Goal: Task Accomplishment & Management: Manage account settings

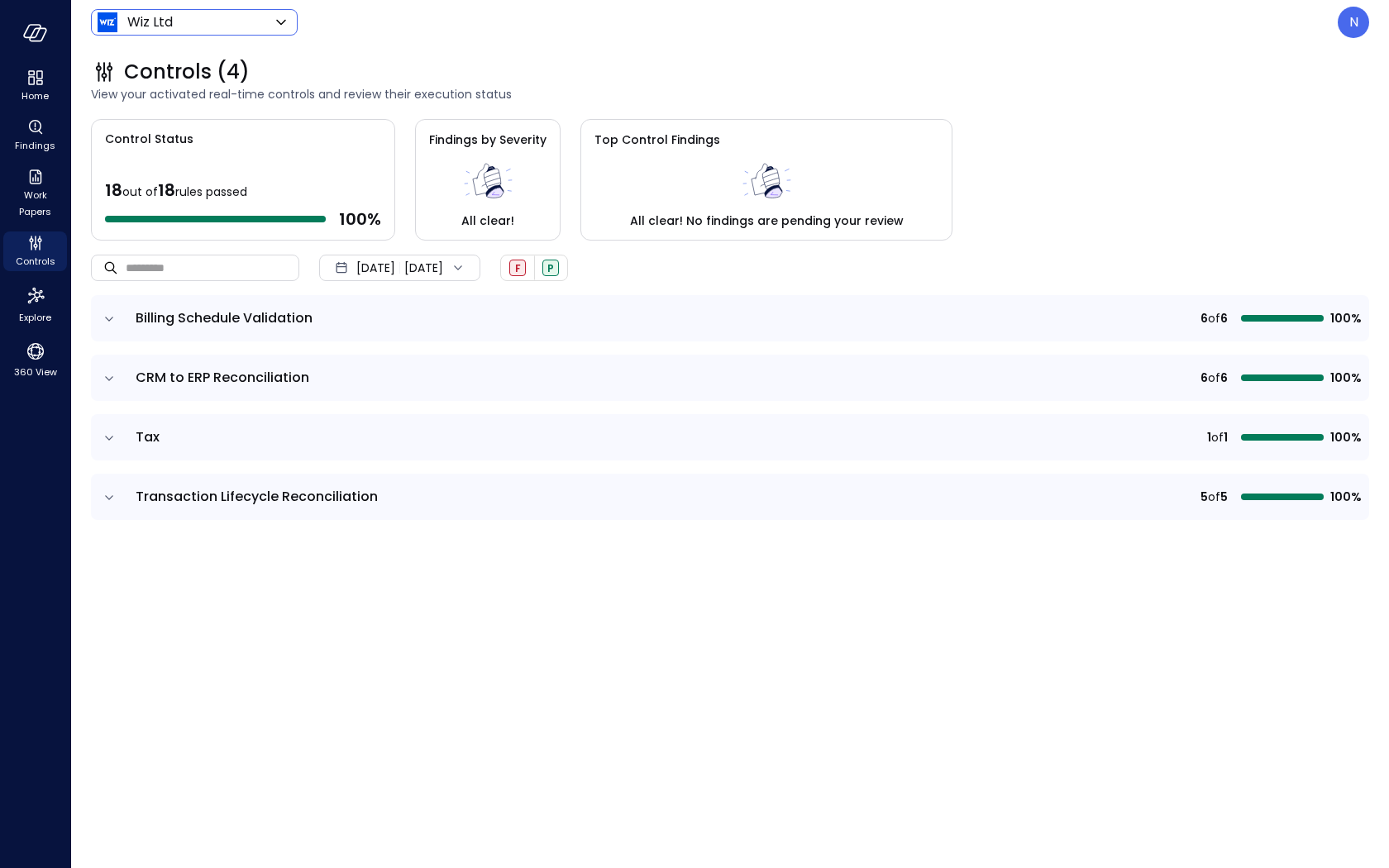
click at [188, 28] on body "Home Findings Work Papers Controls Explore 360 View Wiz Ltd ****** ​ N Controls…" at bounding box center [694, 434] width 1389 height 868
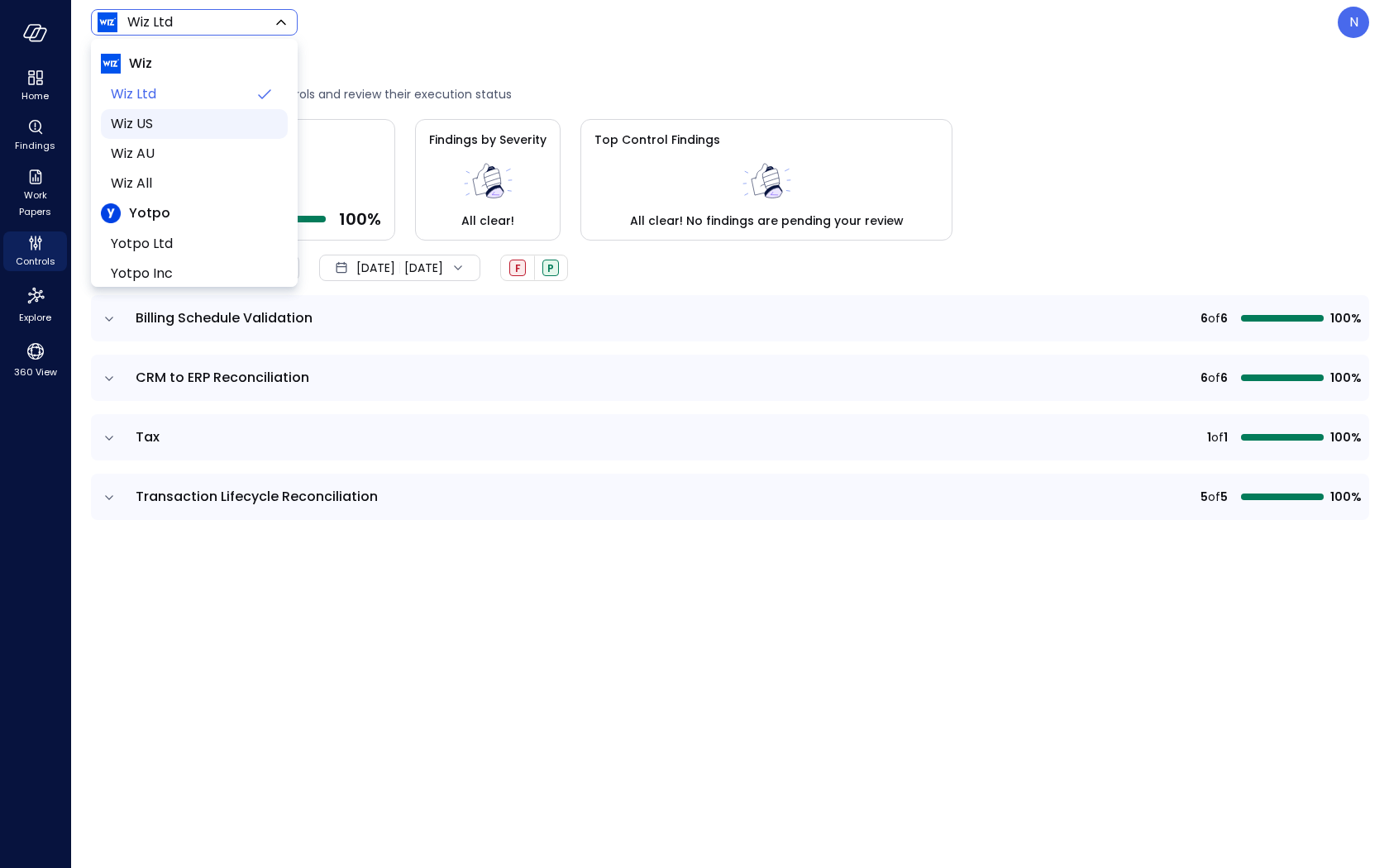
click at [187, 133] on span "Wiz US" at bounding box center [192, 124] width 164 height 20
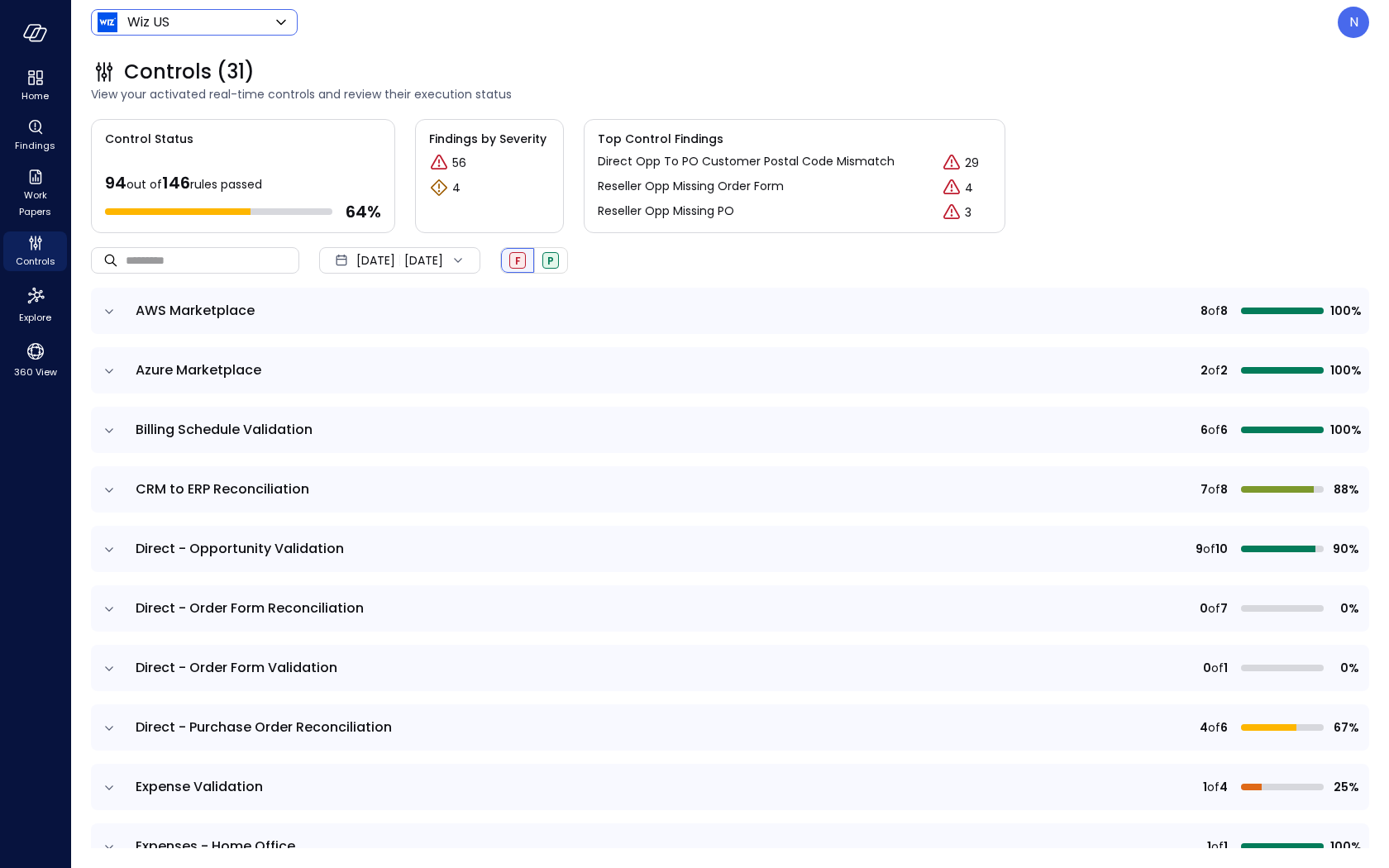
click at [521, 263] on span "F" at bounding box center [517, 261] width 6 height 14
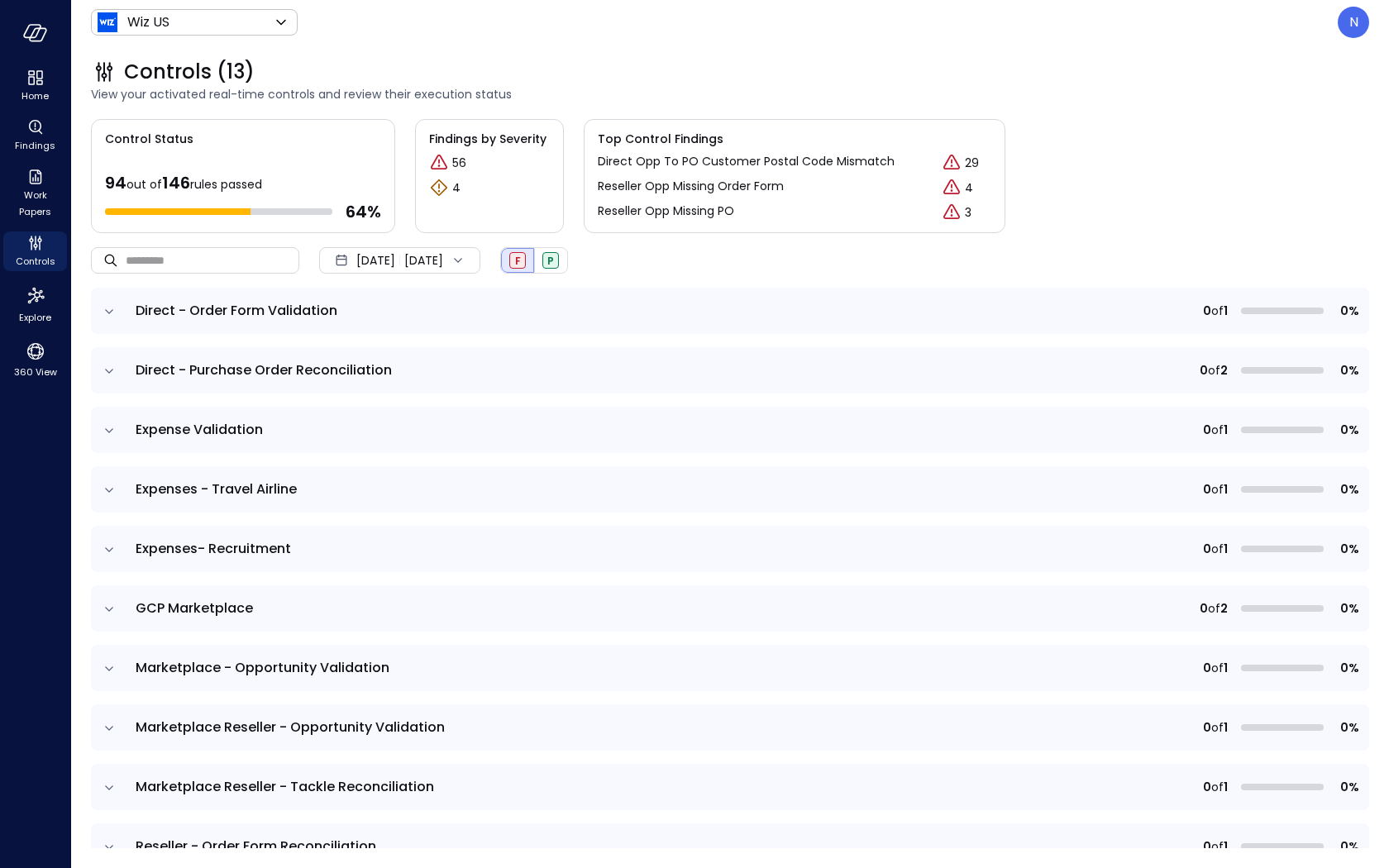
click at [116, 306] on icon "expand row" at bounding box center [108, 311] width 16 height 16
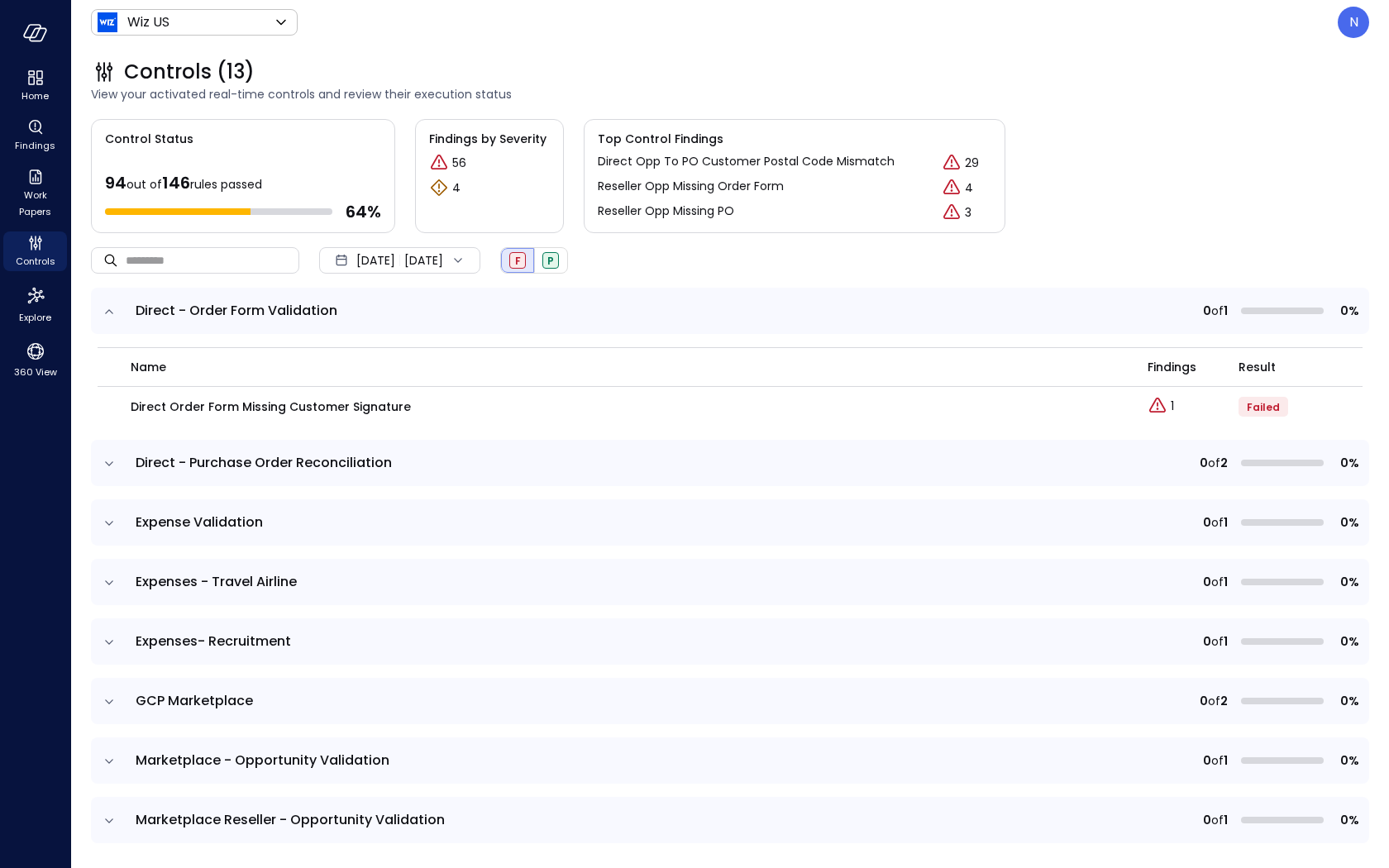
click at [111, 462] on icon "expand row" at bounding box center [109, 463] width 9 height 4
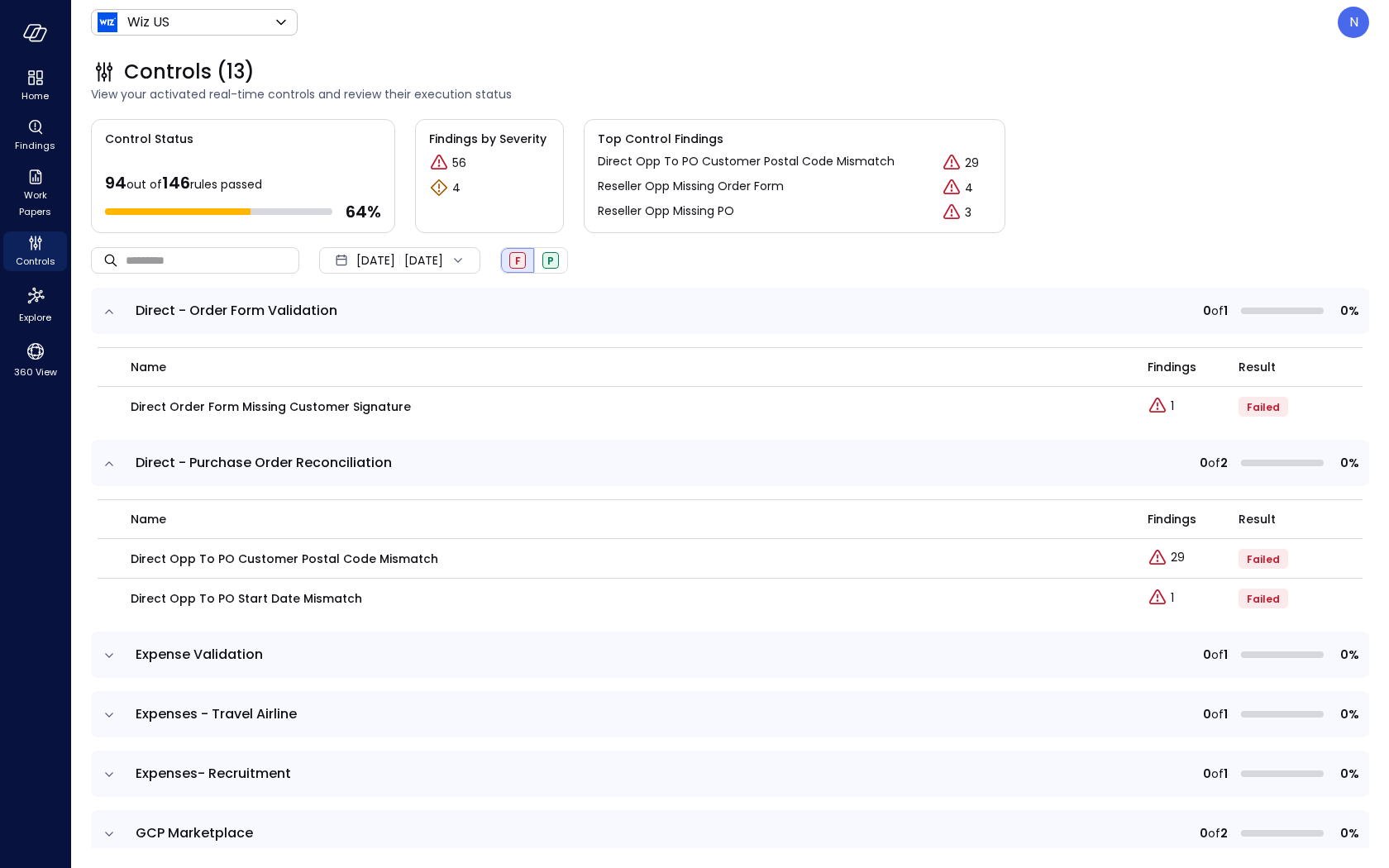
click at [118, 654] on td at bounding box center [108, 654] width 35 height 46
click at [109, 650] on icon "expand row" at bounding box center [108, 655] width 16 height 16
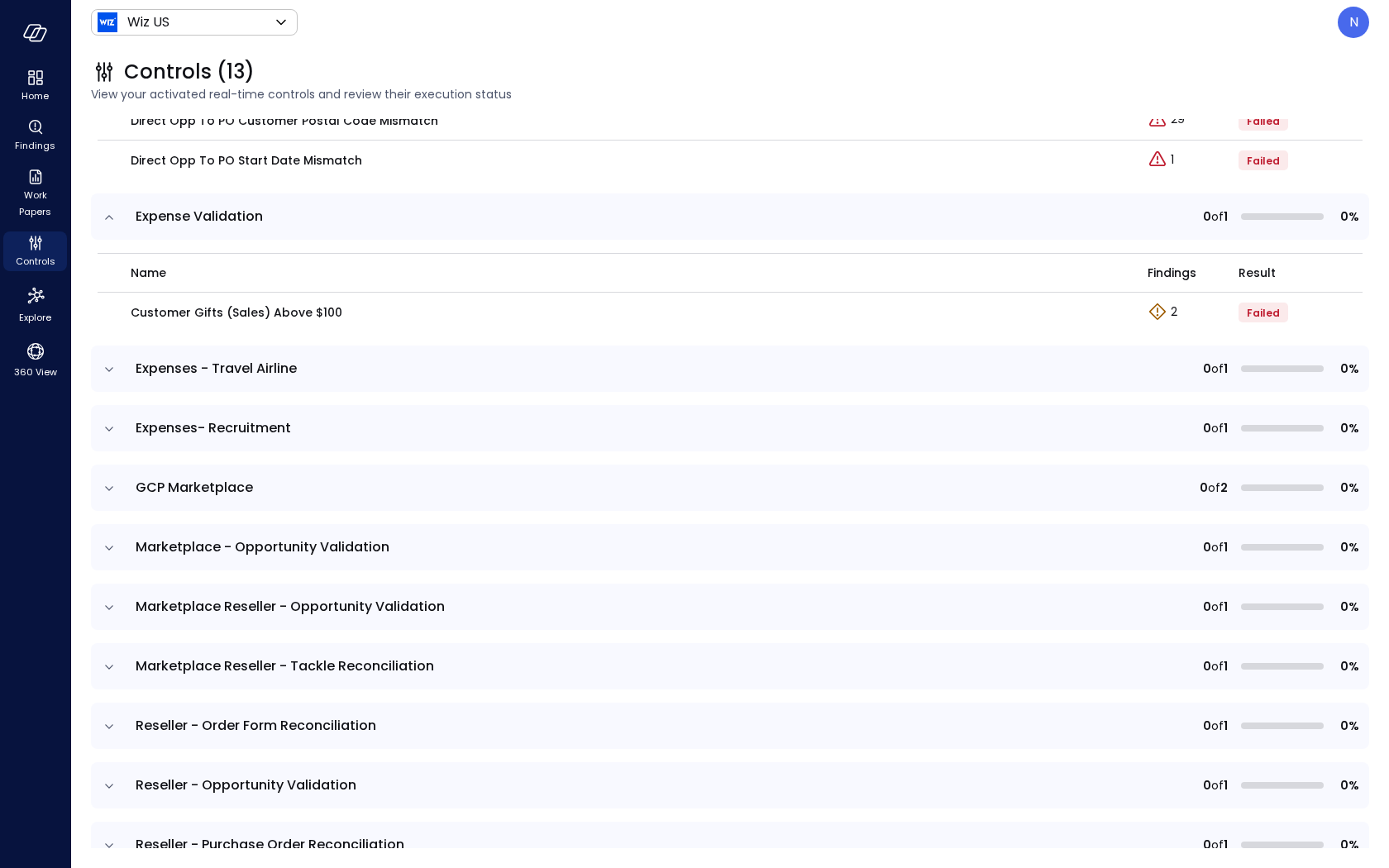
scroll to position [486, 0]
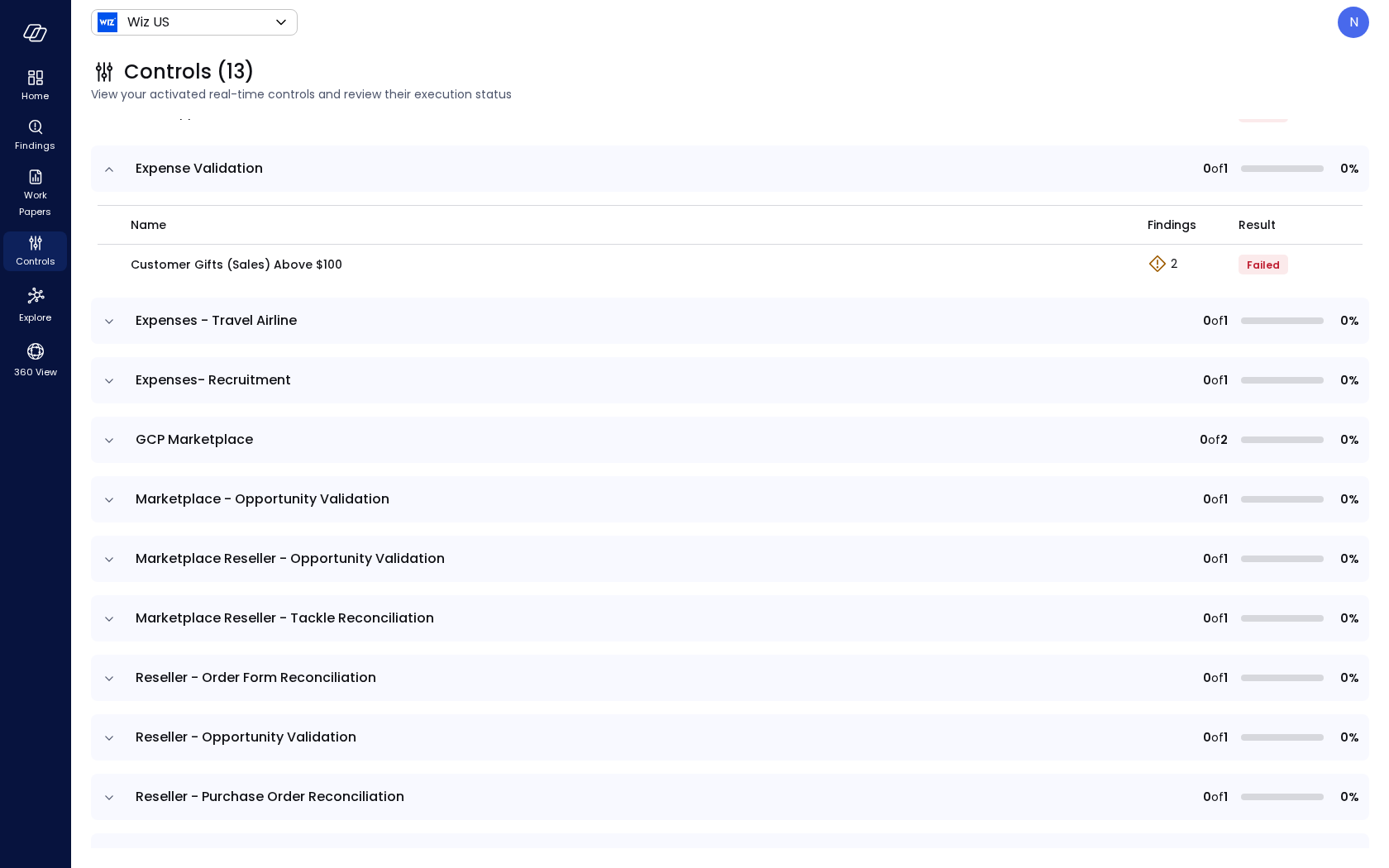
click at [114, 318] on icon "expand row" at bounding box center [108, 321] width 16 height 16
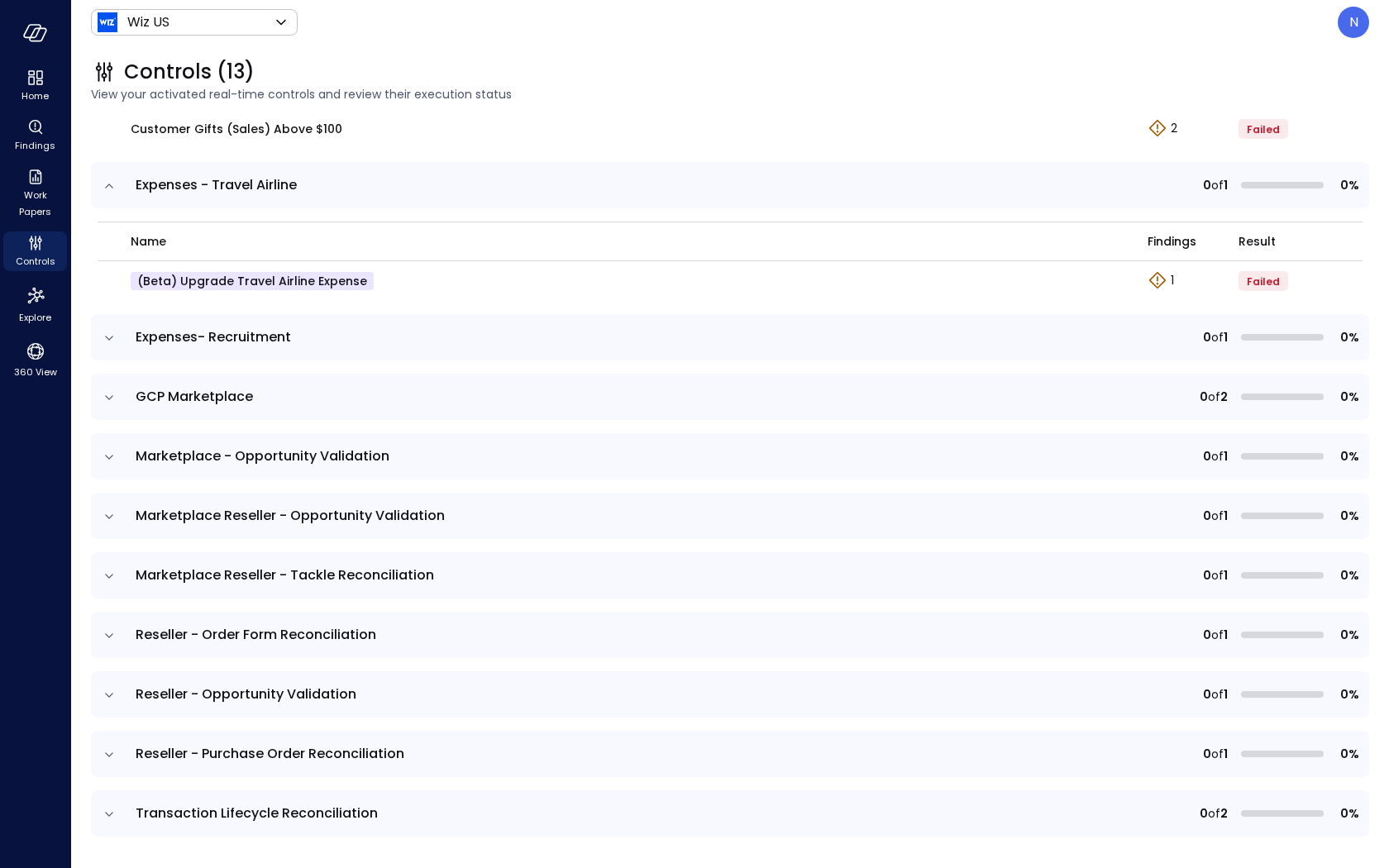
scroll to position [622, 0]
click at [113, 334] on icon "expand row" at bounding box center [108, 338] width 16 height 16
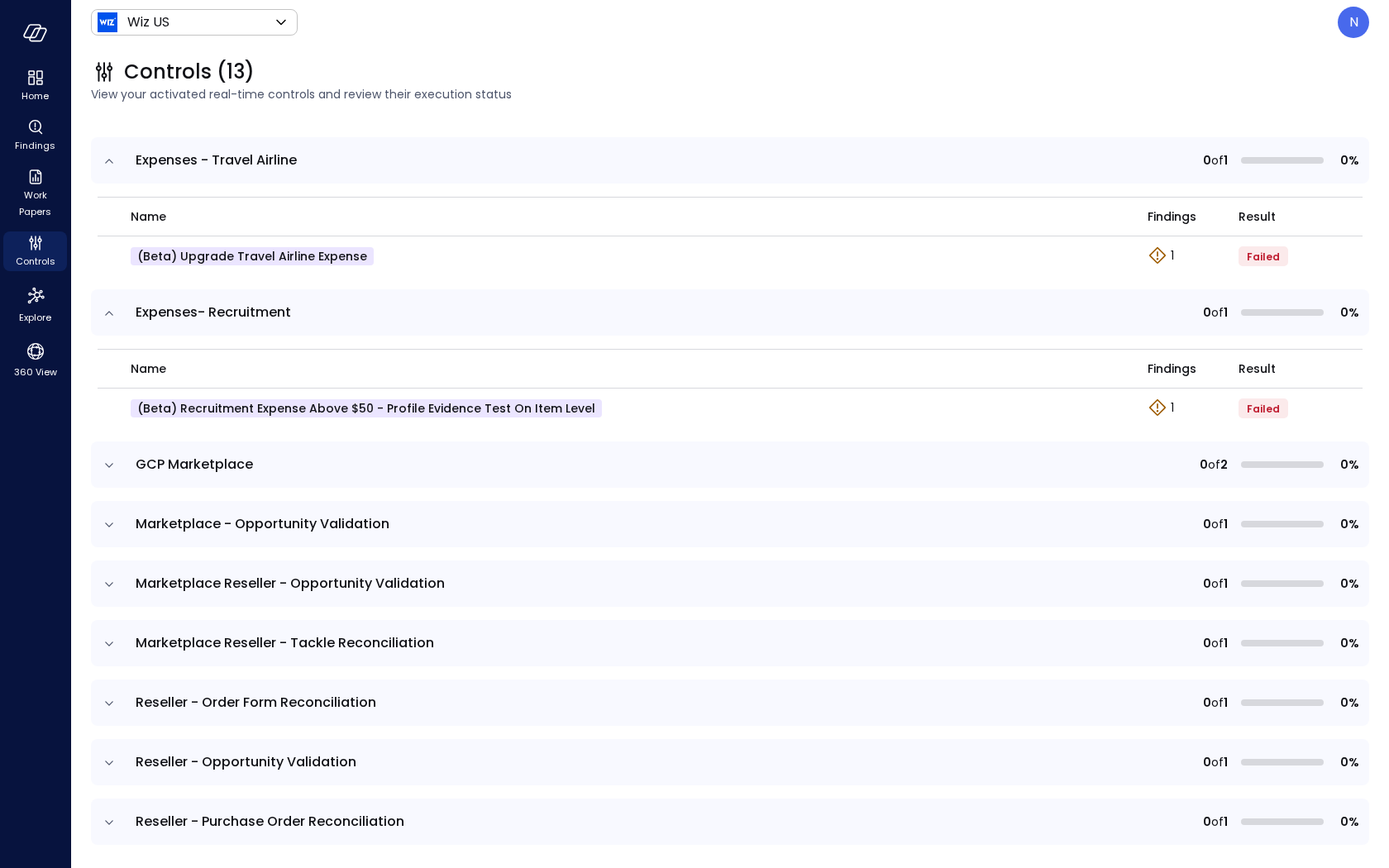
scroll to position [650, 0]
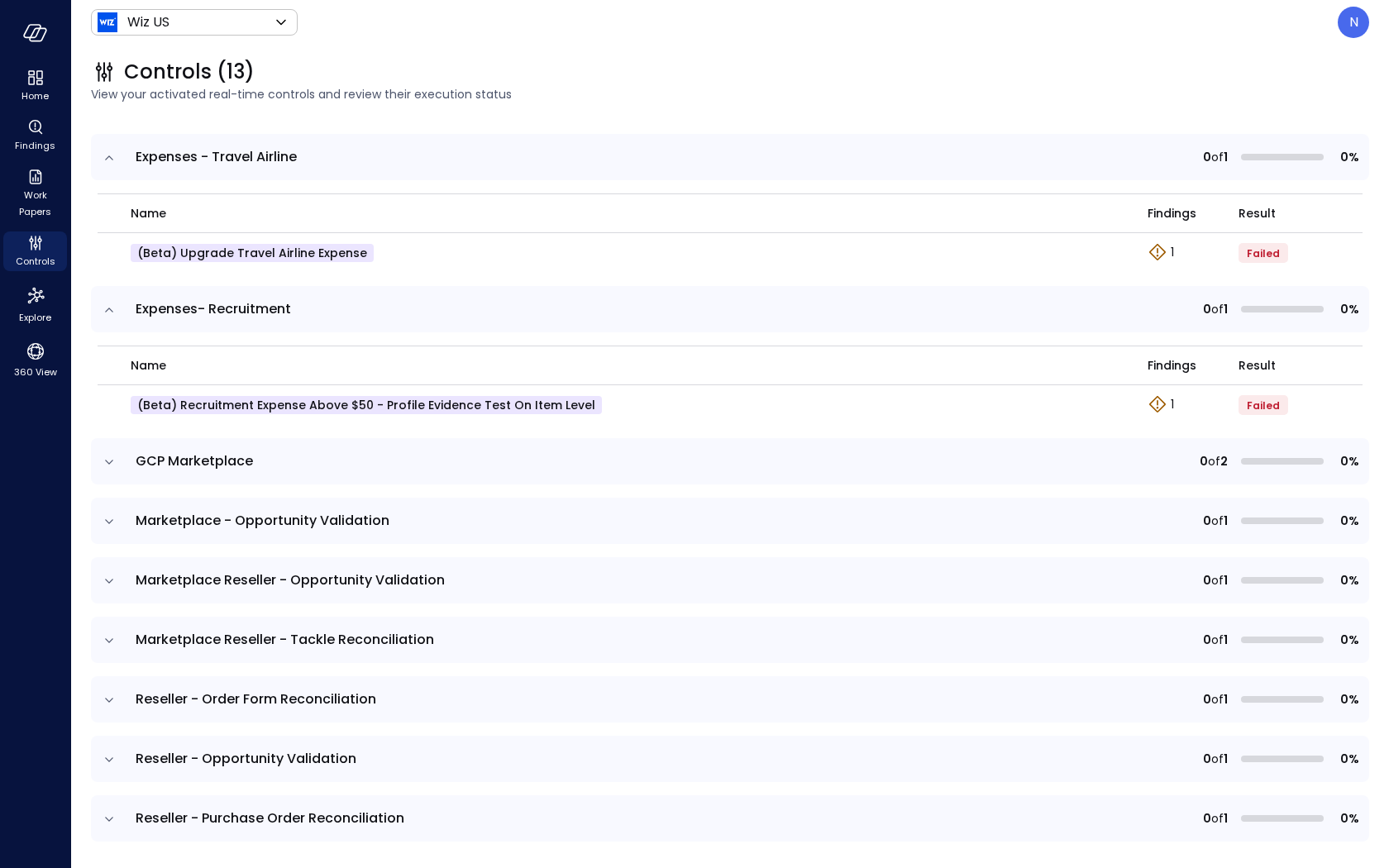
click at [103, 465] on icon "expand row" at bounding box center [108, 462] width 16 height 16
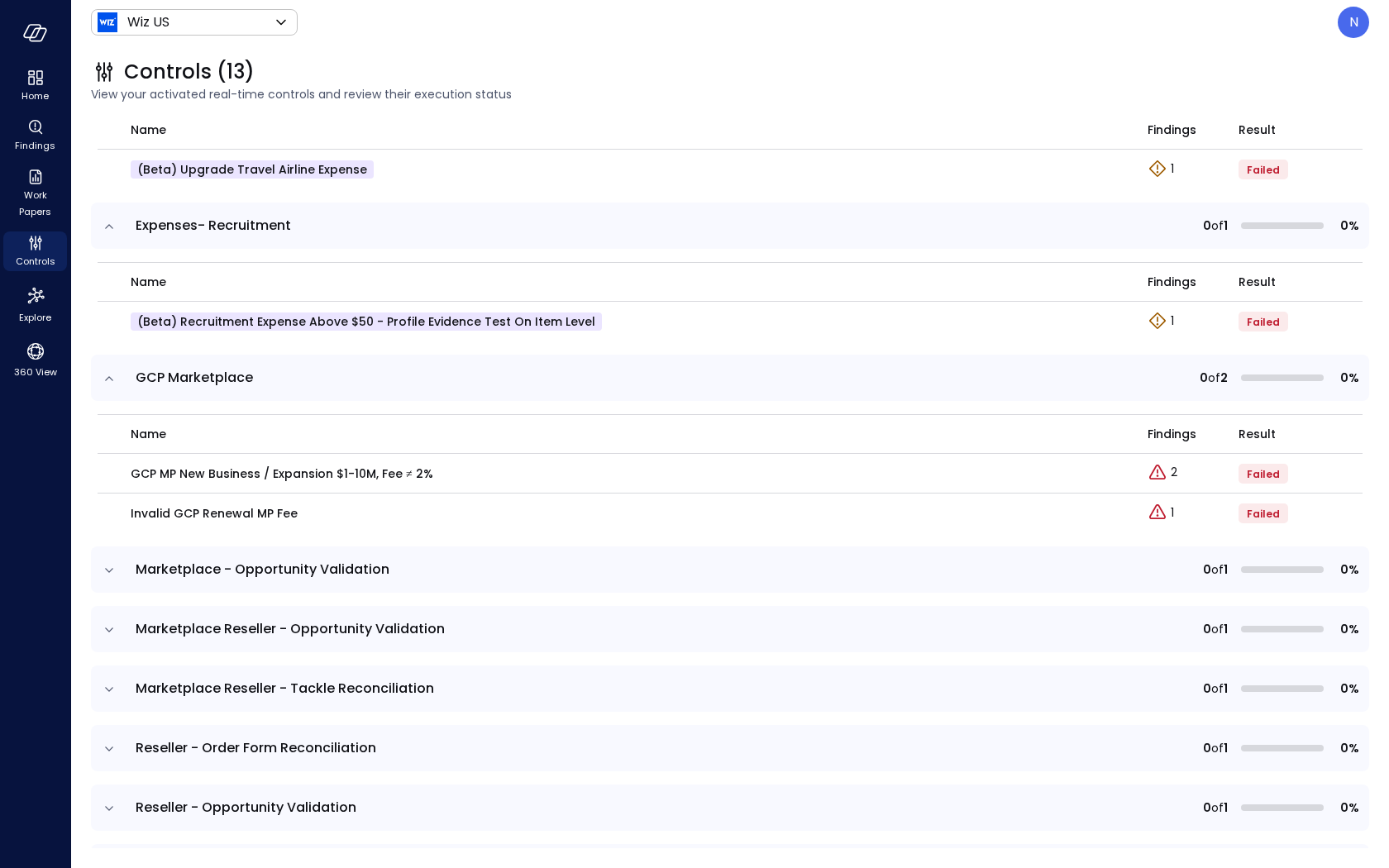
scroll to position [846, 0]
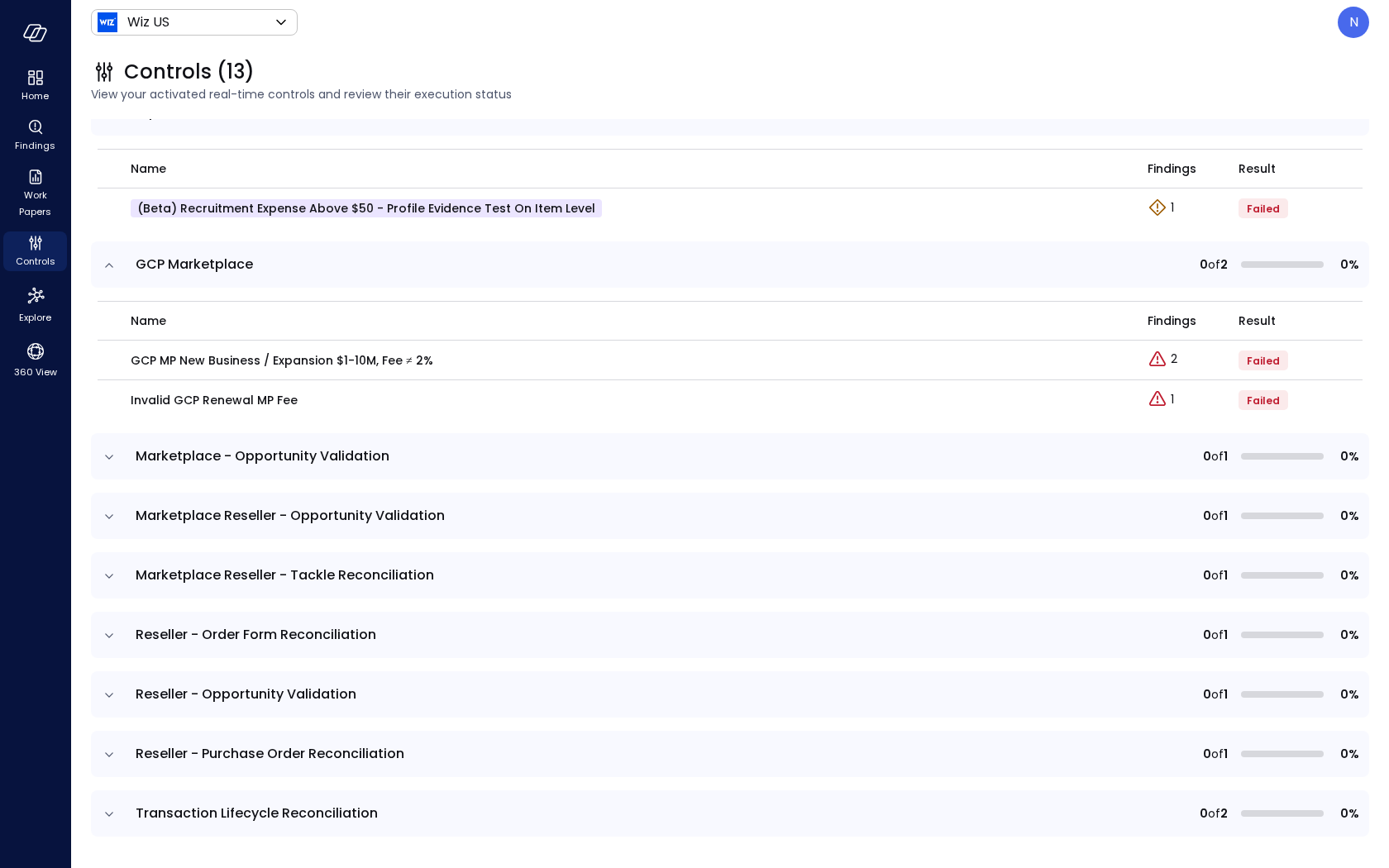
click at [108, 450] on icon "expand row" at bounding box center [108, 457] width 16 height 16
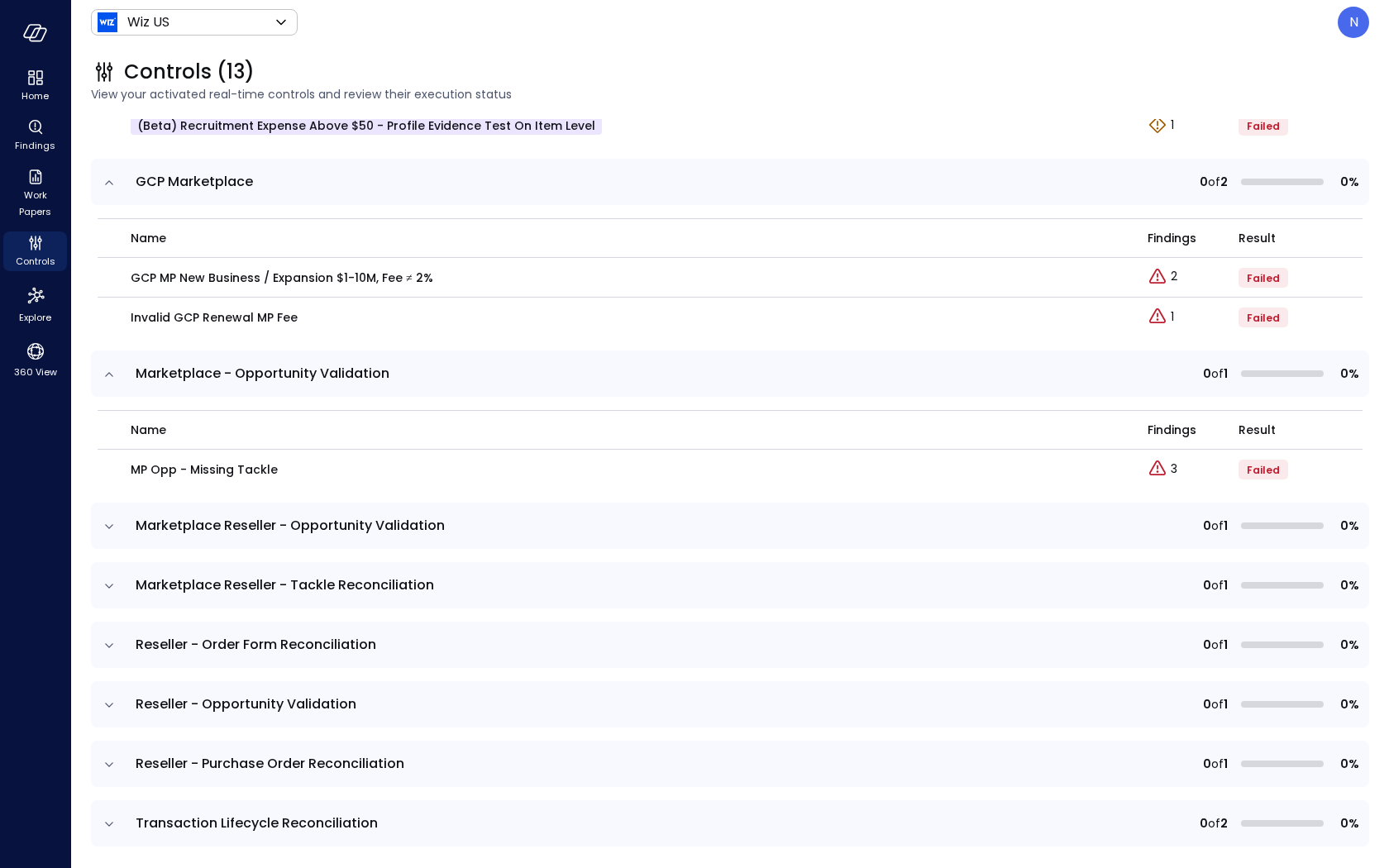
scroll to position [939, 0]
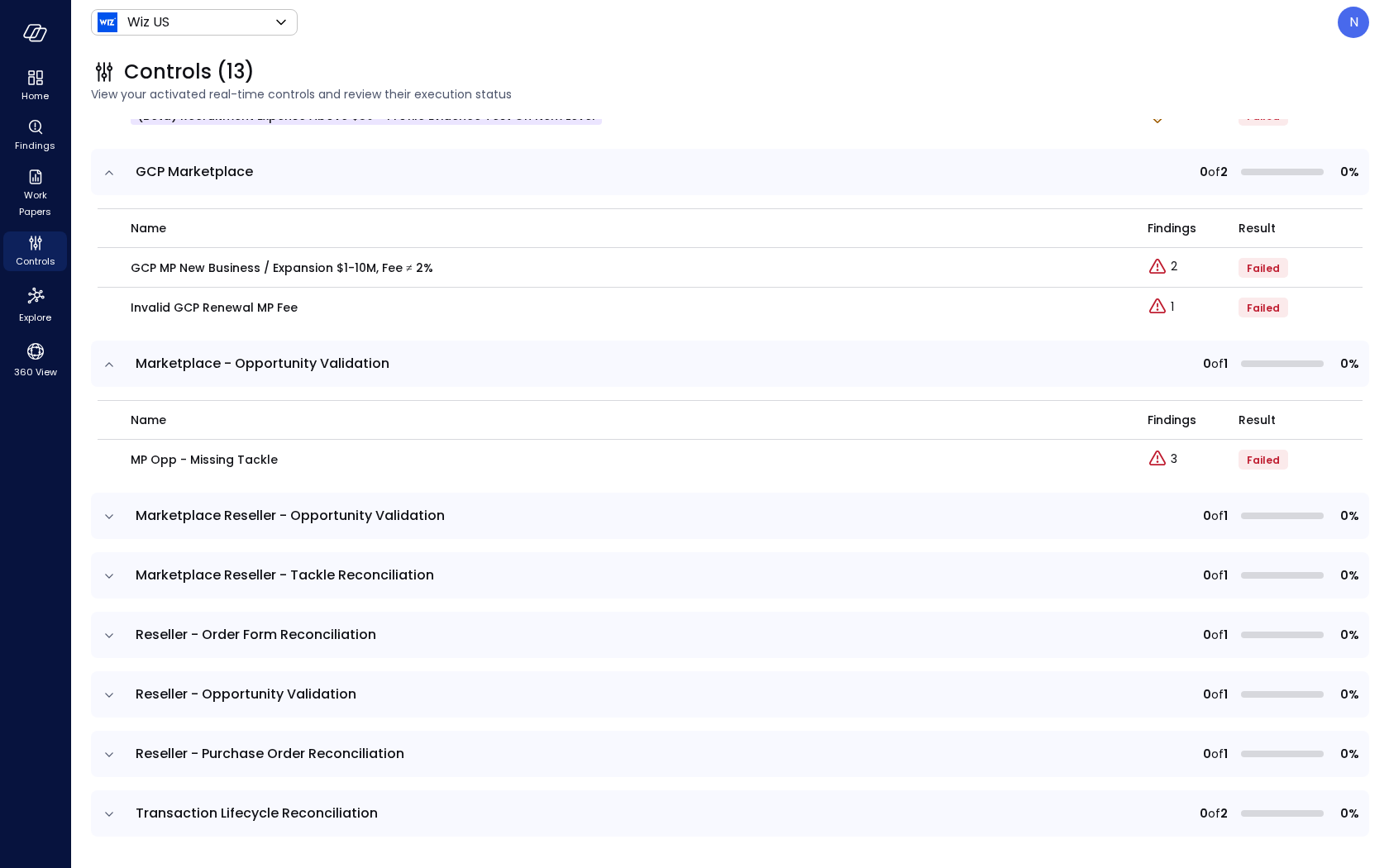
click at [105, 515] on icon "expand row" at bounding box center [108, 516] width 16 height 16
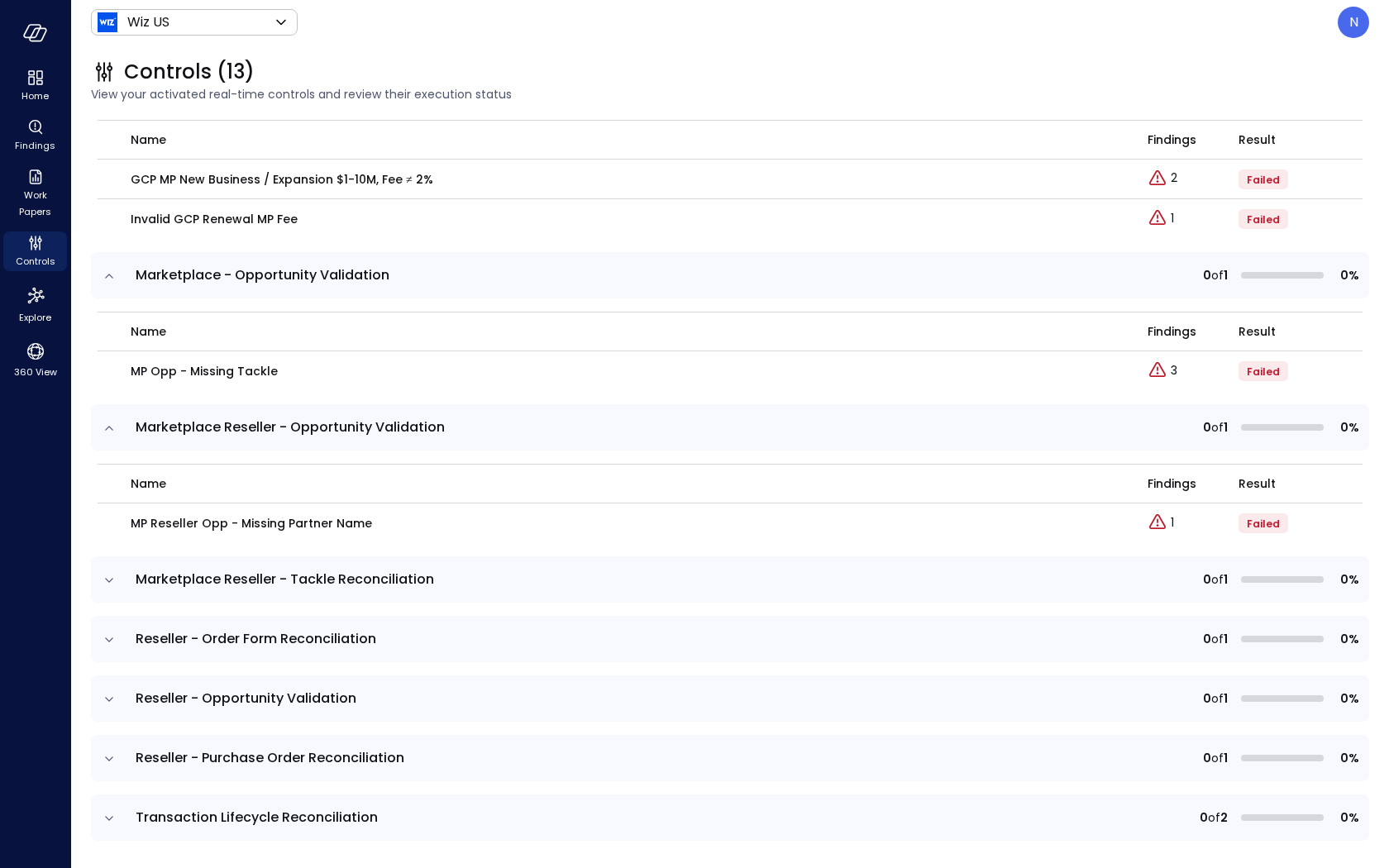
scroll to position [1032, 0]
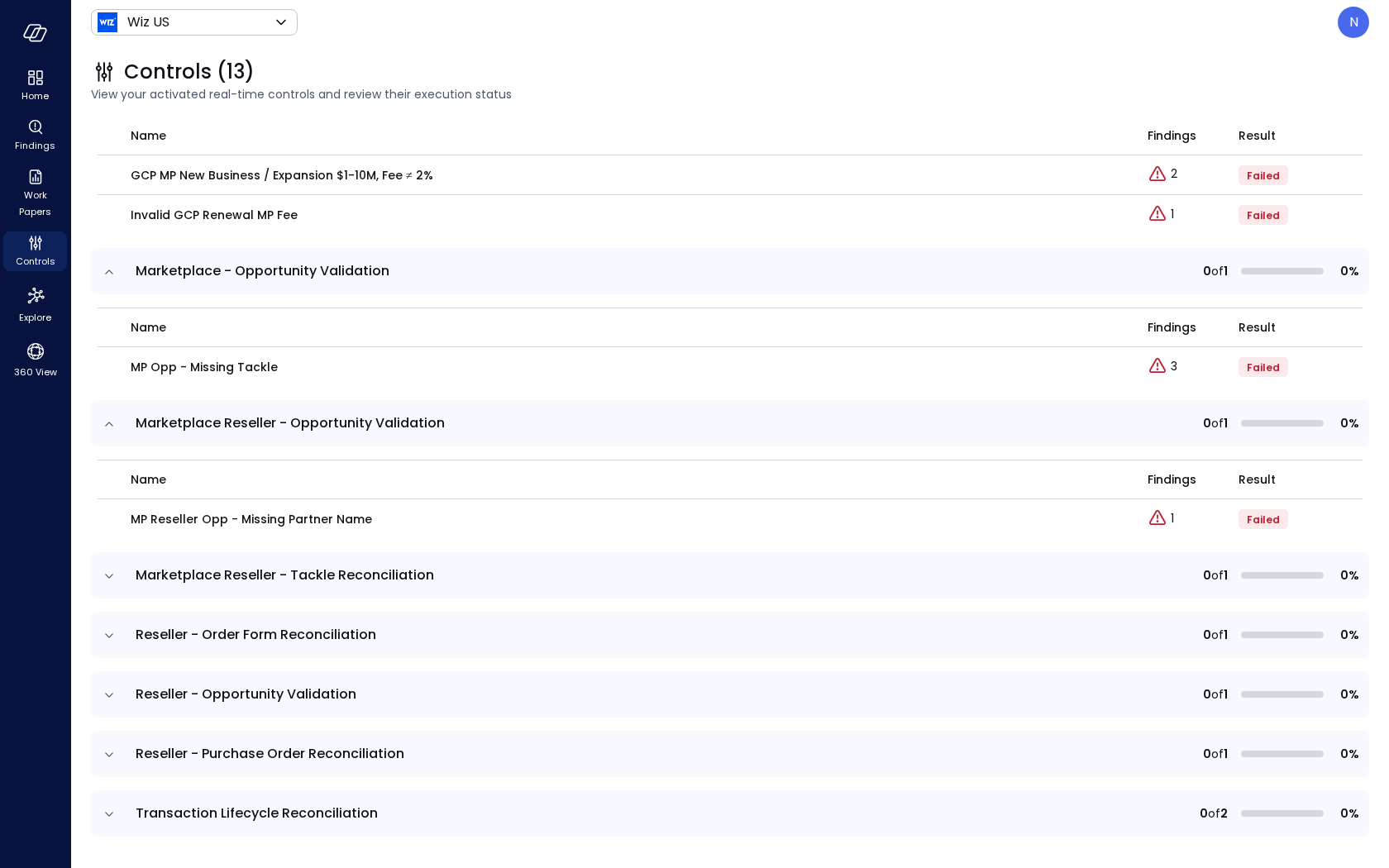
click at [114, 576] on icon "expand row" at bounding box center [108, 576] width 16 height 16
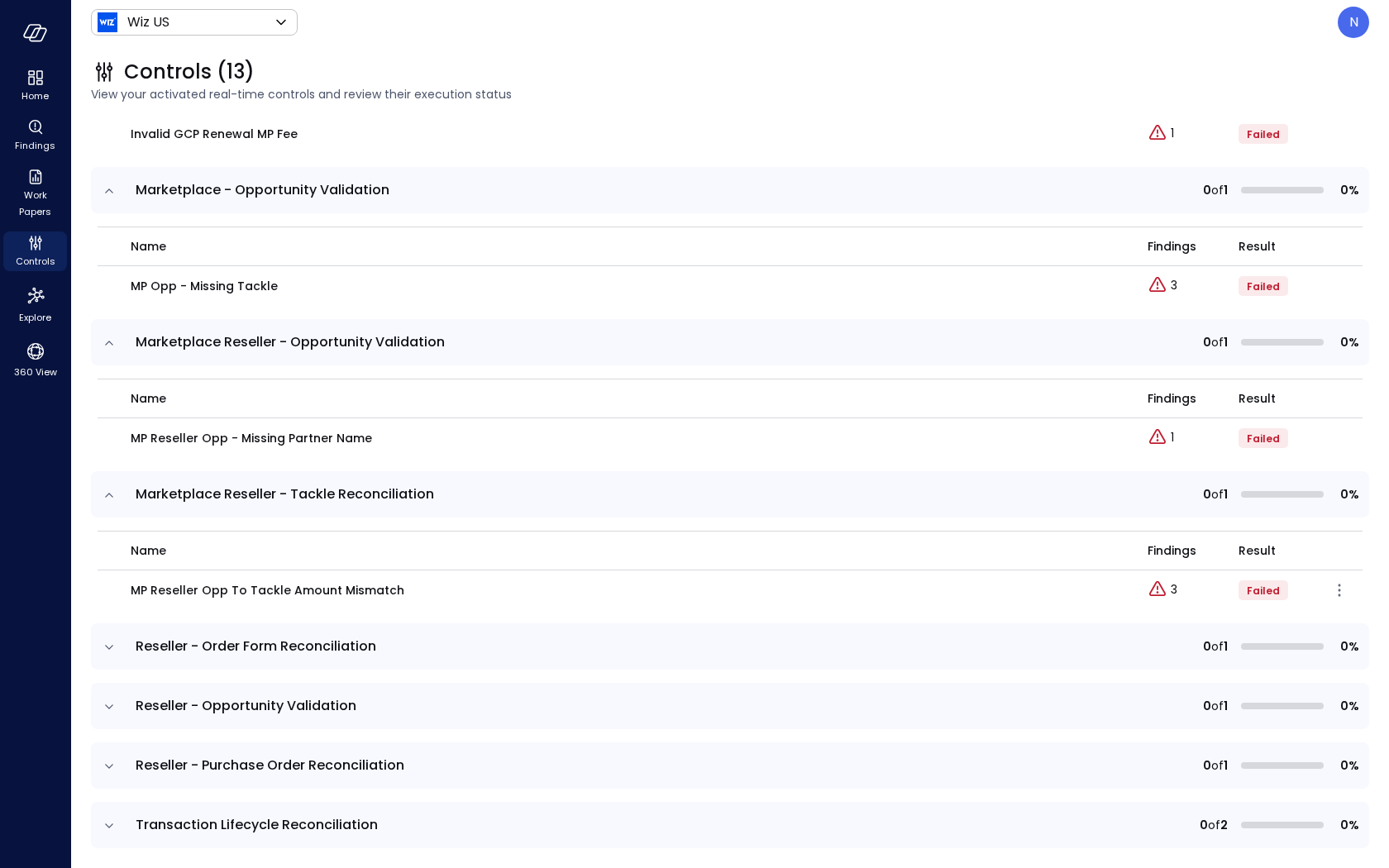
scroll to position [1124, 0]
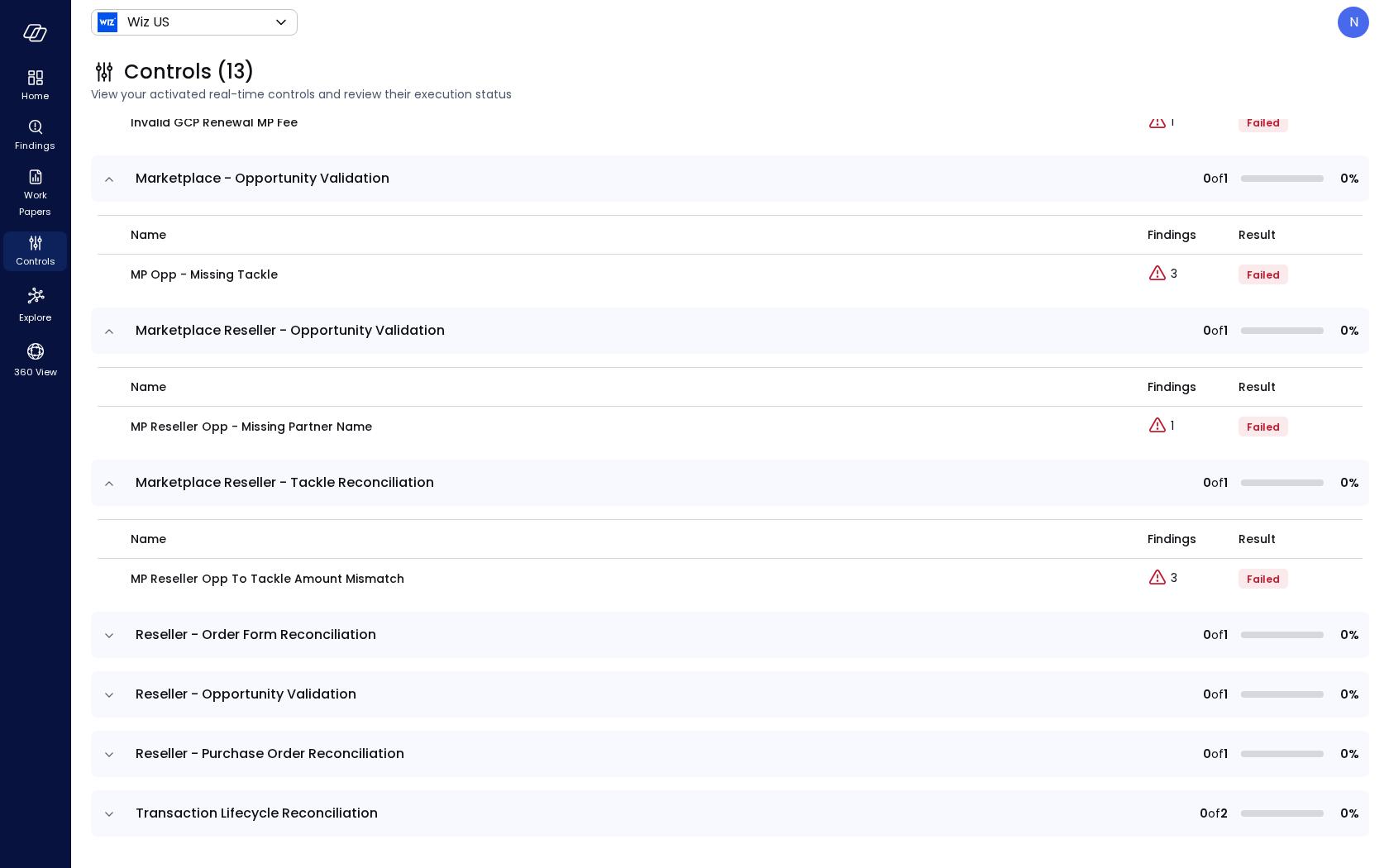
click at [113, 629] on icon "expand row" at bounding box center [108, 635] width 16 height 16
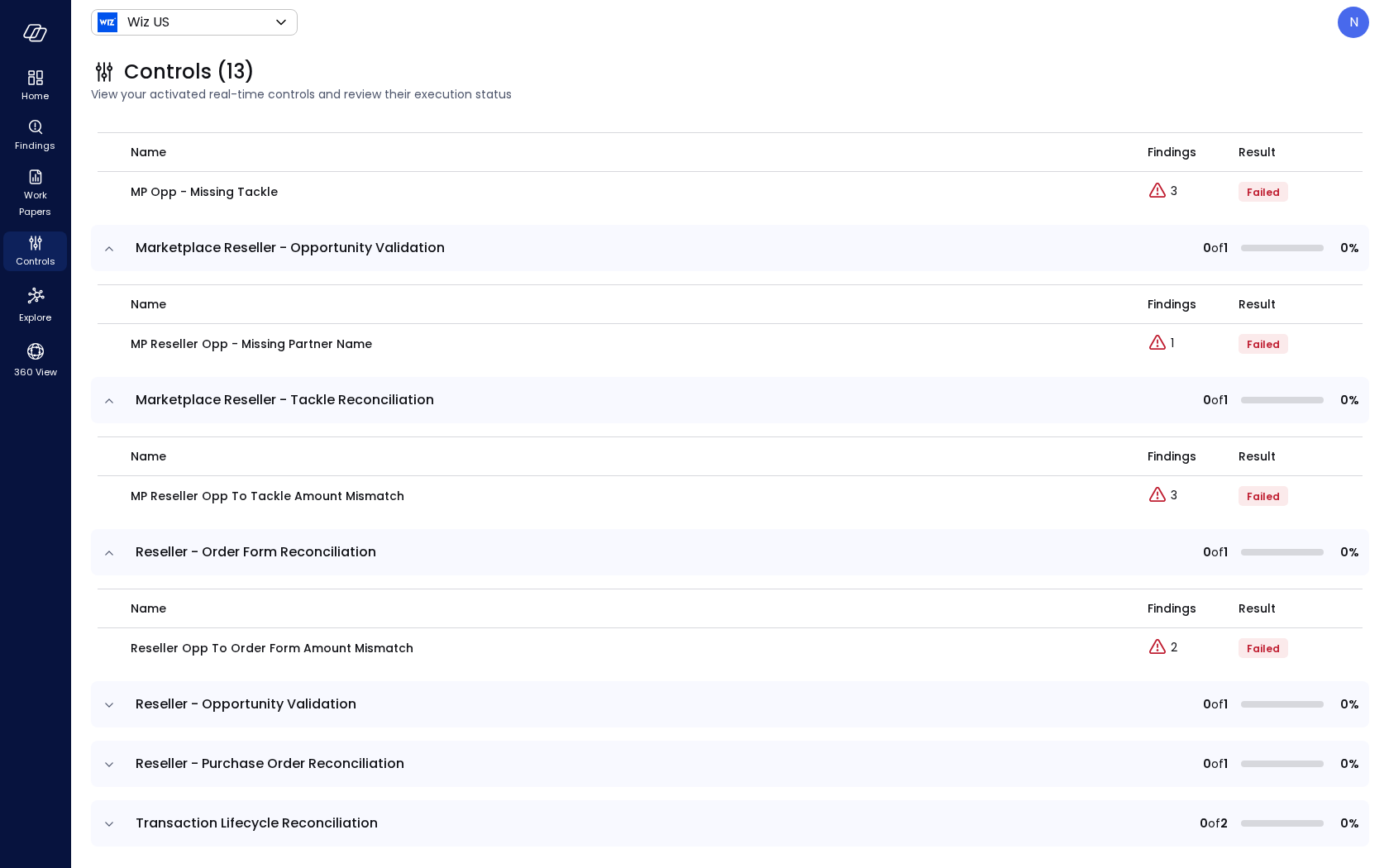
scroll to position [1217, 0]
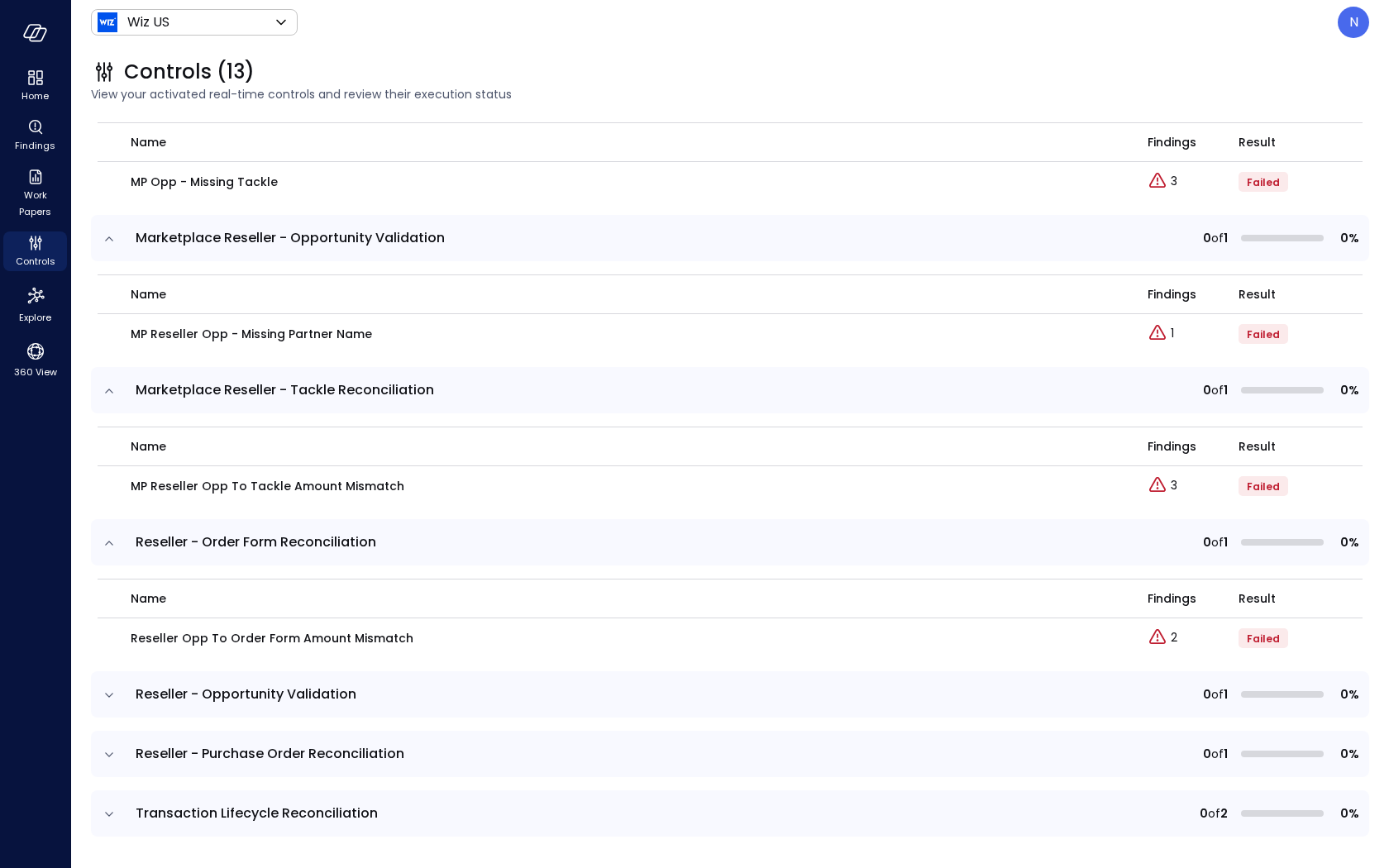
click at [118, 690] on td at bounding box center [108, 694] width 35 height 46
click at [105, 701] on icon "expand row" at bounding box center [108, 695] width 16 height 16
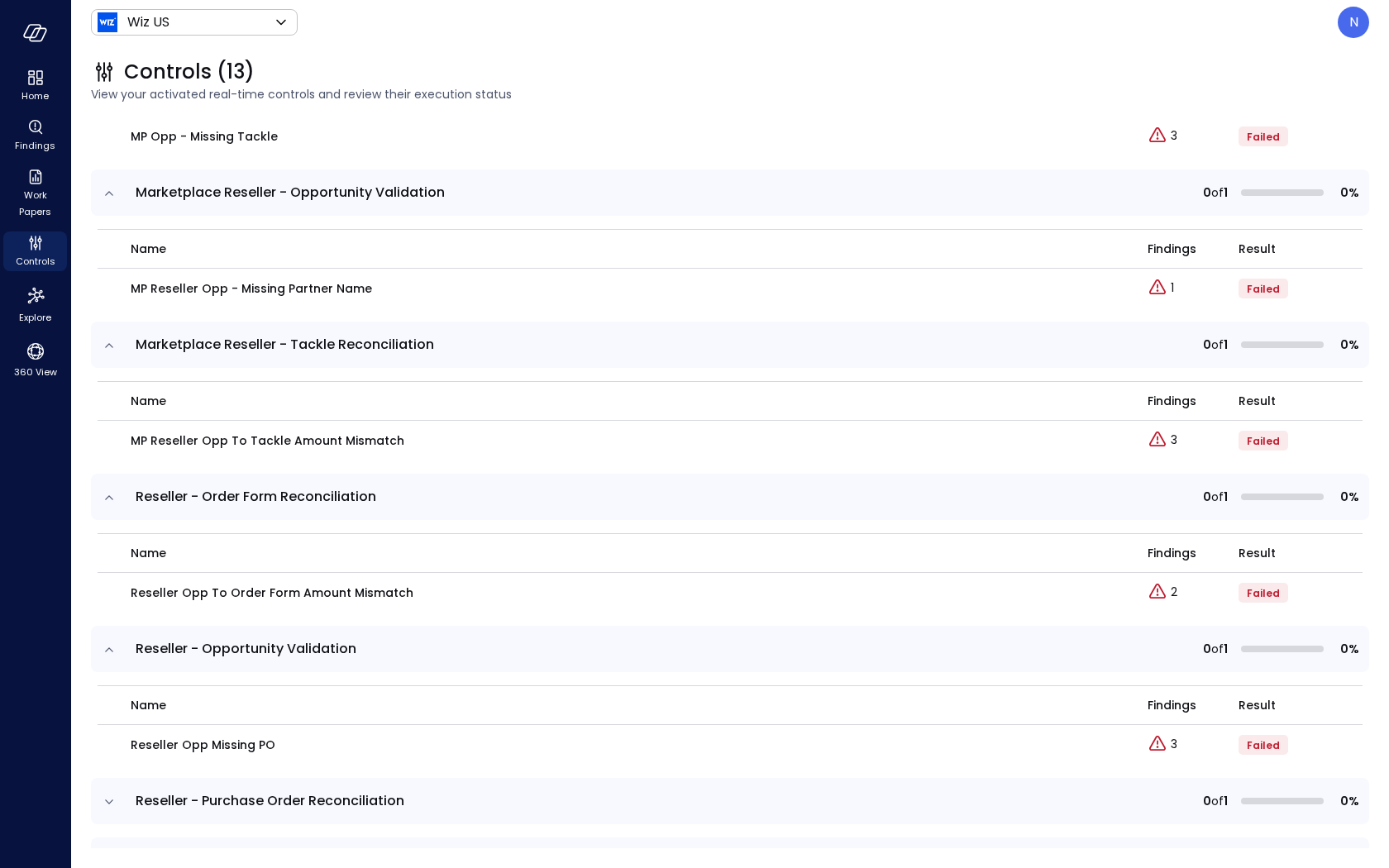
scroll to position [1309, 0]
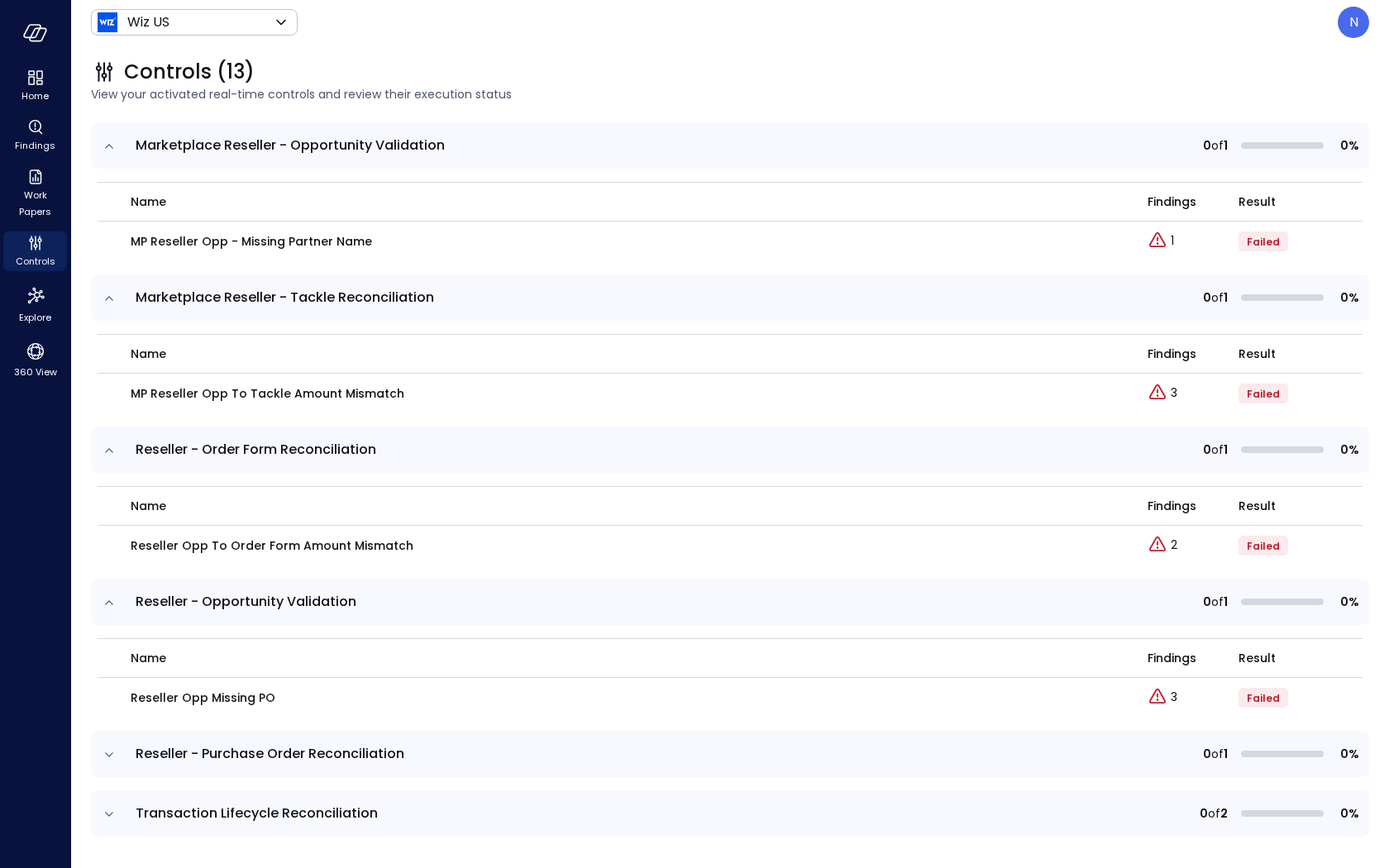
click at [111, 752] on icon "expand row" at bounding box center [109, 754] width 9 height 4
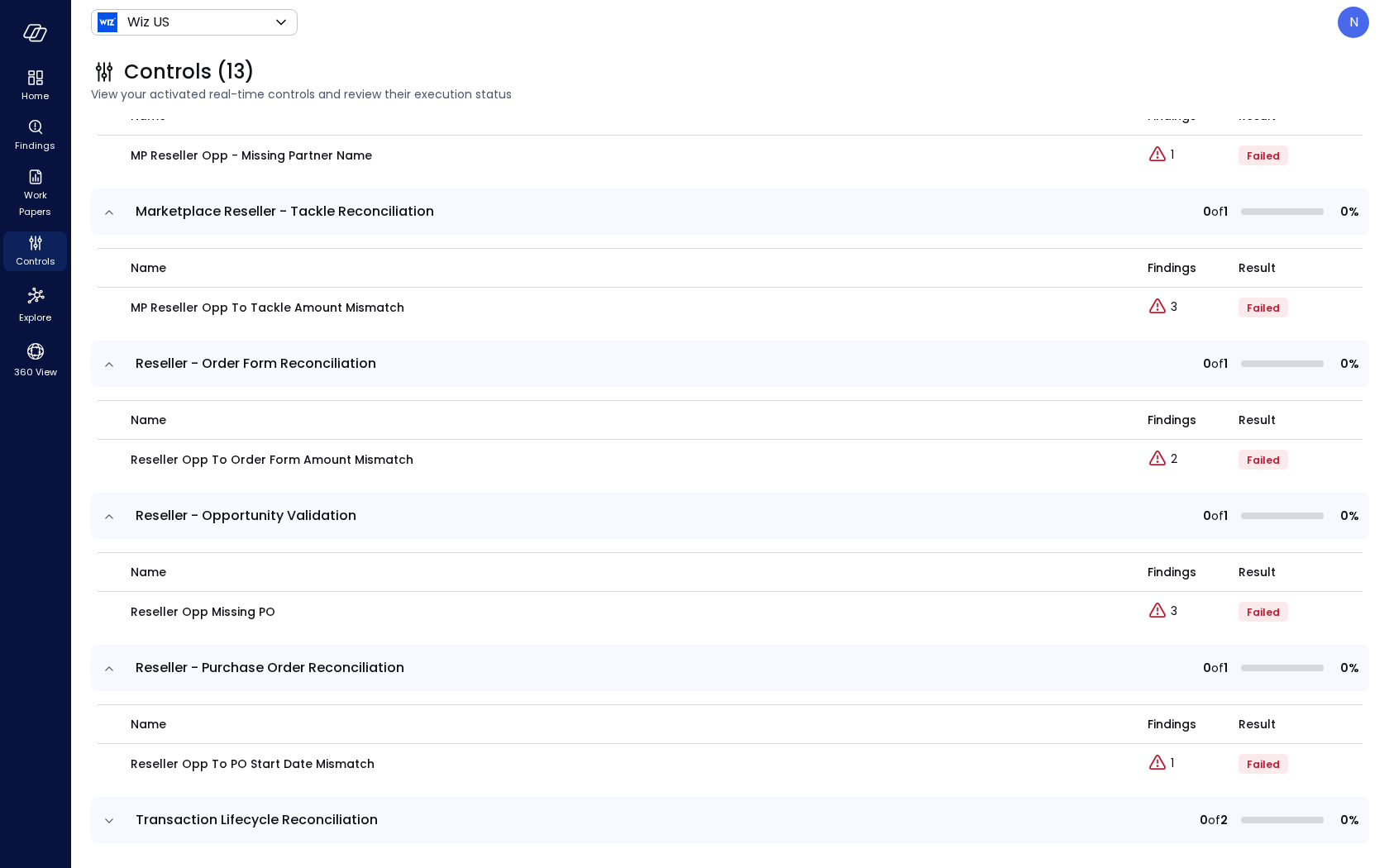
scroll to position [1402, 0]
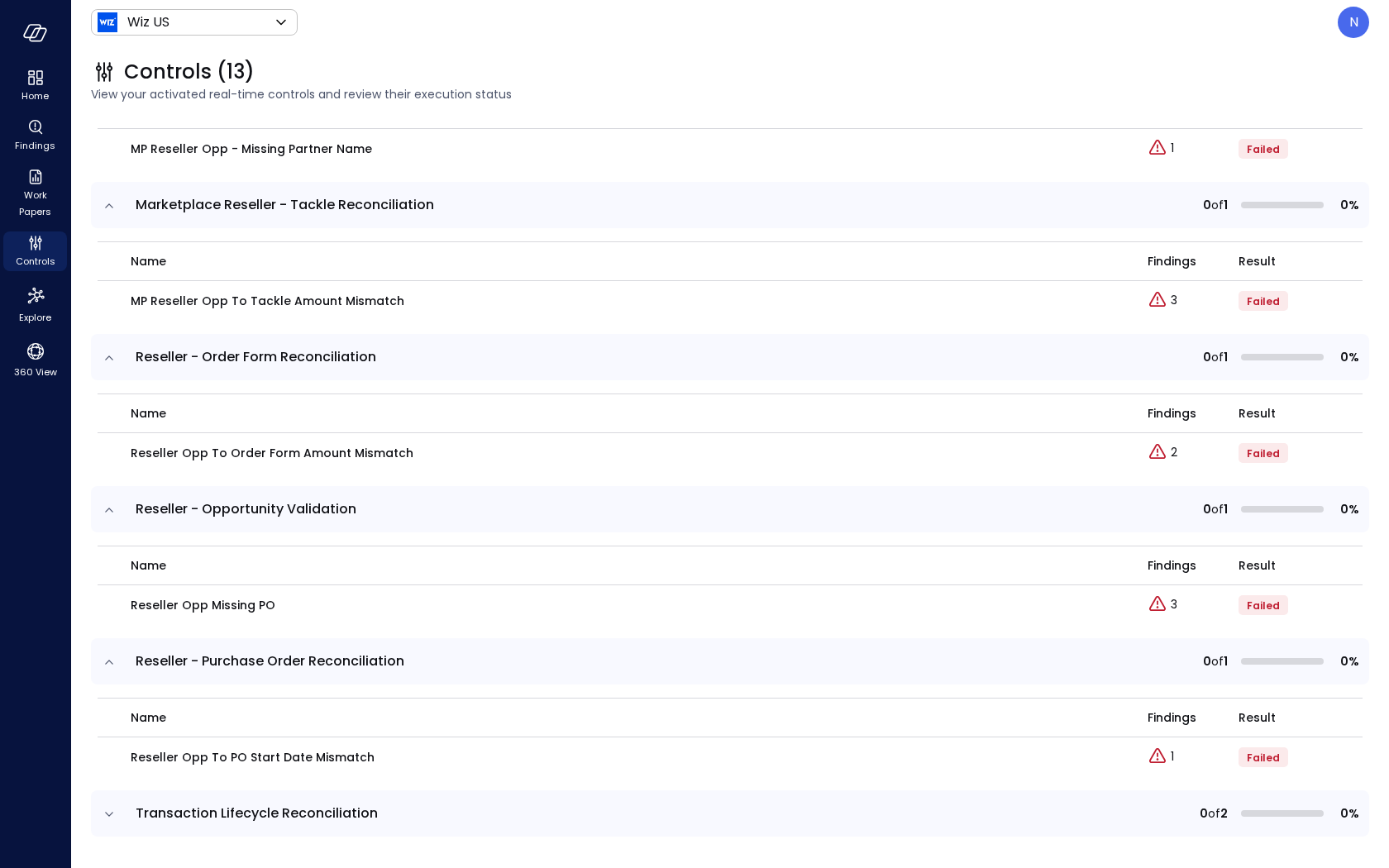
click at [108, 814] on icon "expand row" at bounding box center [108, 813] width 16 height 16
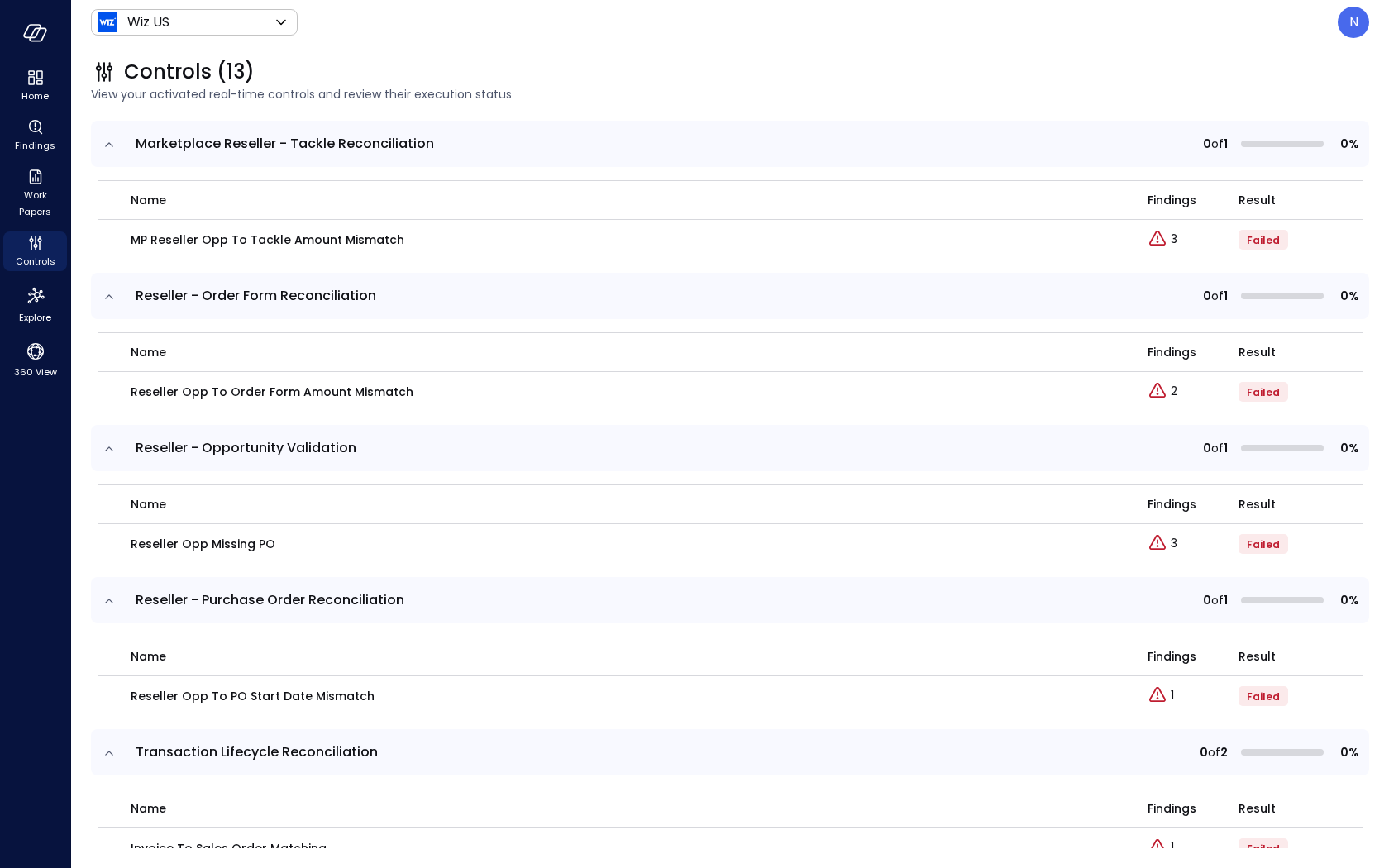
scroll to position [1534, 0]
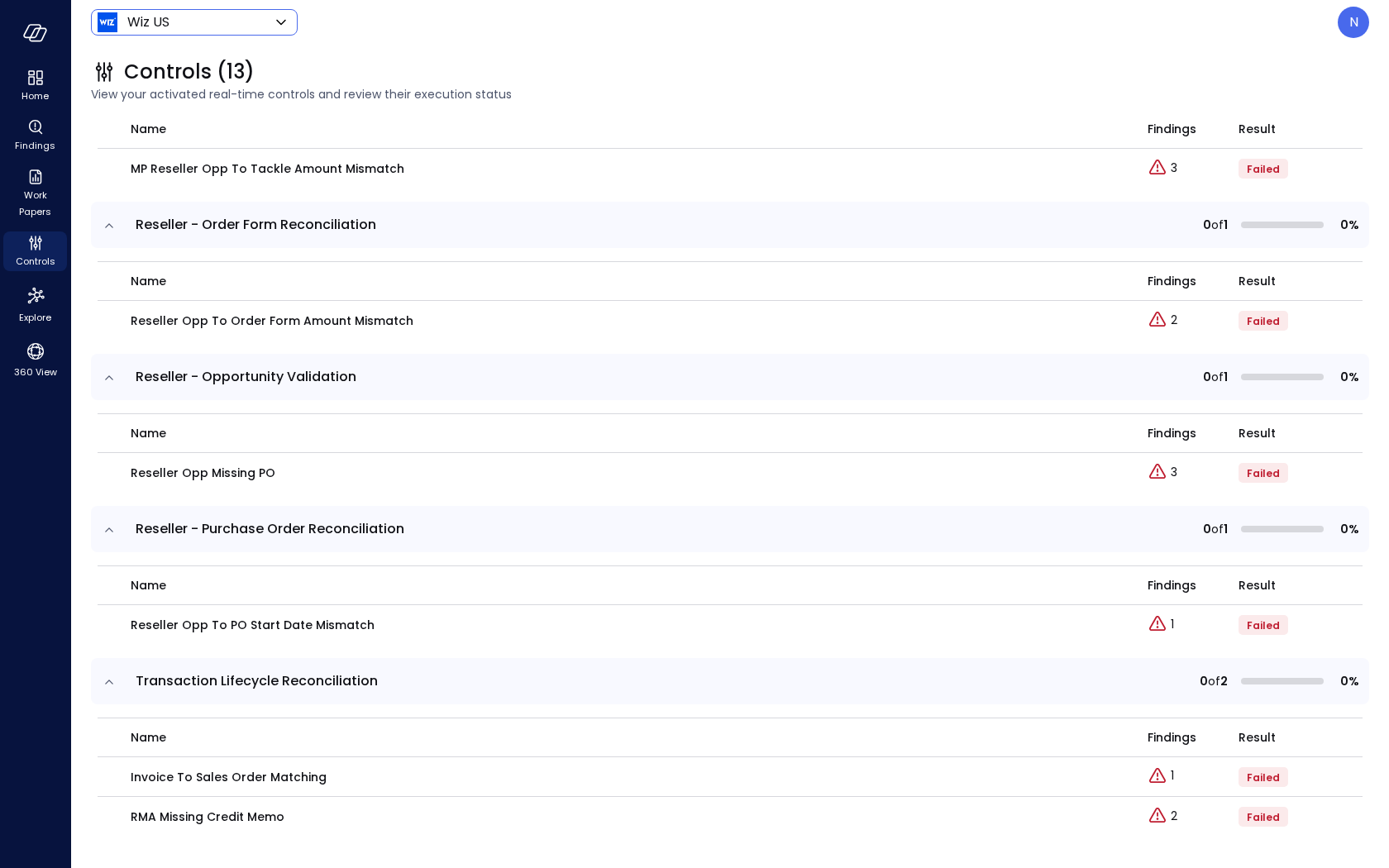
click at [198, 16] on body "Home Findings Work Papers Controls Explore 360 View Wiz US ****** ​ N Controls …" at bounding box center [694, 434] width 1389 height 868
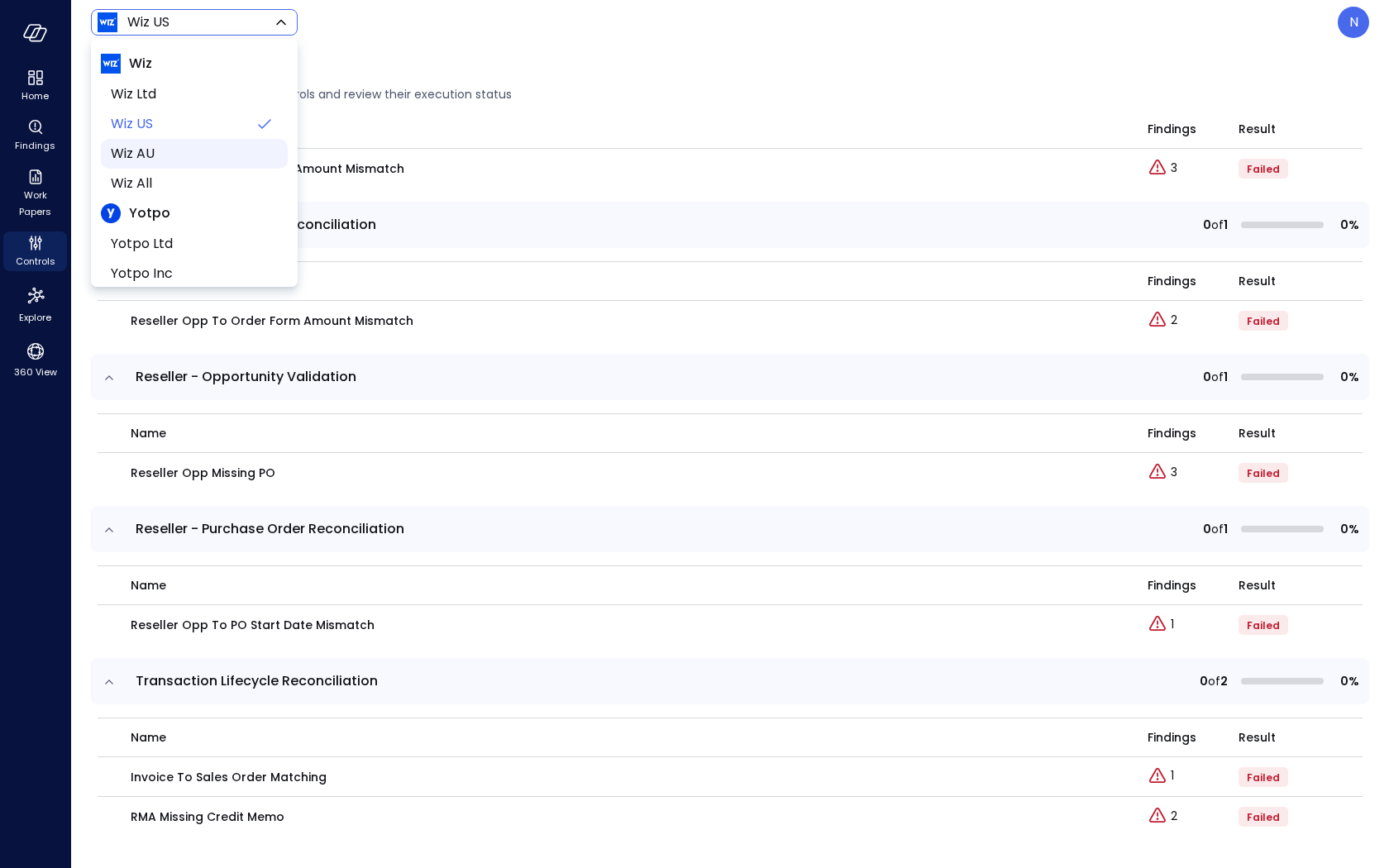
click at [208, 144] on span "Wiz AU" at bounding box center [192, 153] width 164 height 20
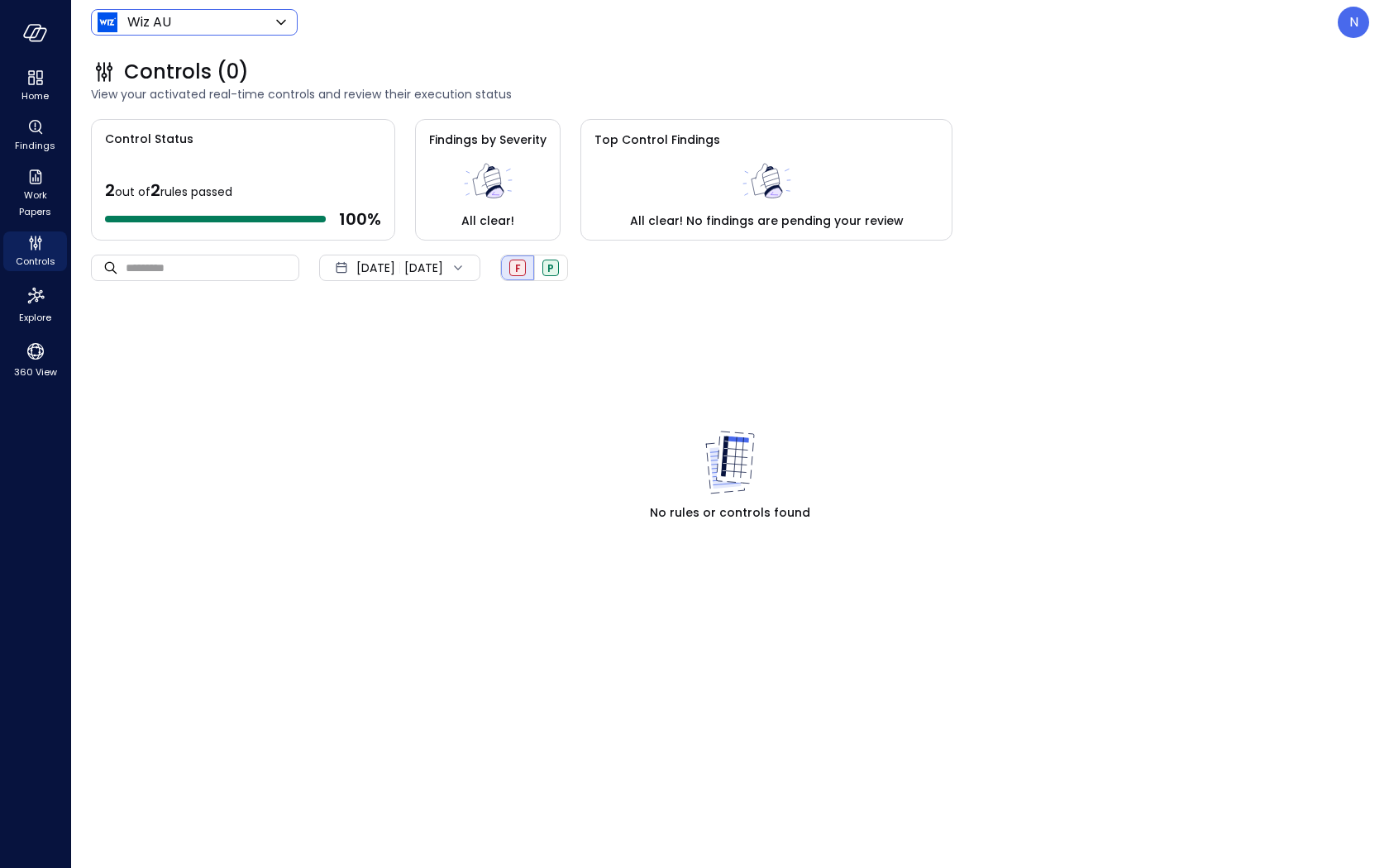
click at [613, 267] on div "​ ​ Oct 1, 2025 Oct 9, 2025 F P" at bounding box center [730, 268] width 1278 height 55
click at [554, 266] on span "P" at bounding box center [551, 269] width 7 height 14
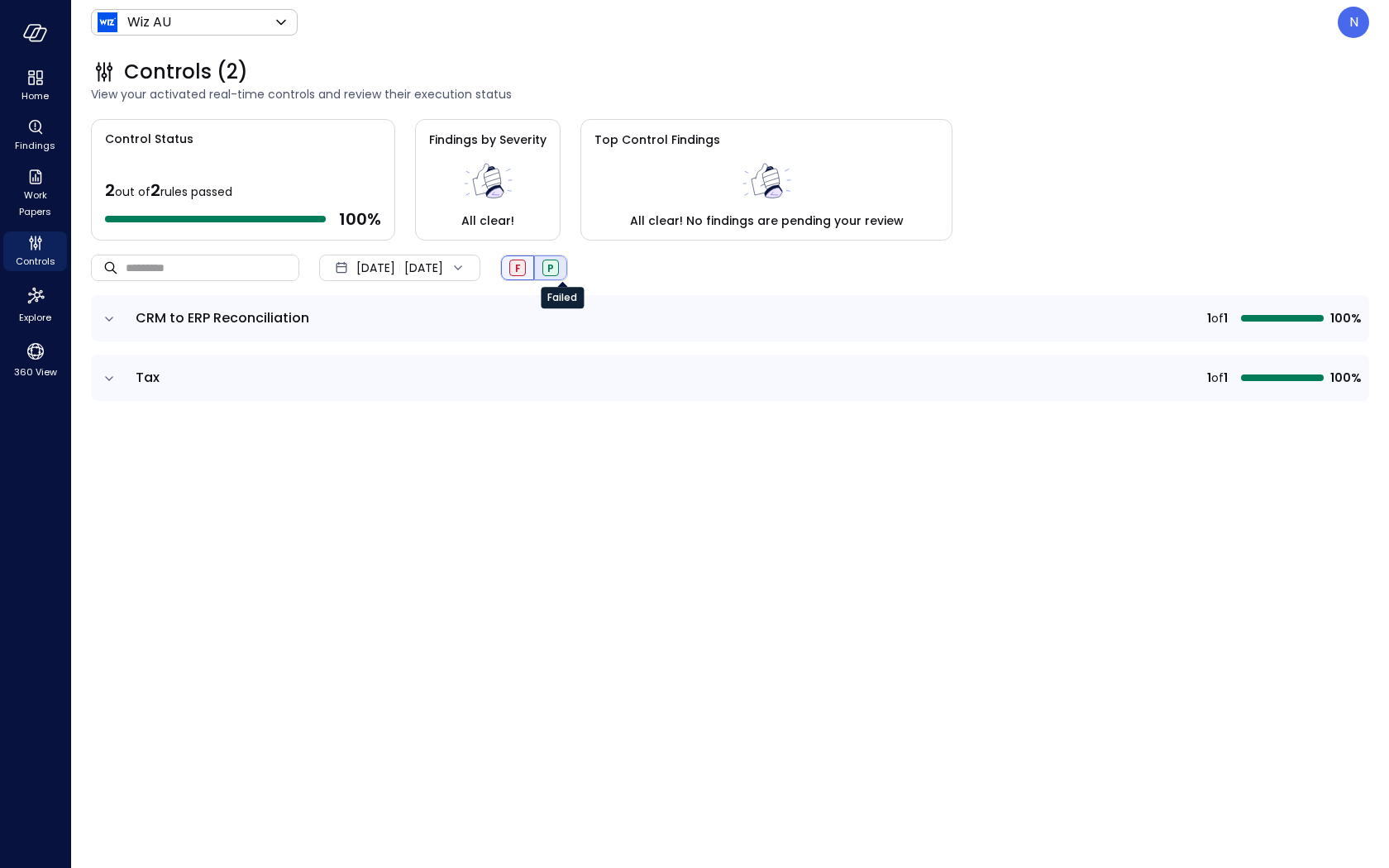
click at [521, 262] on span "F" at bounding box center [517, 269] width 6 height 14
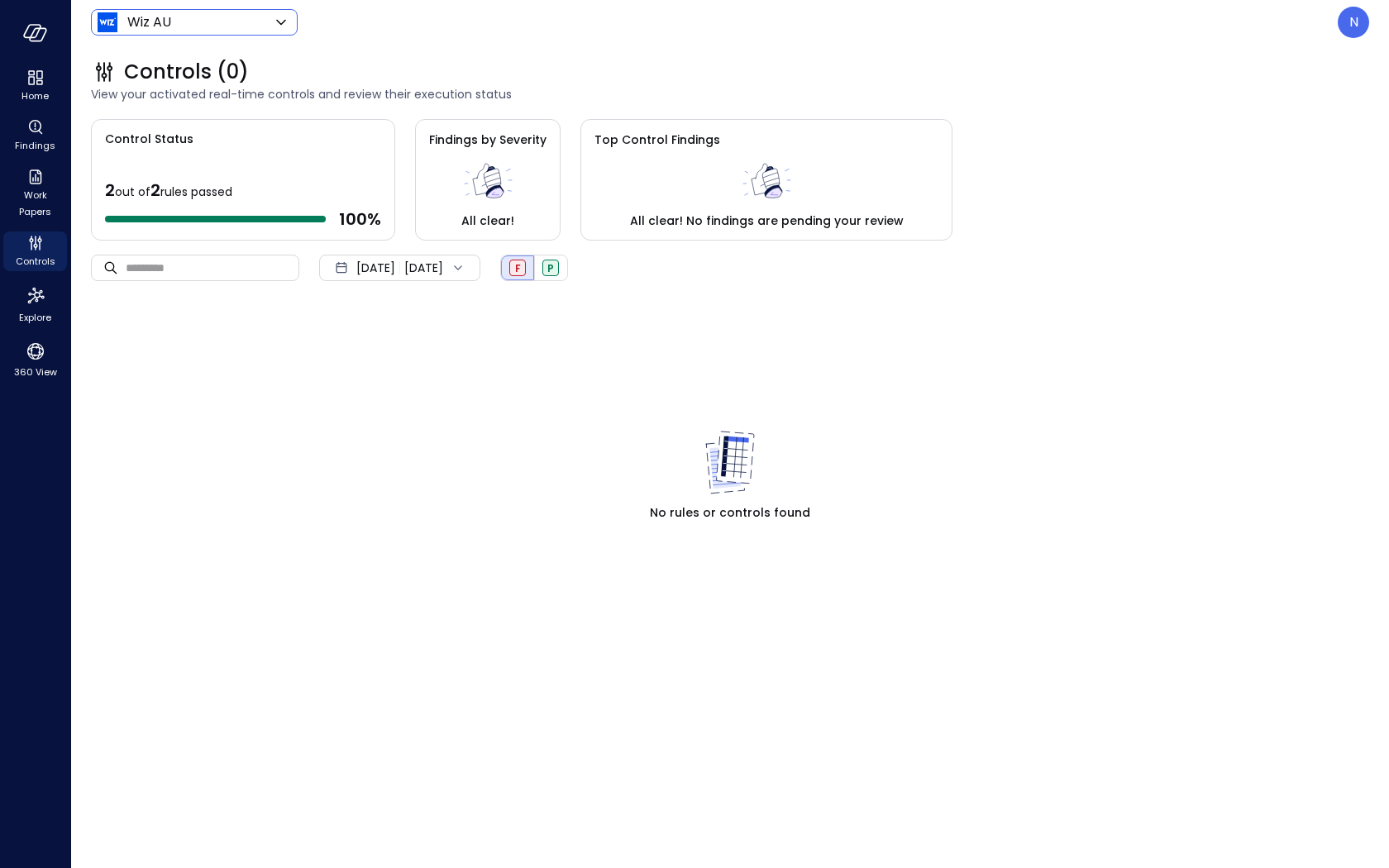
click at [239, 20] on body "Home Findings Work Papers Controls Explore 360 View Wiz AU ****** ​ N Controls …" at bounding box center [694, 434] width 1389 height 868
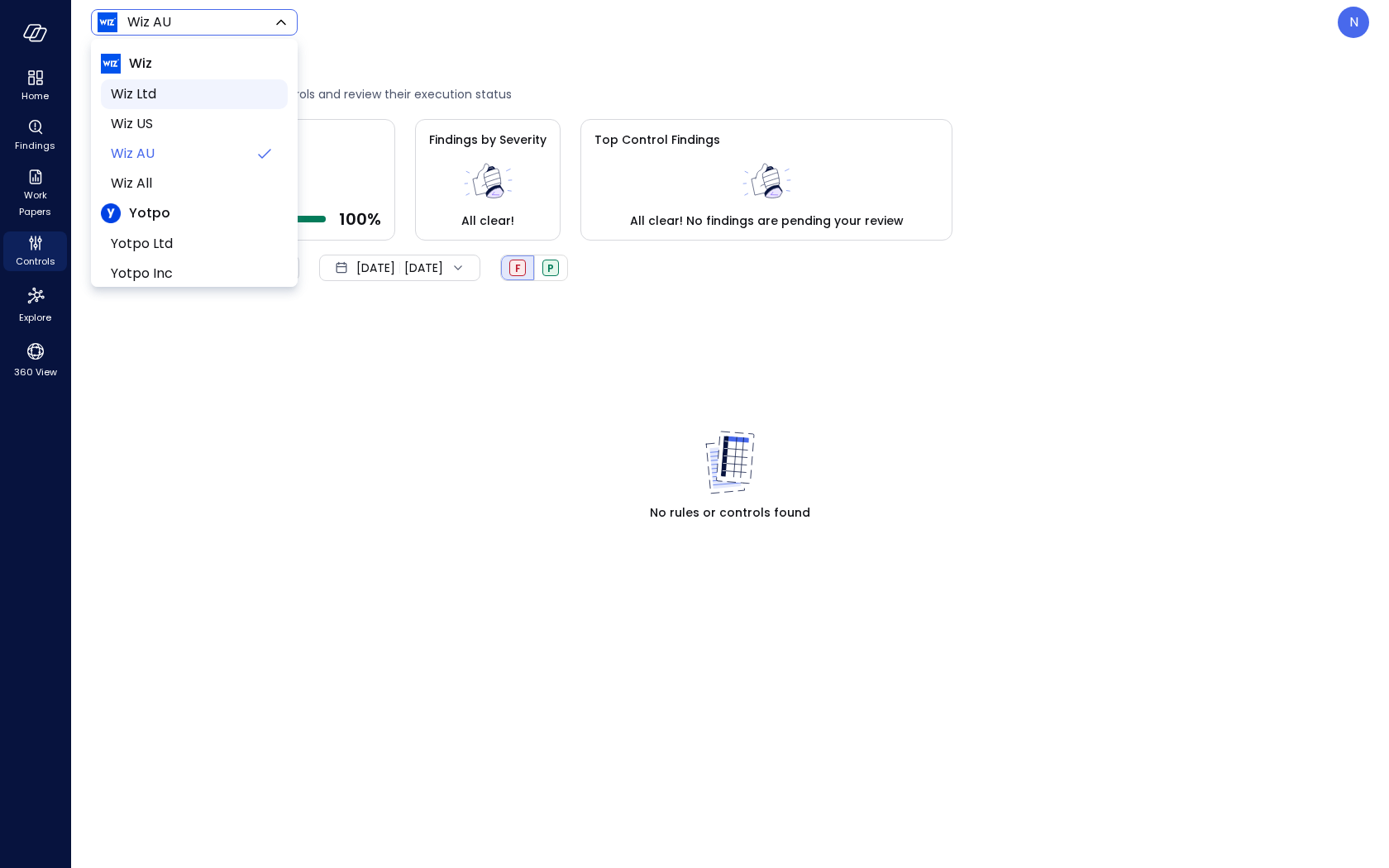
click at [192, 96] on span "Wiz Ltd" at bounding box center [192, 94] width 164 height 20
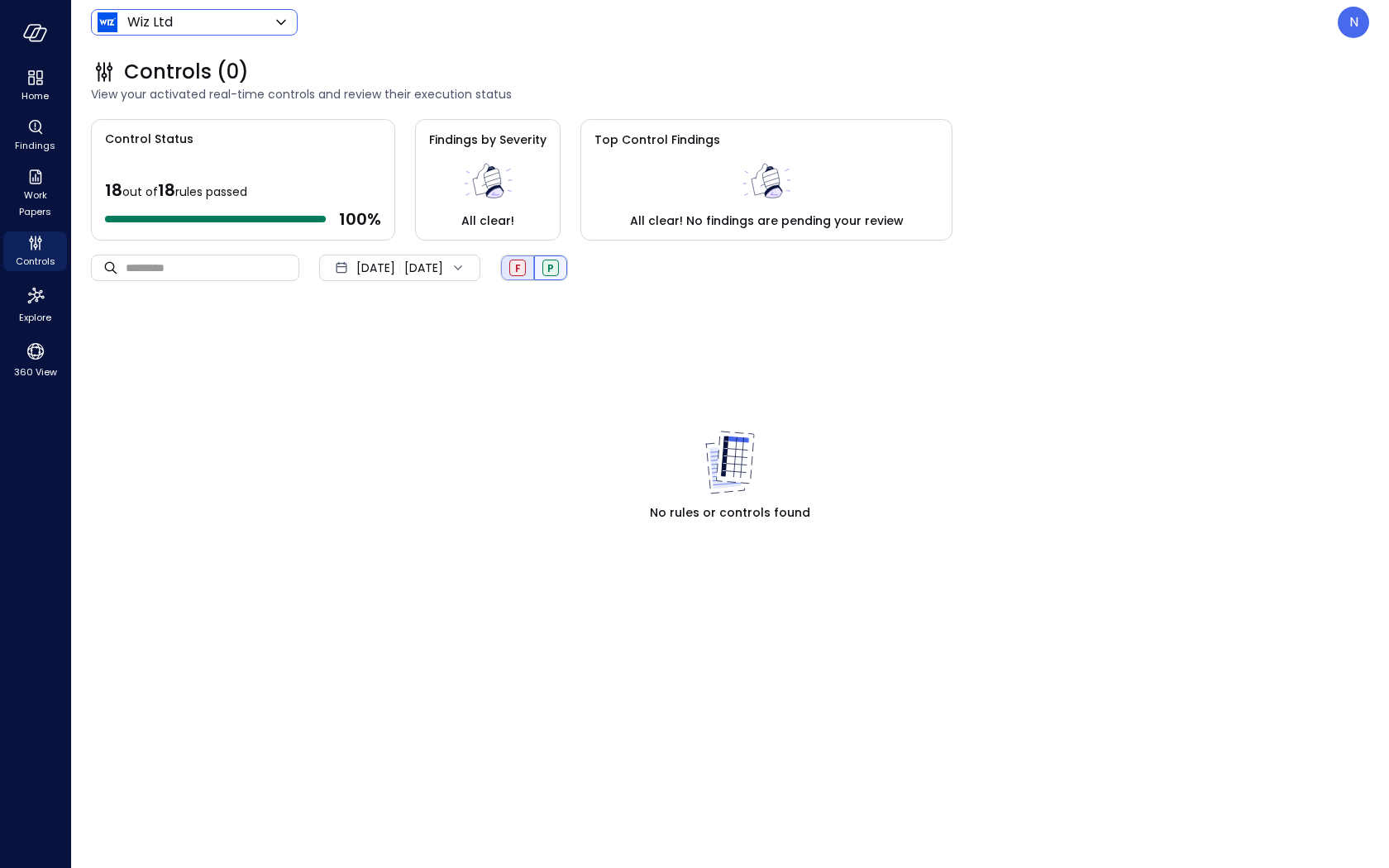
click at [568, 267] on div "P" at bounding box center [550, 268] width 33 height 25
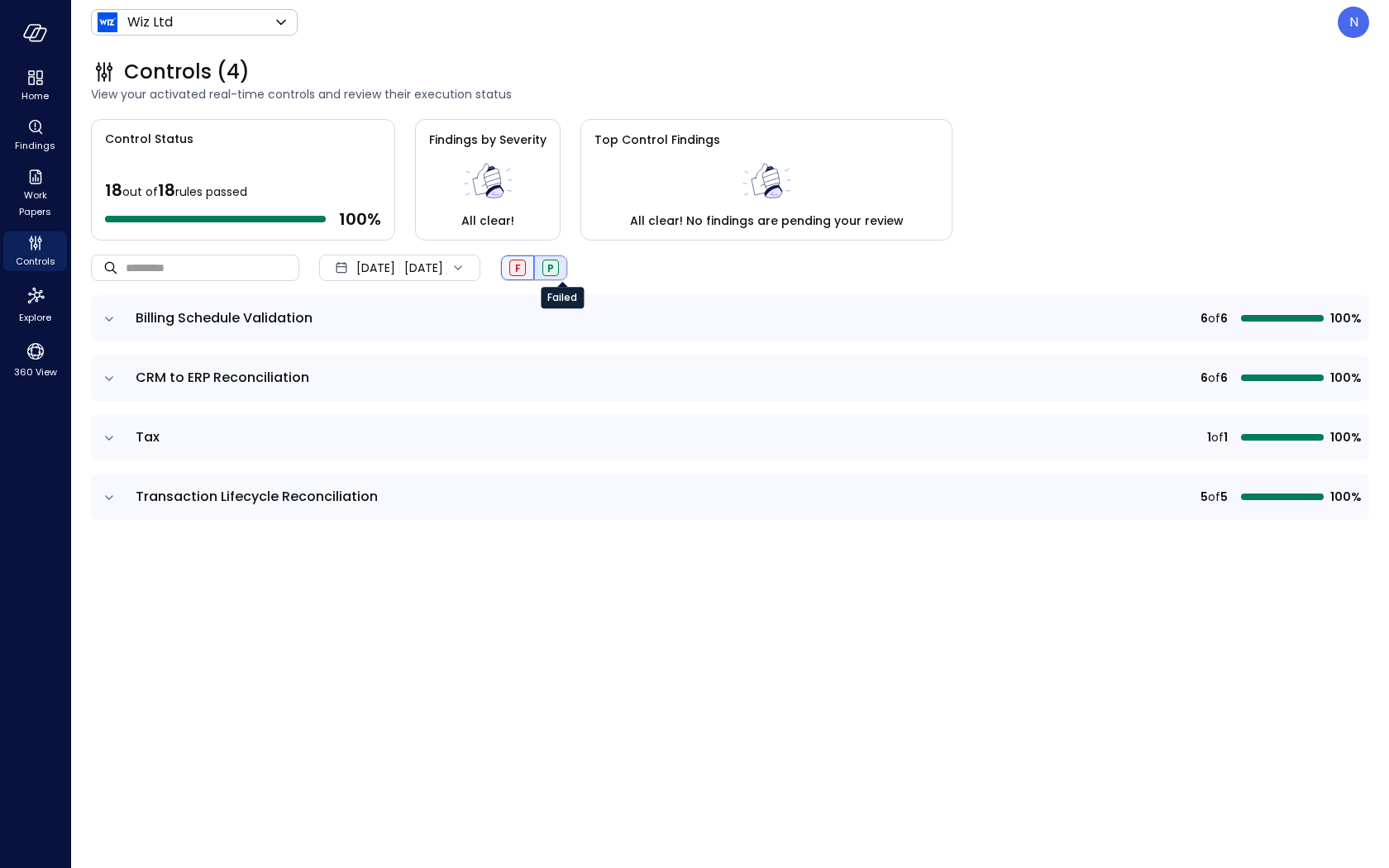
click at [526, 266] on div "F" at bounding box center [517, 268] width 16 height 16
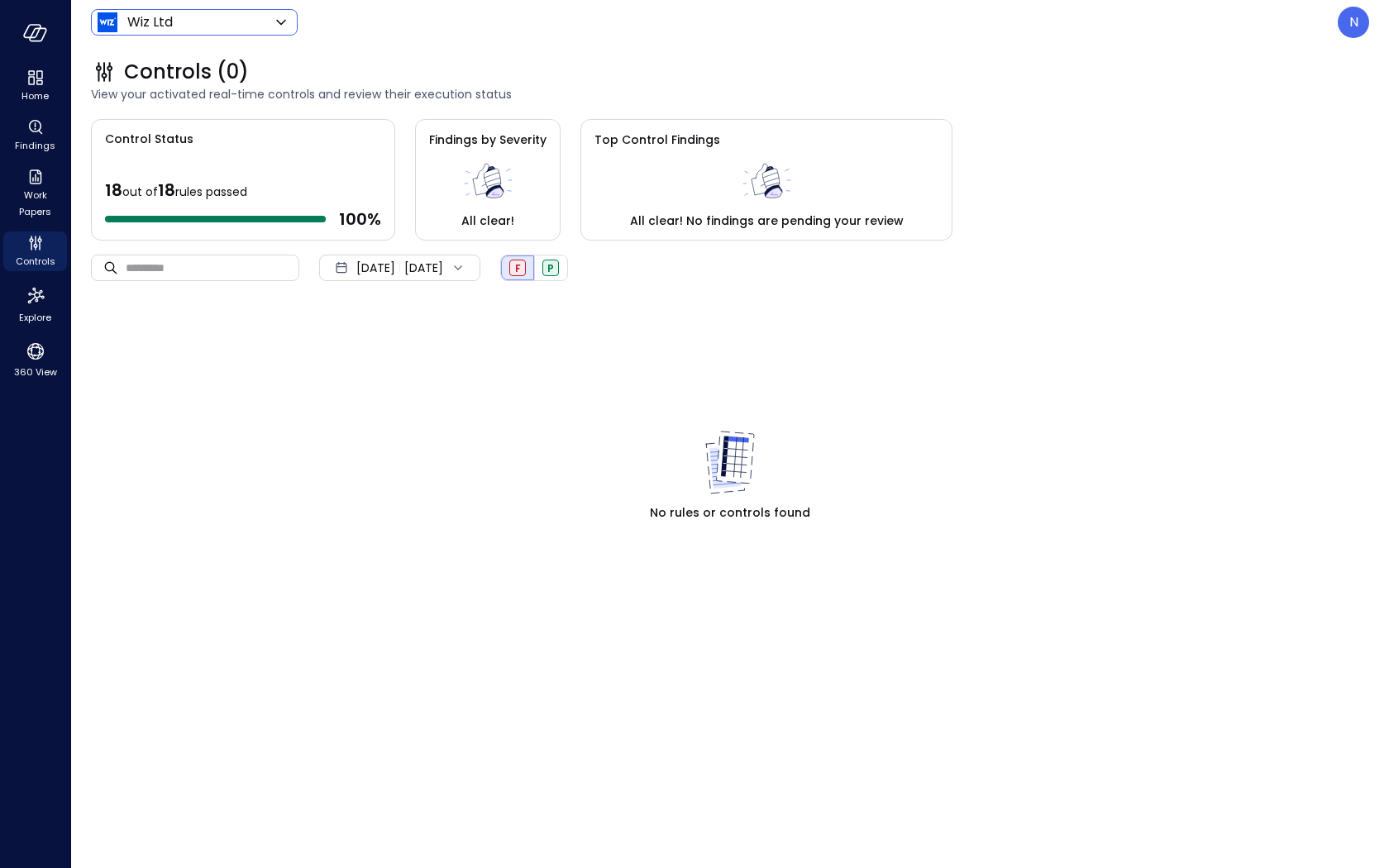
click at [249, 24] on body "Home Findings Work Papers Controls Explore 360 View Wiz Ltd ****** ​ N Controls…" at bounding box center [694, 434] width 1389 height 868
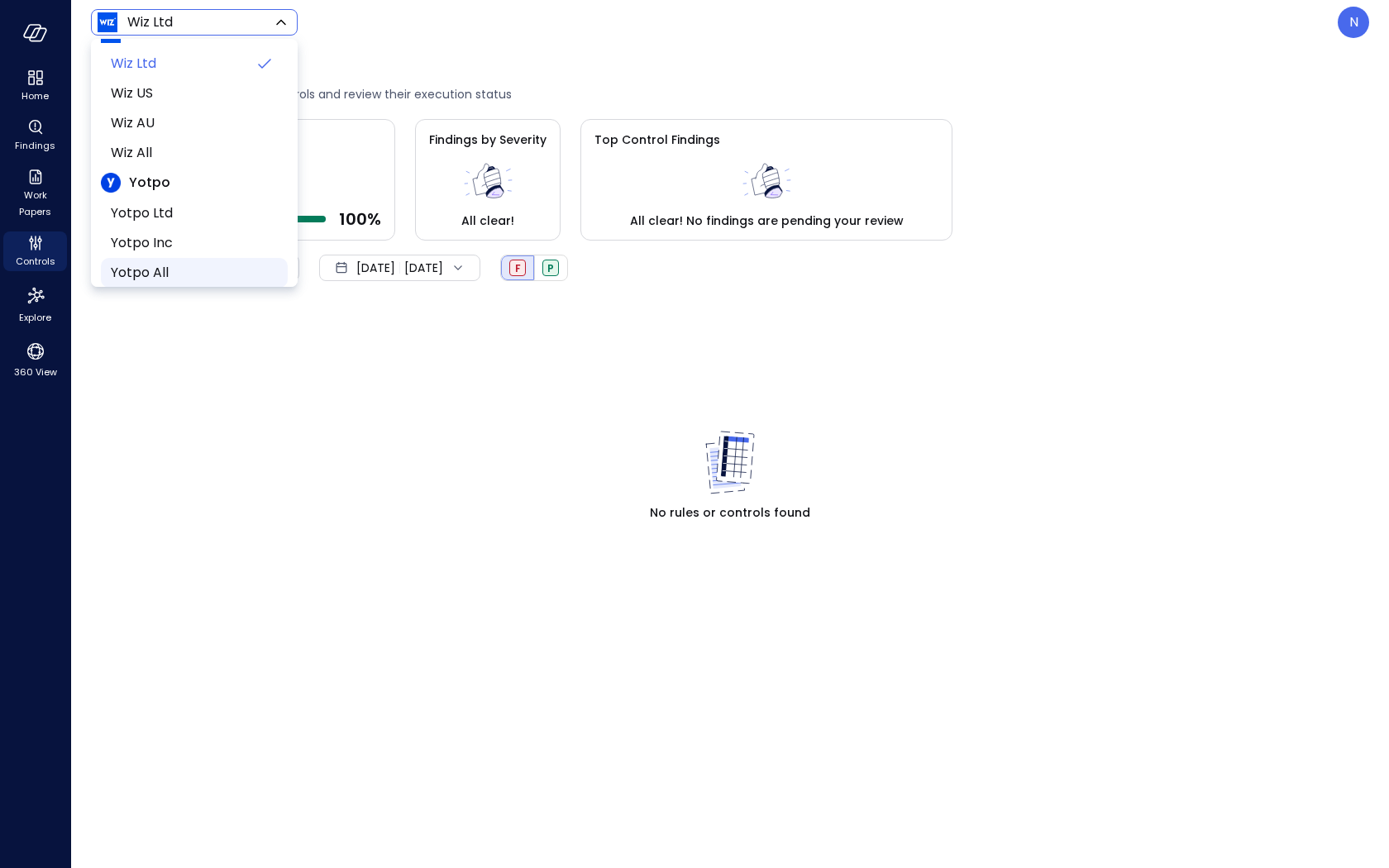
scroll to position [41, 0]
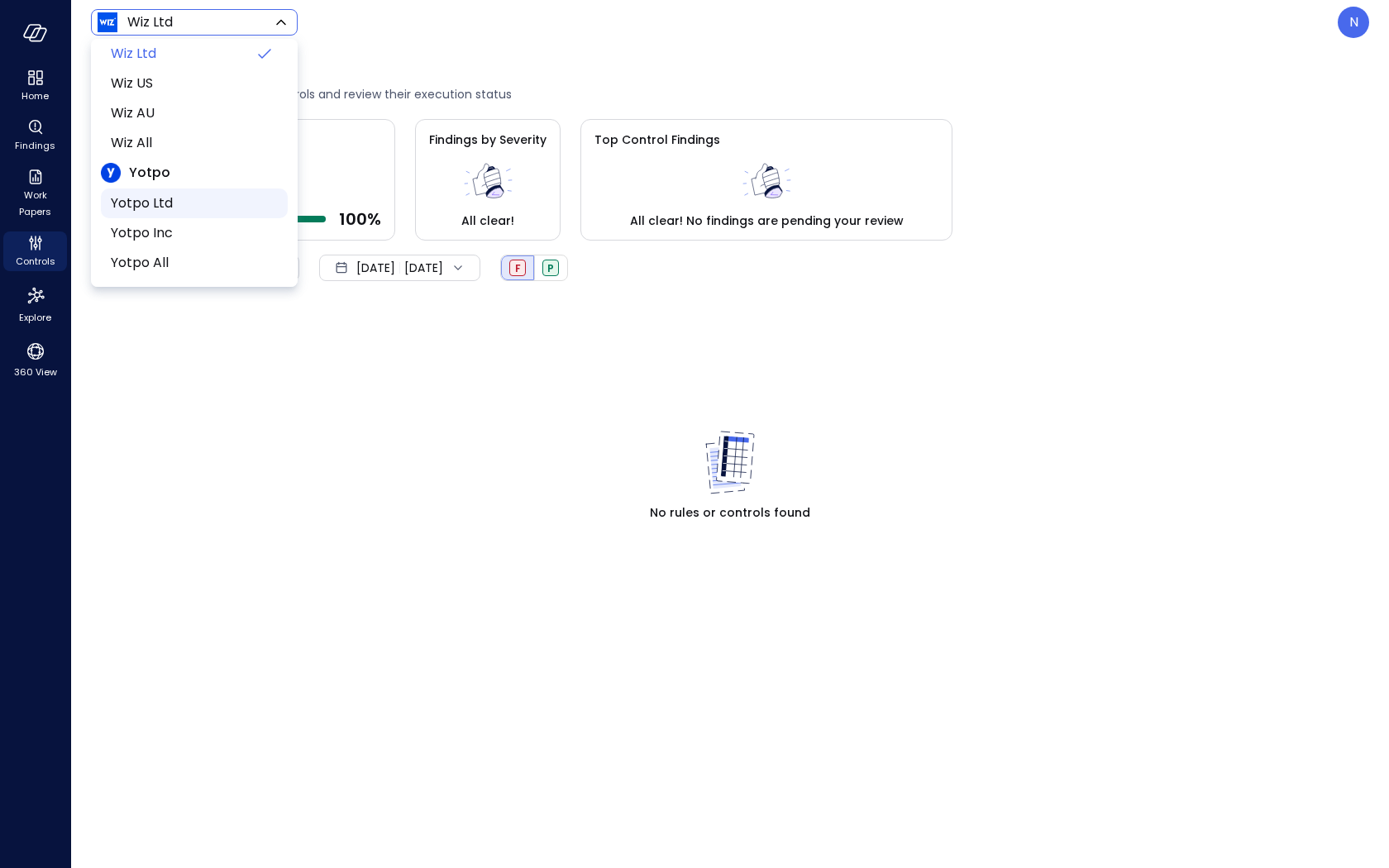
click at [212, 211] on span "Yotpo Ltd" at bounding box center [192, 203] width 164 height 20
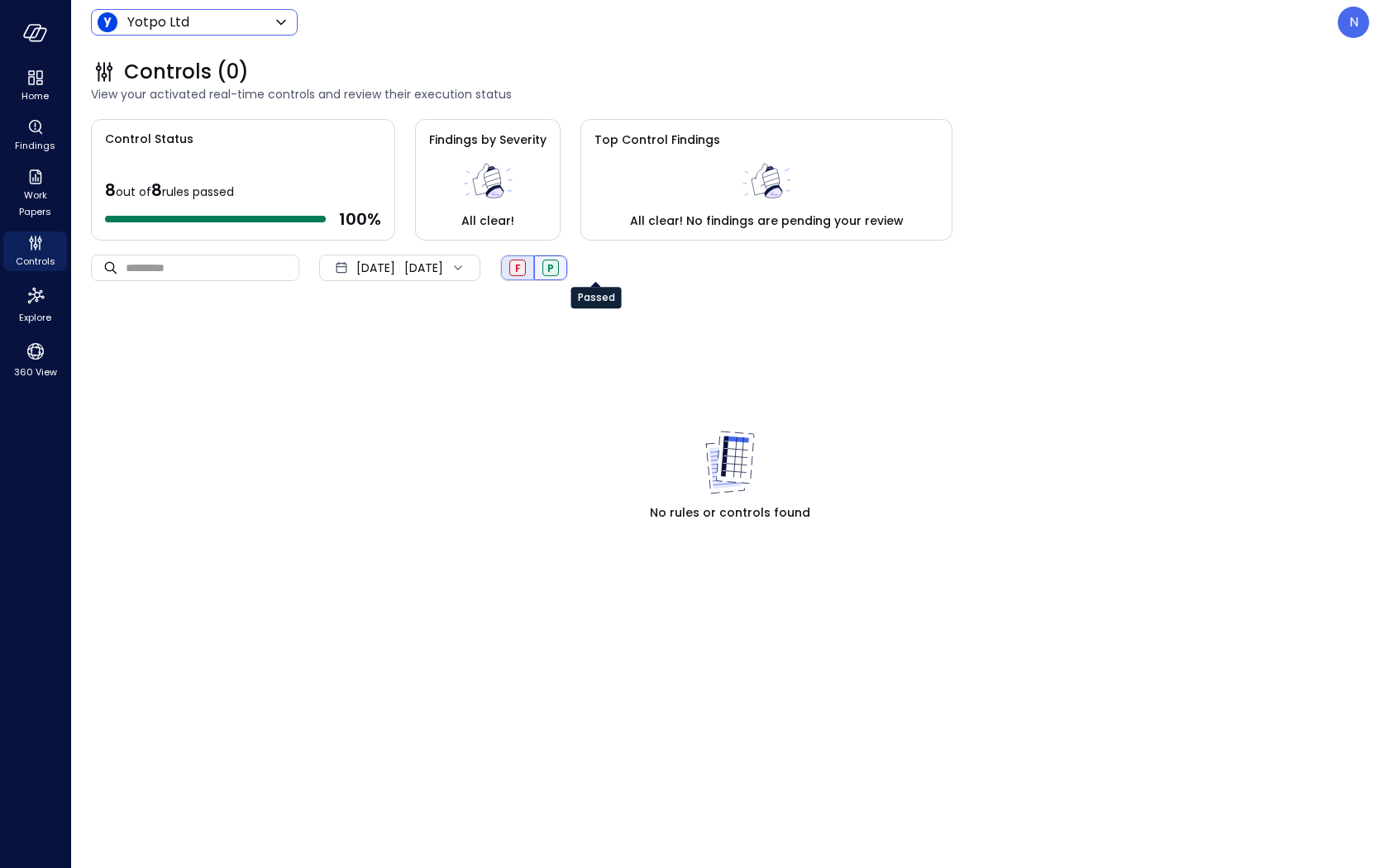
click at [554, 263] on span "P" at bounding box center [551, 269] width 7 height 14
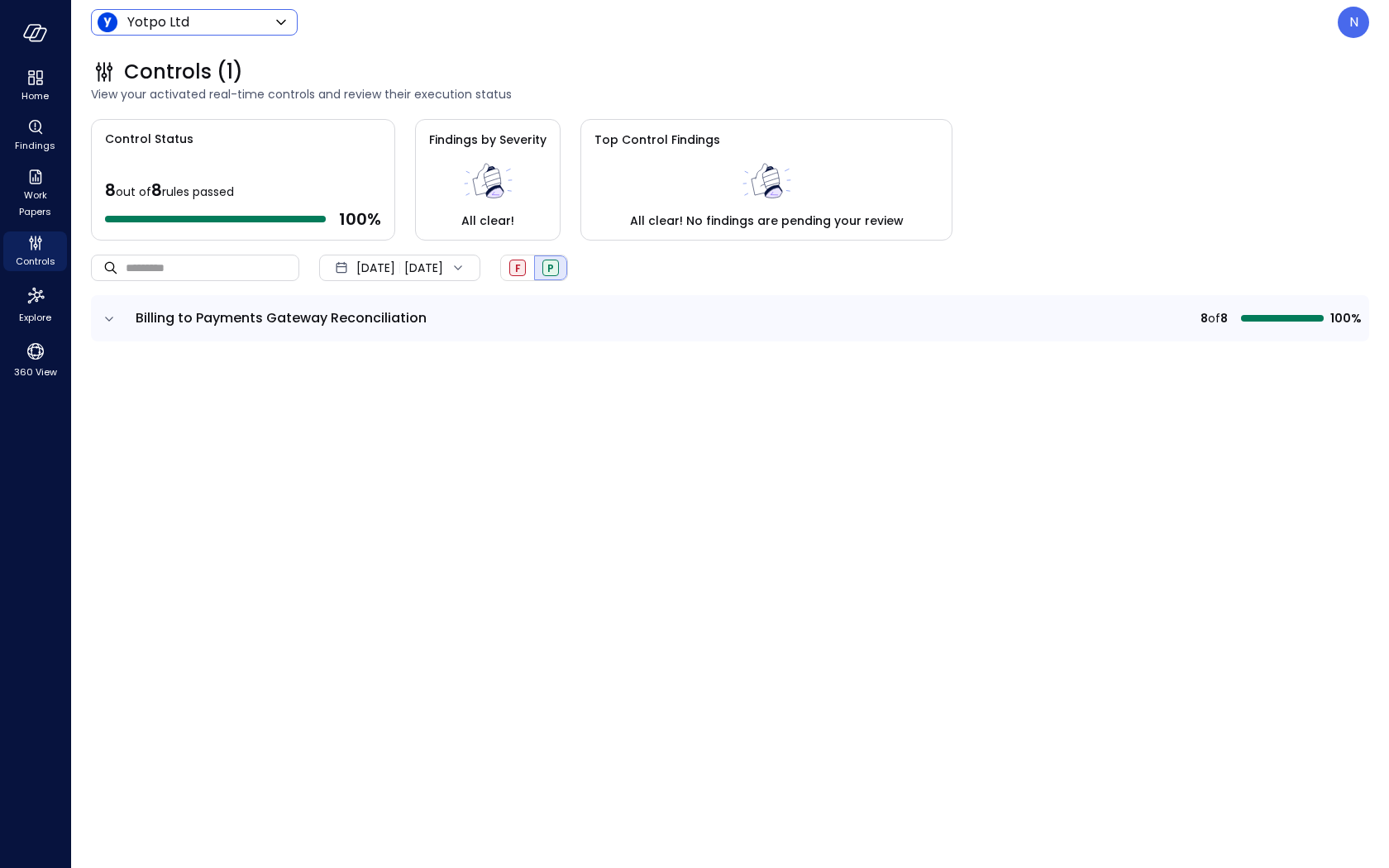
click at [261, 15] on body "Home Findings Work Papers Controls Explore 360 View Yotpo Ltd ****** ​ N Contro…" at bounding box center [694, 434] width 1389 height 868
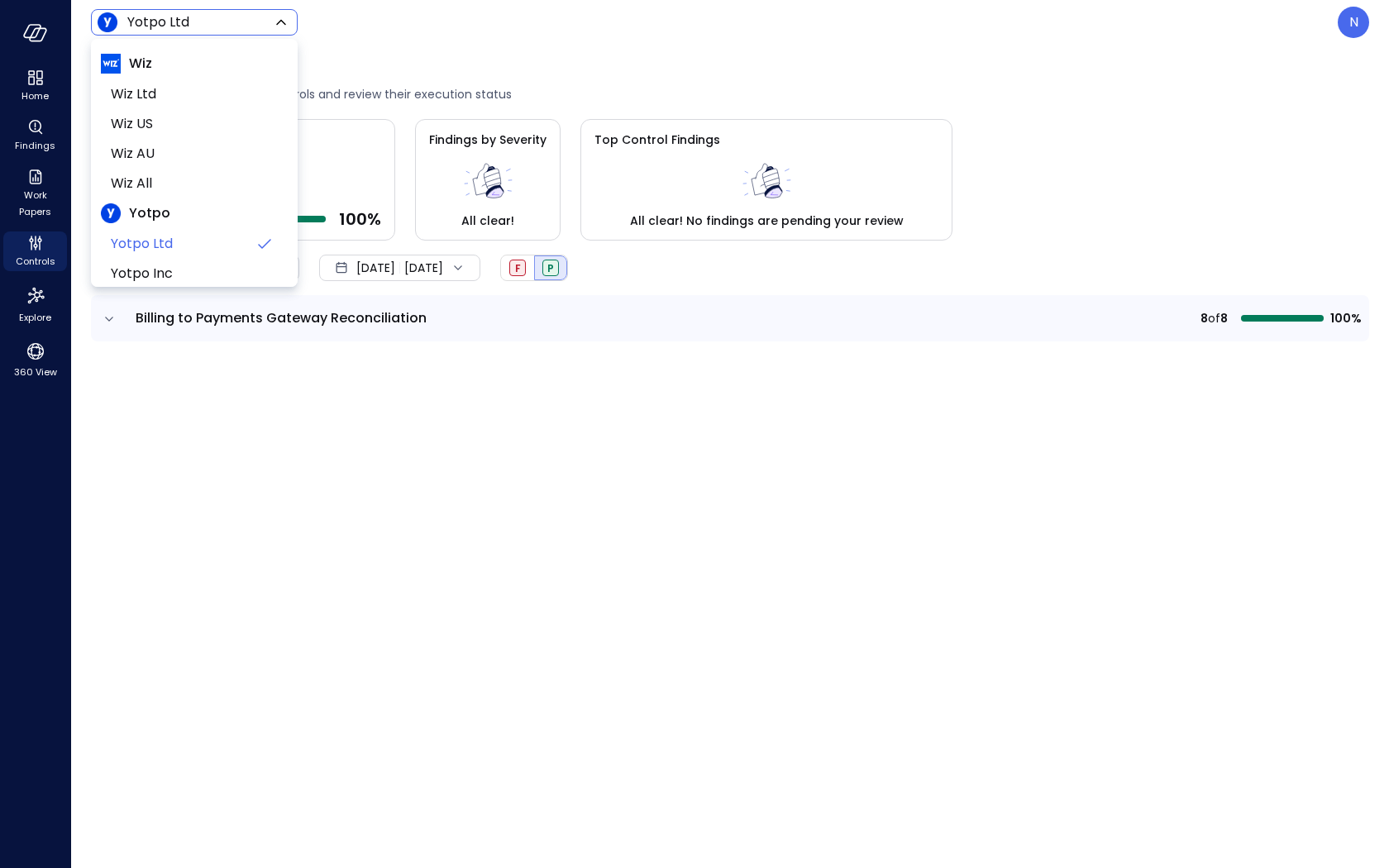
click at [550, 197] on div at bounding box center [694, 434] width 1389 height 868
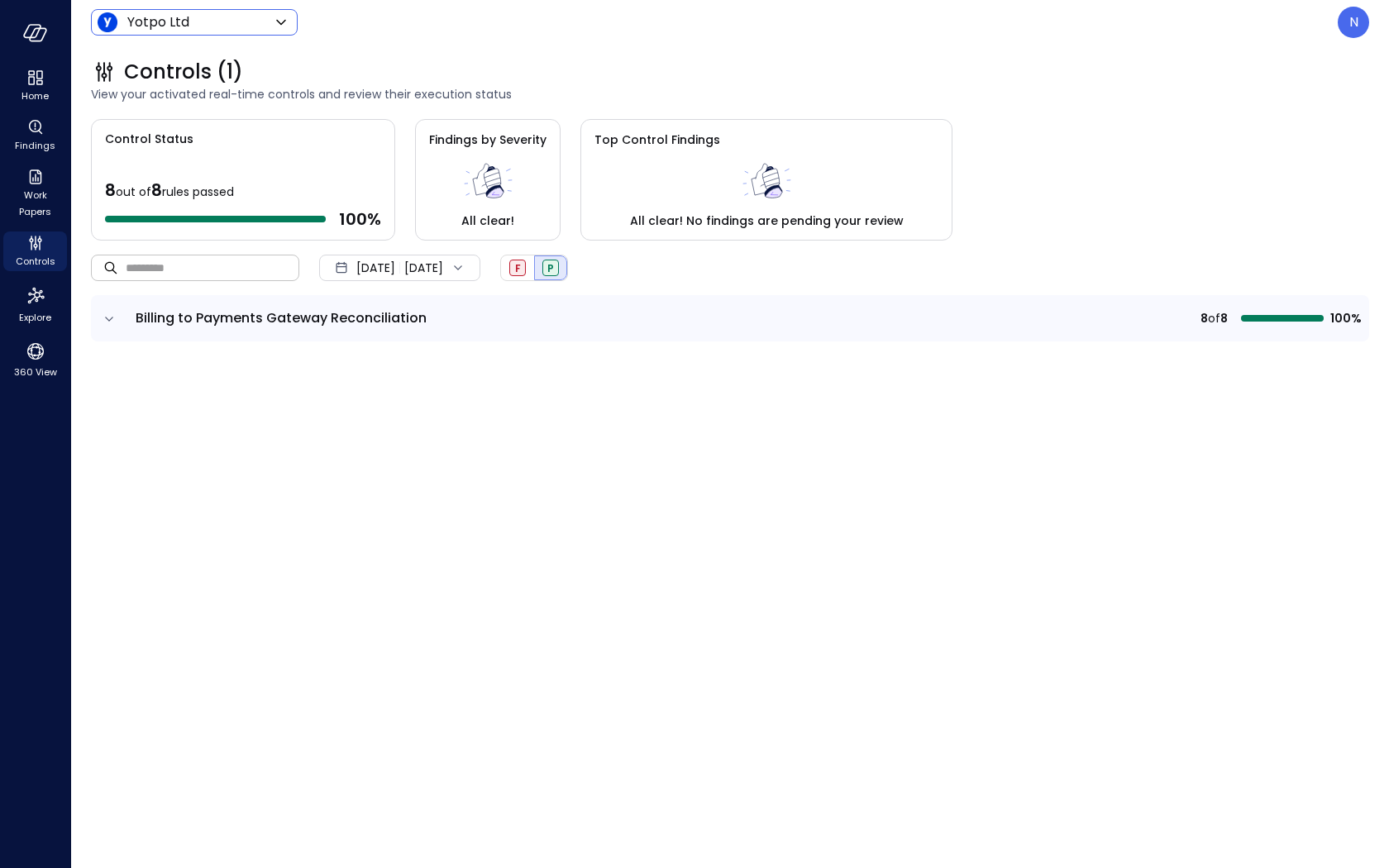
click at [294, 259] on input "text" at bounding box center [212, 267] width 173 height 44
click at [235, 25] on body "Home Findings Work Papers Controls Explore 360 View Yotpo Ltd ****** ​ N Contro…" at bounding box center [694, 434] width 1389 height 868
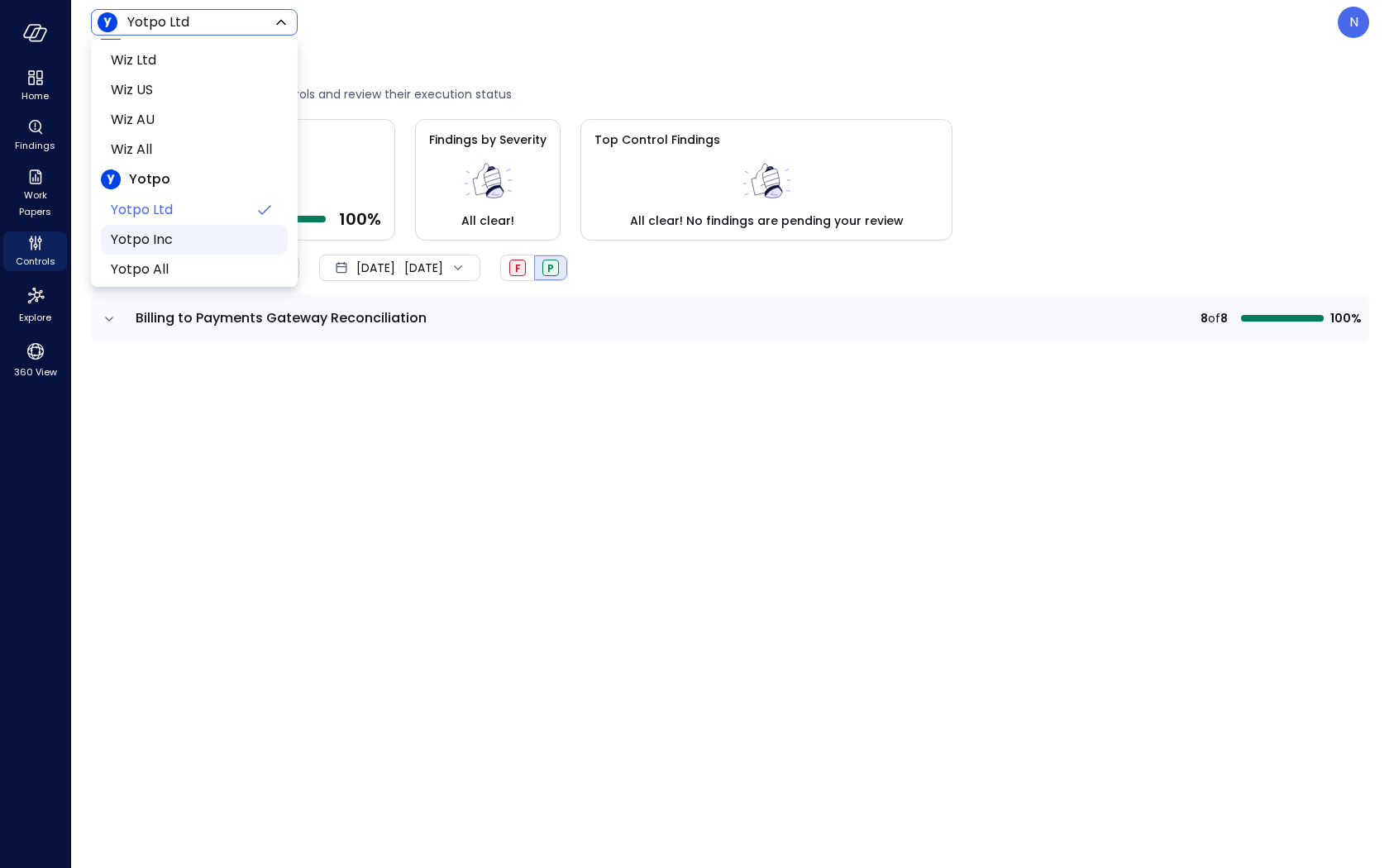
scroll to position [37, 0]
click at [193, 236] on span "Yotpo Inc" at bounding box center [192, 236] width 164 height 20
type input "******"
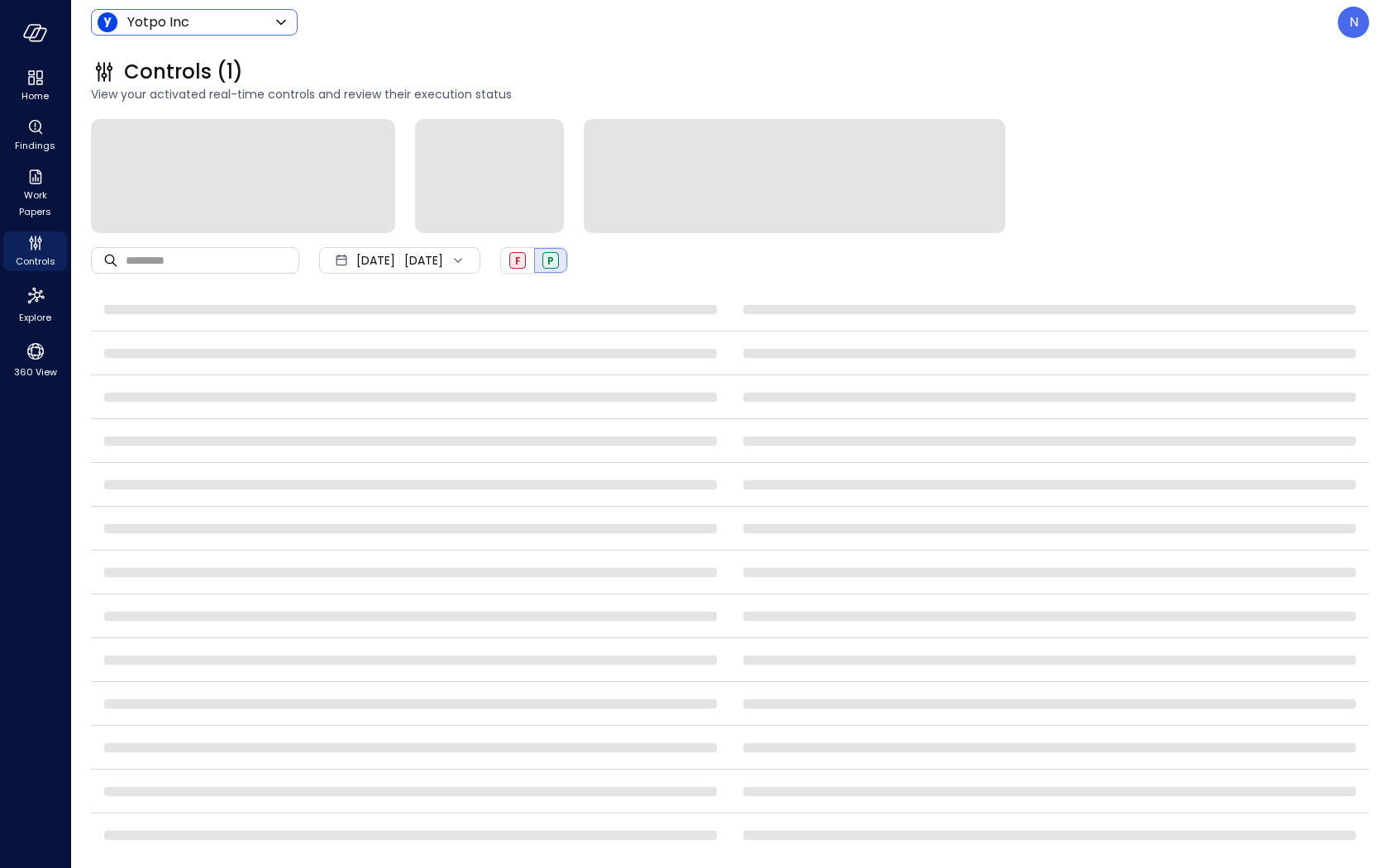
click at [673, 277] on div "​ ​ Oct 1, 2025 Oct 9, 2025 F P" at bounding box center [730, 260] width 1278 height 55
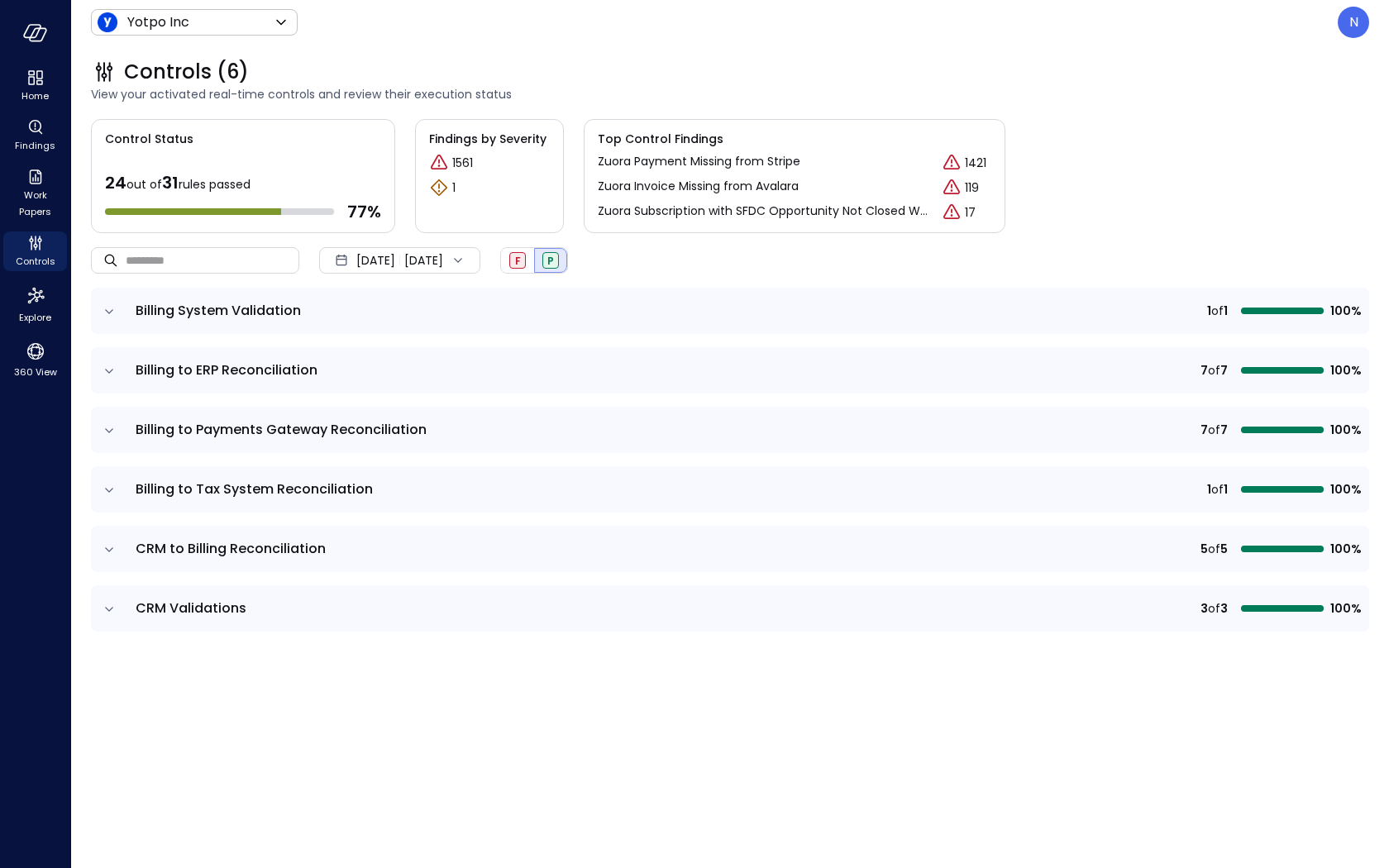
click at [120, 313] on td at bounding box center [108, 310] width 35 height 46
click at [115, 312] on icon "expand row" at bounding box center [108, 311] width 16 height 16
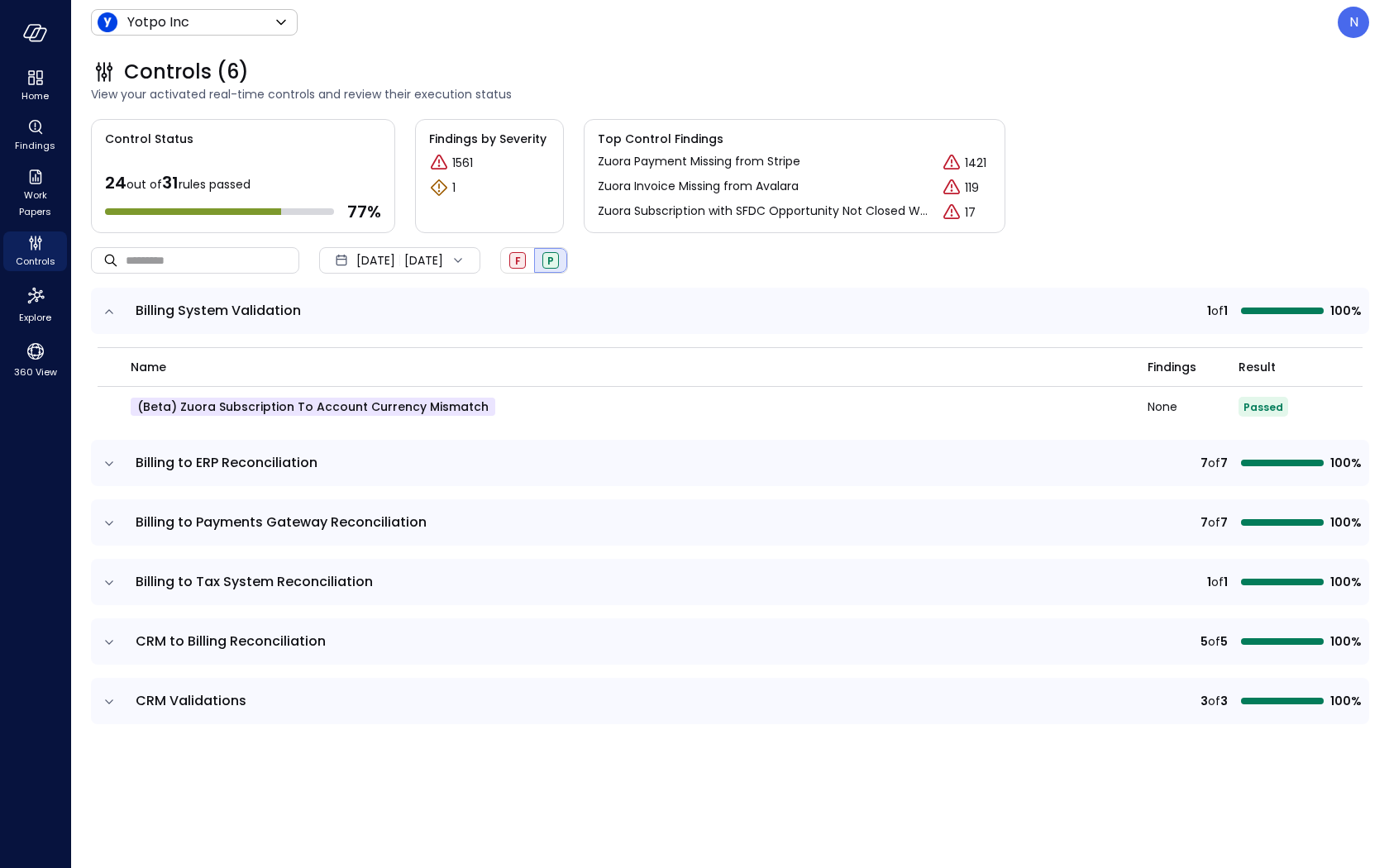
click at [115, 312] on icon "expand row" at bounding box center [108, 311] width 16 height 16
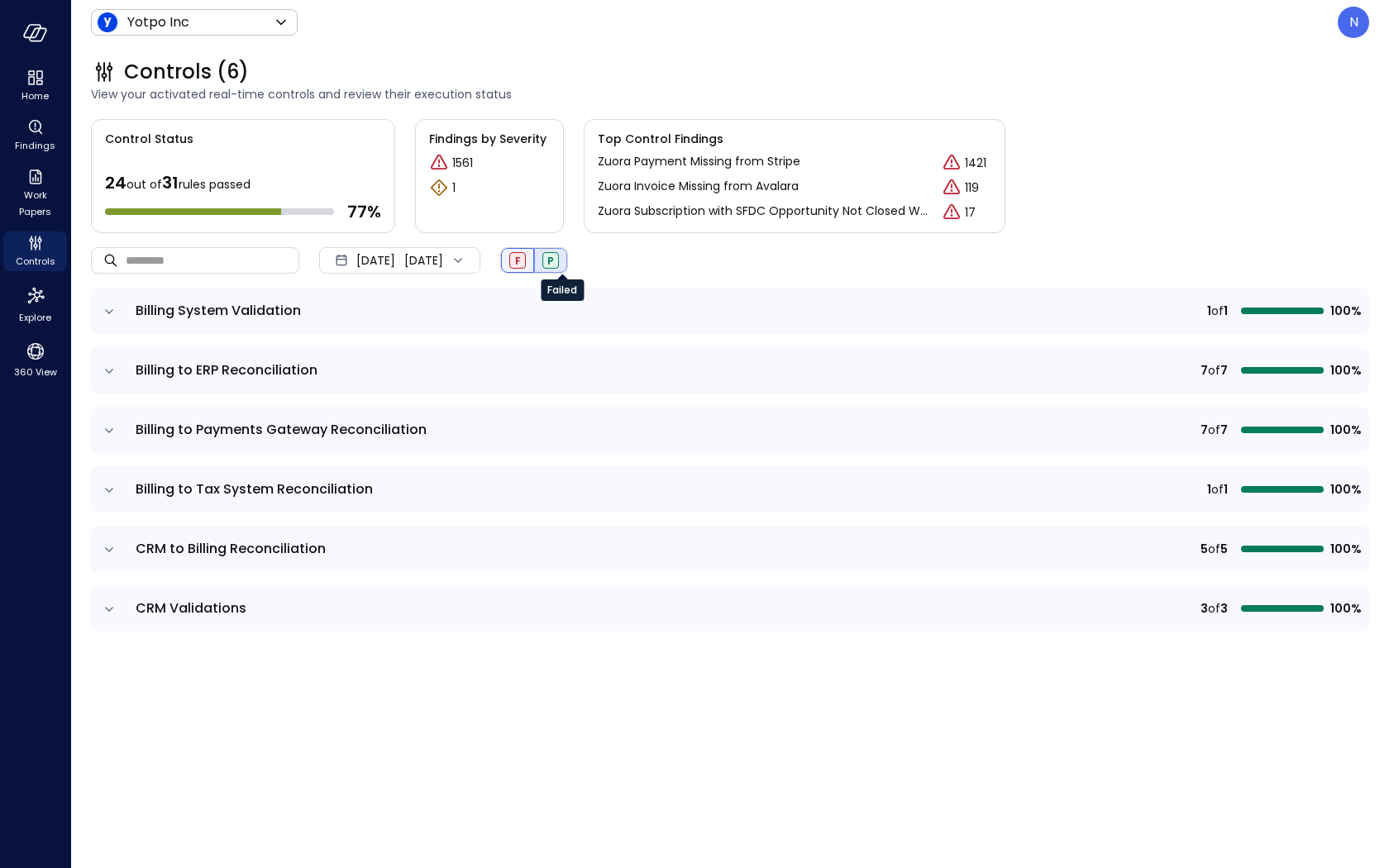
click at [521, 261] on span "F" at bounding box center [517, 261] width 6 height 14
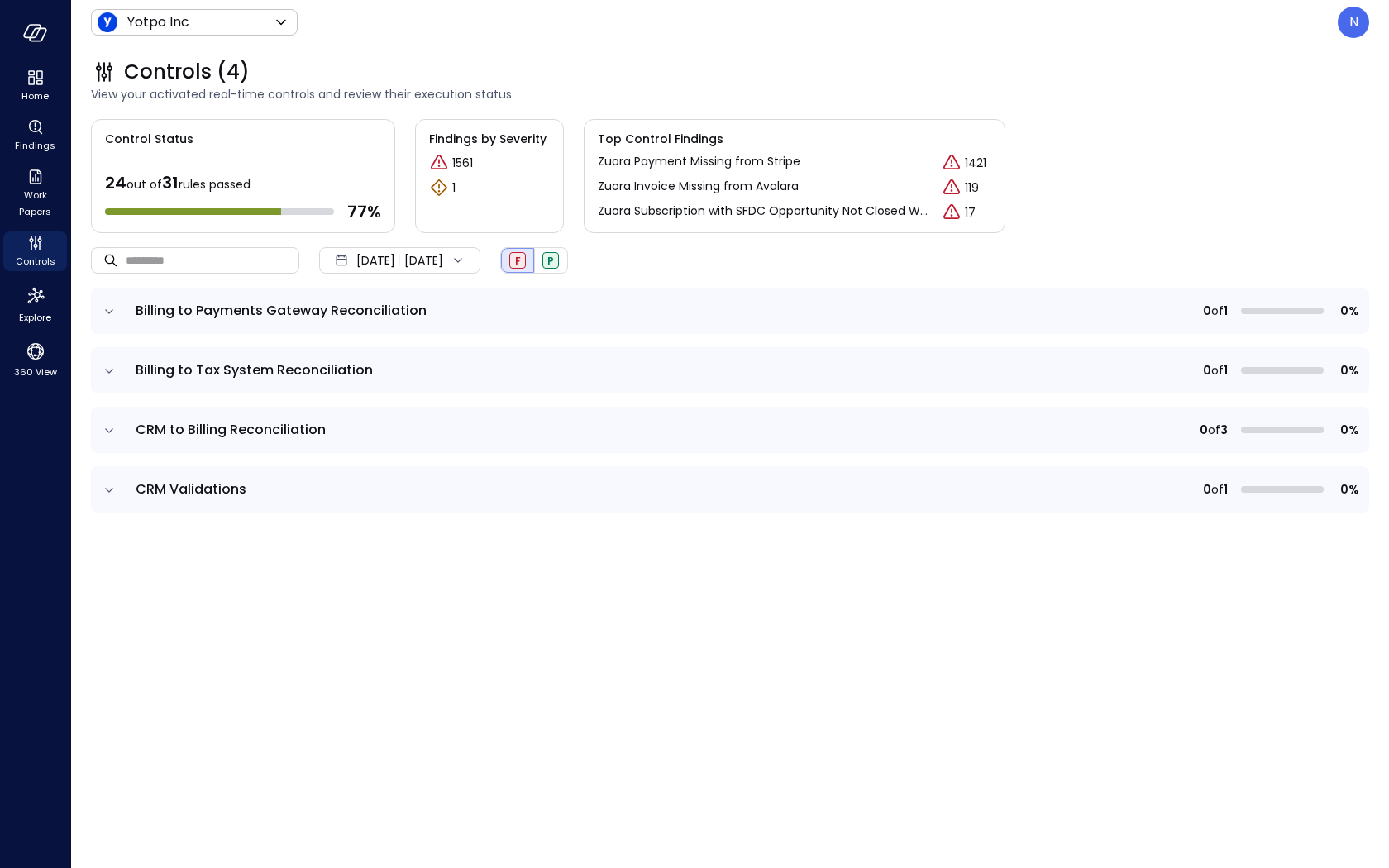
click at [104, 301] on td at bounding box center [108, 310] width 35 height 46
click at [106, 305] on icon "expand row" at bounding box center [108, 311] width 16 height 16
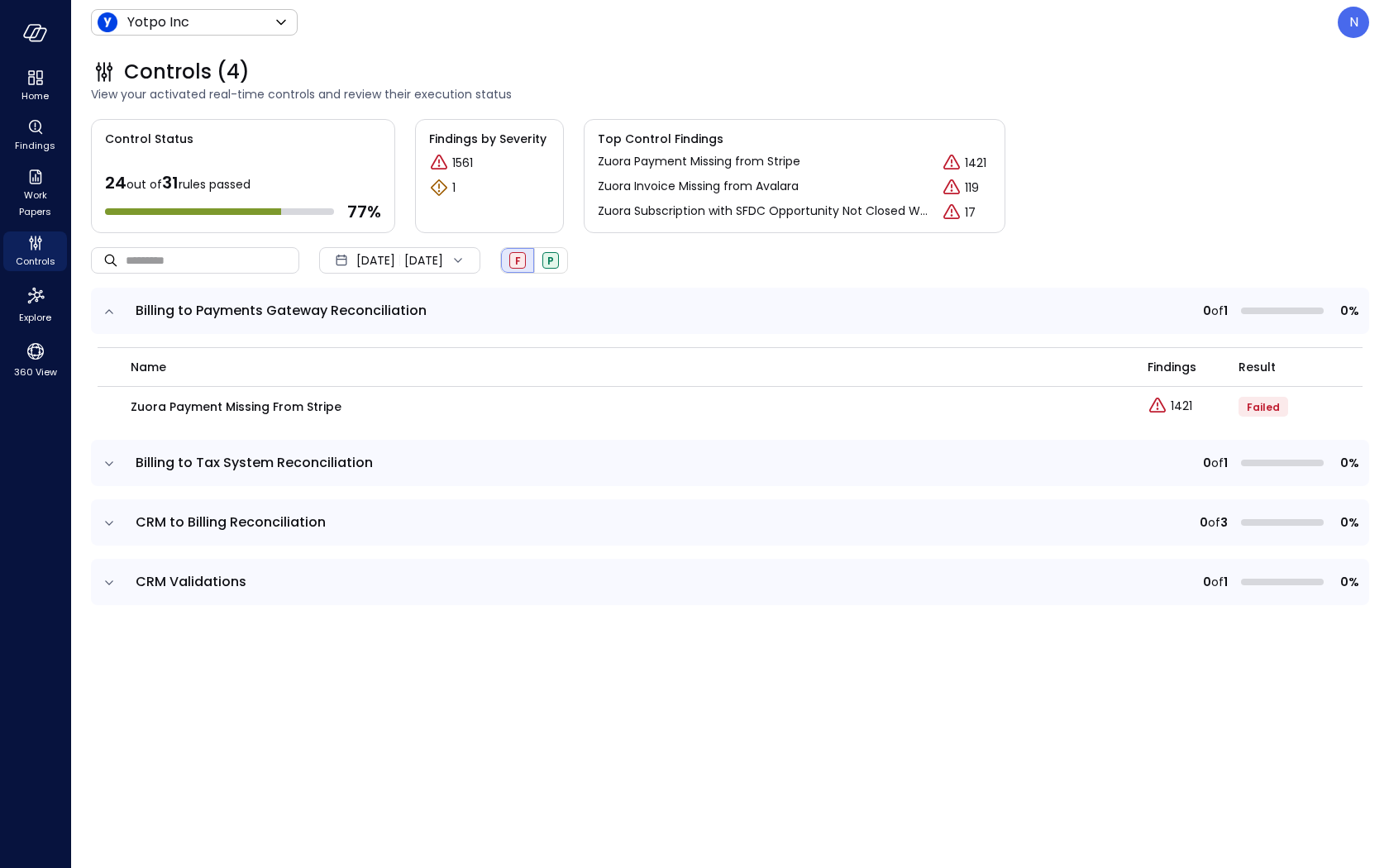
click at [130, 467] on td "Billing to Tax System Reconciliation" at bounding box center [484, 463] width 717 height 46
click at [108, 460] on icon "expand row" at bounding box center [108, 463] width 16 height 16
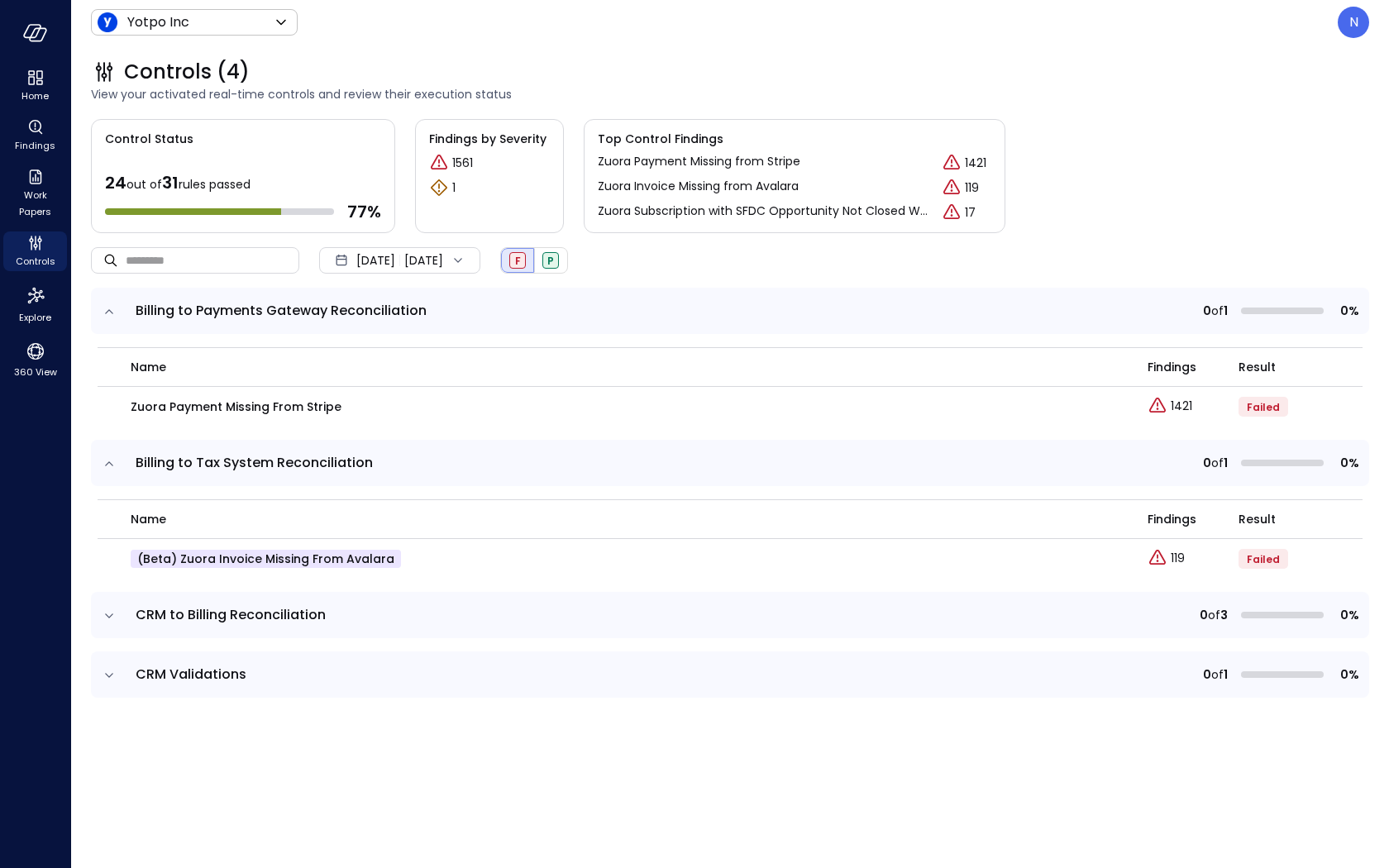
click at [101, 612] on icon "expand row" at bounding box center [108, 615] width 16 height 16
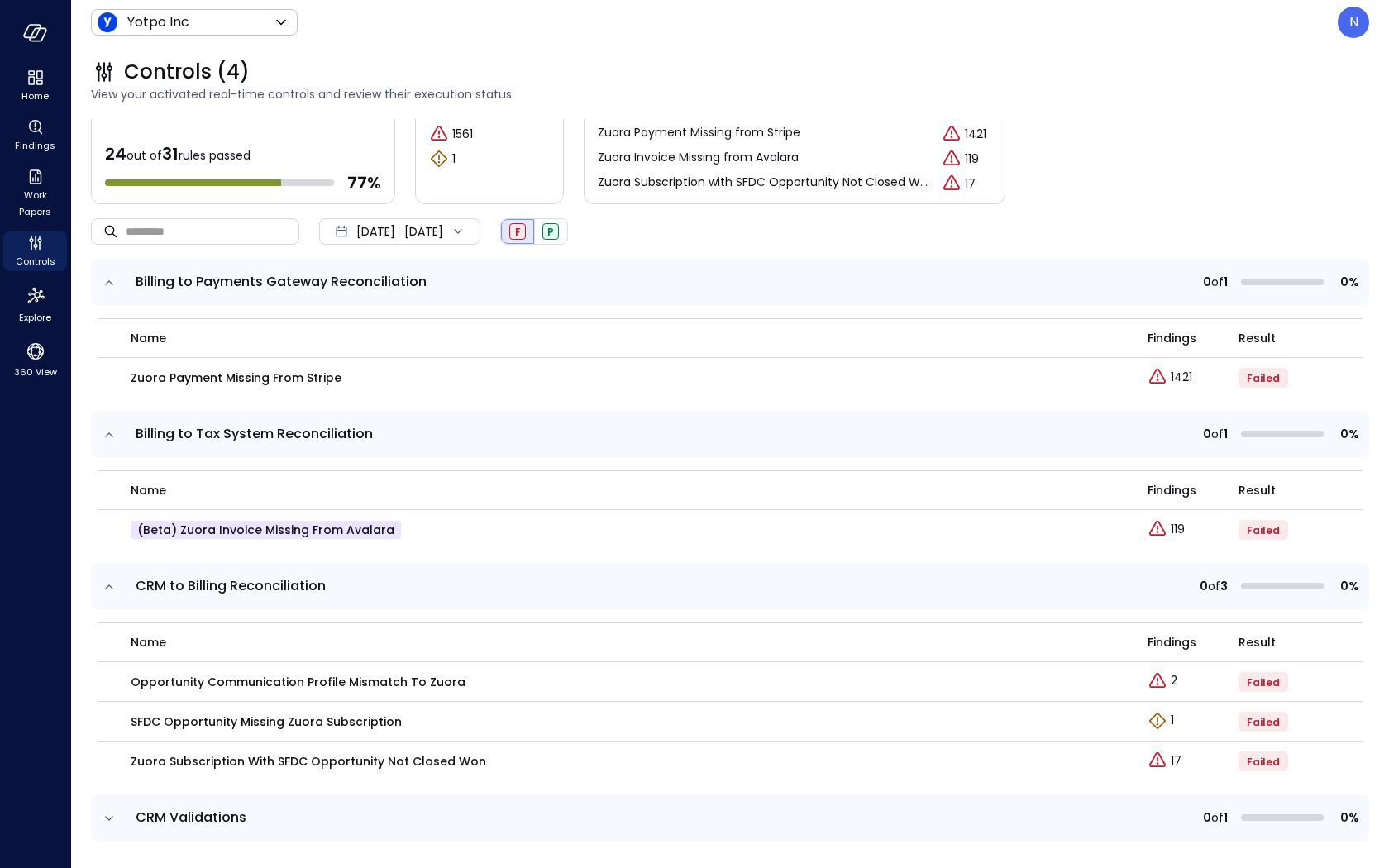
scroll to position [33, 0]
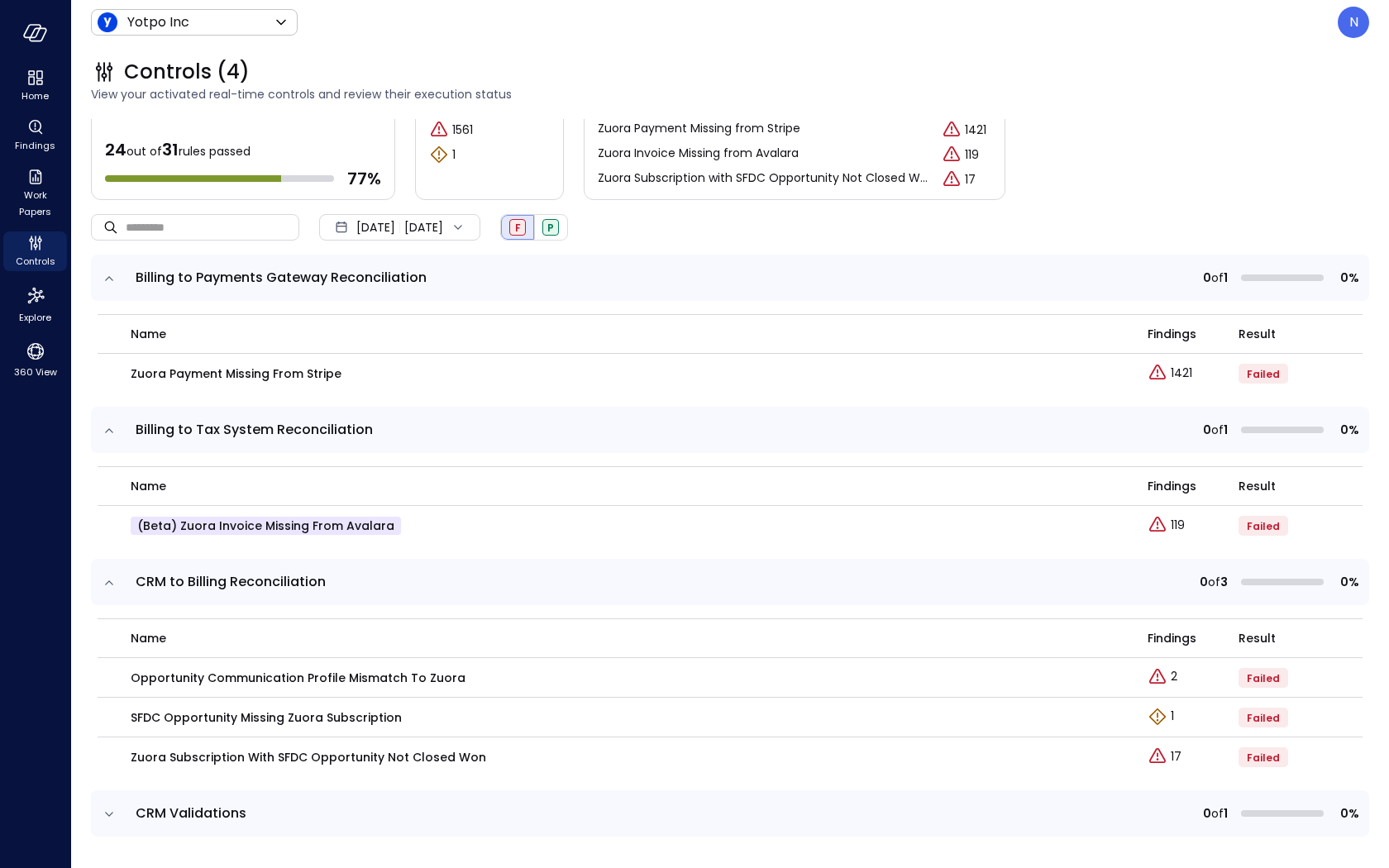
click at [106, 809] on icon "expand row" at bounding box center [108, 813] width 16 height 16
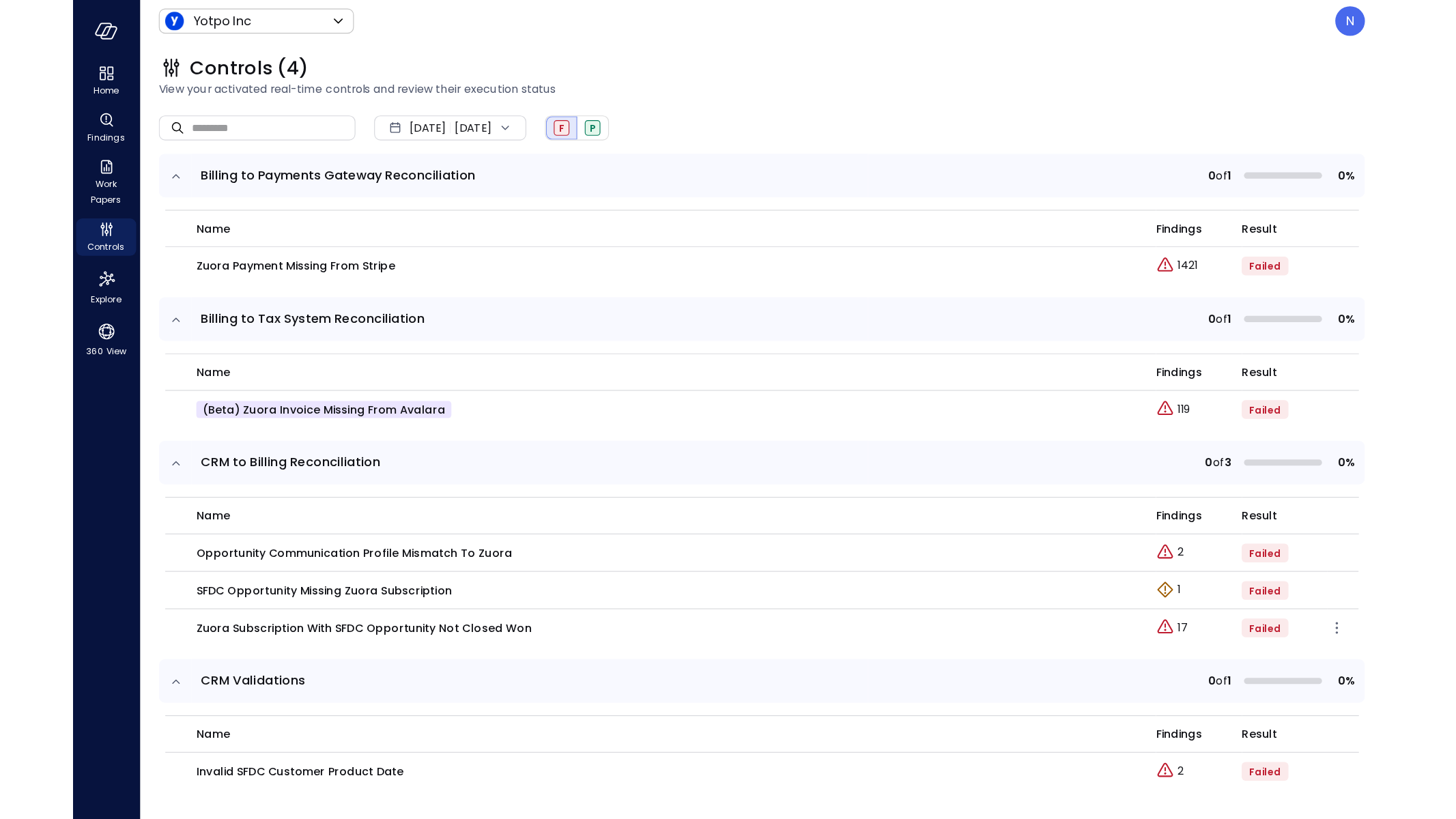
scroll to position [104, 0]
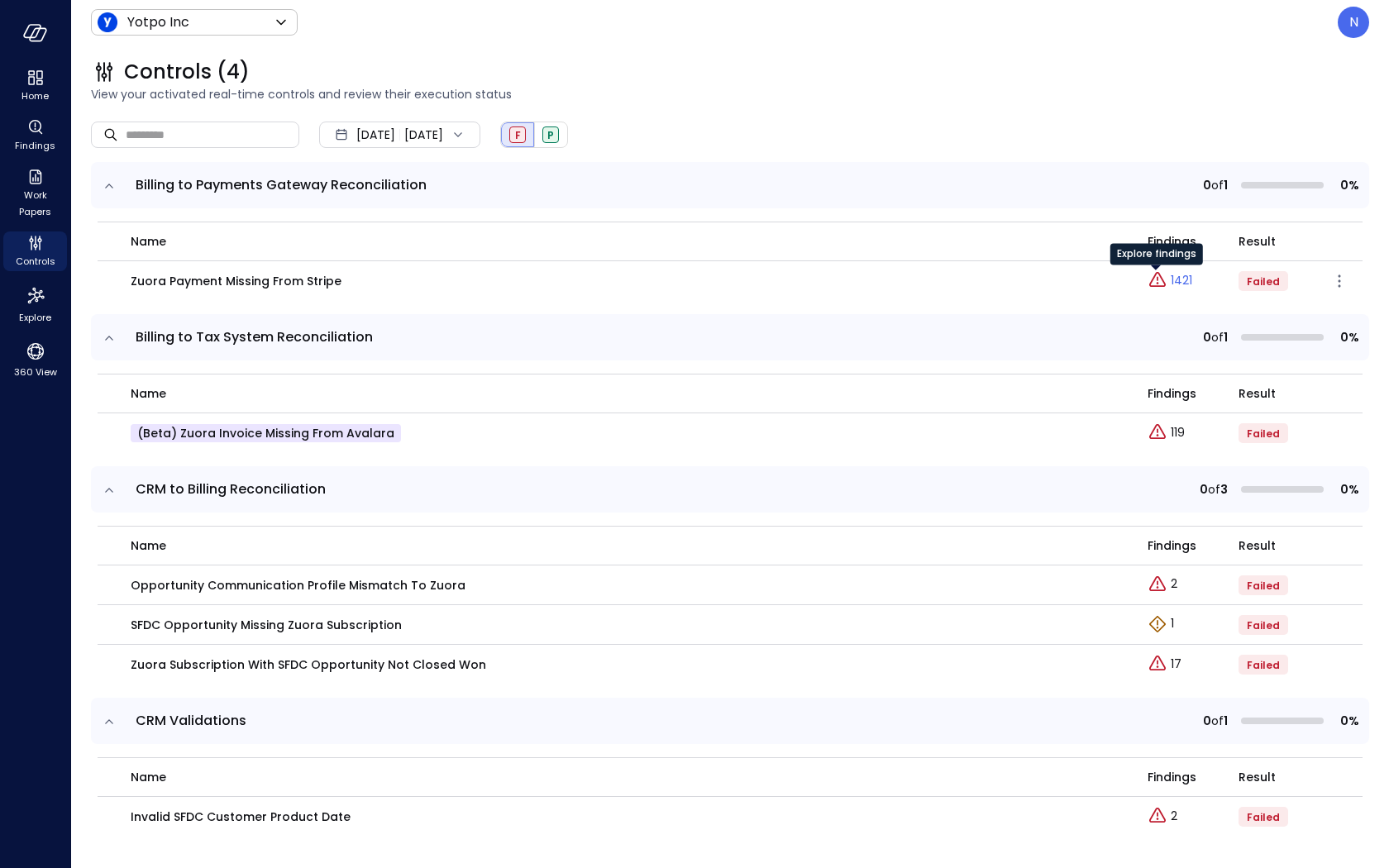
click at [1174, 277] on p "1421" at bounding box center [1181, 281] width 22 height 17
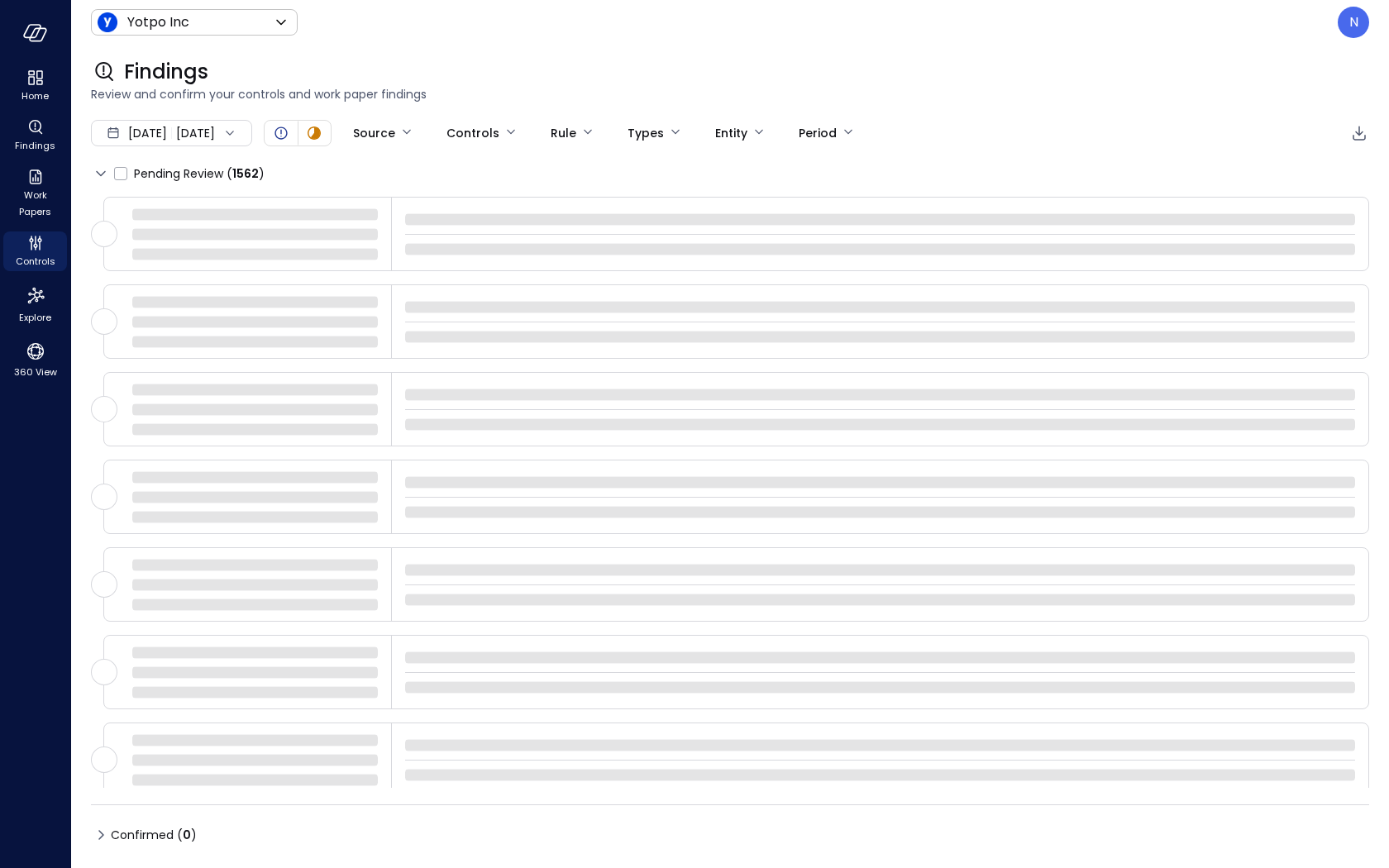
type input "****"
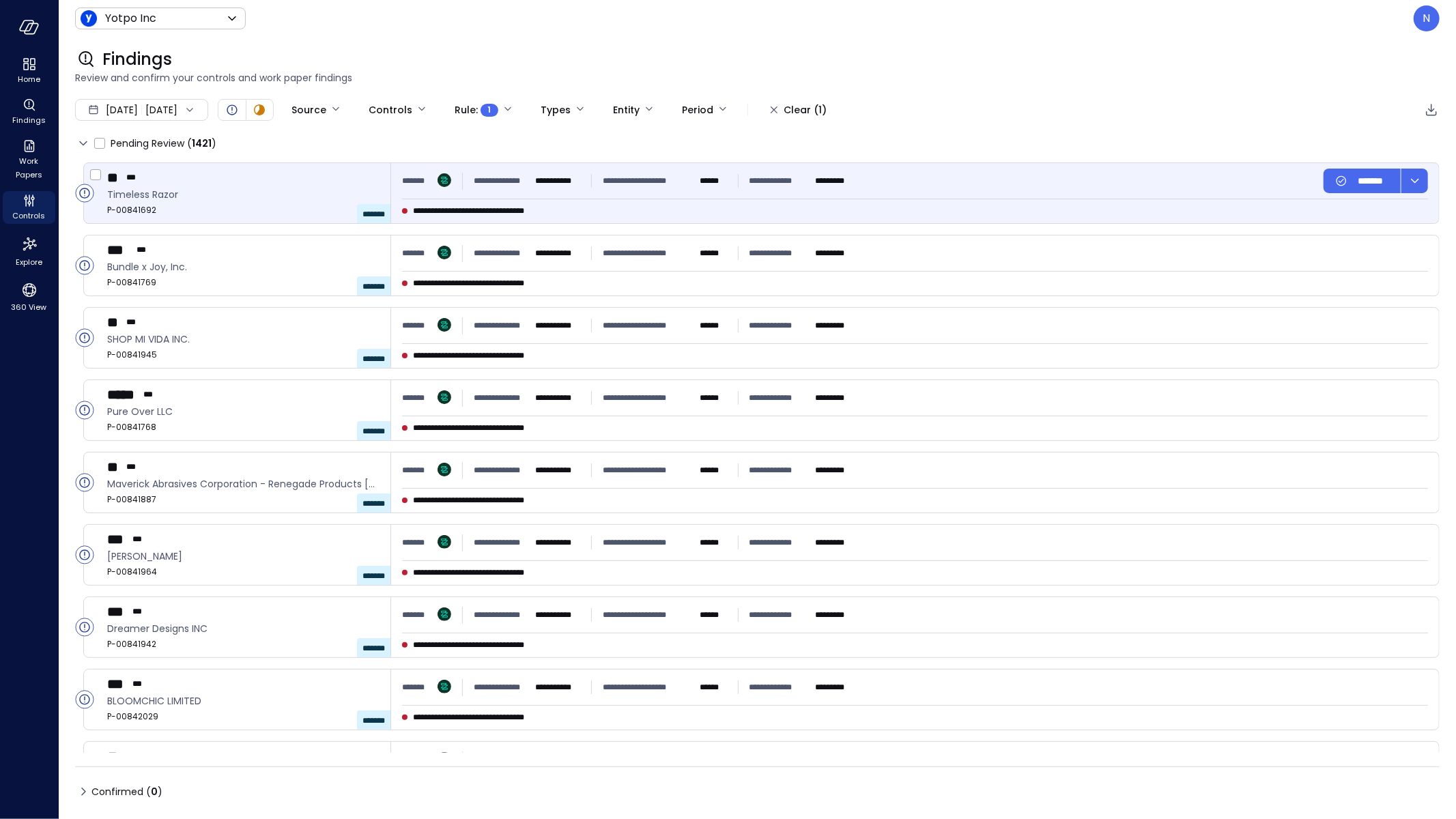
click at [405, 189] on div "**********" at bounding box center [630, 181] width 456 height 24
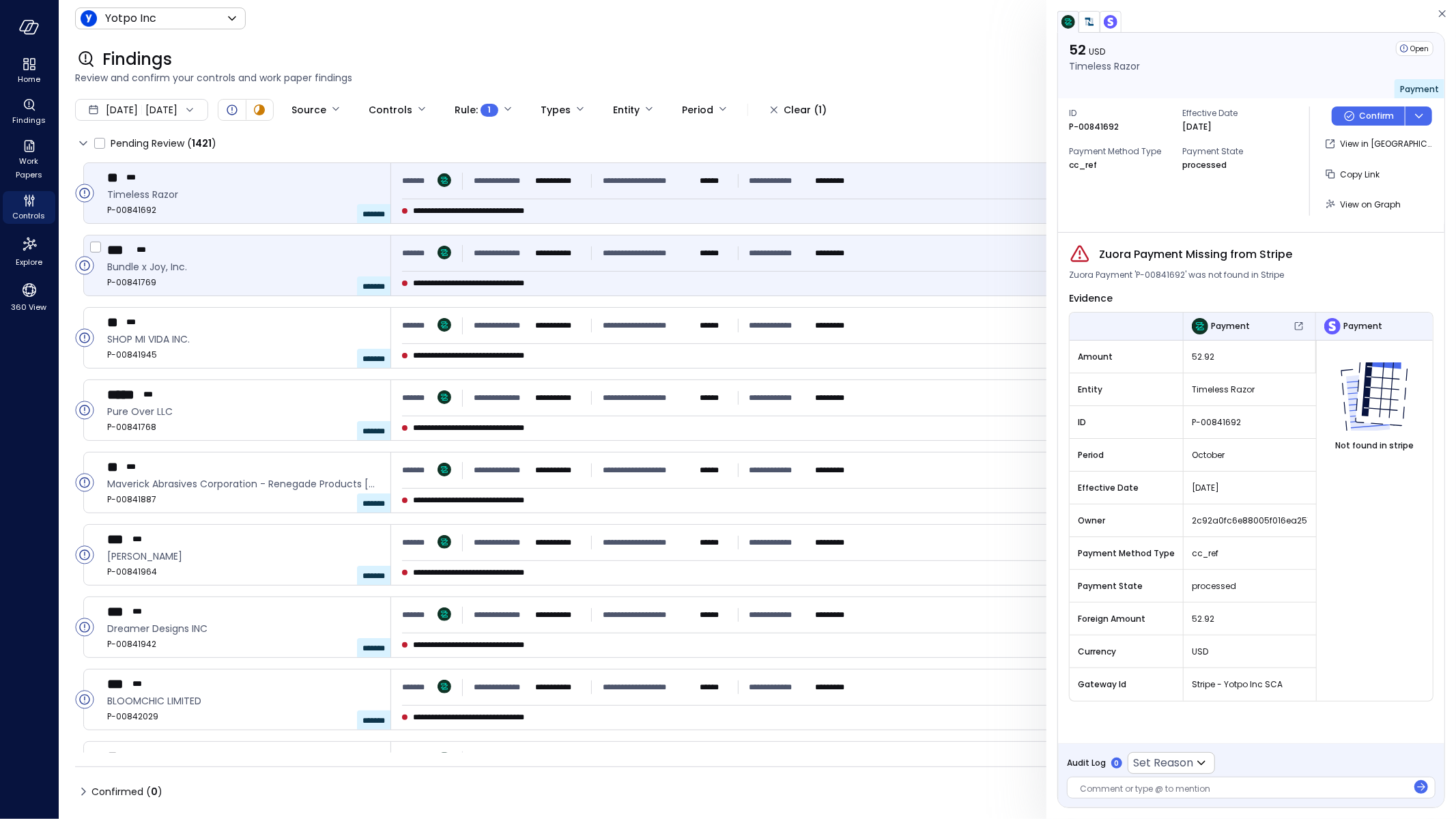
click at [755, 245] on div "**********" at bounding box center [630, 253] width 456 height 24
click at [932, 195] on div "**********" at bounding box center [915, 193] width 1048 height 60
click at [918, 241] on div "**********" at bounding box center [915, 253] width 1026 height 24
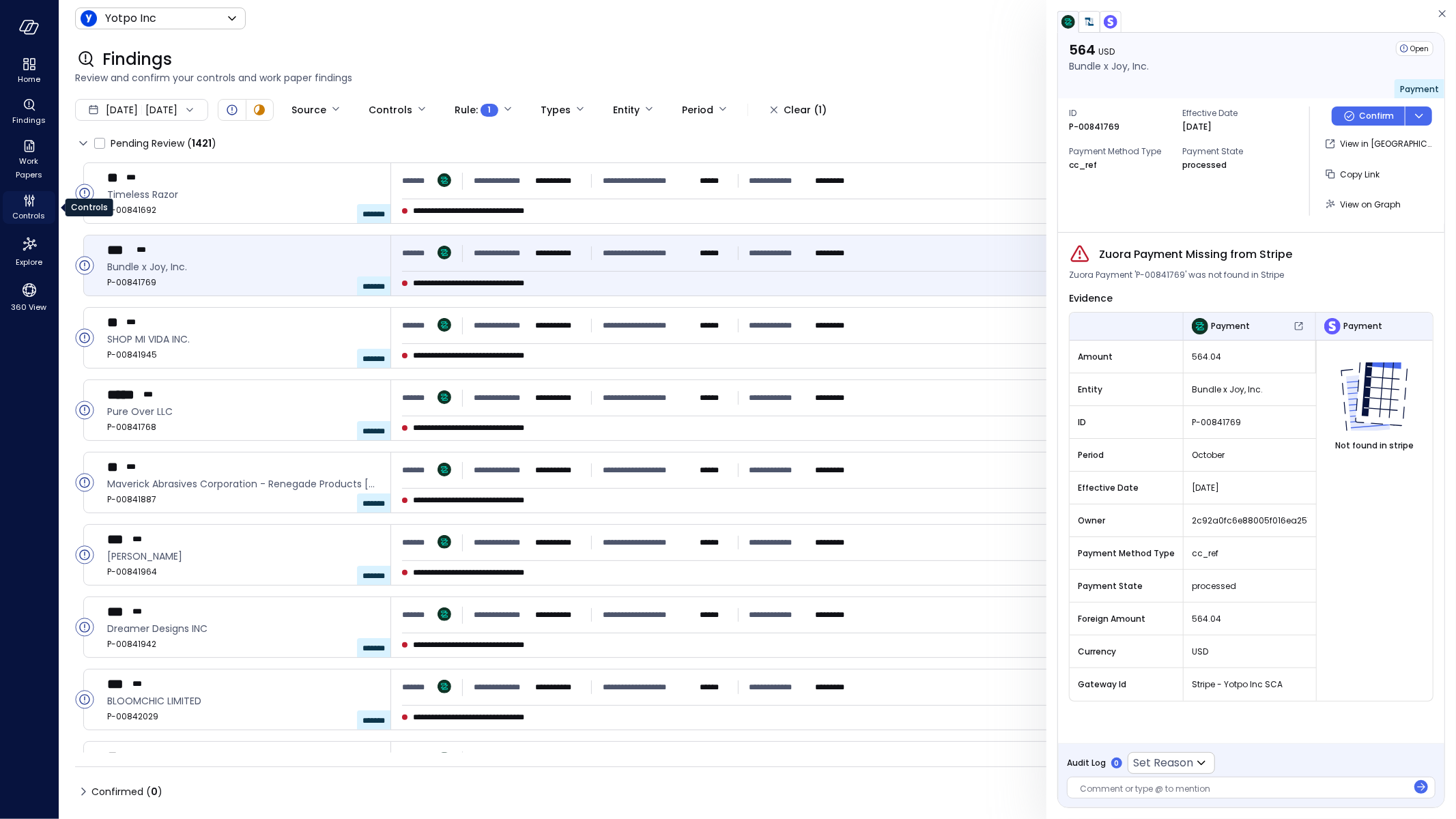
click at [44, 201] on div "Controls" at bounding box center [29, 207] width 52 height 33
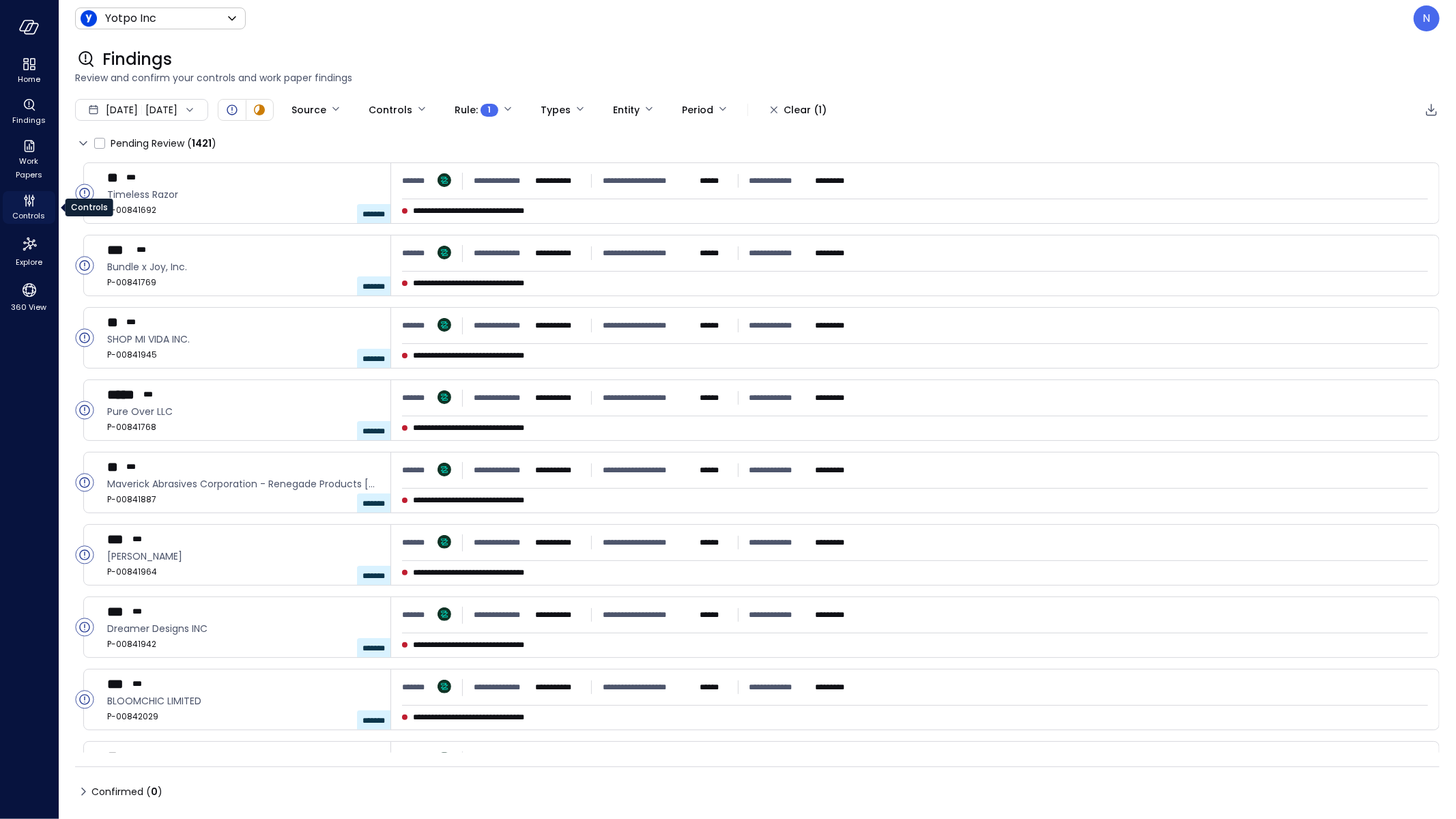
click at [25, 200] on icon "Controls" at bounding box center [26, 203] width 1 height 7
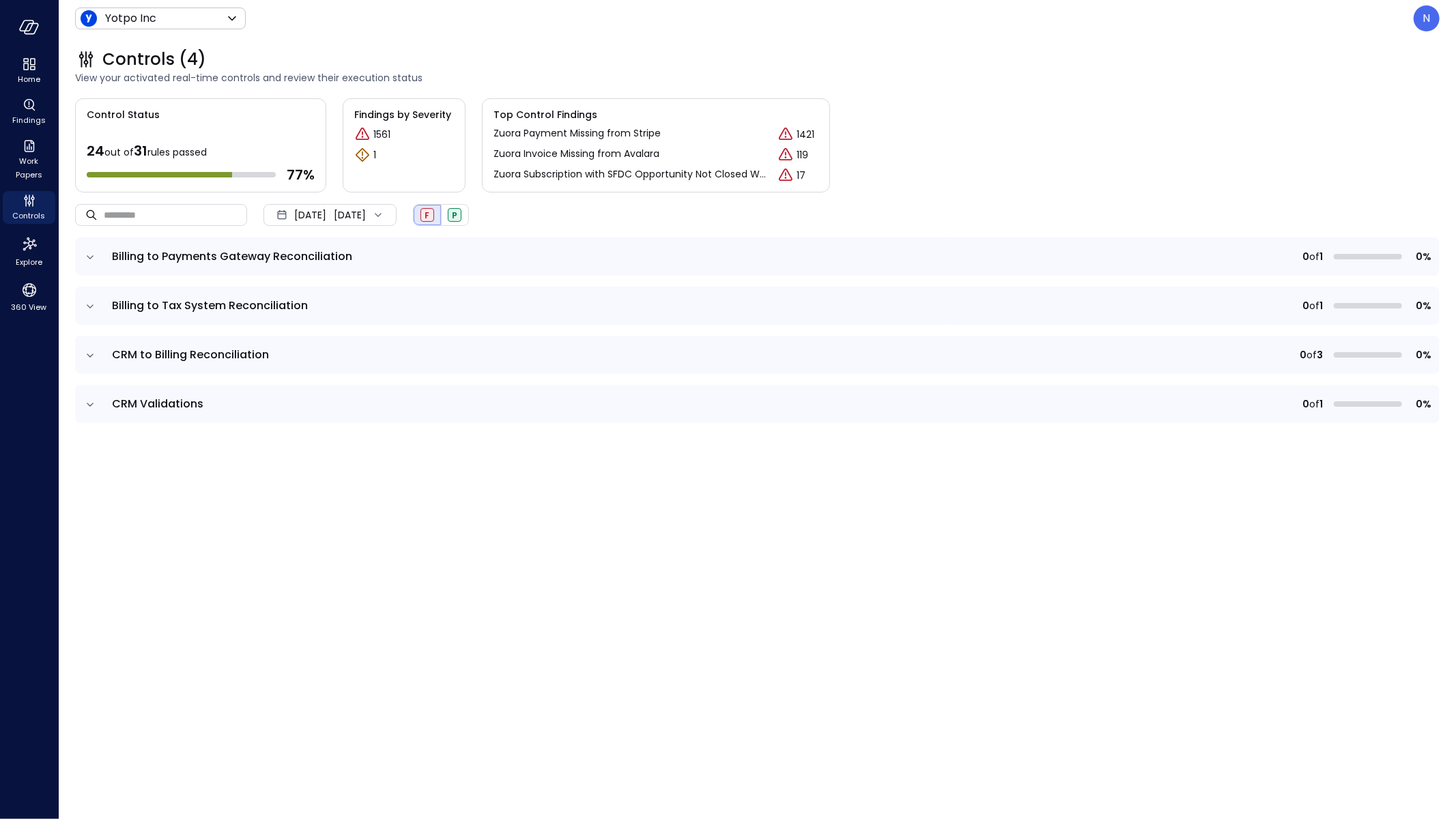
click at [94, 254] on icon "expand row" at bounding box center [89, 257] width 14 height 14
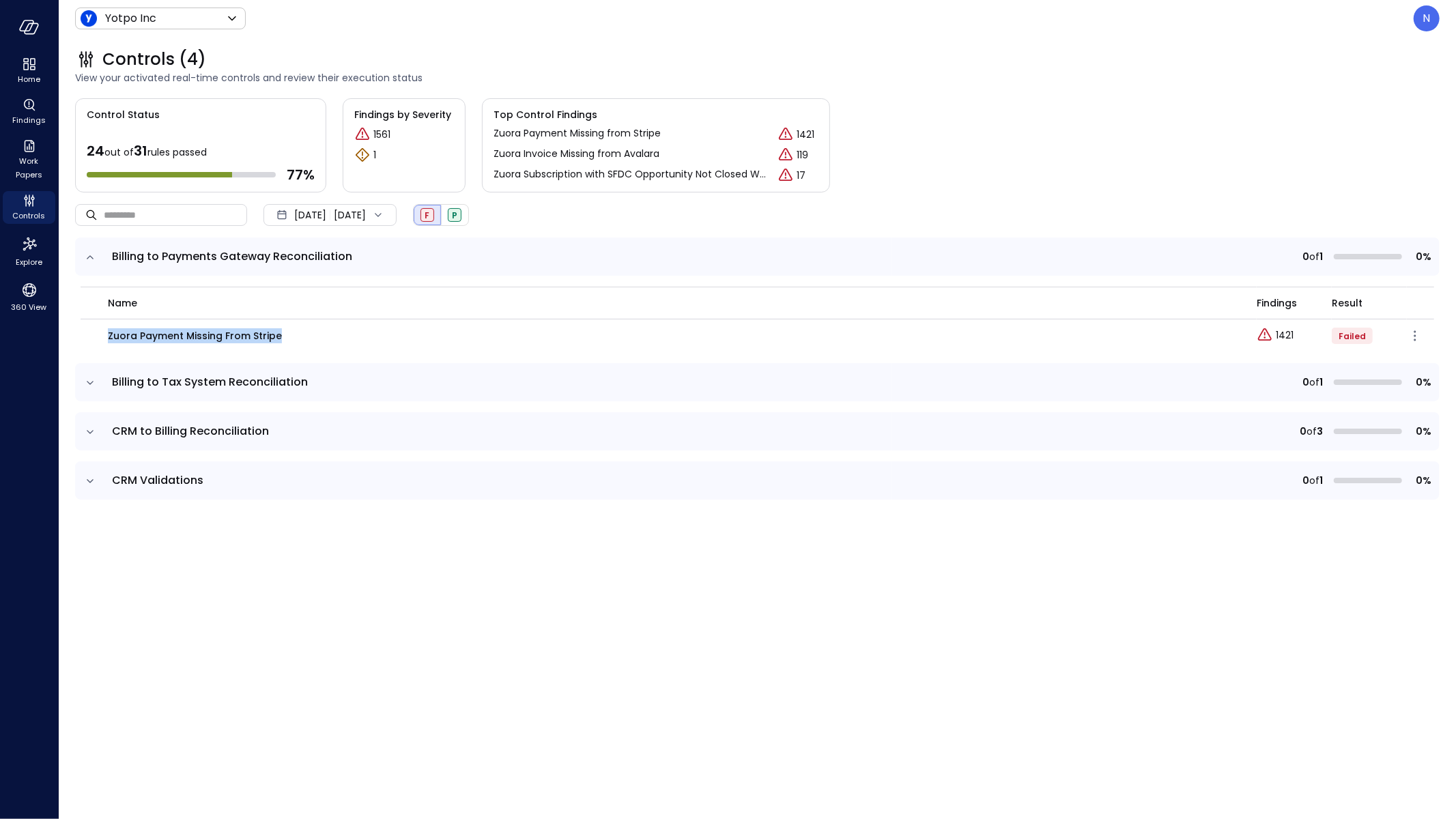
drag, startPoint x: 308, startPoint y: 340, endPoint x: 102, endPoint y: 331, distance: 206.2
click at [102, 331] on td "Zuora Payment Missing from Stripe" at bounding box center [669, 336] width 1176 height 33
copy p "Zuora Payment Missing from Stripe"
click at [326, 218] on span "Oct 1, 2025" at bounding box center [310, 215] width 32 height 15
click at [353, 278] on li "September 2025" at bounding box center [337, 273] width 109 height 22
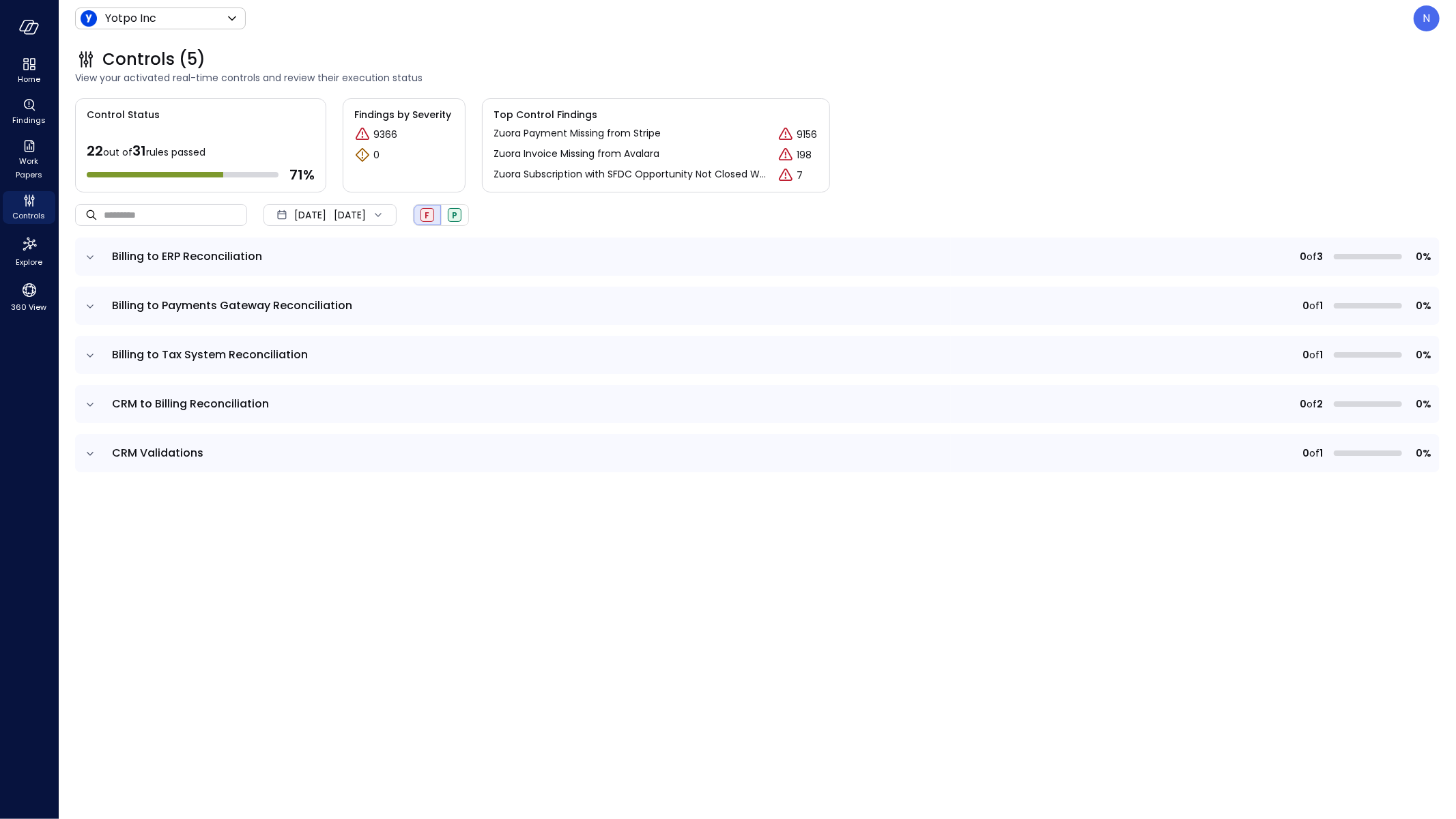
click at [97, 269] on td at bounding box center [89, 256] width 29 height 38
click at [88, 259] on icon "expand row" at bounding box center [89, 257] width 14 height 14
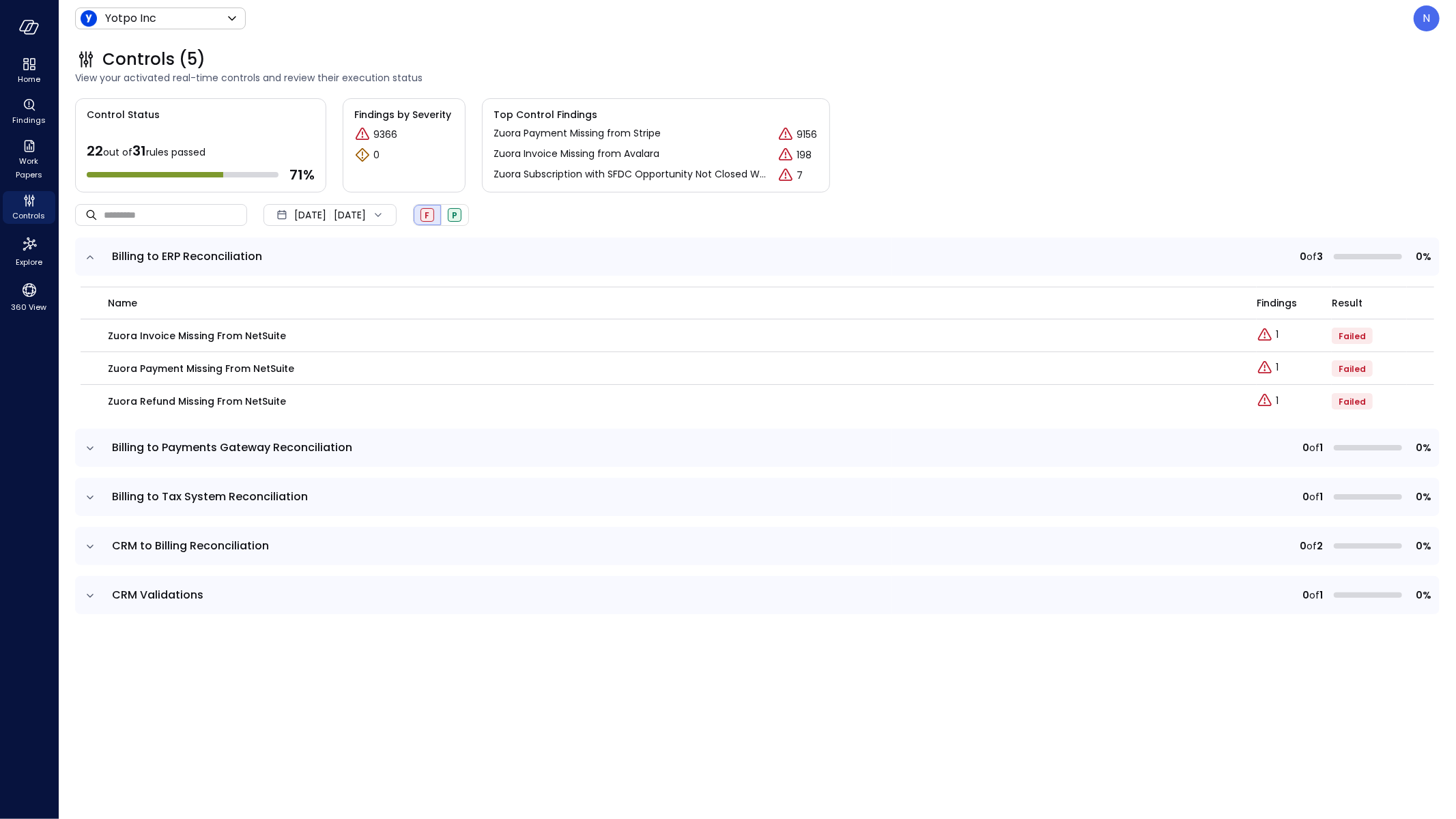
click at [92, 445] on icon "expand row" at bounding box center [89, 448] width 14 height 14
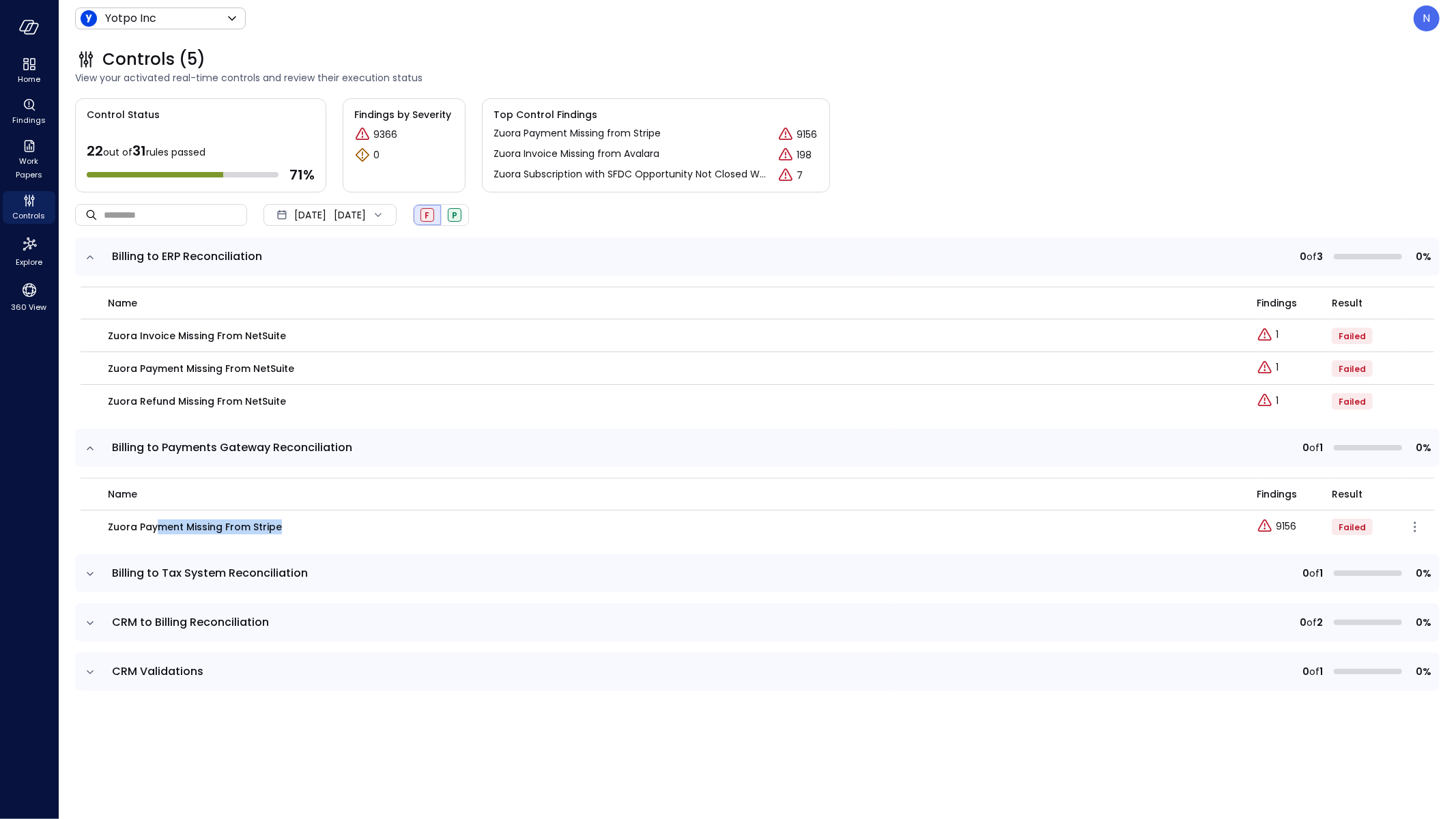
drag, startPoint x: 285, startPoint y: 526, endPoint x: 157, endPoint y: 529, distance: 128.0
click at [157, 529] on div "Zuora Payment Missing from Stripe" at bounding box center [674, 526] width 1133 height 15
drag, startPoint x: 98, startPoint y: 529, endPoint x: 249, endPoint y: 529, distance: 151.0
click at [103, 529] on td "Zuora Payment Missing from Stripe" at bounding box center [669, 527] width 1176 height 33
drag, startPoint x: 170, startPoint y: 528, endPoint x: 137, endPoint y: 525, distance: 33.1
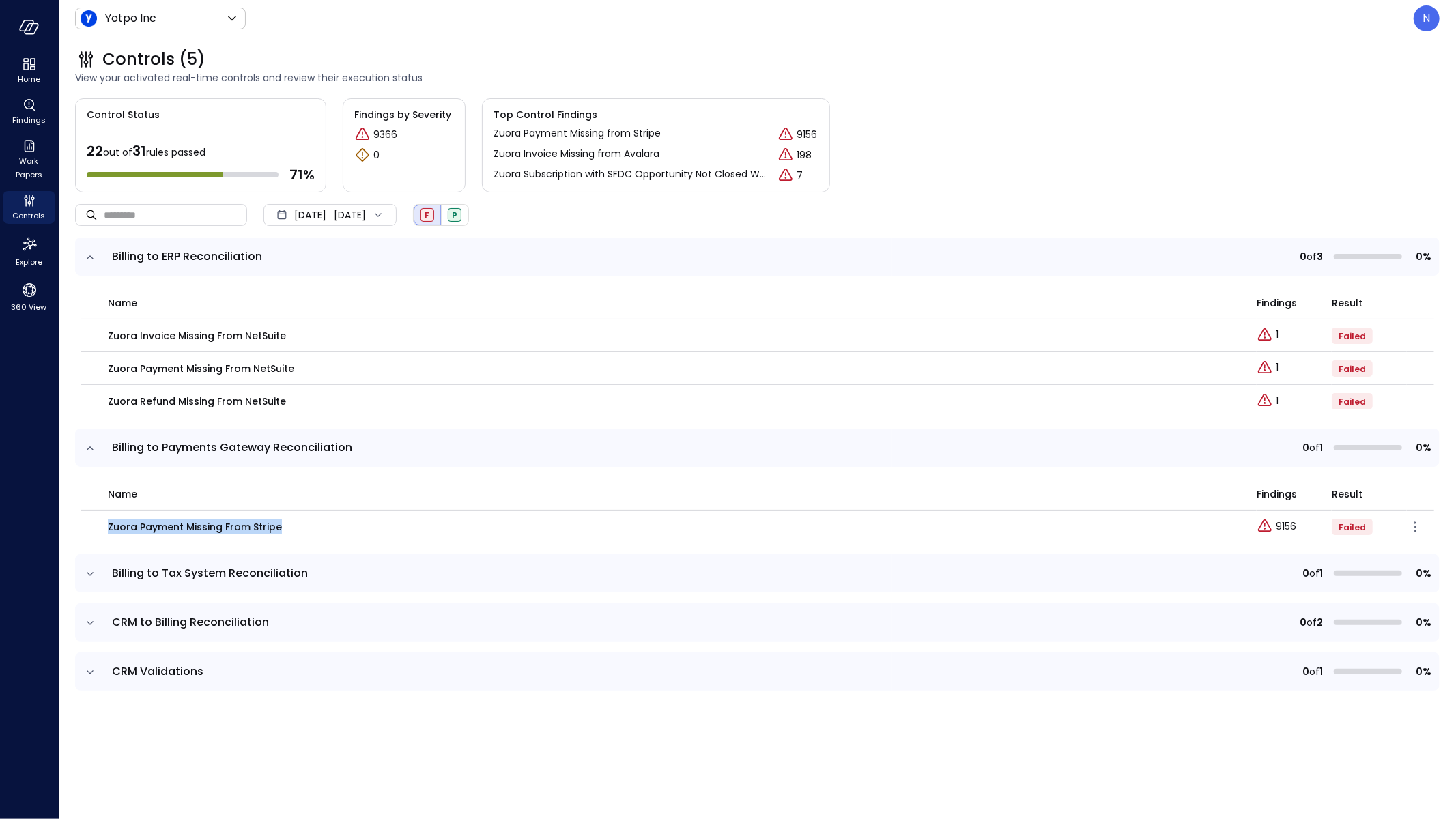
click at [95, 527] on td "Zuora Payment Missing from Stripe" at bounding box center [669, 527] width 1176 height 33
copy p "Zuora Payment Missing from Stripe"
click at [1135, 530] on icon "button" at bounding box center [1415, 526] width 16 height 16
click at [1135, 540] on div "Edit control" at bounding box center [1362, 546] width 79 height 14
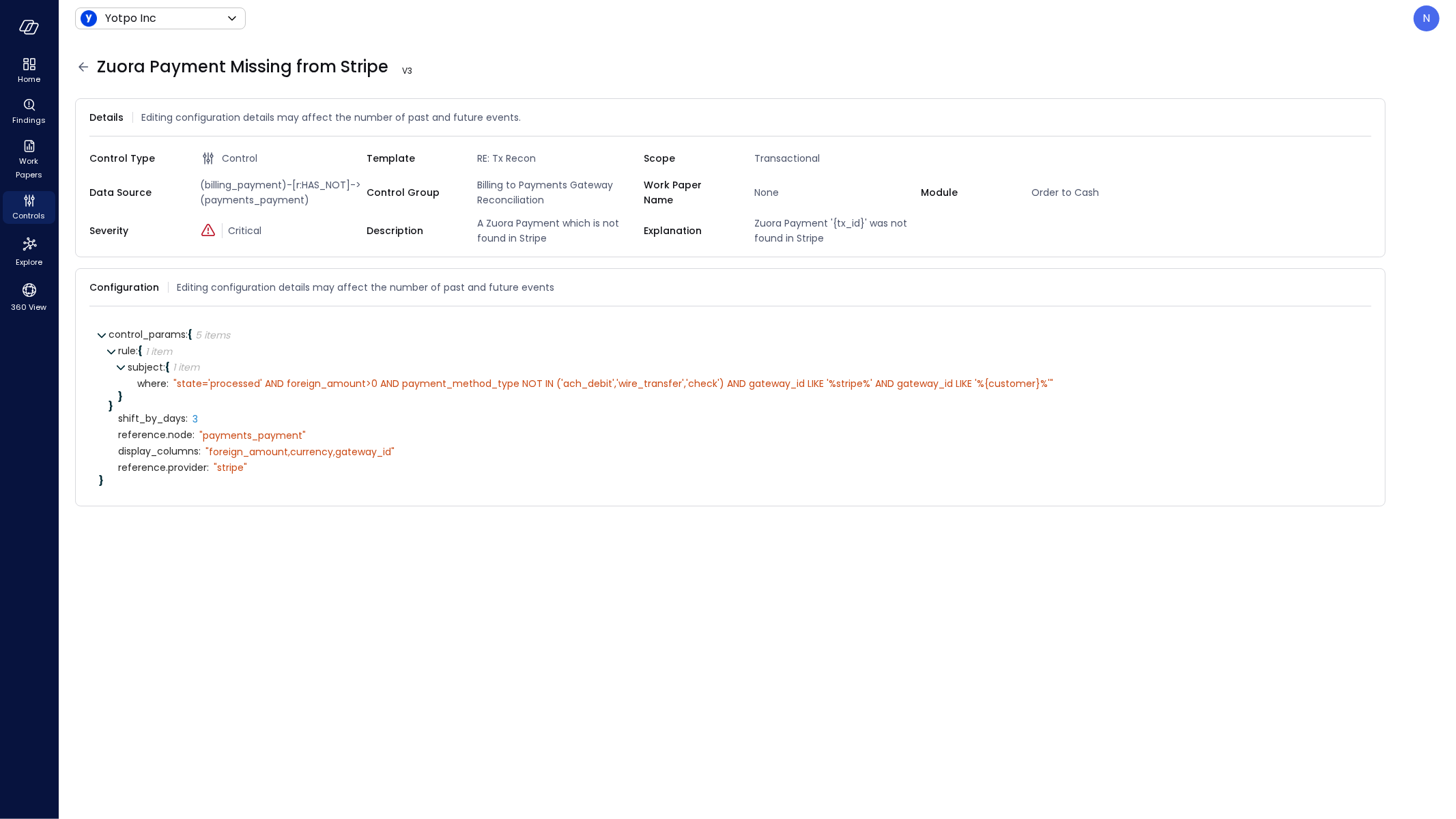
click at [84, 70] on icon at bounding box center [83, 67] width 16 height 16
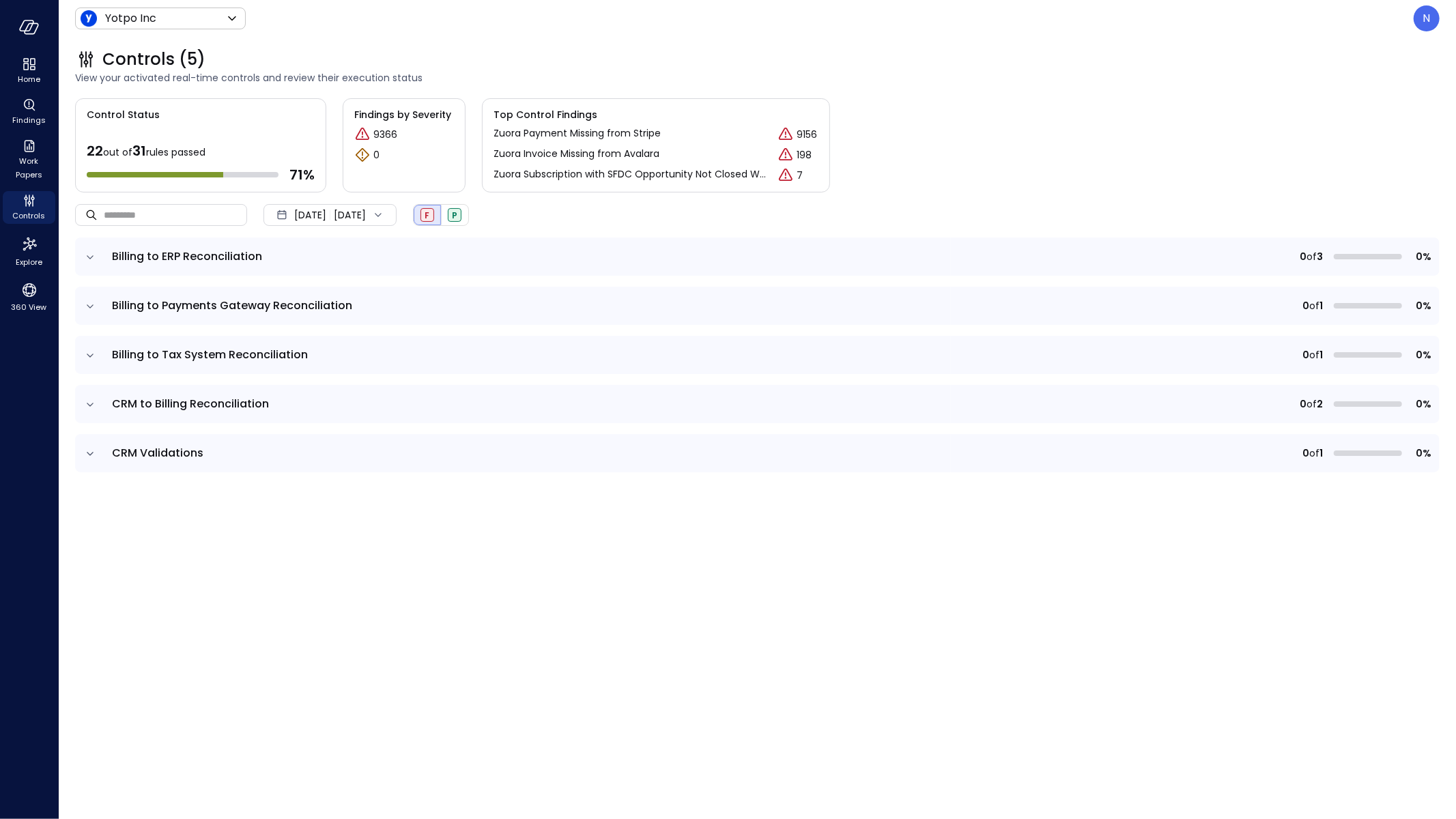
click at [106, 300] on td "Billing to Payments Gateway Reconciliation" at bounding box center [527, 305] width 847 height 38
click at [91, 303] on icon "expand row" at bounding box center [89, 306] width 14 height 14
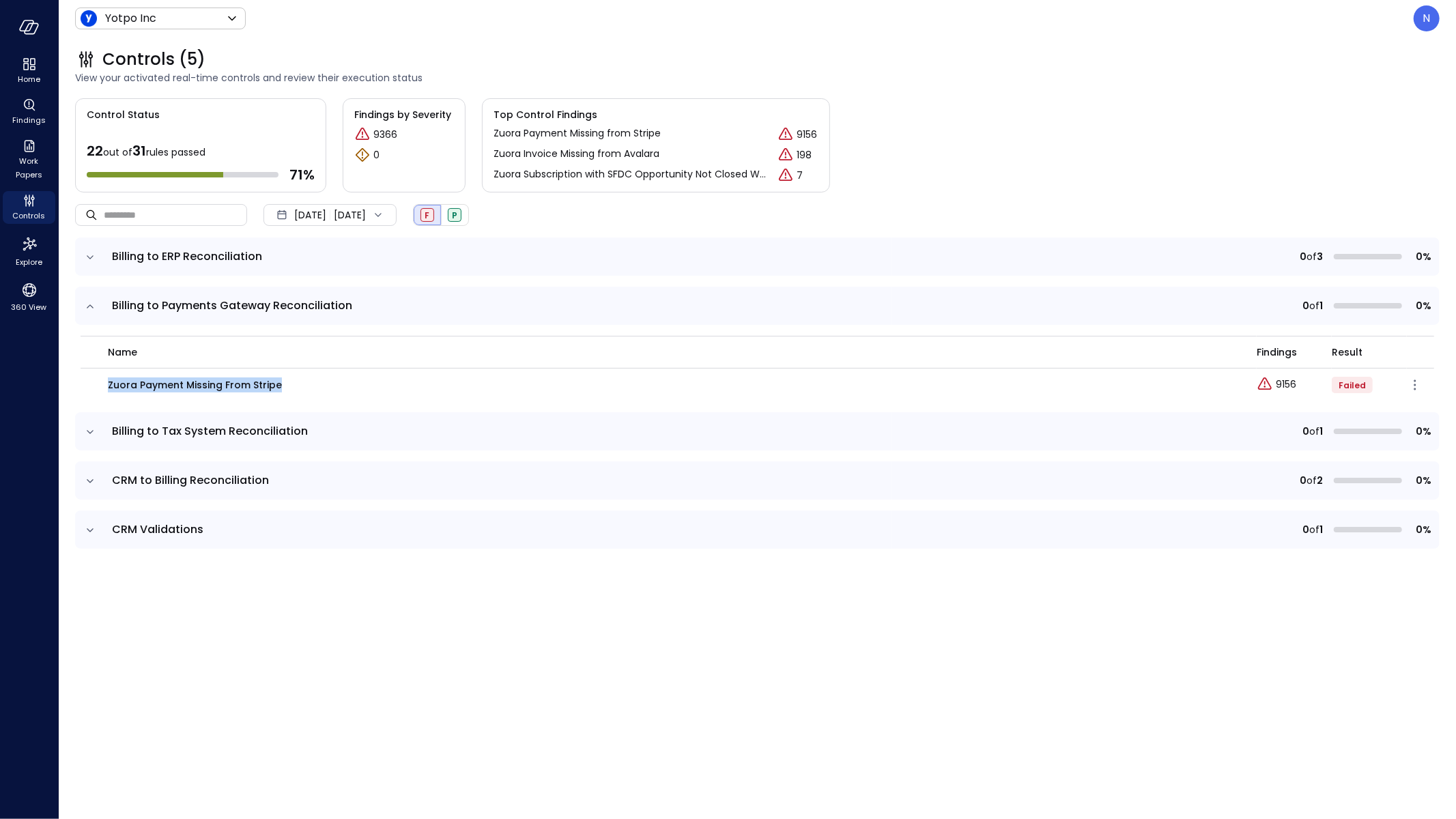
drag, startPoint x: 311, startPoint y: 389, endPoint x: 103, endPoint y: 378, distance: 208.3
click at [103, 378] on td "Zuora Payment Missing from Stripe" at bounding box center [669, 385] width 1176 height 33
click at [270, 393] on td "Zuora Payment Missing from Stripe" at bounding box center [669, 385] width 1176 height 33
drag, startPoint x: 308, startPoint y: 384, endPoint x: 101, endPoint y: 378, distance: 207.1
click at [101, 378] on td "Zuora Payment Missing from Stripe" at bounding box center [669, 385] width 1176 height 33
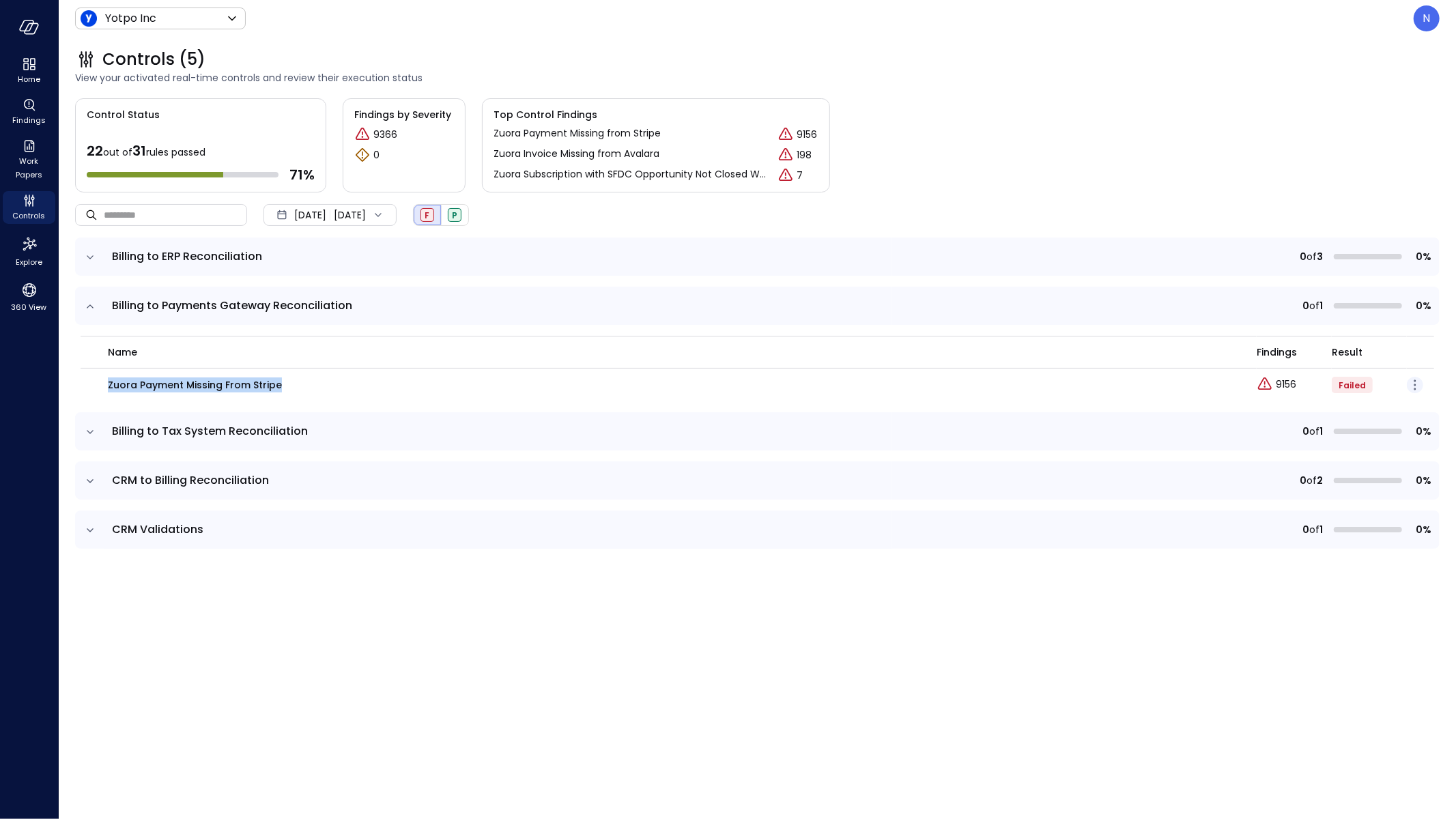
click at [1135, 383] on icon "button" at bounding box center [1415, 385] width 16 height 16
click at [1135, 407] on p "Edit control" at bounding box center [1366, 403] width 54 height 14
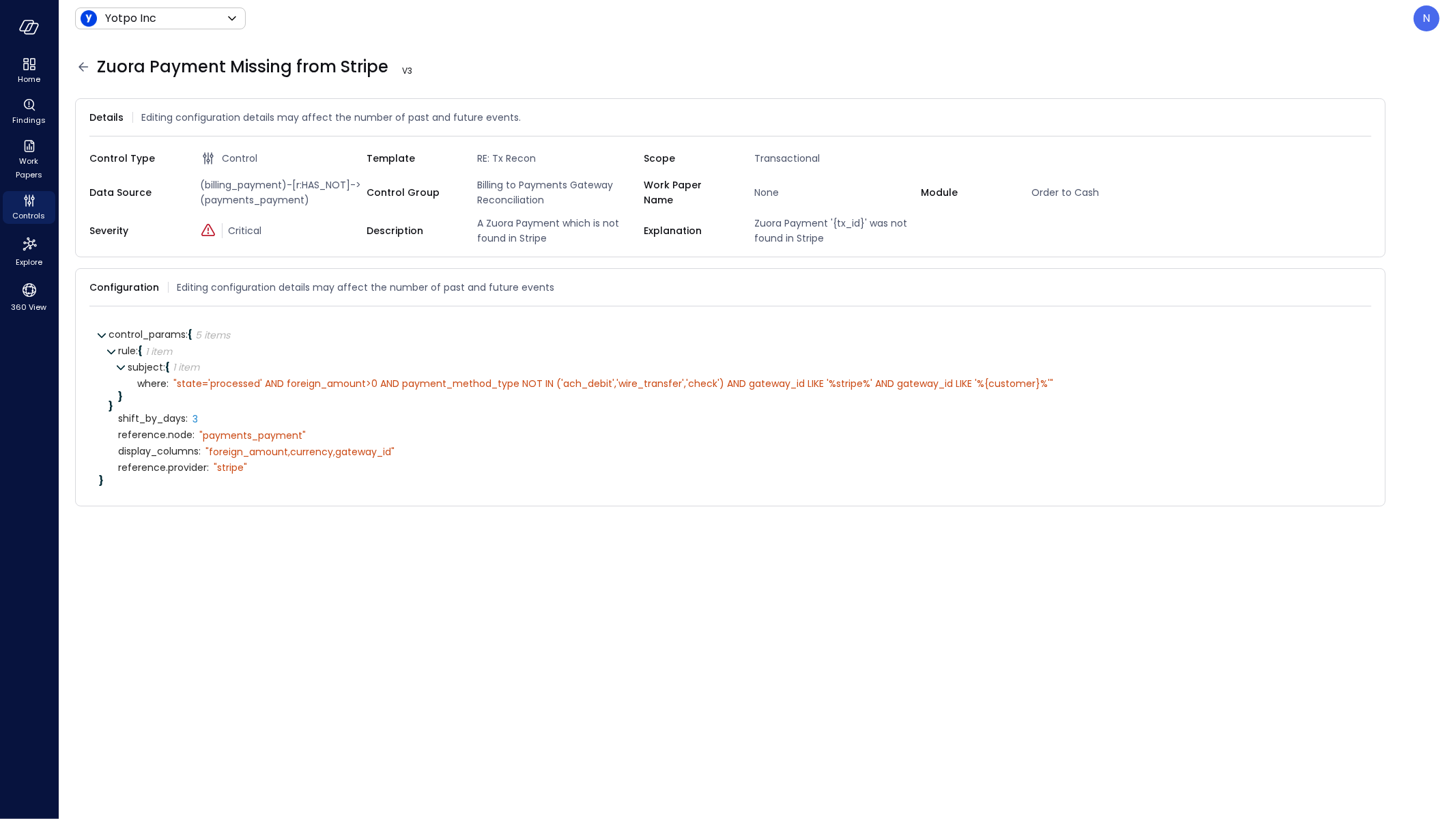
click at [94, 63] on div "Zuora Payment Missing from Stripe V 3" at bounding box center [757, 67] width 1364 height 22
drag, startPoint x: 385, startPoint y: 63, endPoint x: 97, endPoint y: 79, distance: 288.4
click at [99, 67] on span "Zuora Payment Missing from Stripe V 3" at bounding box center [267, 67] width 341 height 22
copy span "Zuora Payment Missing from Stripe"
click at [82, 62] on icon at bounding box center [83, 67] width 16 height 16
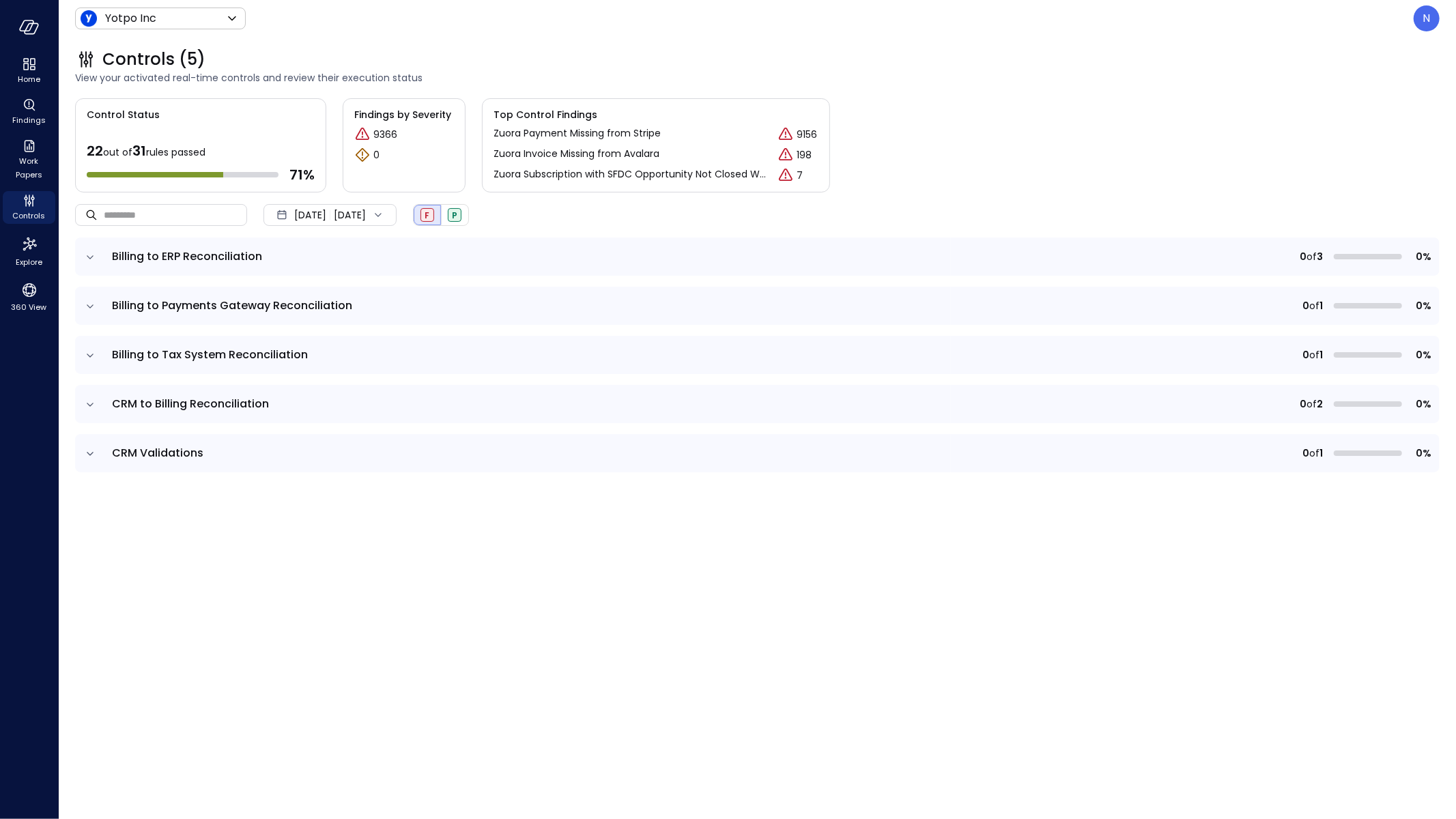
click at [105, 323] on td "Billing to Payments Gateway Reconciliation" at bounding box center [527, 305] width 847 height 38
click at [96, 302] on icon "expand row" at bounding box center [89, 306] width 14 height 14
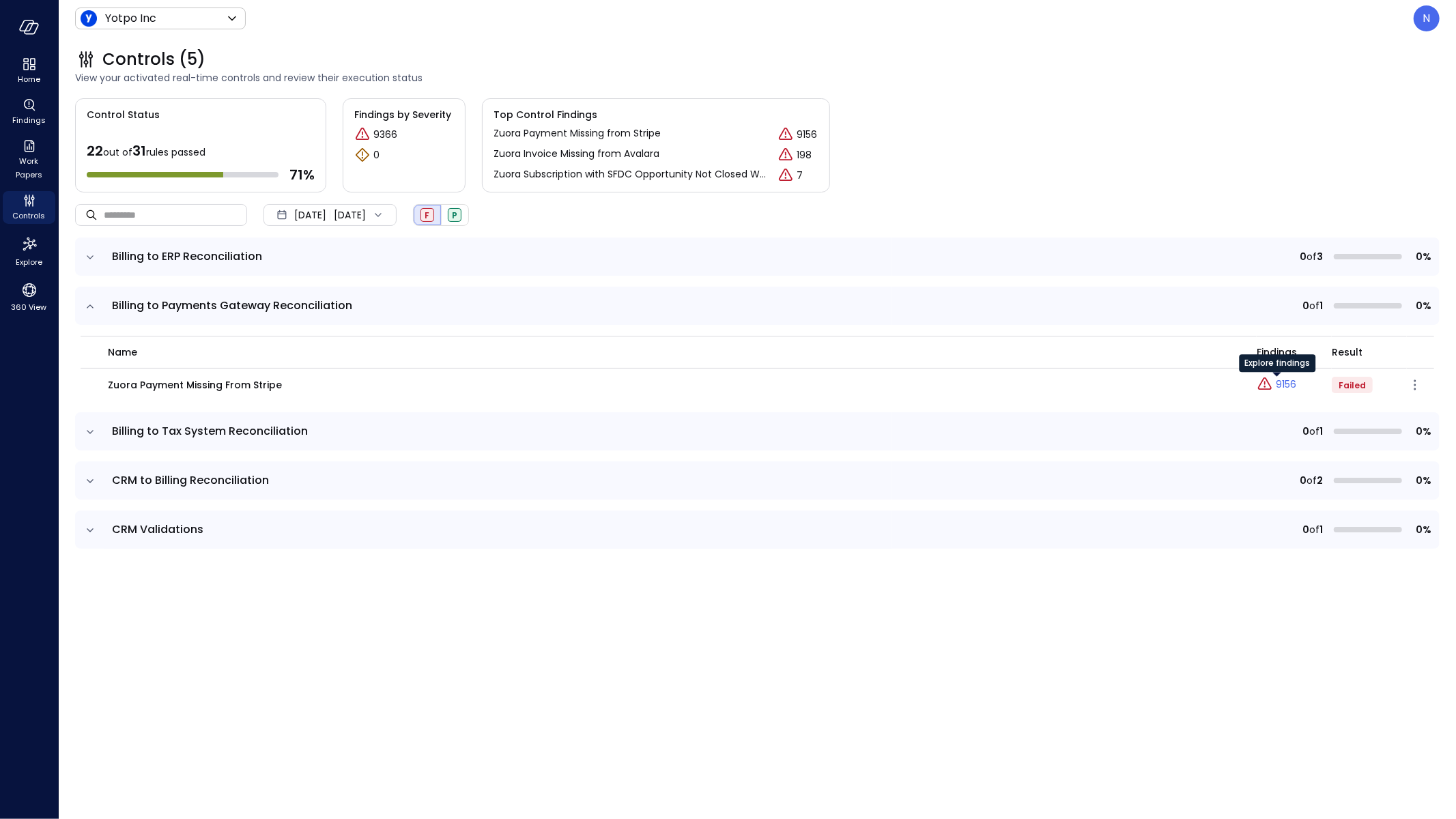
click at [1135, 381] on icon "Explore findings" at bounding box center [1265, 384] width 16 height 16
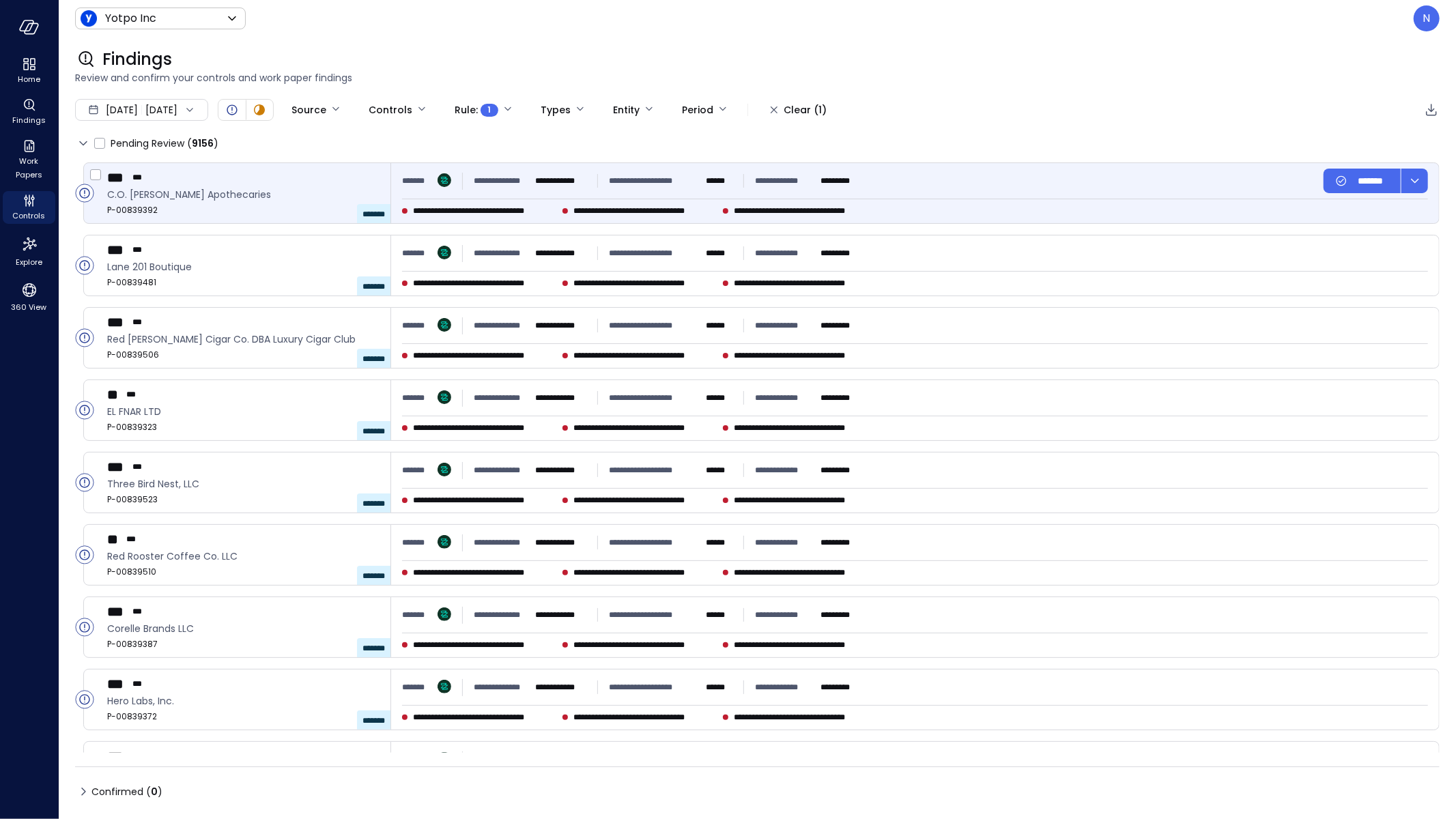
click at [581, 206] on span "**********" at bounding box center [645, 210] width 144 height 14
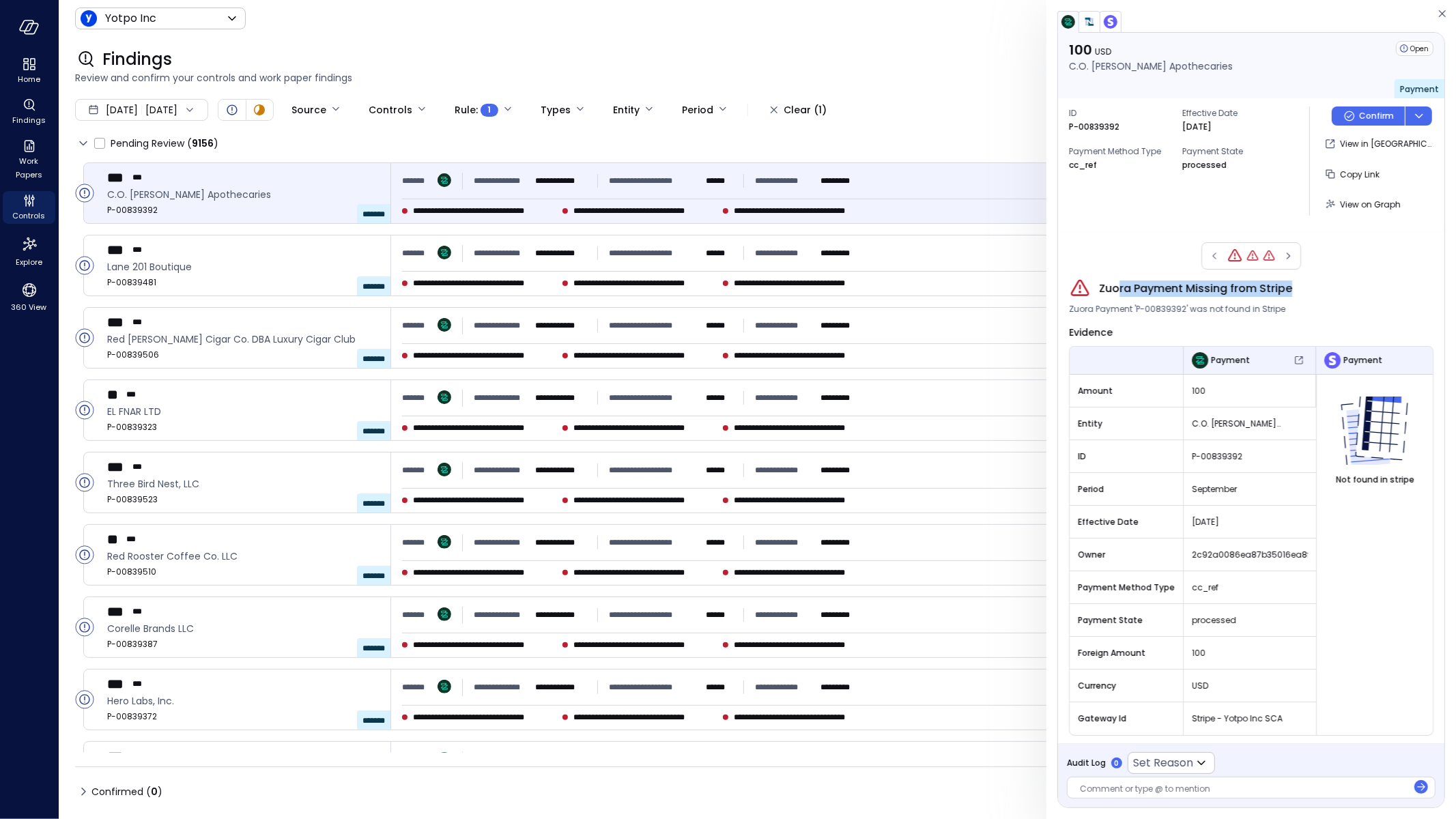
drag, startPoint x: 1288, startPoint y: 292, endPoint x: 1109, endPoint y: 286, distance: 179.1
click at [1113, 286] on div "Zuora Payment Missing from Stripe" at bounding box center [1251, 288] width 365 height 22
drag, startPoint x: 1095, startPoint y: 286, endPoint x: 1295, endPoint y: 290, distance: 200.0
click at [1135, 290] on div "Zuora Payment Missing from Stripe" at bounding box center [1251, 288] width 365 height 22
copy span "Zuora Payment Missing from Stripe"
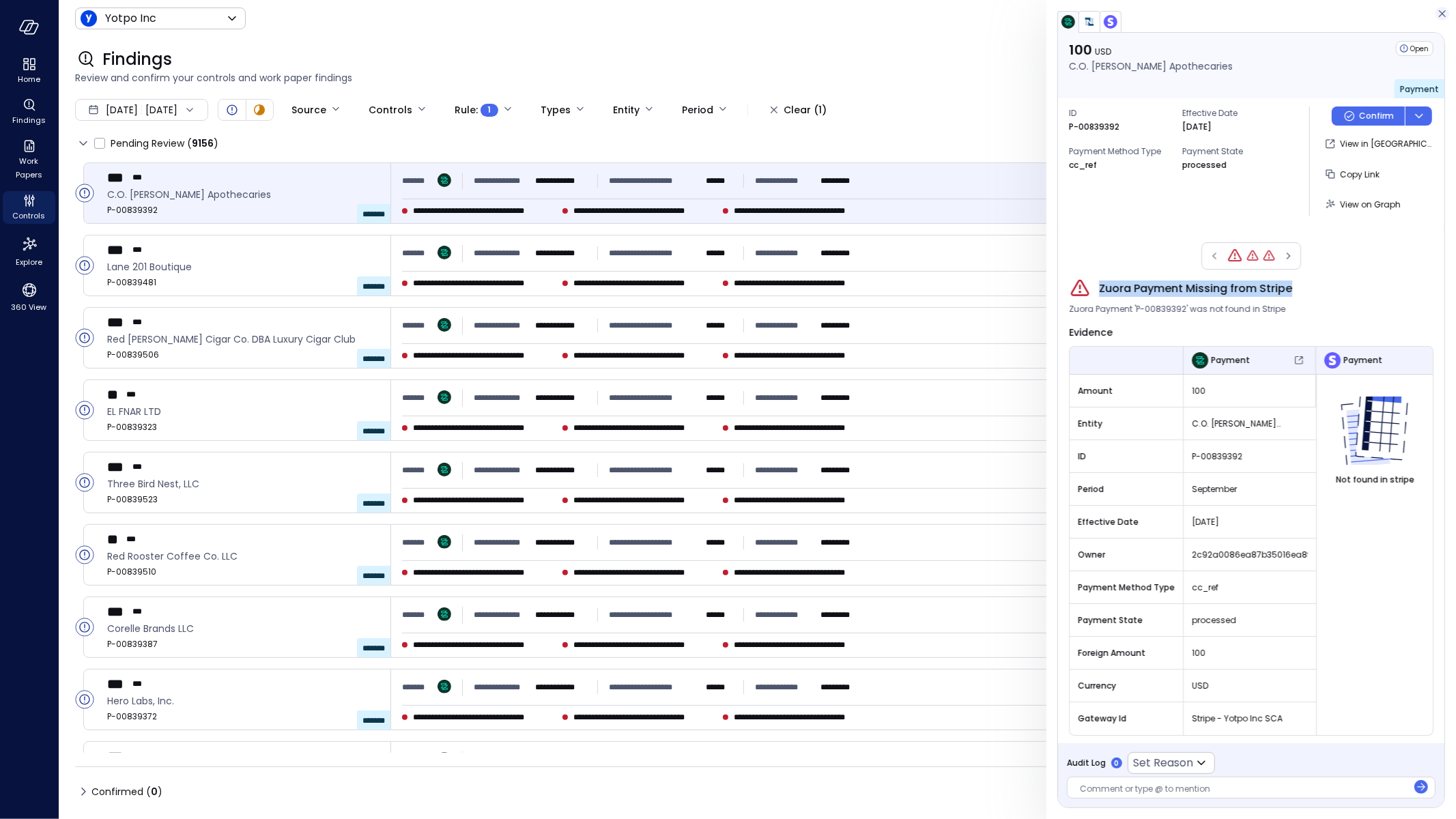
click at [1135, 21] on icon "button" at bounding box center [1442, 14] width 14 height 16
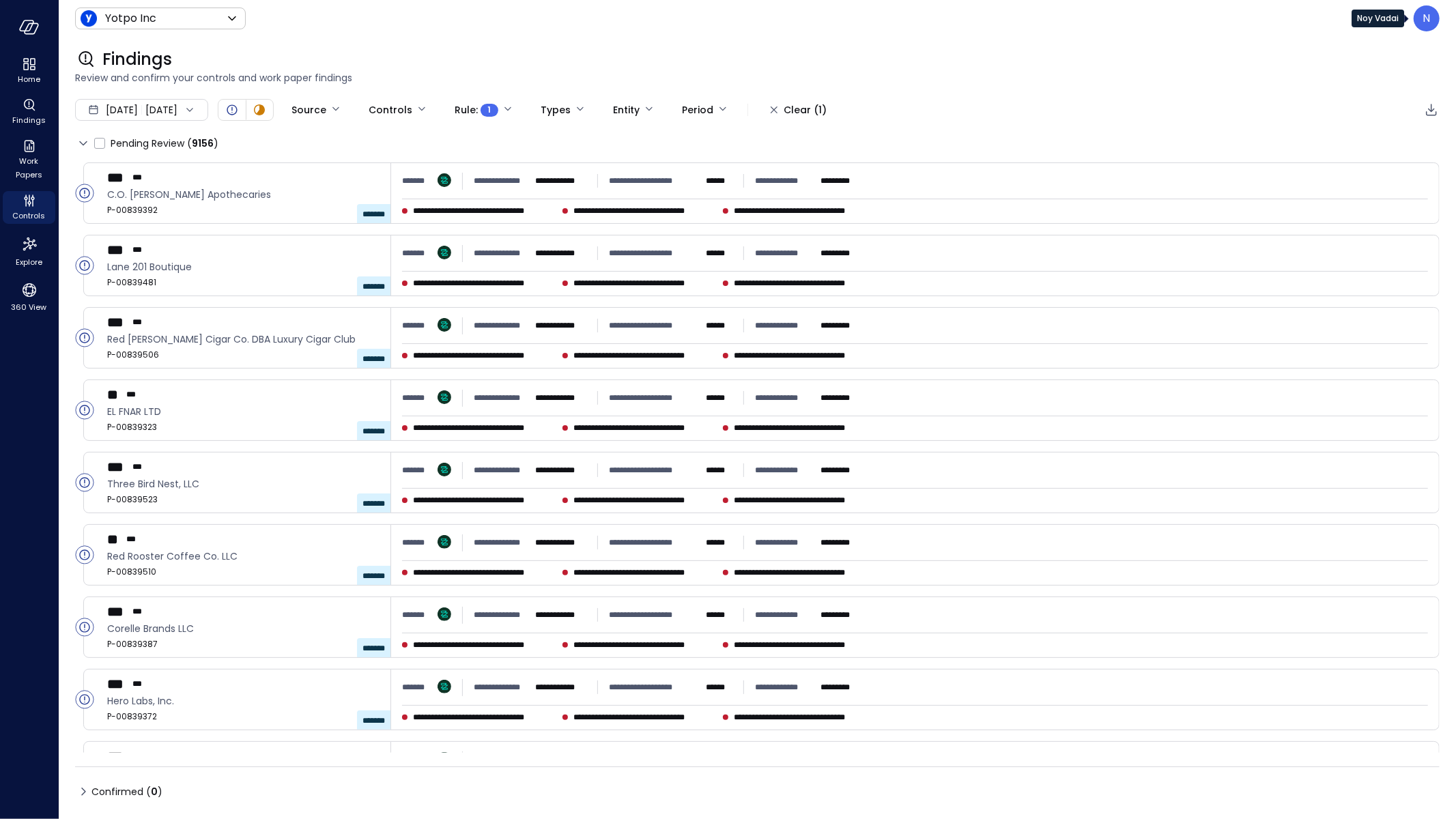
click at [1135, 22] on div "N" at bounding box center [1427, 19] width 26 height 26
click at [1135, 132] on li "Builder" at bounding box center [1370, 131] width 135 height 24
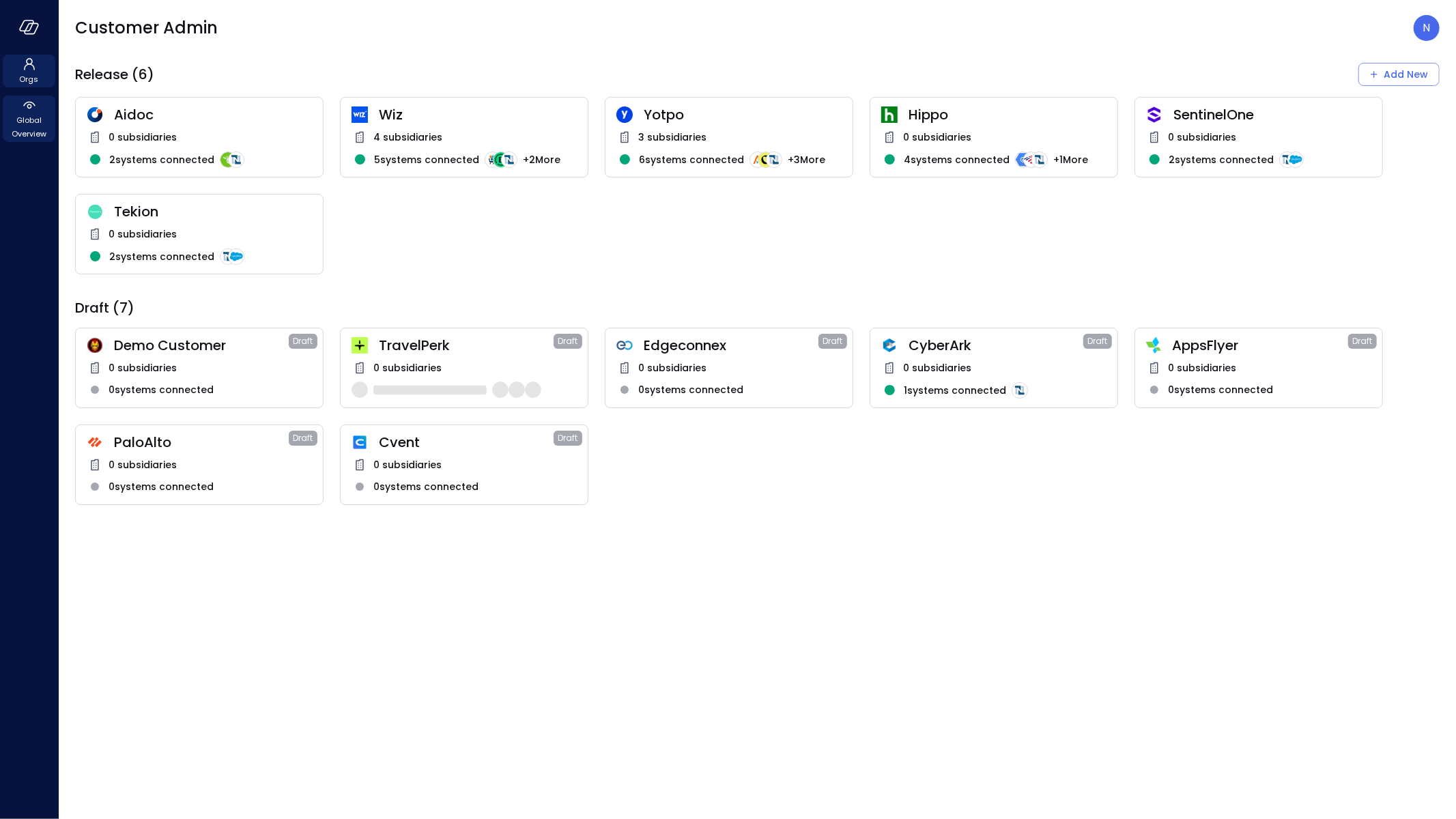
click at [36, 104] on icon at bounding box center [29, 104] width 16 height 16
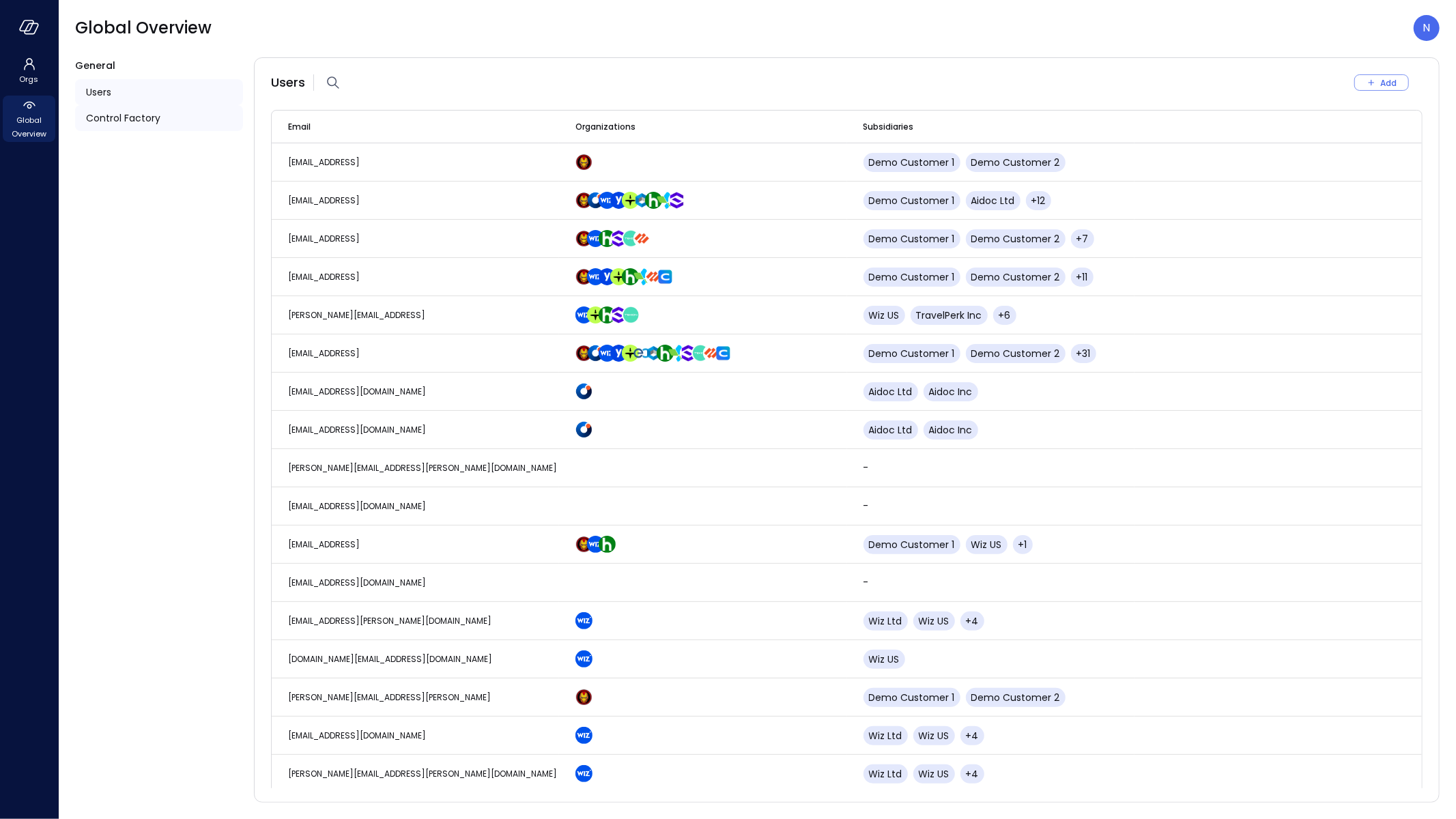
click at [210, 127] on div "Control Factory" at bounding box center [159, 118] width 168 height 26
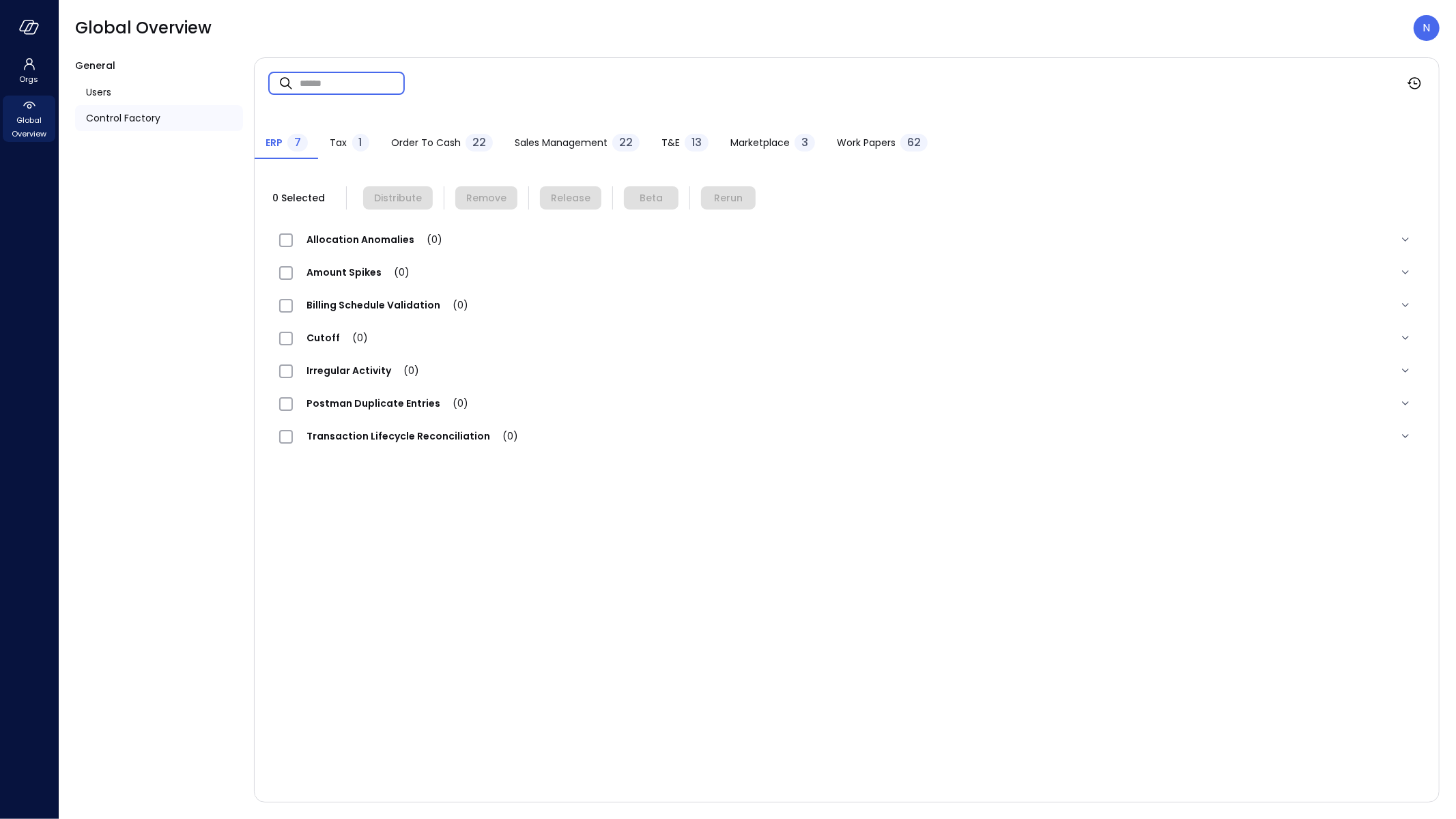
click at [332, 85] on input "text" at bounding box center [352, 83] width 105 height 36
paste input "**********"
type input "**********"
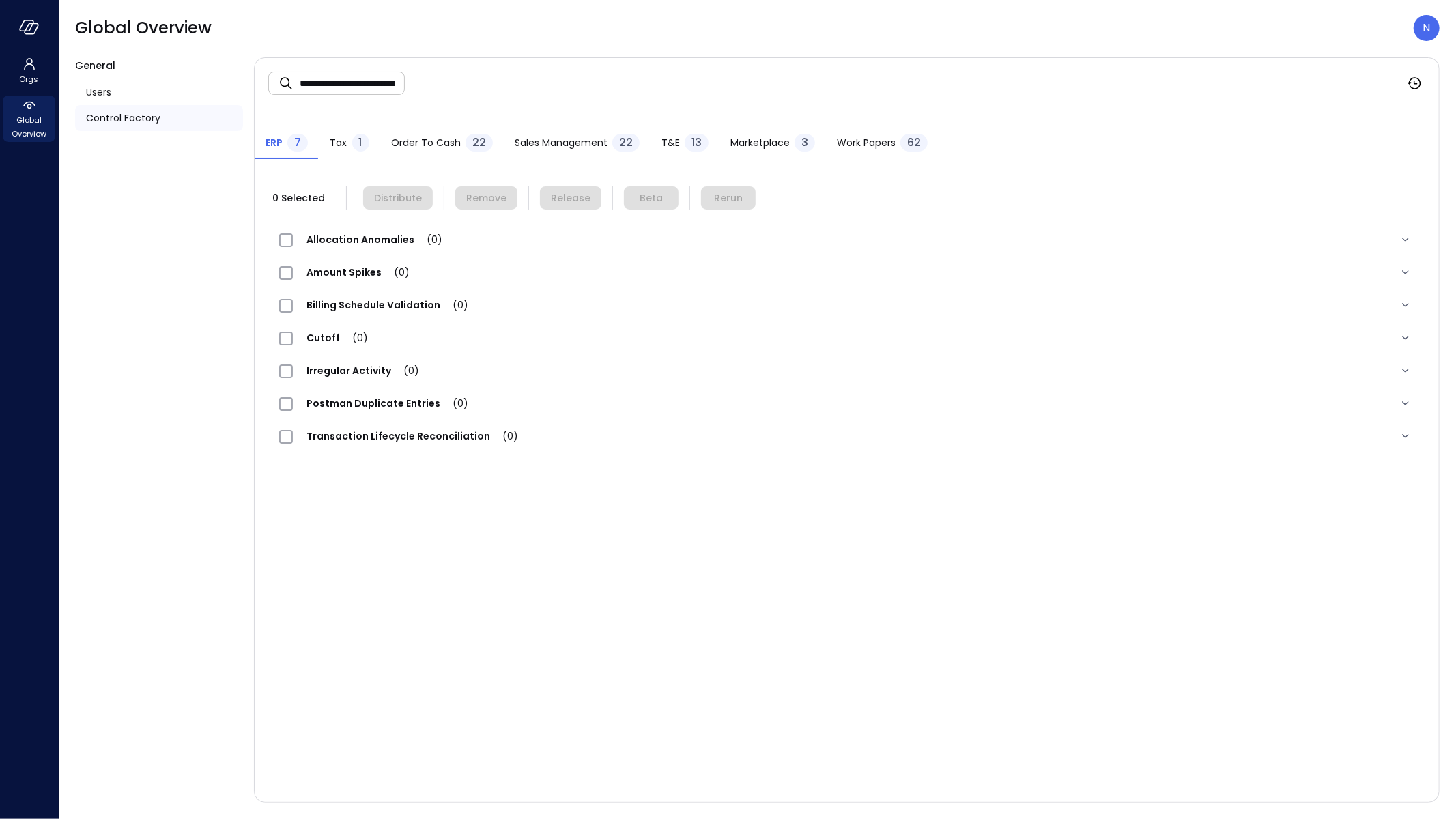
click at [359, 149] on span "1" at bounding box center [361, 142] width 4 height 16
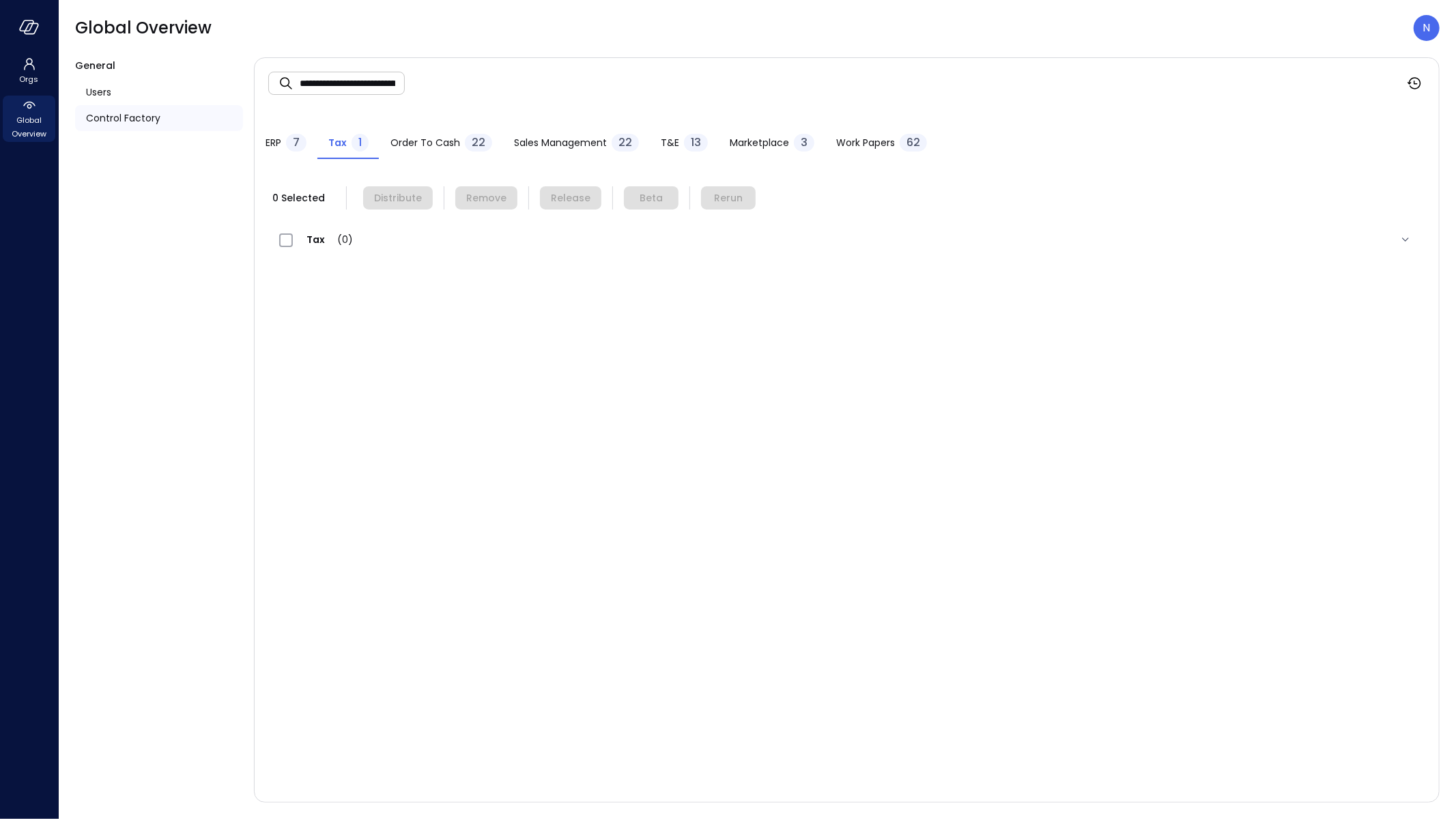
click at [270, 144] on span "ERP" at bounding box center [273, 142] width 16 height 15
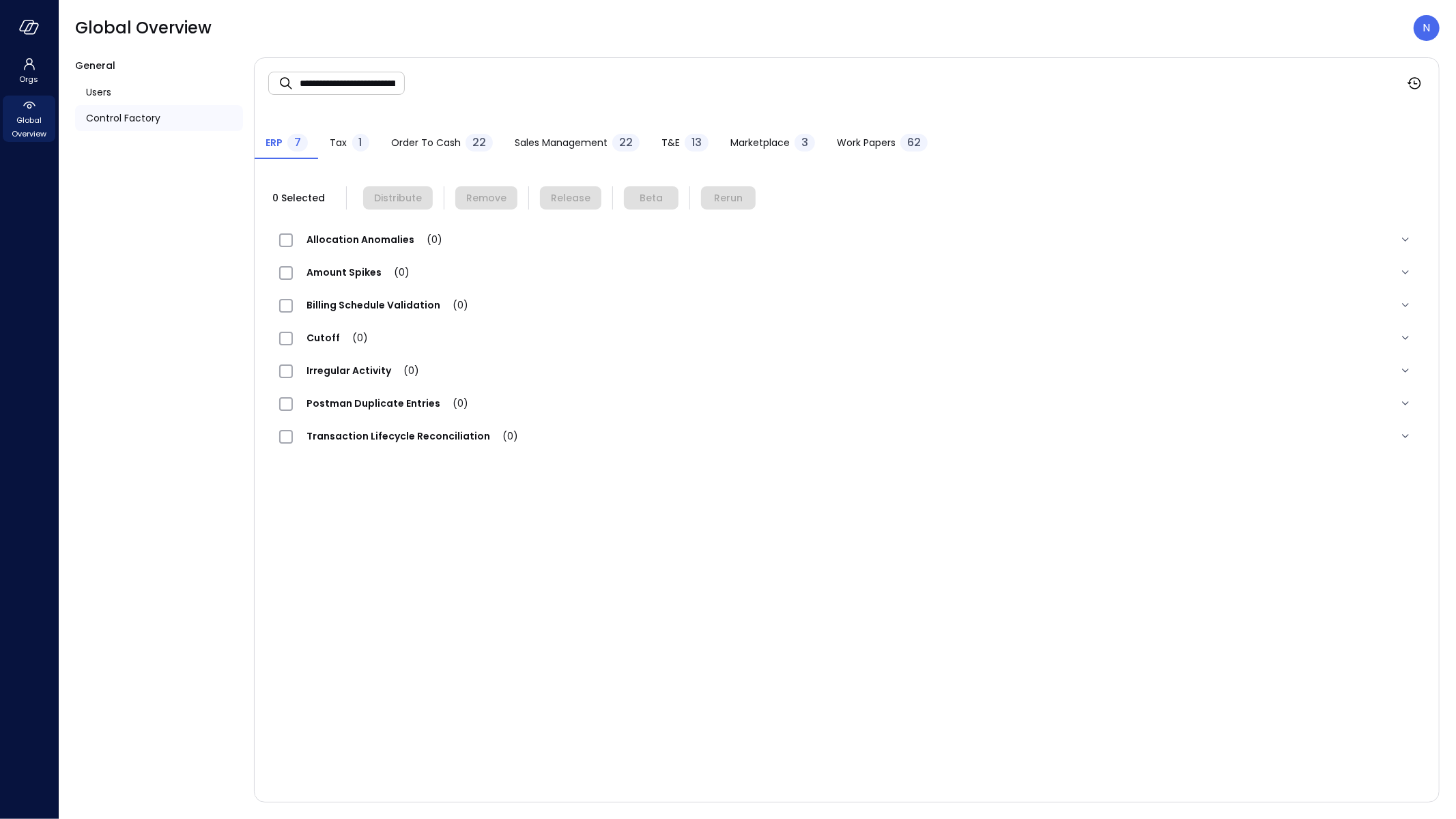
click at [445, 153] on div "Order to Cash 22" at bounding box center [442, 144] width 102 height 21
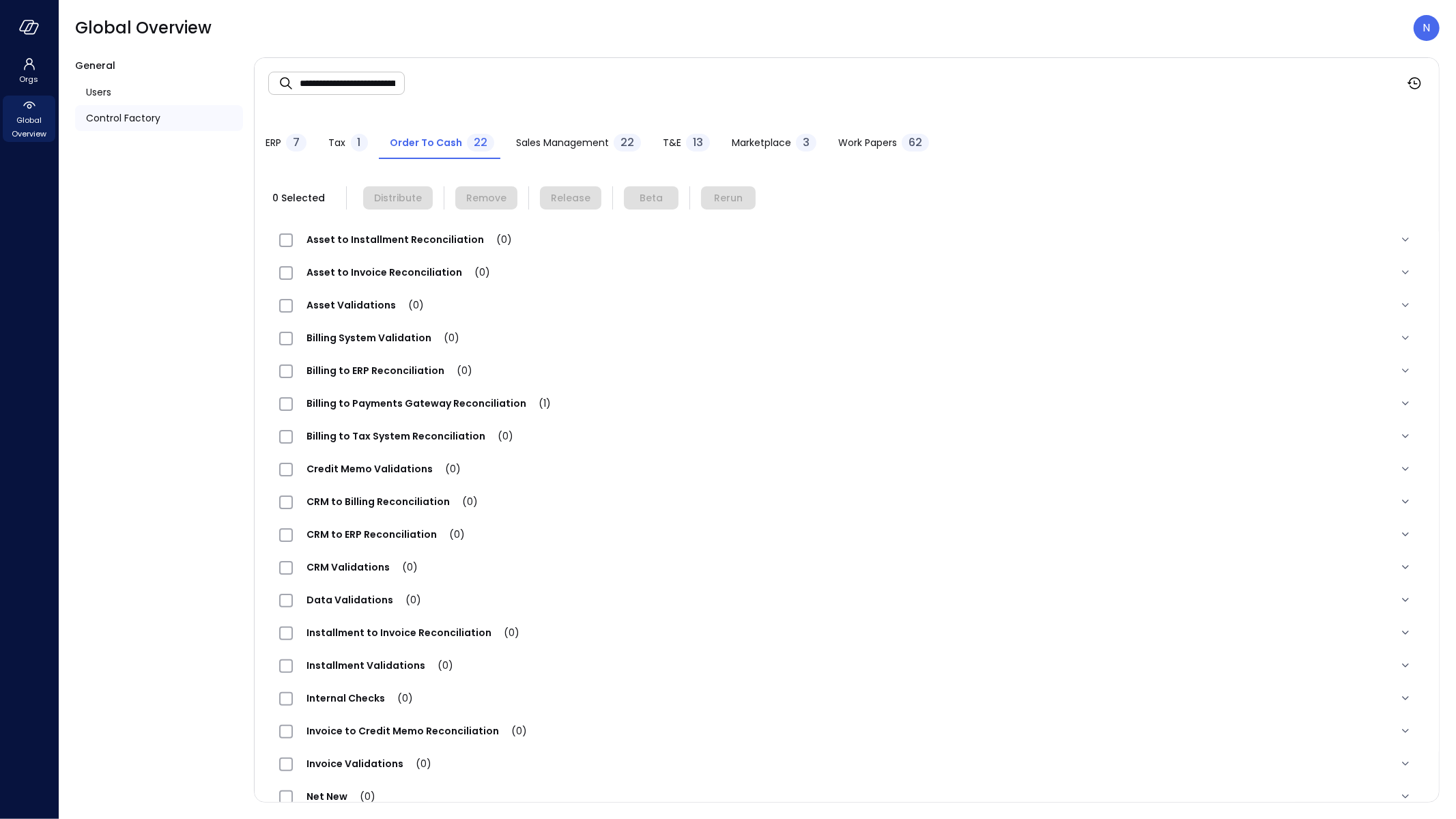
click at [424, 402] on span "Billing to Payments Gateway Reconciliation (1)" at bounding box center [429, 403] width 272 height 14
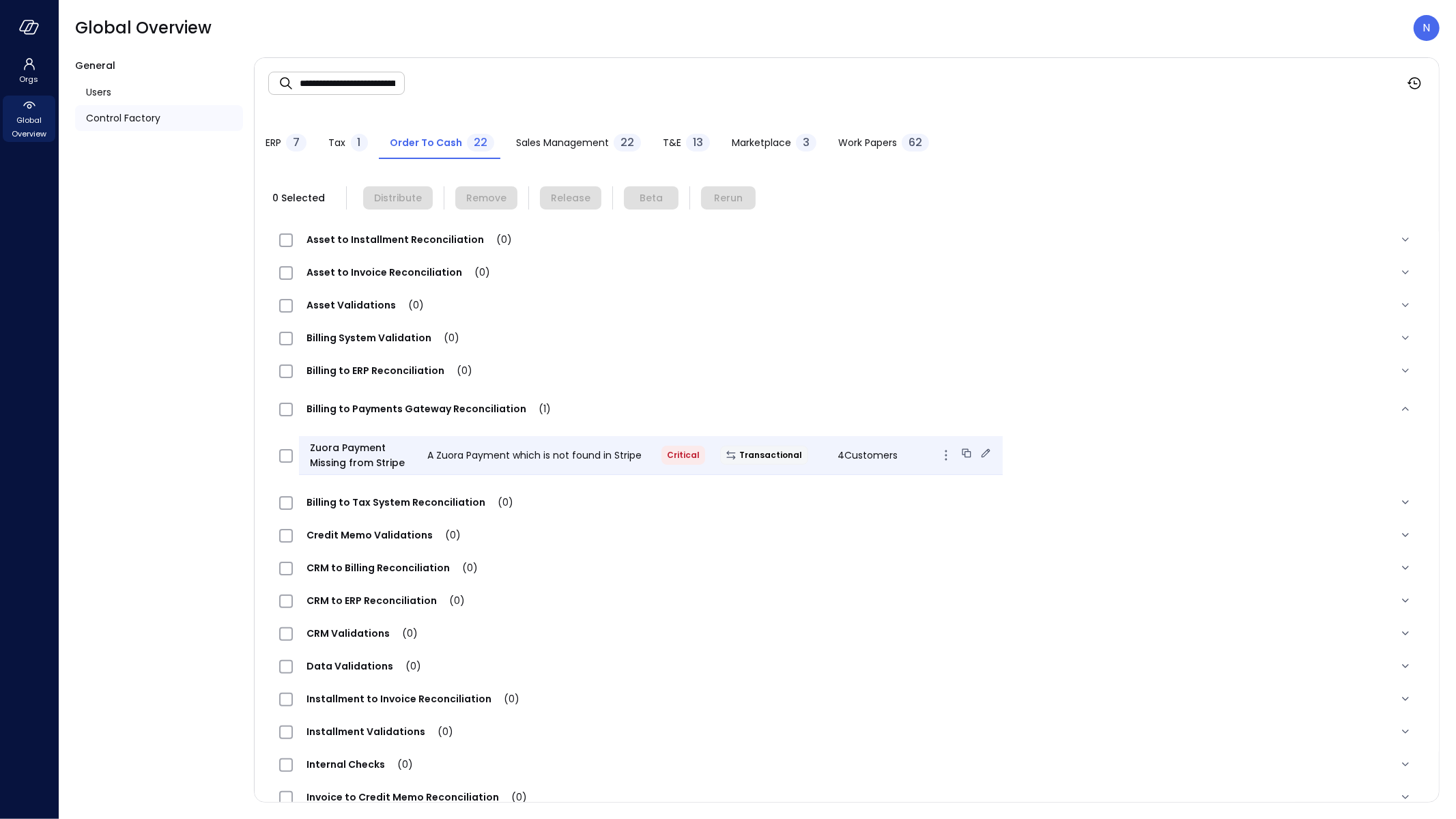
click at [859, 452] on span "4 Customers" at bounding box center [868, 455] width 60 height 14
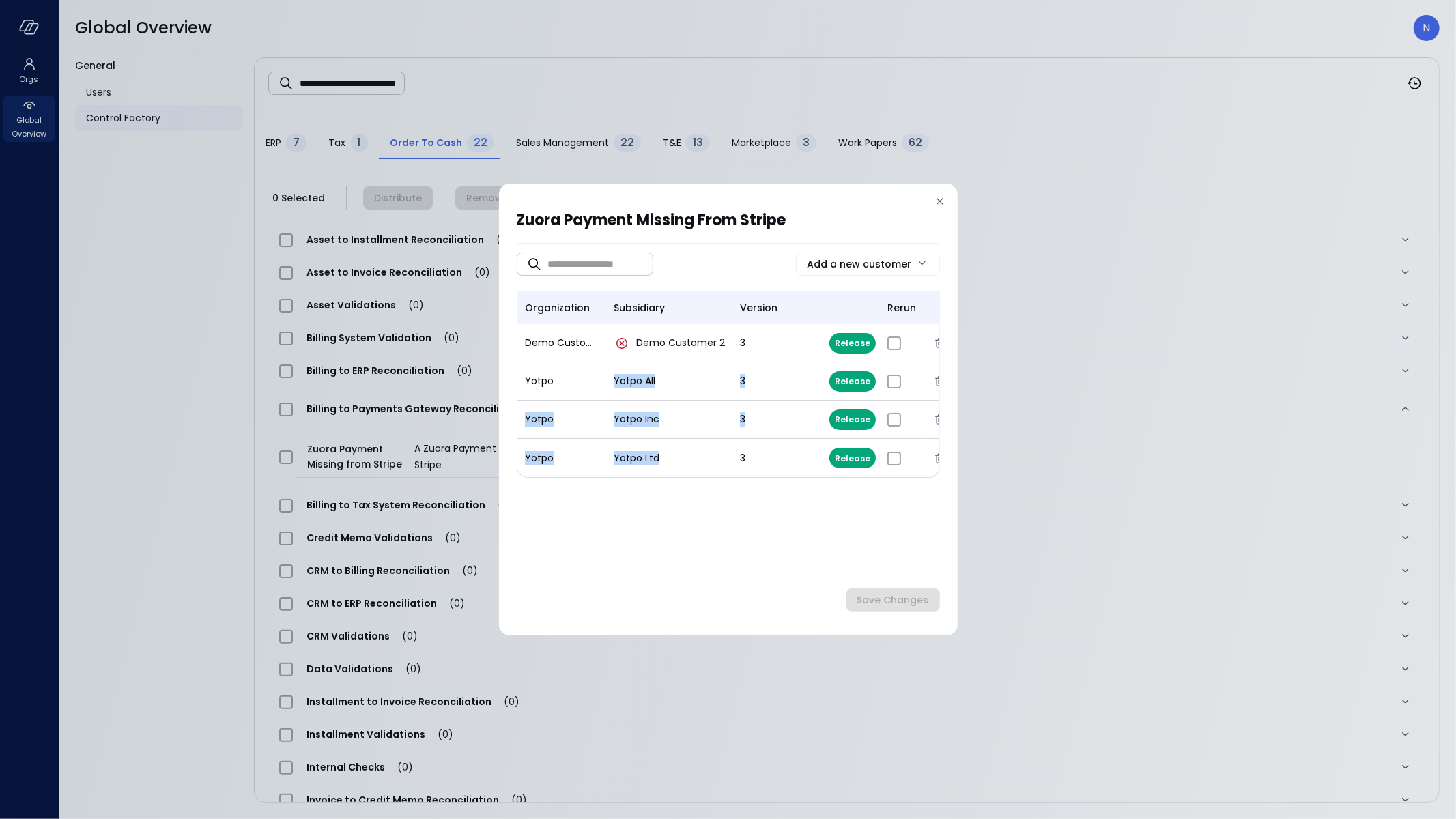
drag, startPoint x: 654, startPoint y: 457, endPoint x: 610, endPoint y: 381, distance: 87.8
click at [610, 381] on tbody "Demo Customer Demo Customer 2 3 Release * Yotpo Yotpo All 3 Release * Yotpo Yot…" at bounding box center [736, 401] width 439 height 153
copy tbody "Yotpo All 3 Release Yotpo Yotpo Inc 3 Release Yotpo Yotpo Ltd"
click at [940, 205] on icon at bounding box center [939, 201] width 14 height 14
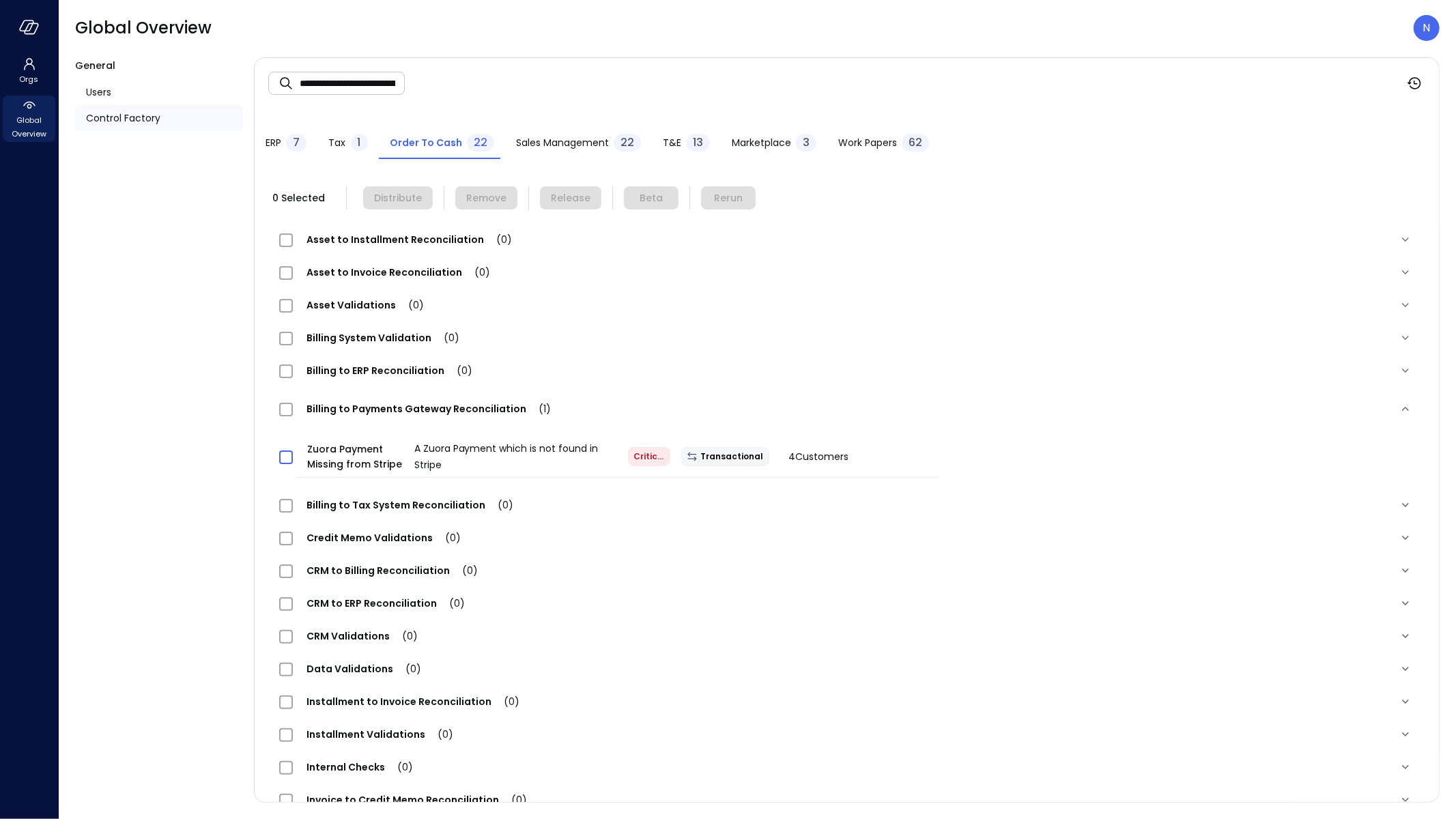
click at [284, 462] on span at bounding box center [285, 457] width 14 height 14
click at [283, 447] on div at bounding box center [288, 457] width 28 height 27
click at [284, 451] on span at bounding box center [285, 457] width 14 height 14
click at [1009, 363] on div "Billing to ERP Reconciliation (0)" at bounding box center [829, 371] width 1101 height 16
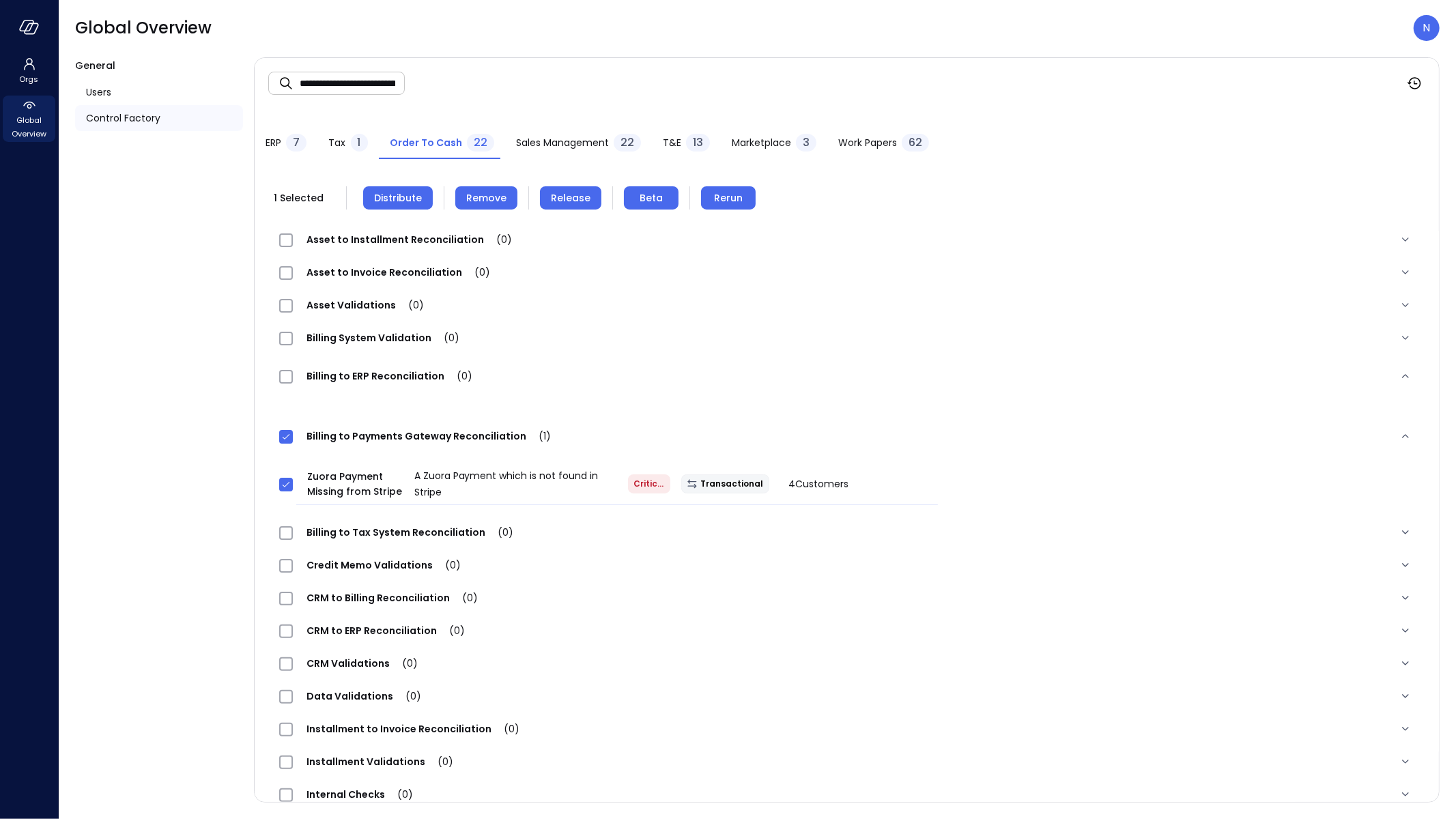
click at [478, 195] on span "Remove" at bounding box center [487, 197] width 40 height 15
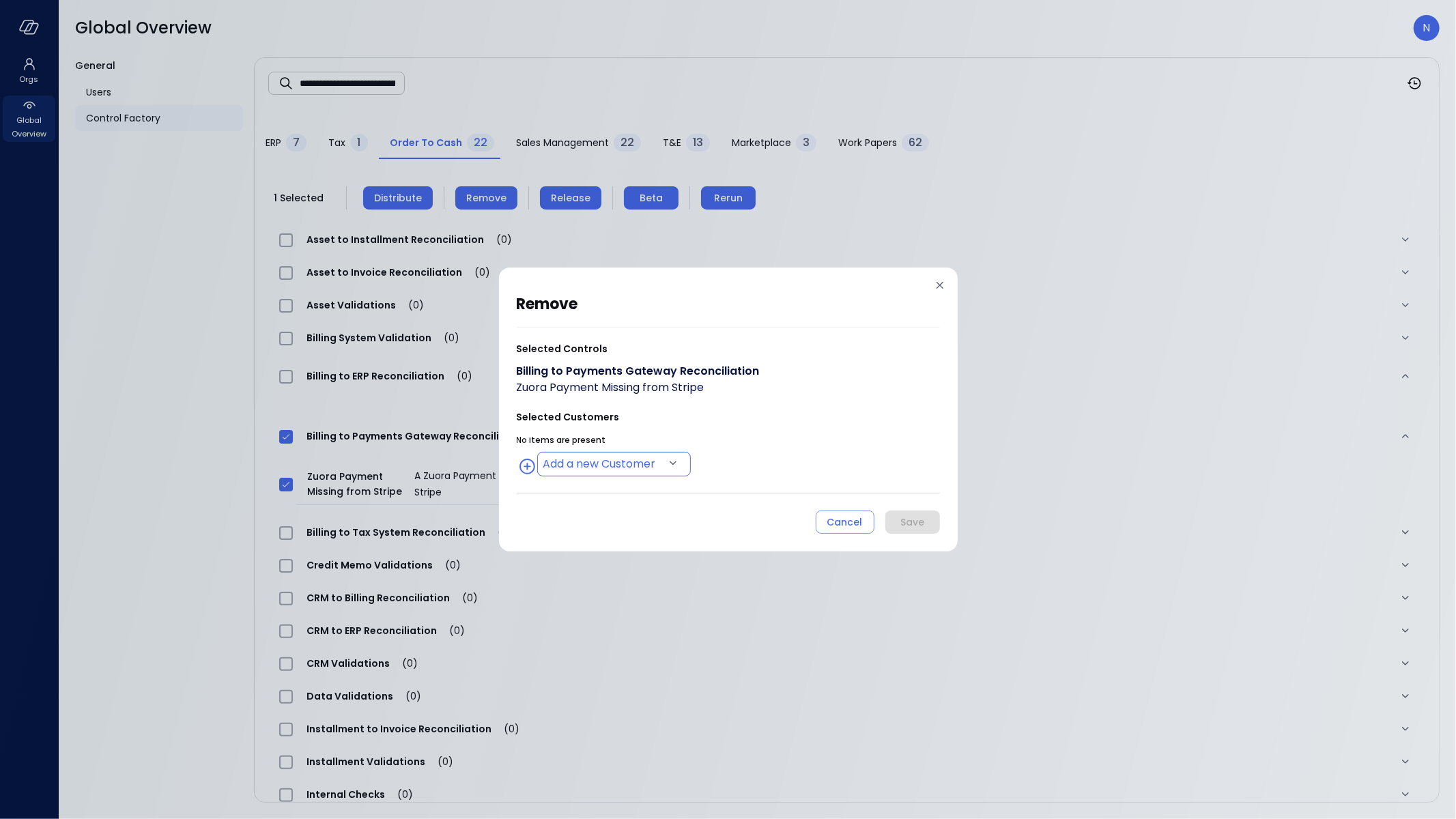
click at [639, 469] on body "**********" at bounding box center [728, 409] width 1456 height 819
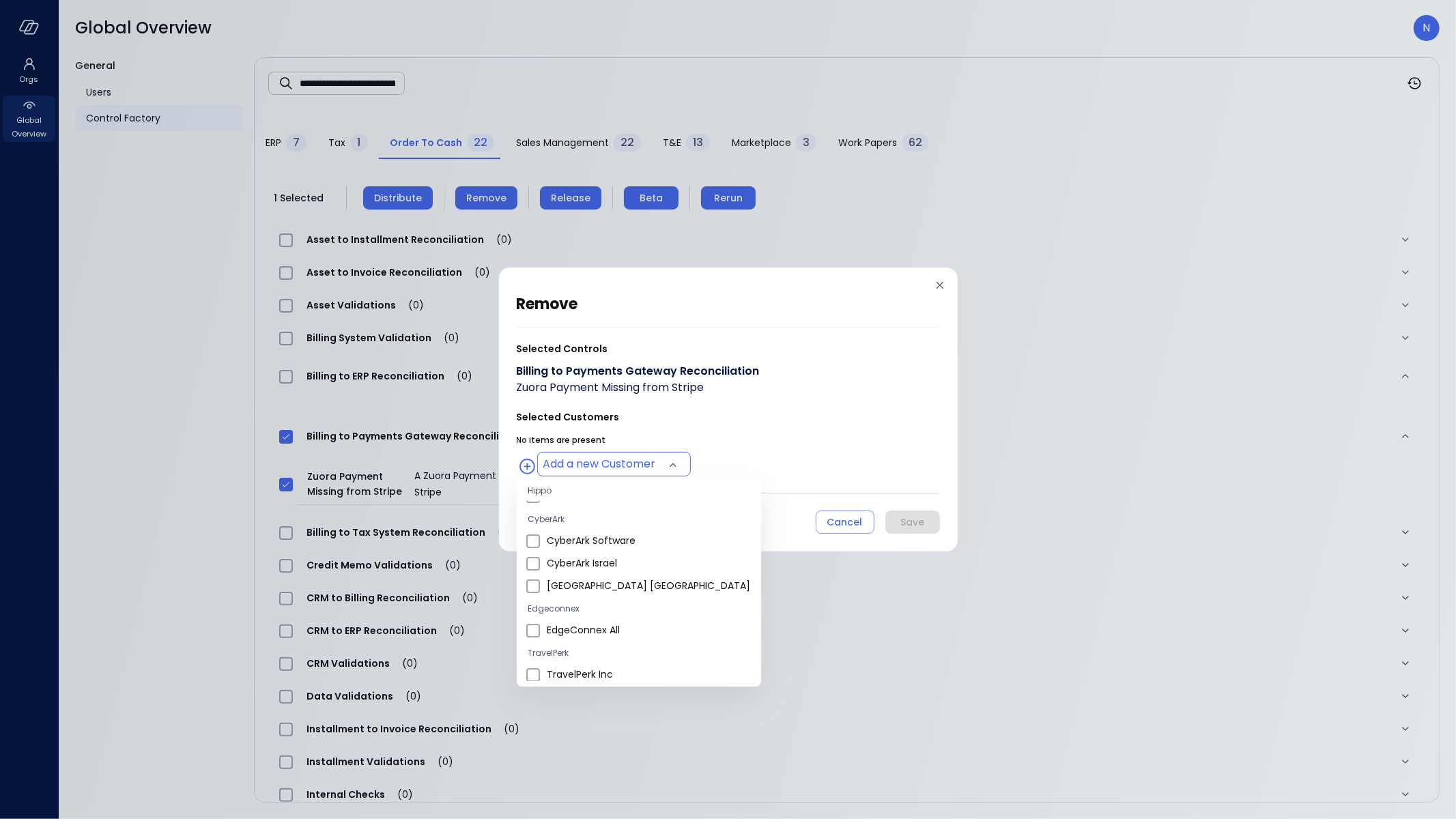
scroll to position [478, 0]
click at [539, 607] on li "Yotpo All" at bounding box center [639, 608] width 245 height 22
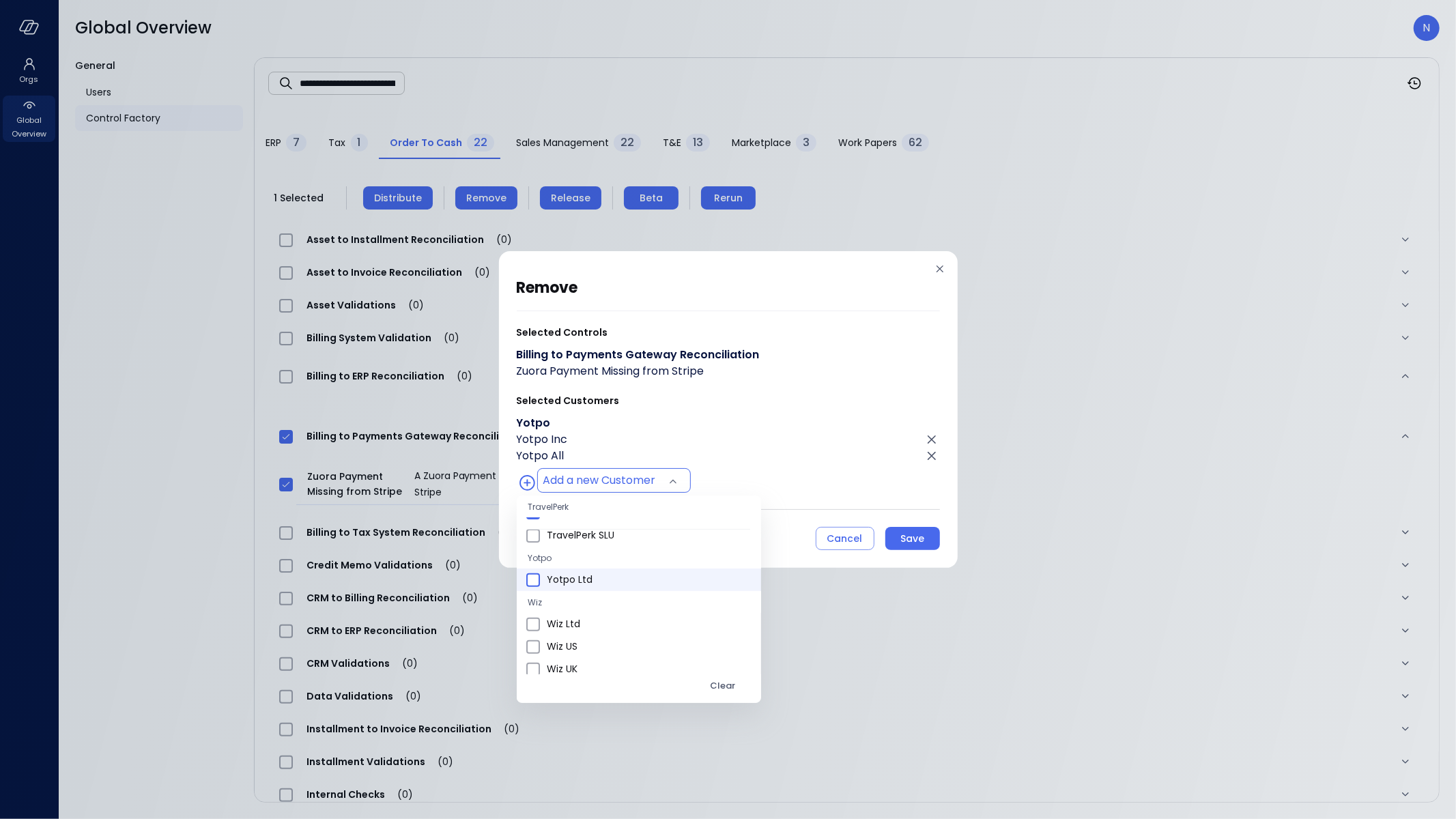
type input "**********"
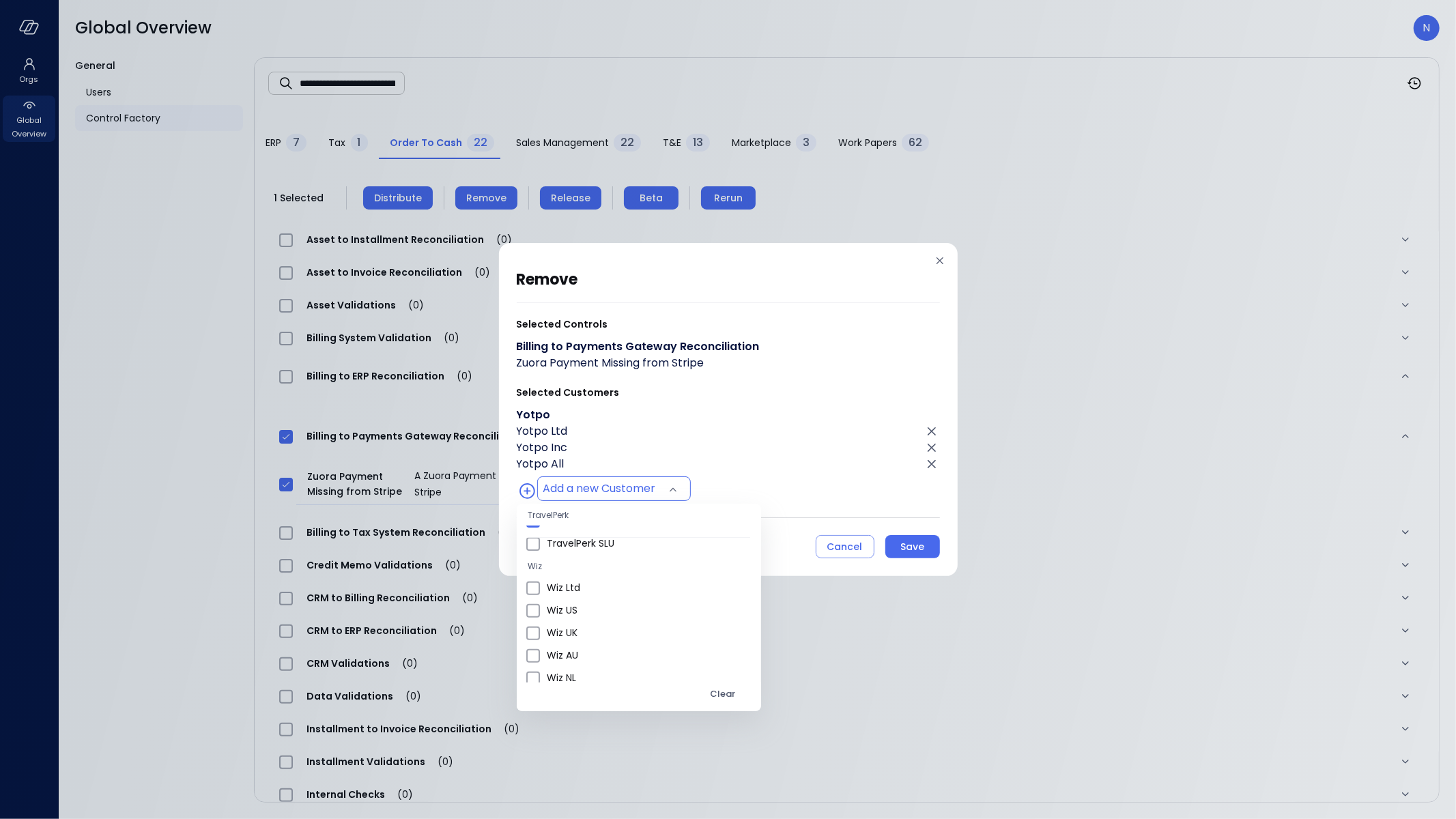
click at [929, 545] on div at bounding box center [728, 409] width 1456 height 819
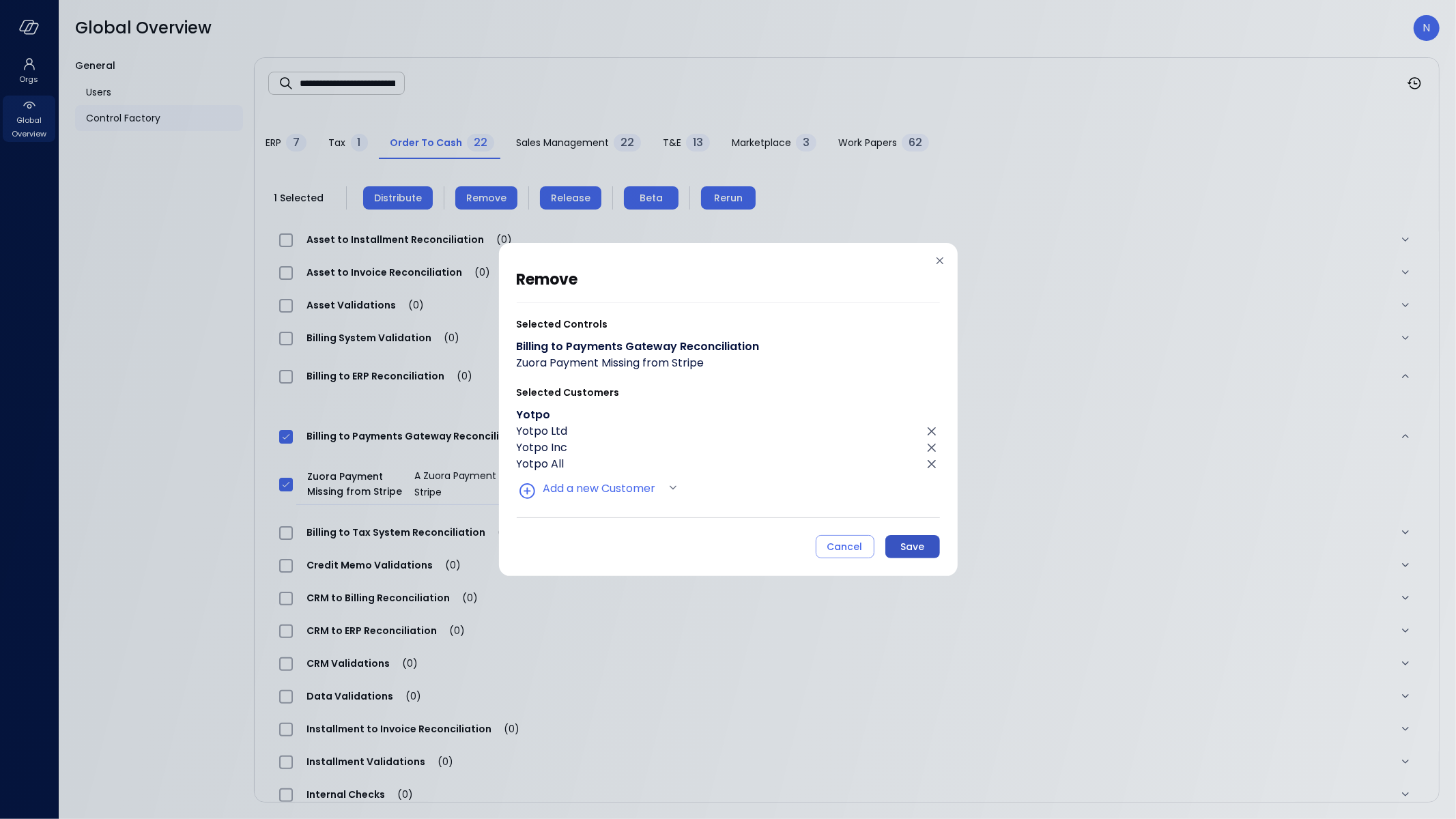
click at [925, 546] on button "Save" at bounding box center [913, 546] width 54 height 23
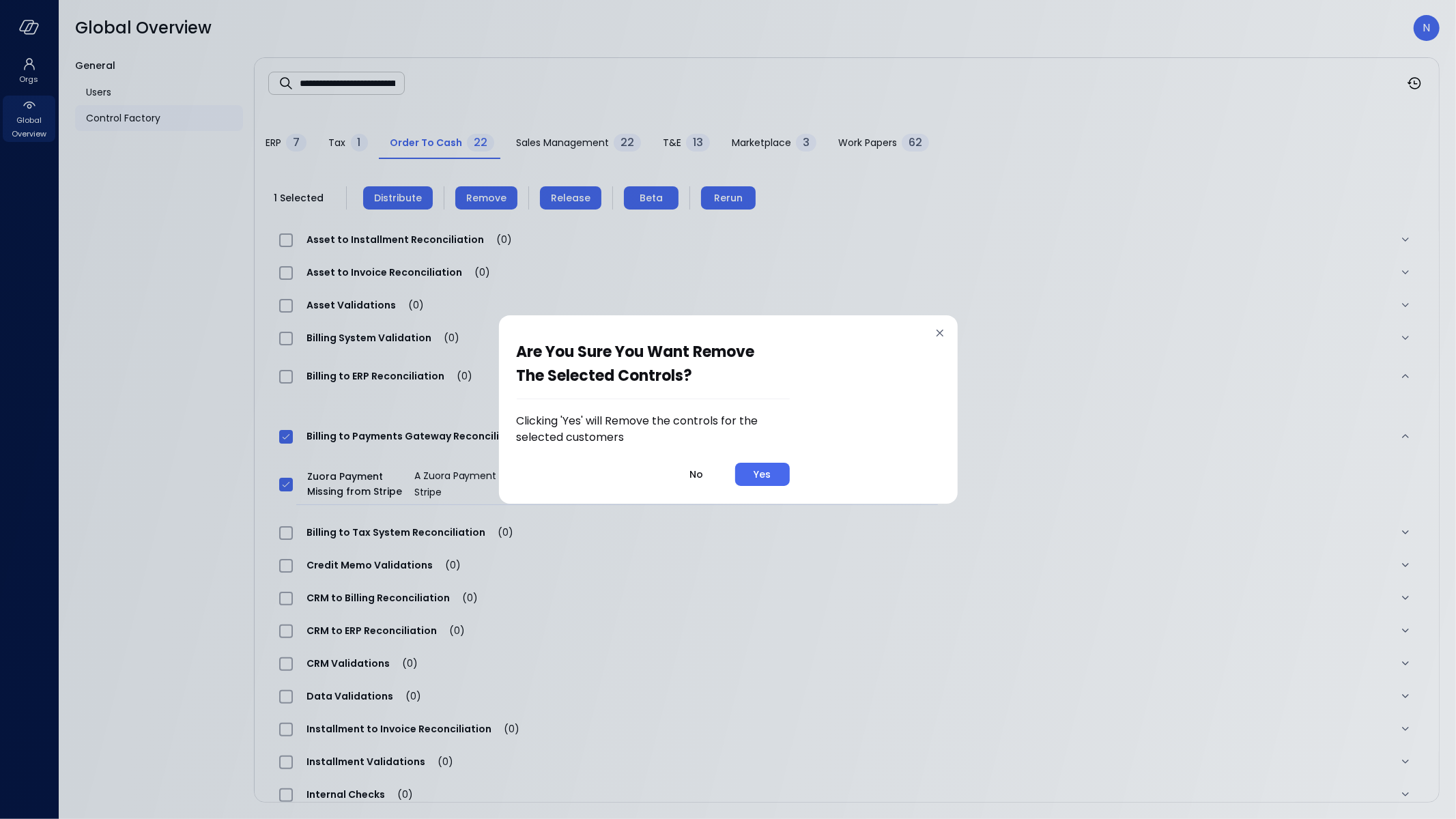
click at [793, 484] on div "Are you sure you want remove the selected controls? Clicking 'Yes' will Remove …" at bounding box center [728, 409] width 459 height 188
click at [780, 479] on button "Yes" at bounding box center [763, 474] width 54 height 23
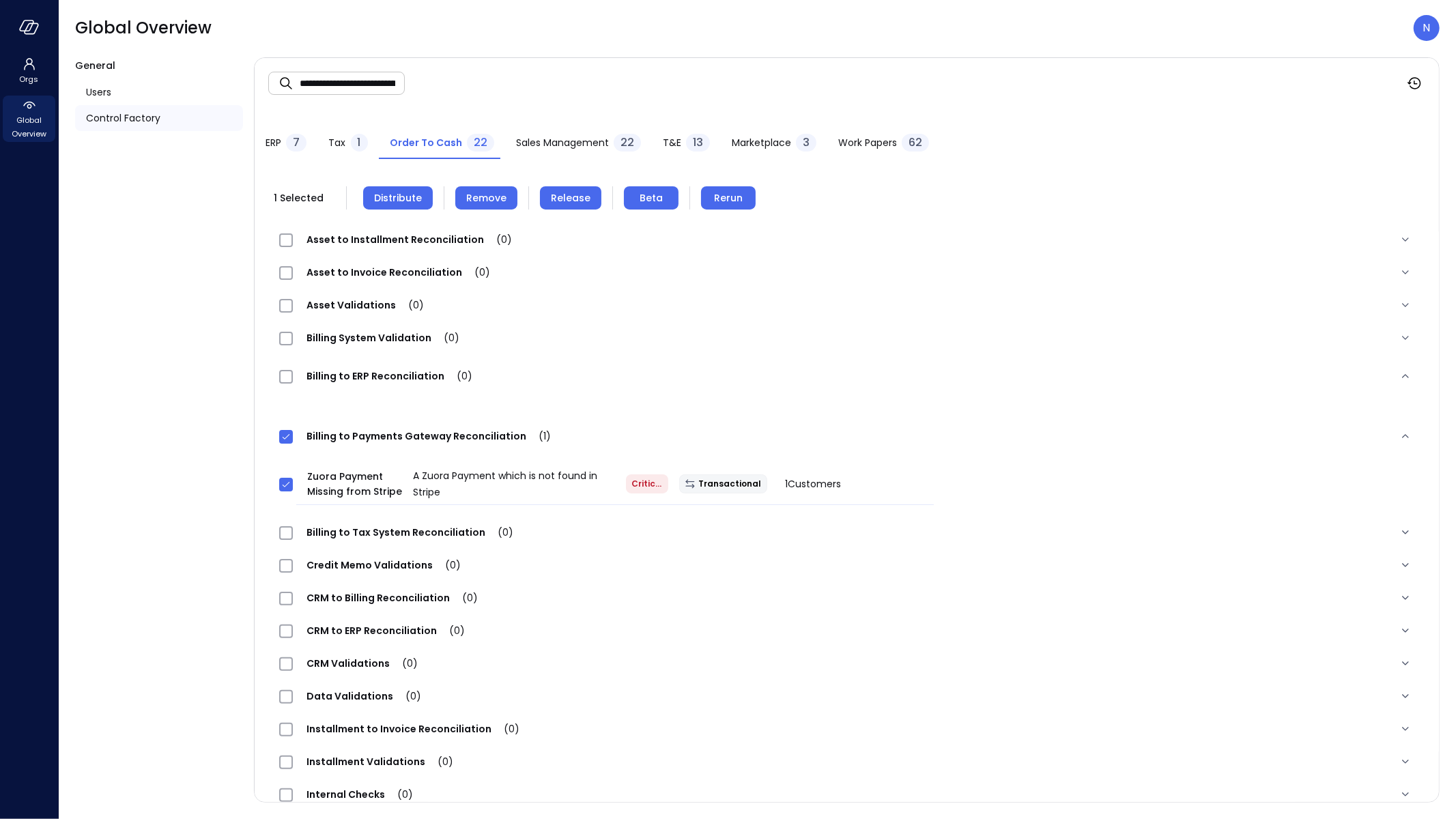
click at [396, 207] on button "Distribute" at bounding box center [398, 197] width 69 height 23
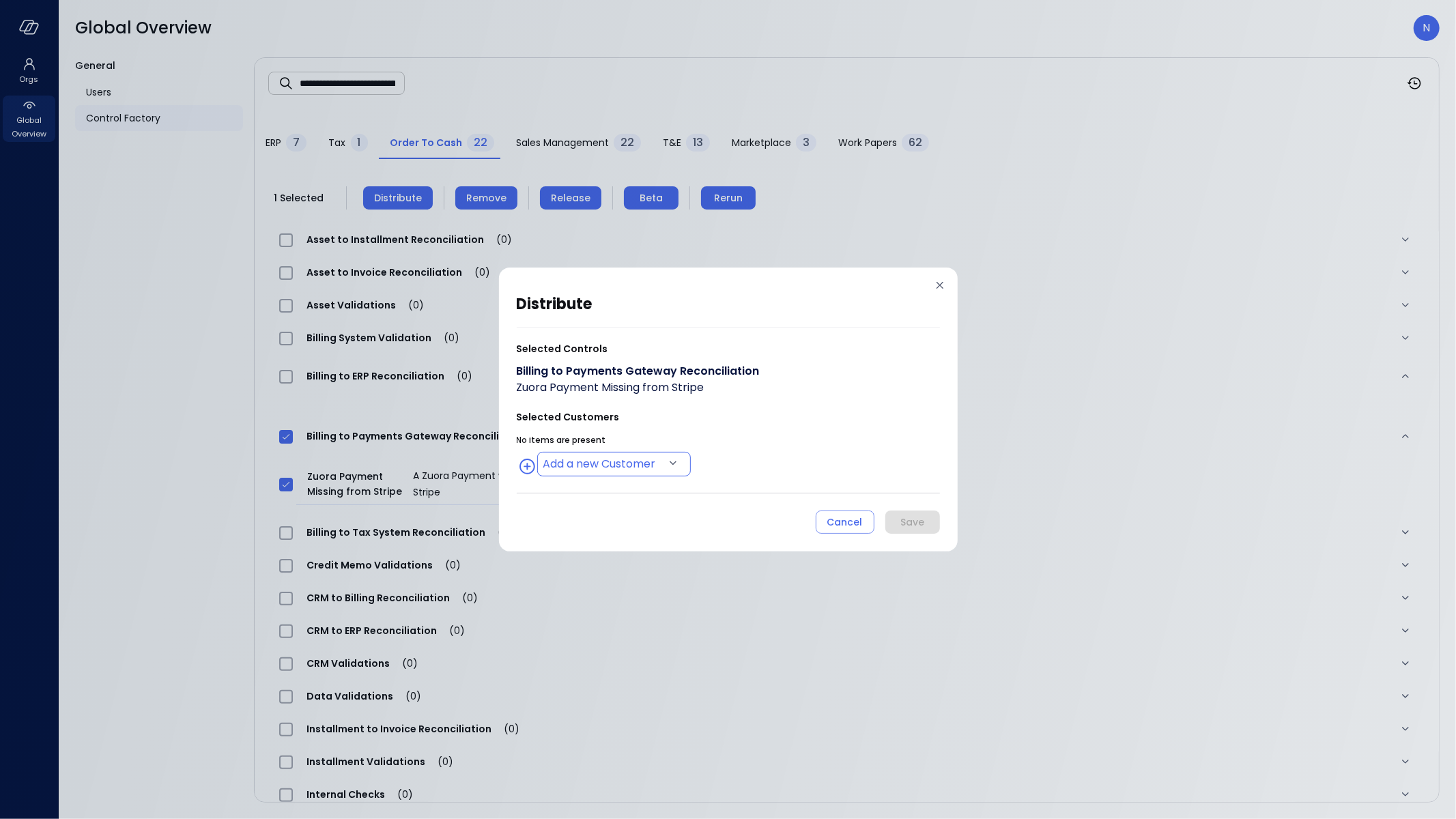
click at [592, 455] on body "**********" at bounding box center [728, 409] width 1456 height 819
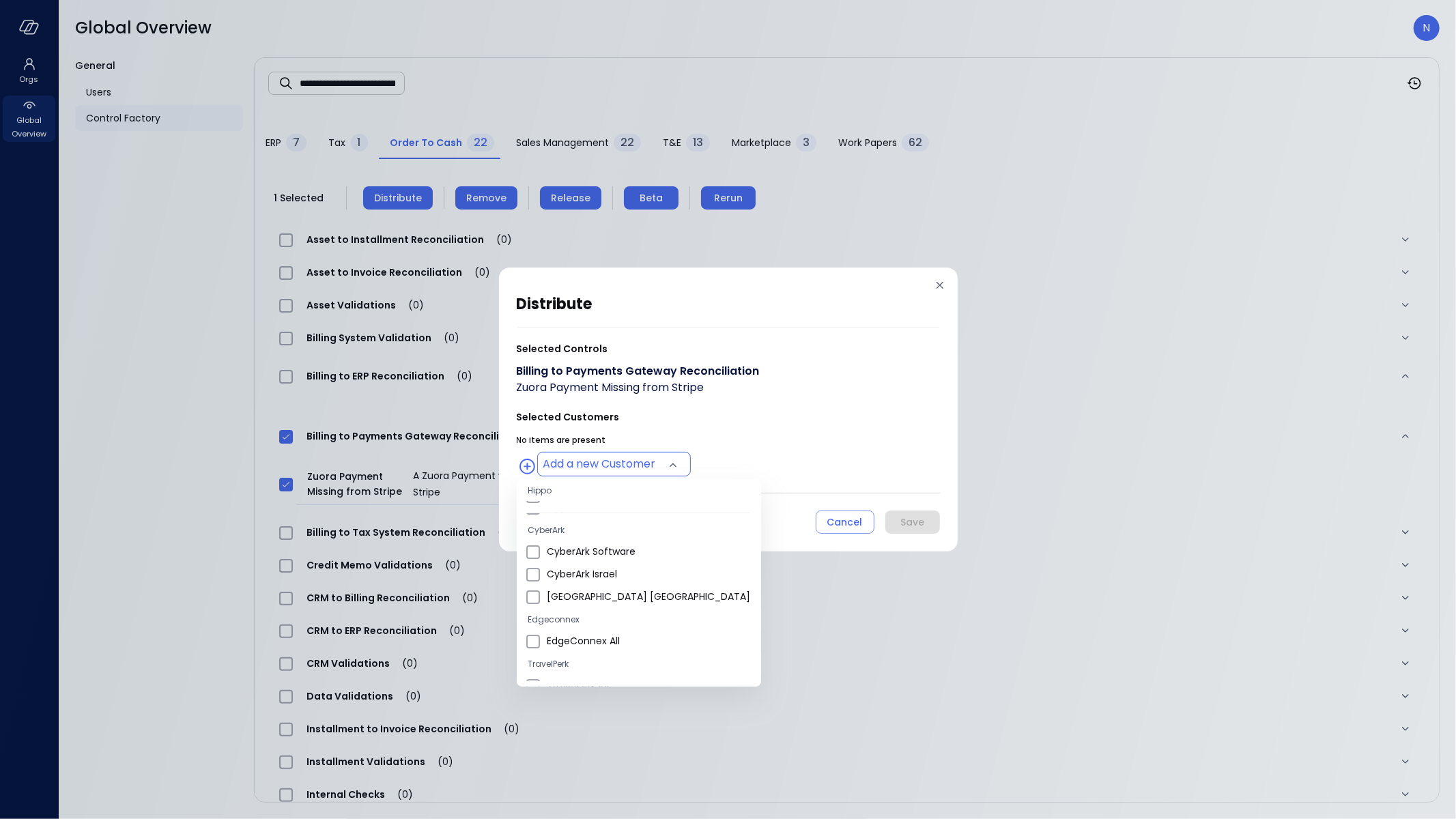
scroll to position [516, 0]
click at [585, 559] on li "Yotpo All" at bounding box center [639, 569] width 245 height 22
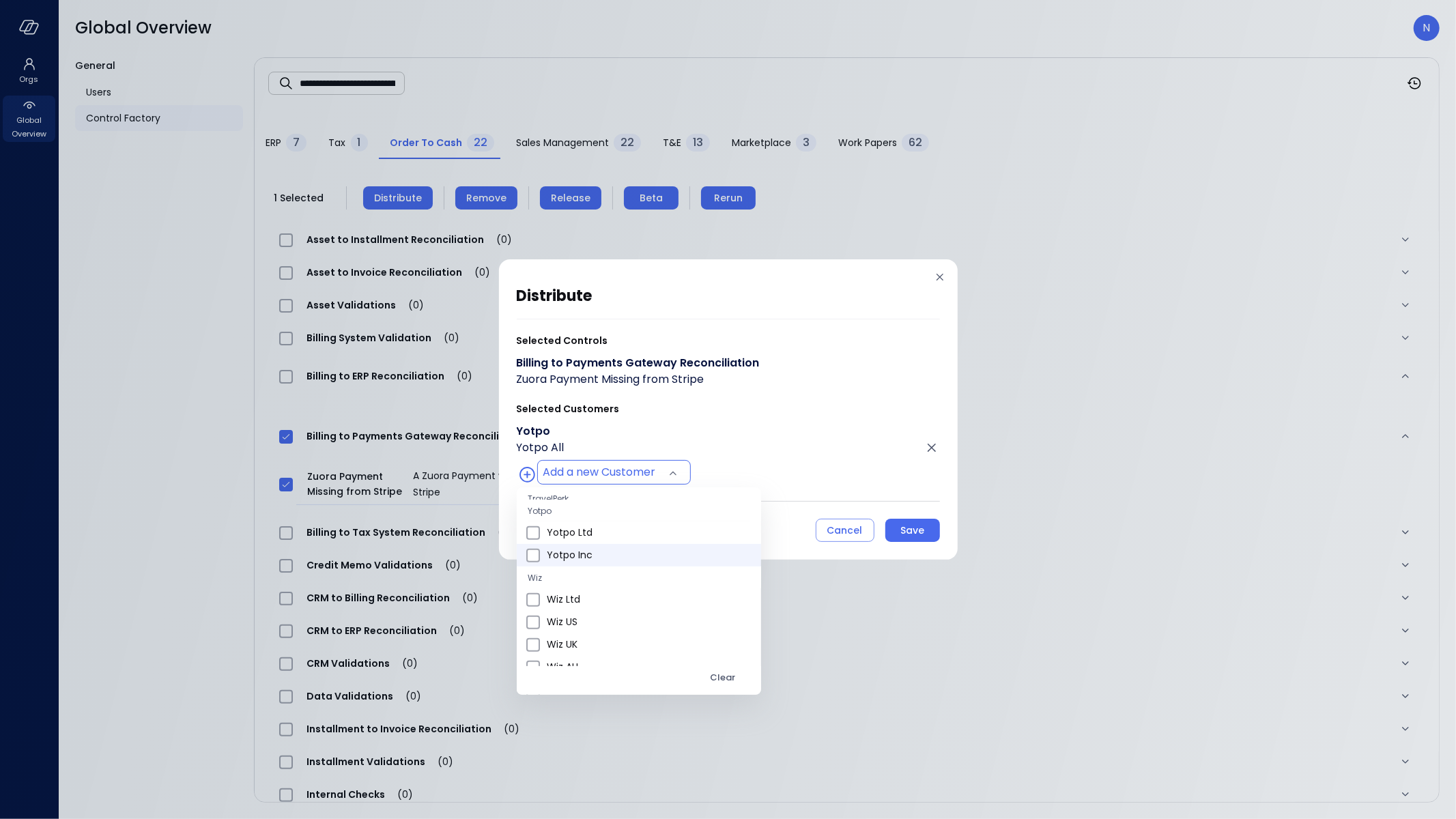
click at [582, 552] on span "Yotpo Inc" at bounding box center [648, 555] width 203 height 14
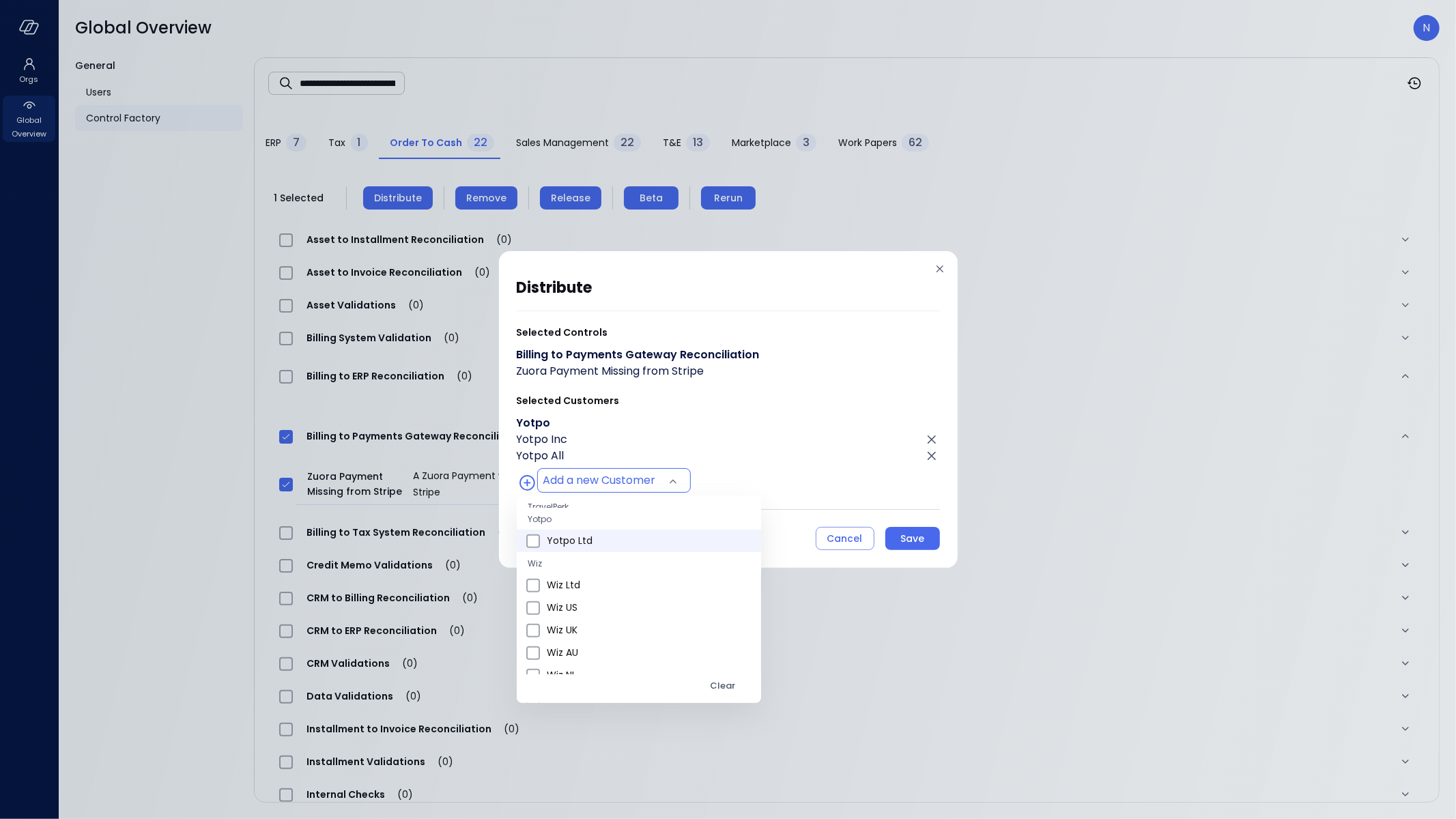
click at [588, 544] on span "Yotpo Ltd" at bounding box center [648, 541] width 203 height 14
type input "**********"
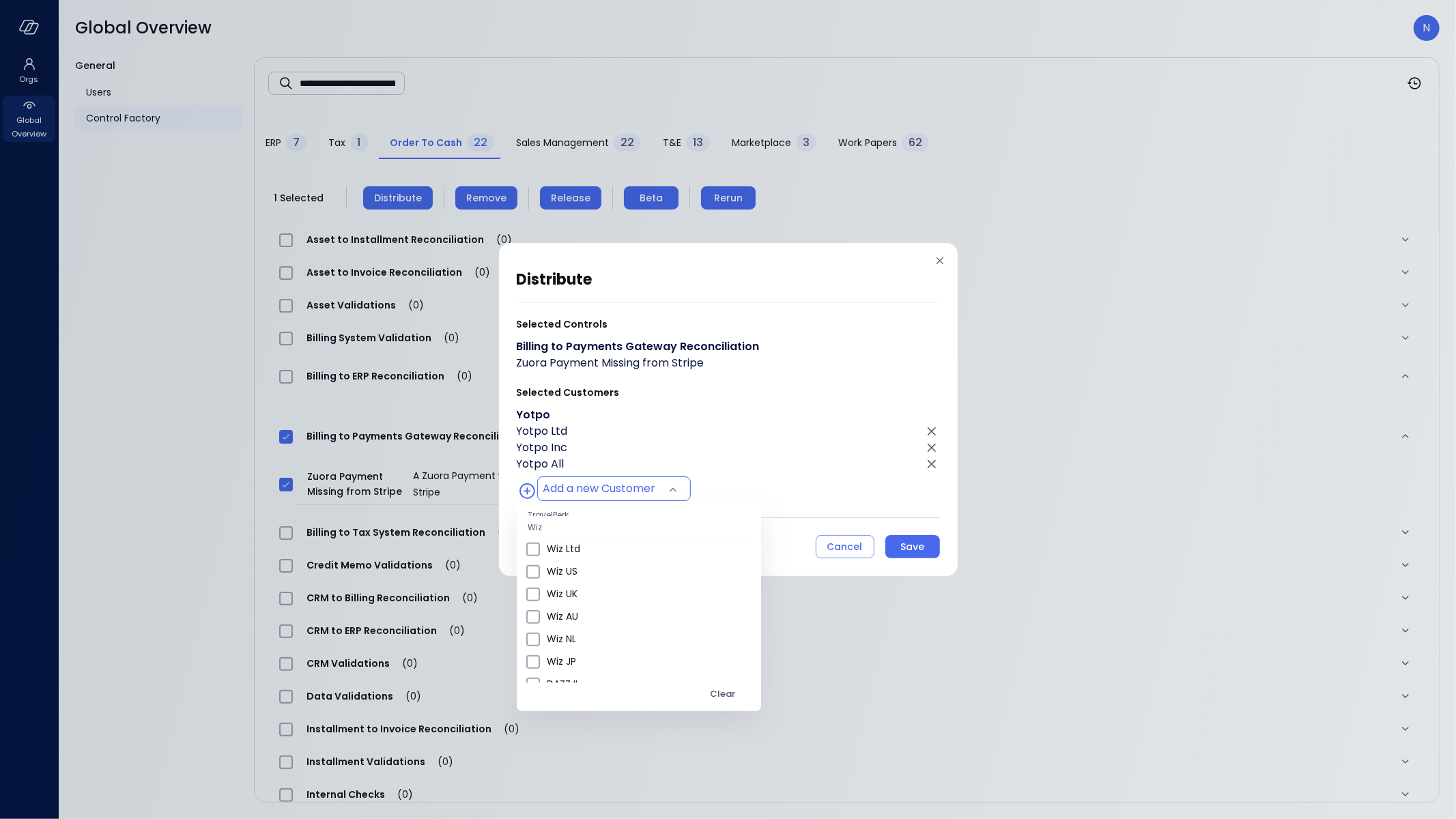
click at [899, 551] on div at bounding box center [728, 409] width 1456 height 819
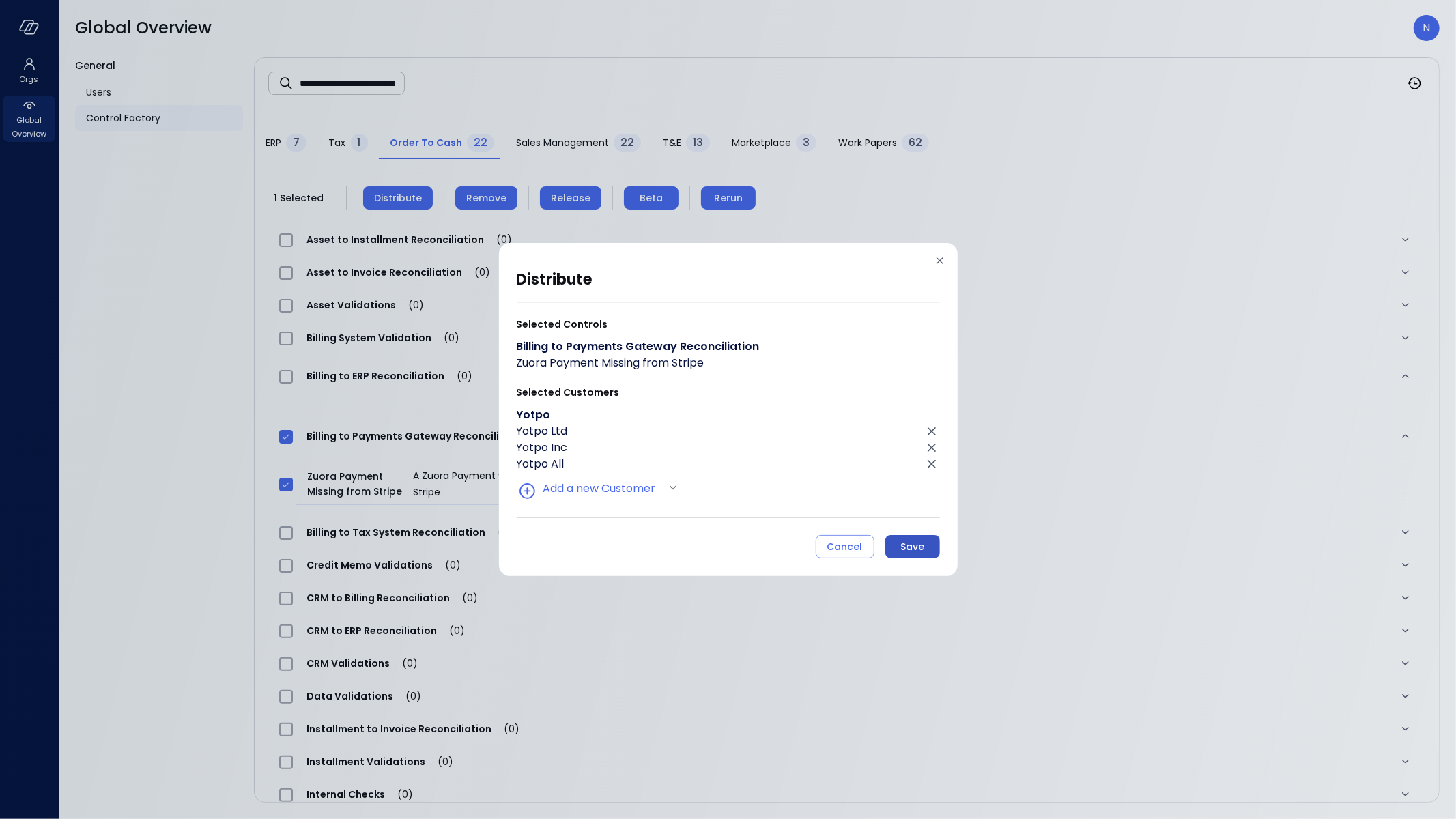
click at [903, 551] on div "Save" at bounding box center [912, 547] width 24 height 17
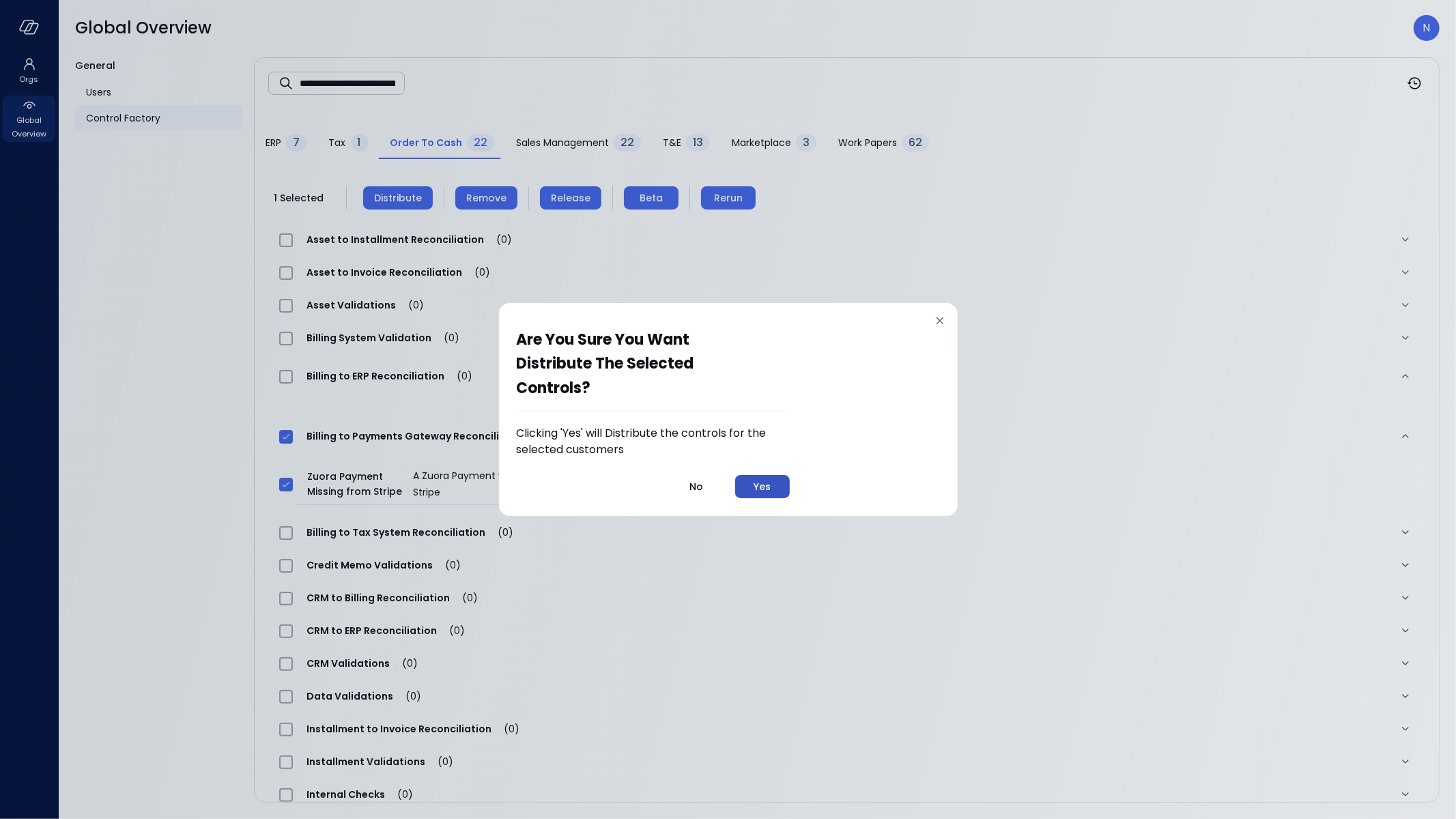
click at [769, 481] on div "Yes" at bounding box center [762, 487] width 17 height 17
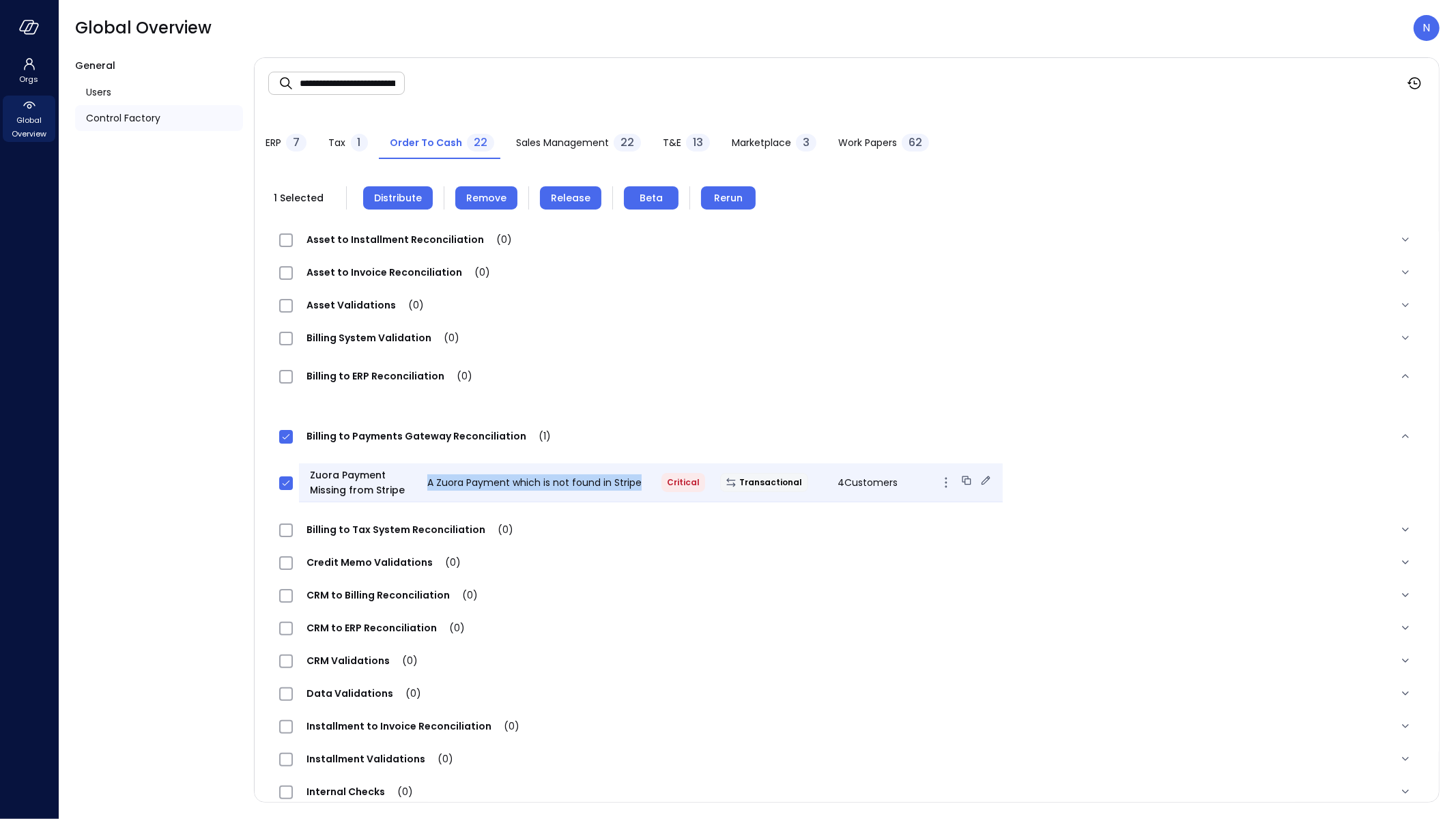
drag, startPoint x: 475, startPoint y: 489, endPoint x: 427, endPoint y: 482, distance: 48.5
click at [427, 482] on div "Zuora Payment Missing from Stripe A Zuora Payment which is not found in Stripe …" at bounding box center [651, 483] width 704 height 39
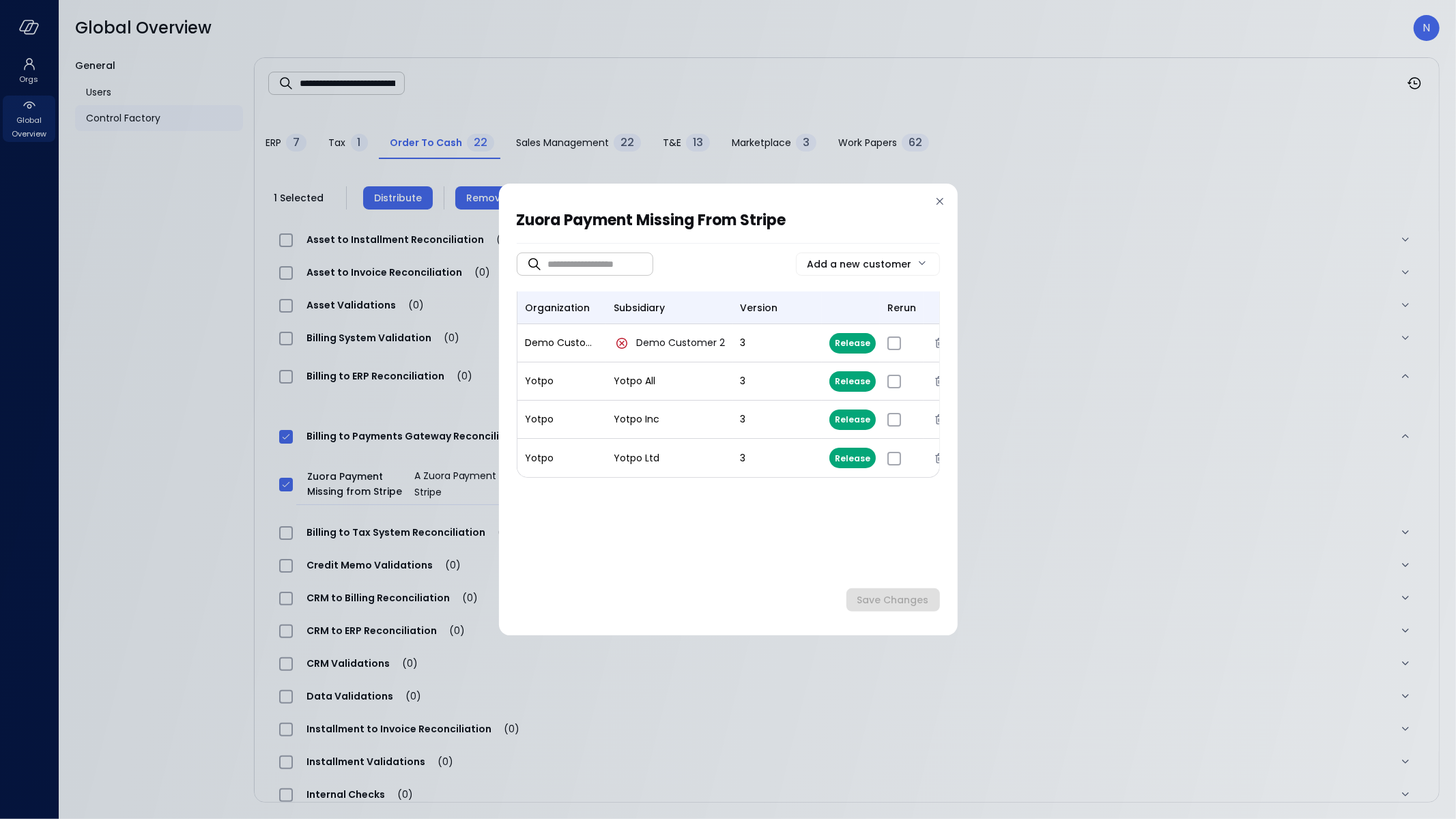
click at [935, 205] on icon at bounding box center [939, 201] width 14 height 14
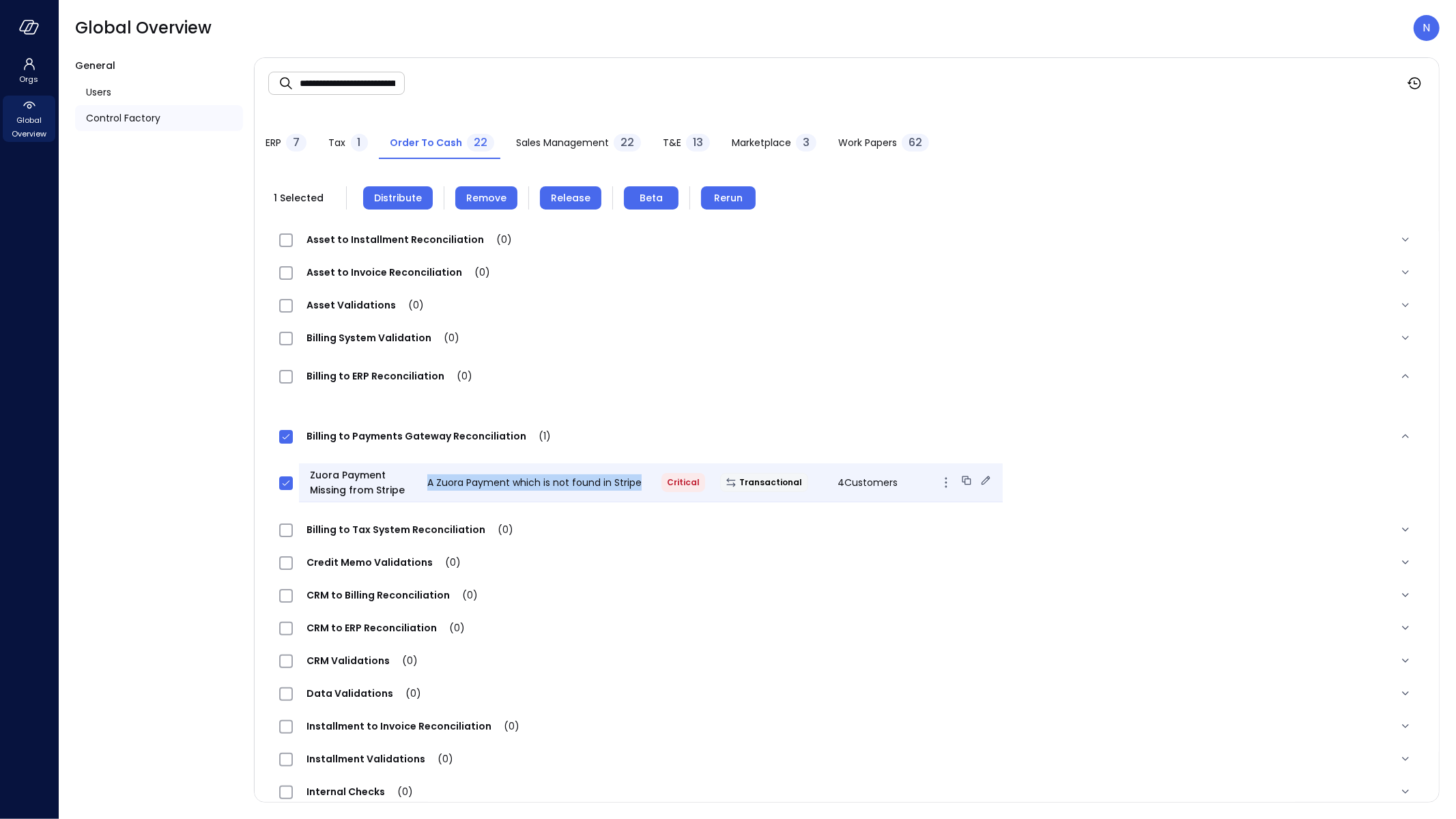
drag, startPoint x: 548, startPoint y: 477, endPoint x: 421, endPoint y: 479, distance: 127.0
click at [421, 479] on div "A Zuora Payment which is not found in Stripe" at bounding box center [534, 482] width 235 height 16
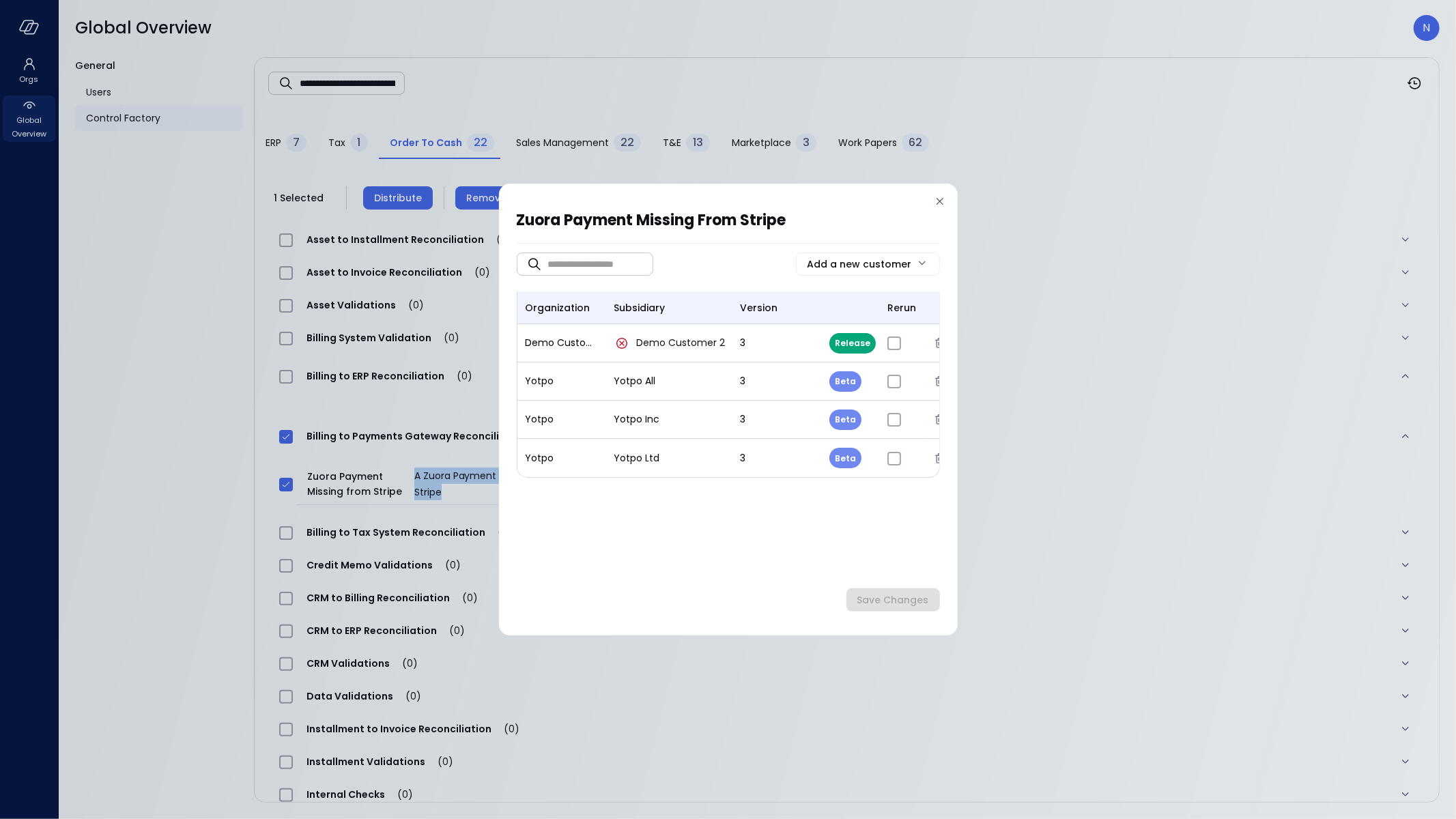
copy span "A Zuora Payment which is not found in Stripe"
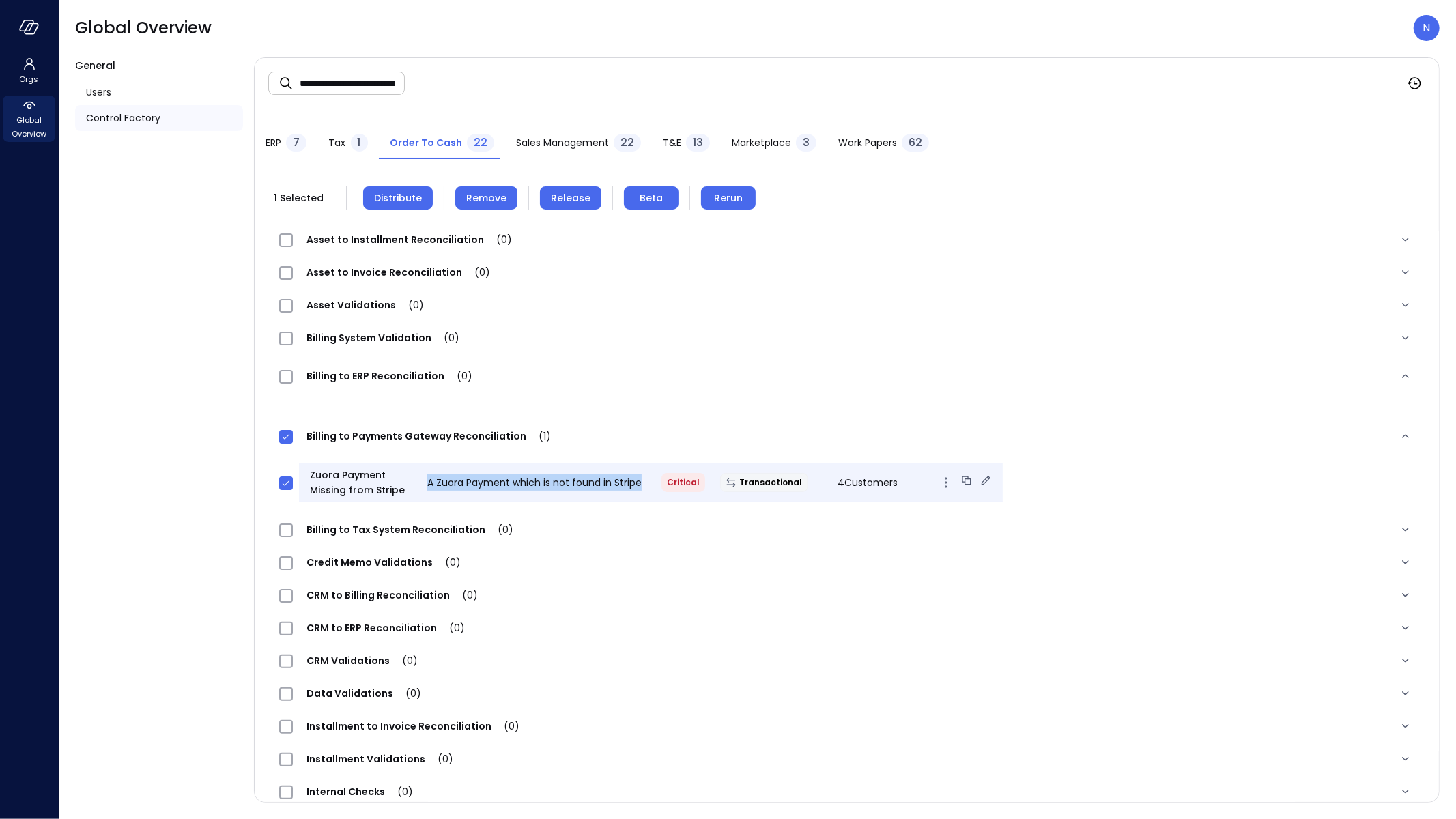
click at [979, 479] on icon at bounding box center [985, 480] width 14 height 14
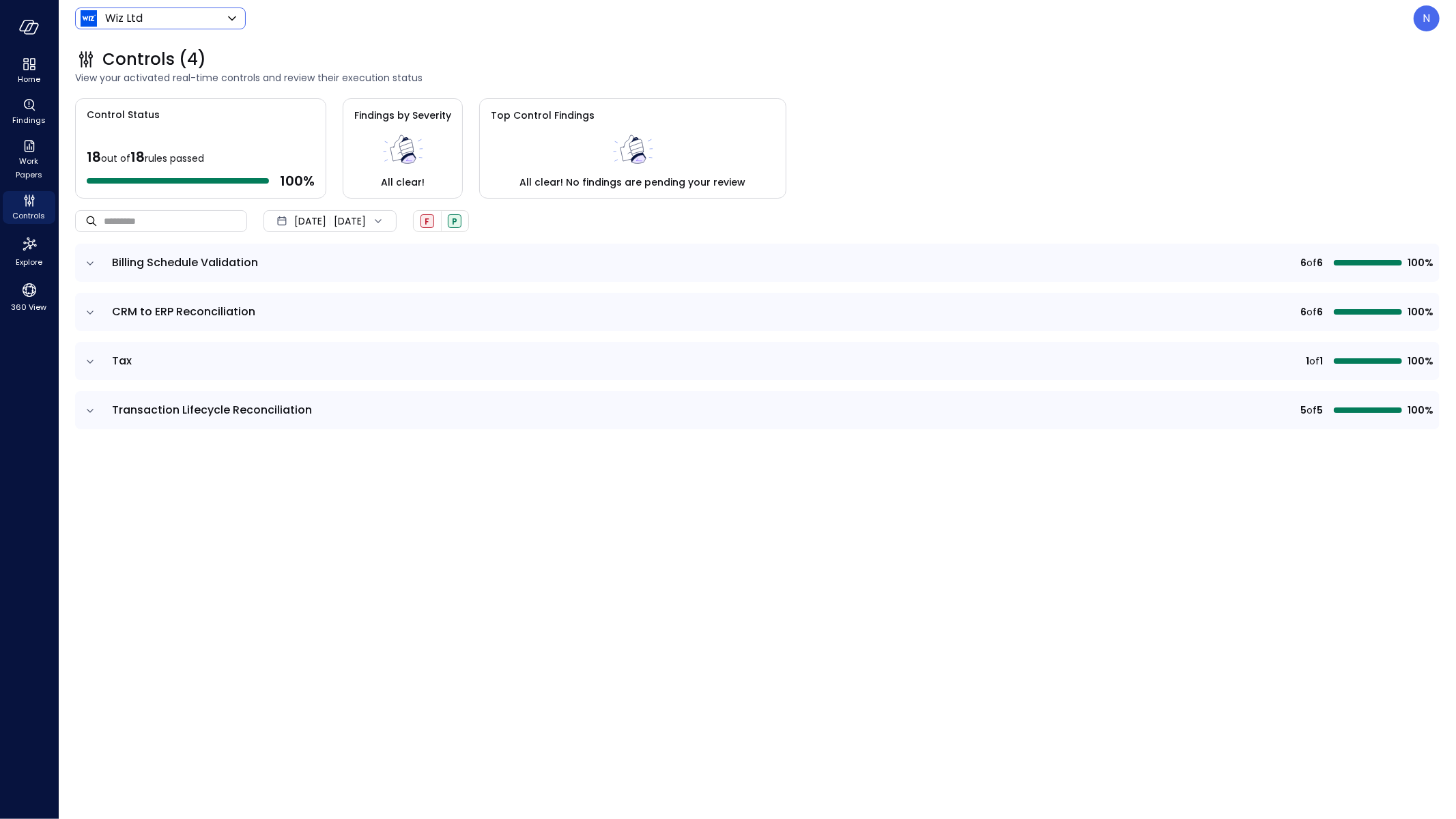
click at [175, 24] on body "Home Findings Work Papers Controls Explore 360 View Wiz Ltd ****** ​ N Controls…" at bounding box center [728, 409] width 1456 height 819
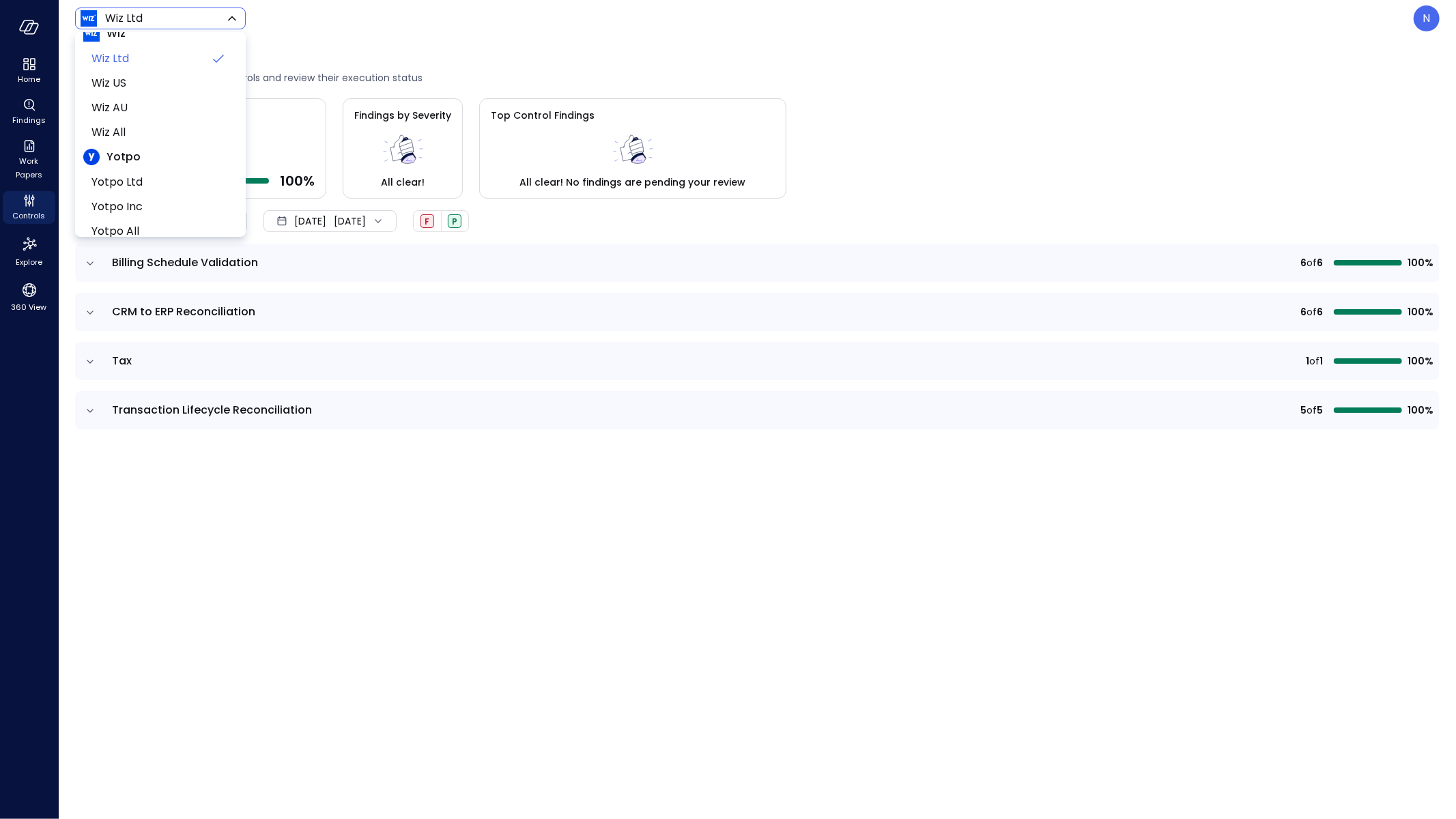
scroll to position [34, 0]
click at [155, 187] on span "Yotpo Inc" at bounding box center [159, 192] width 135 height 16
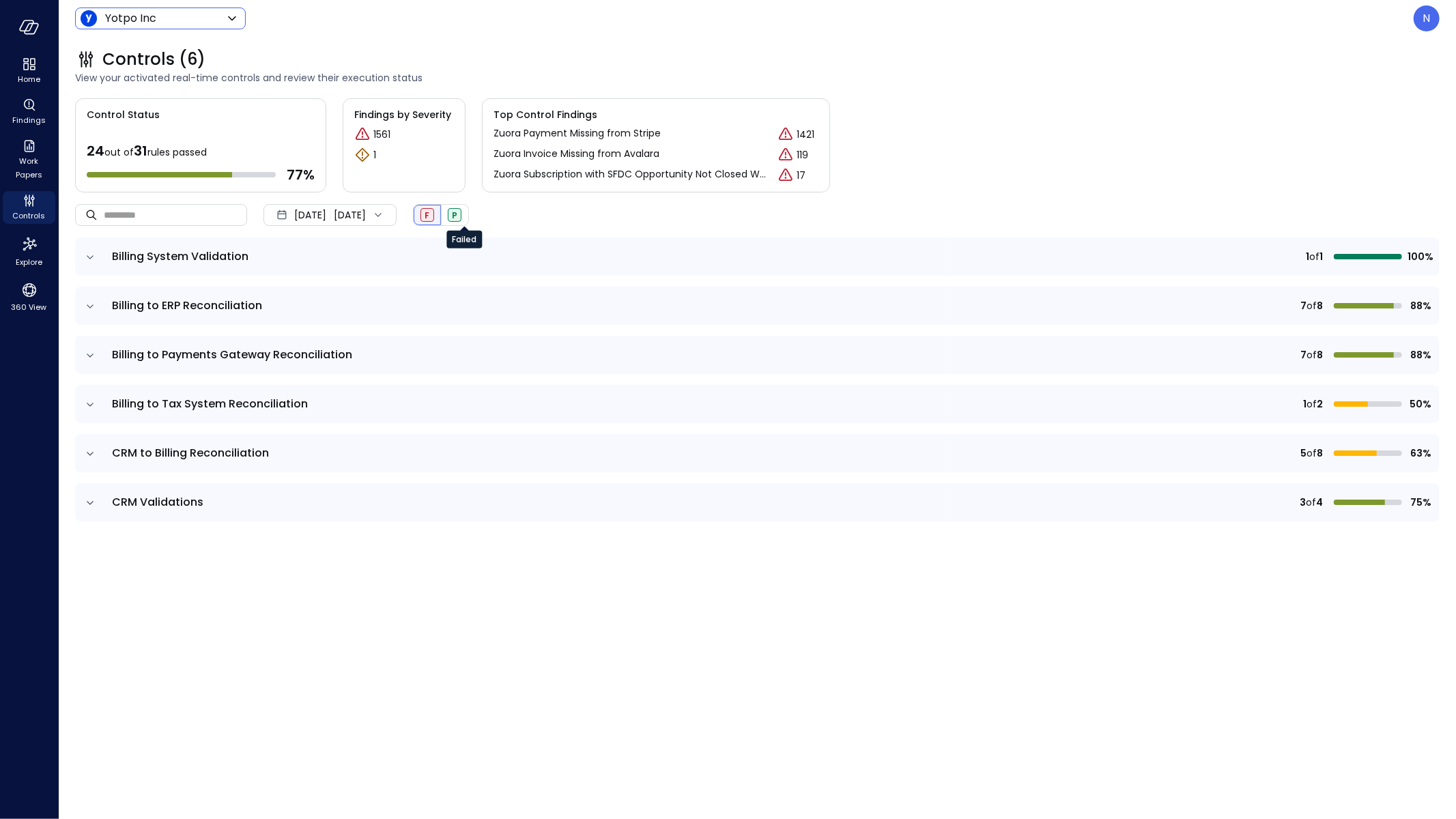
click at [434, 217] on div "F" at bounding box center [427, 215] width 14 height 14
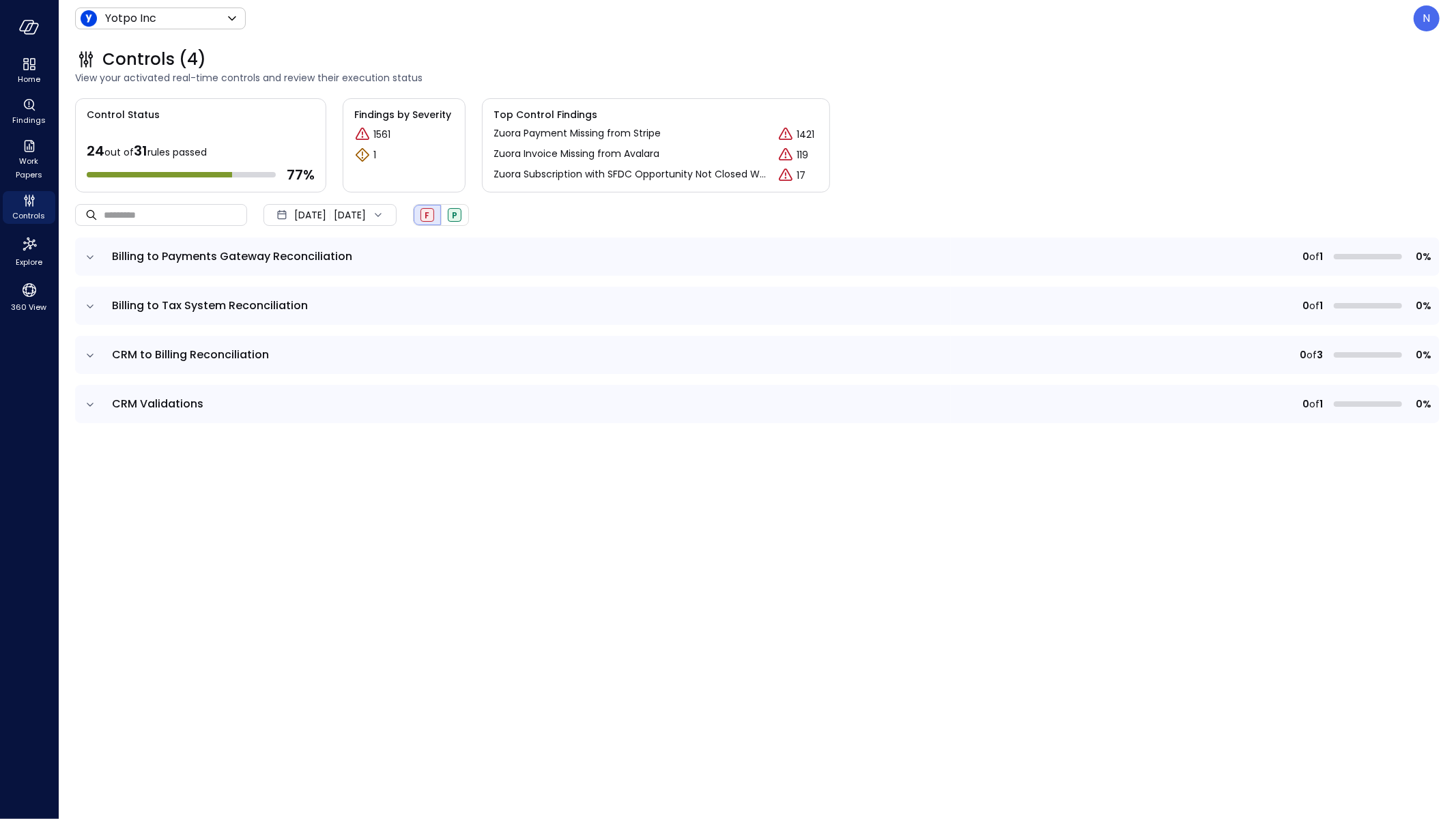
click at [89, 252] on icon "expand row" at bounding box center [89, 257] width 14 height 14
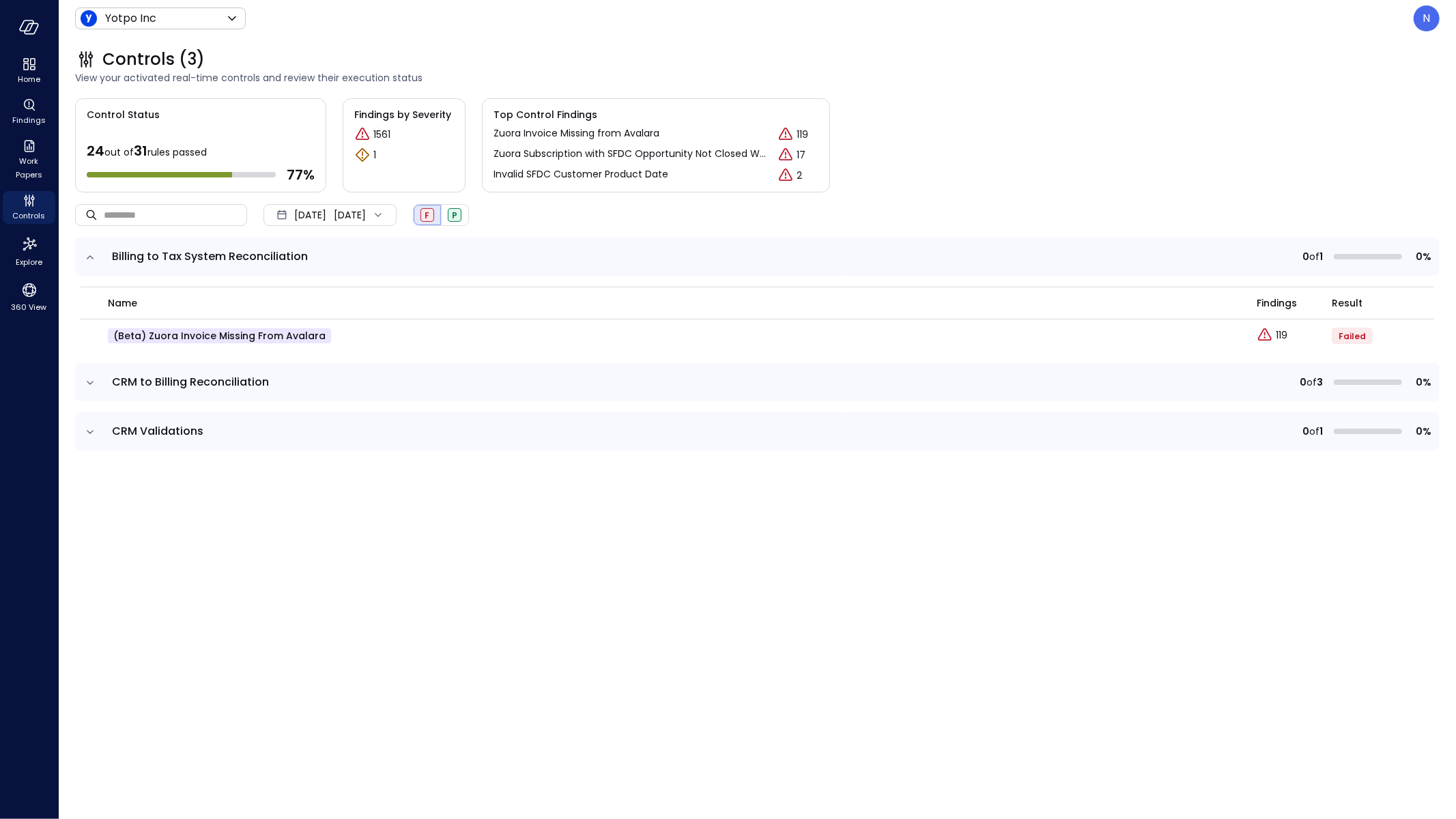
click at [95, 382] on icon "expand row" at bounding box center [89, 383] width 14 height 14
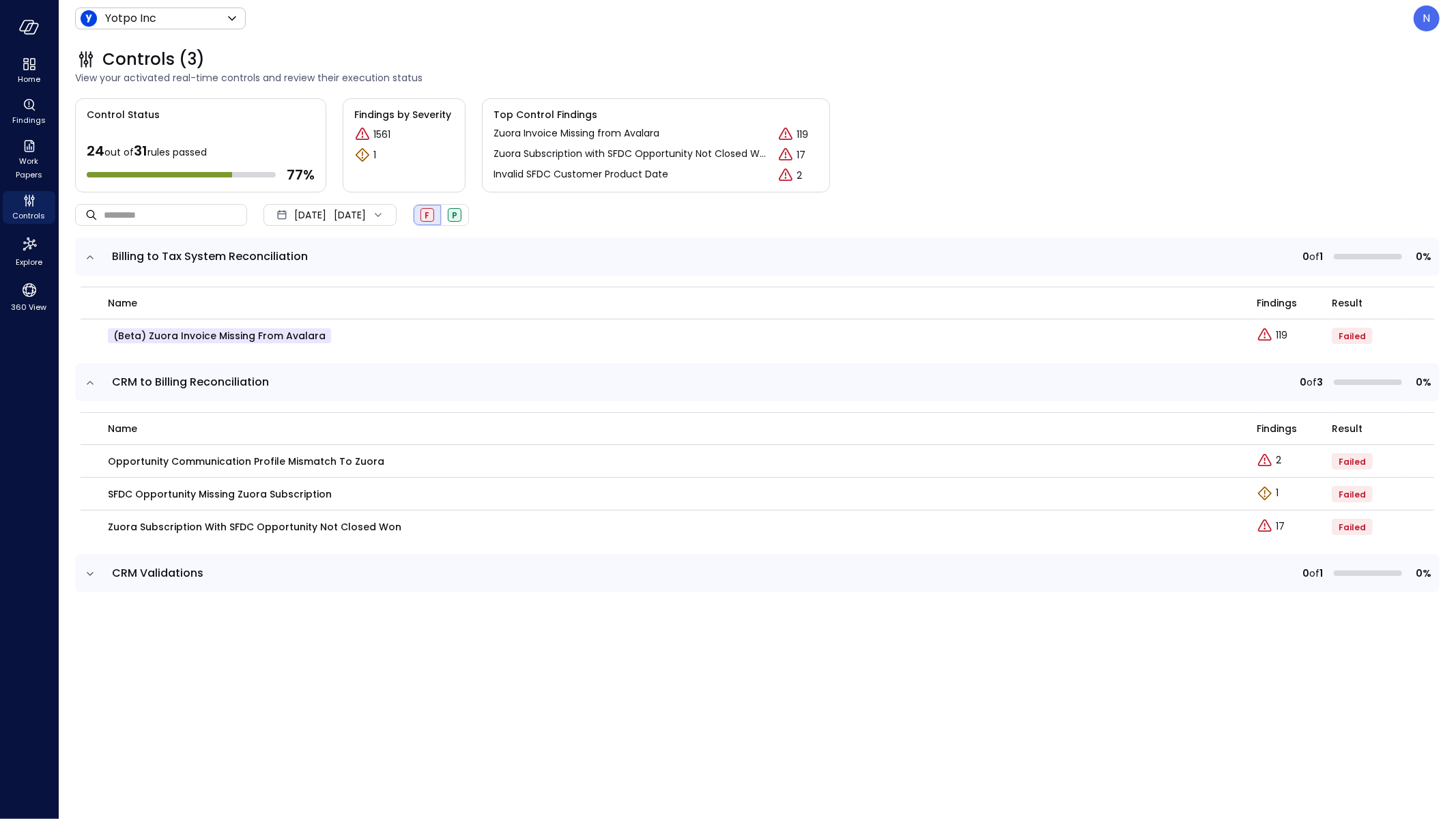
click at [82, 575] on td at bounding box center [89, 573] width 29 height 38
click at [87, 574] on icon "expand row" at bounding box center [89, 574] width 14 height 14
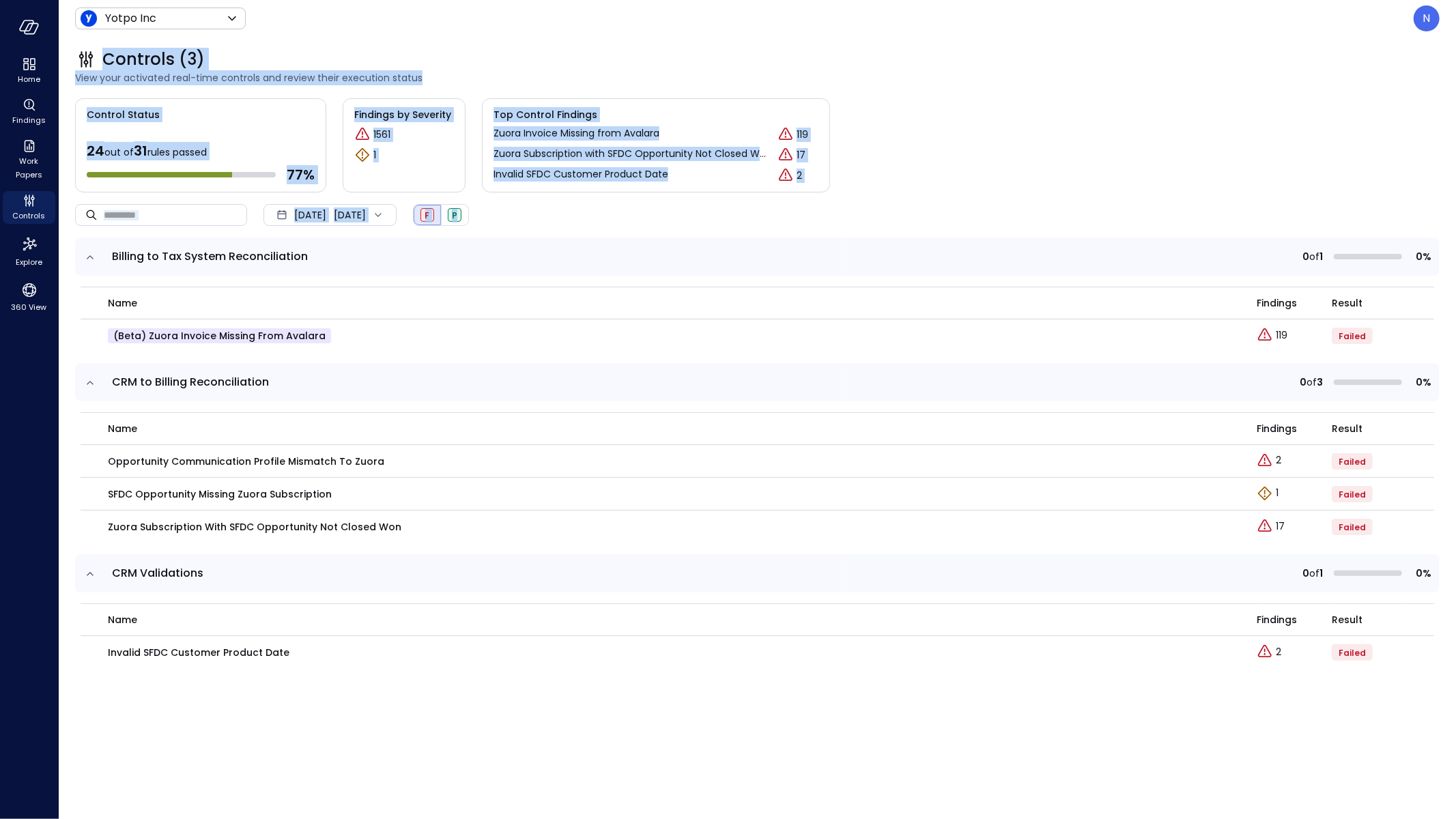
click at [189, 7] on div "Yotpo Inc ****** ​ N" at bounding box center [757, 19] width 1364 height 26
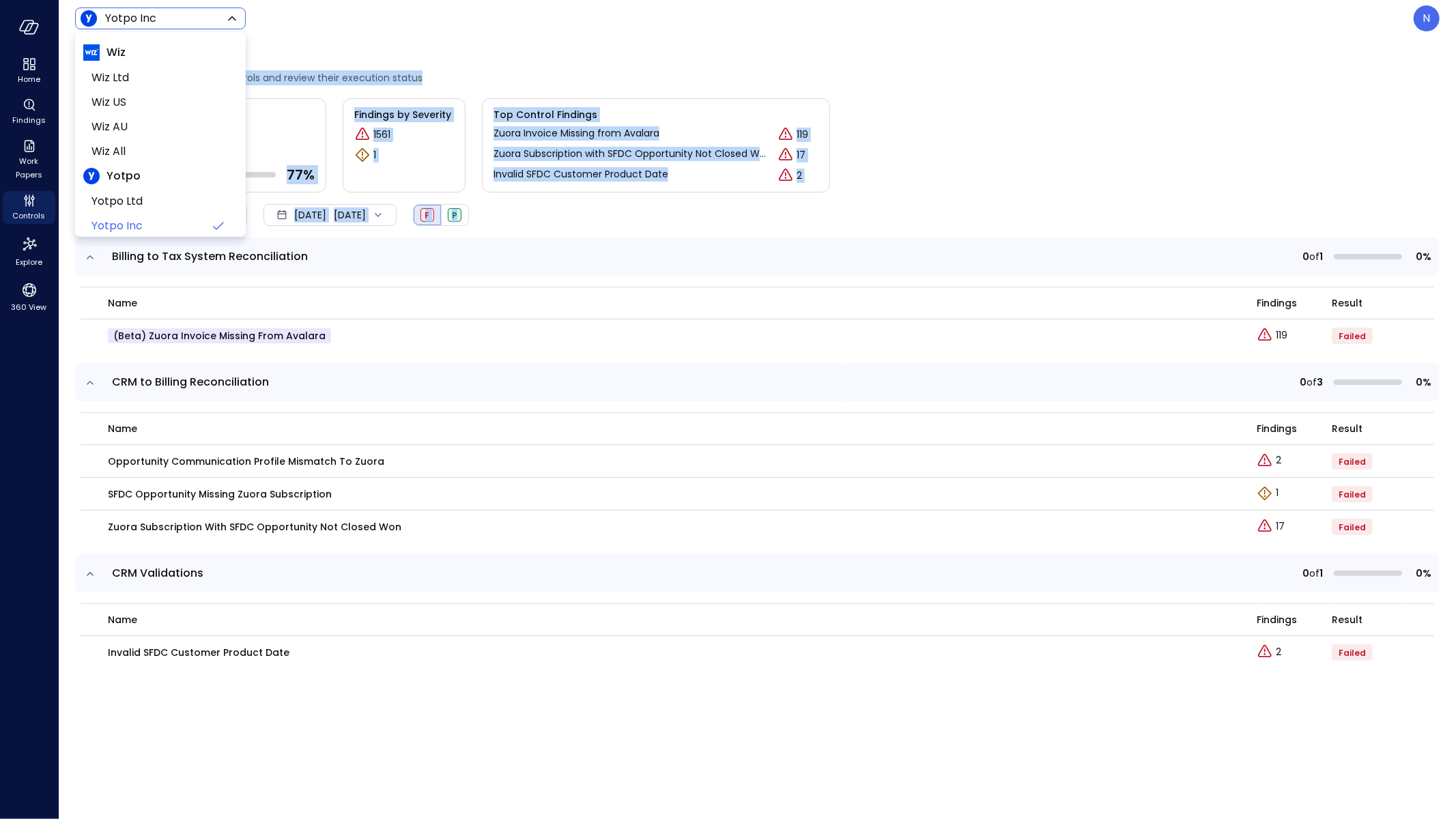
click at [192, 20] on body "Home Findings Work Papers Controls Explore 360 View Yotpo Inc ****** ​ N Contro…" at bounding box center [728, 409] width 1456 height 819
click at [154, 224] on span "Yotpo All" at bounding box center [159, 217] width 135 height 16
type input "******"
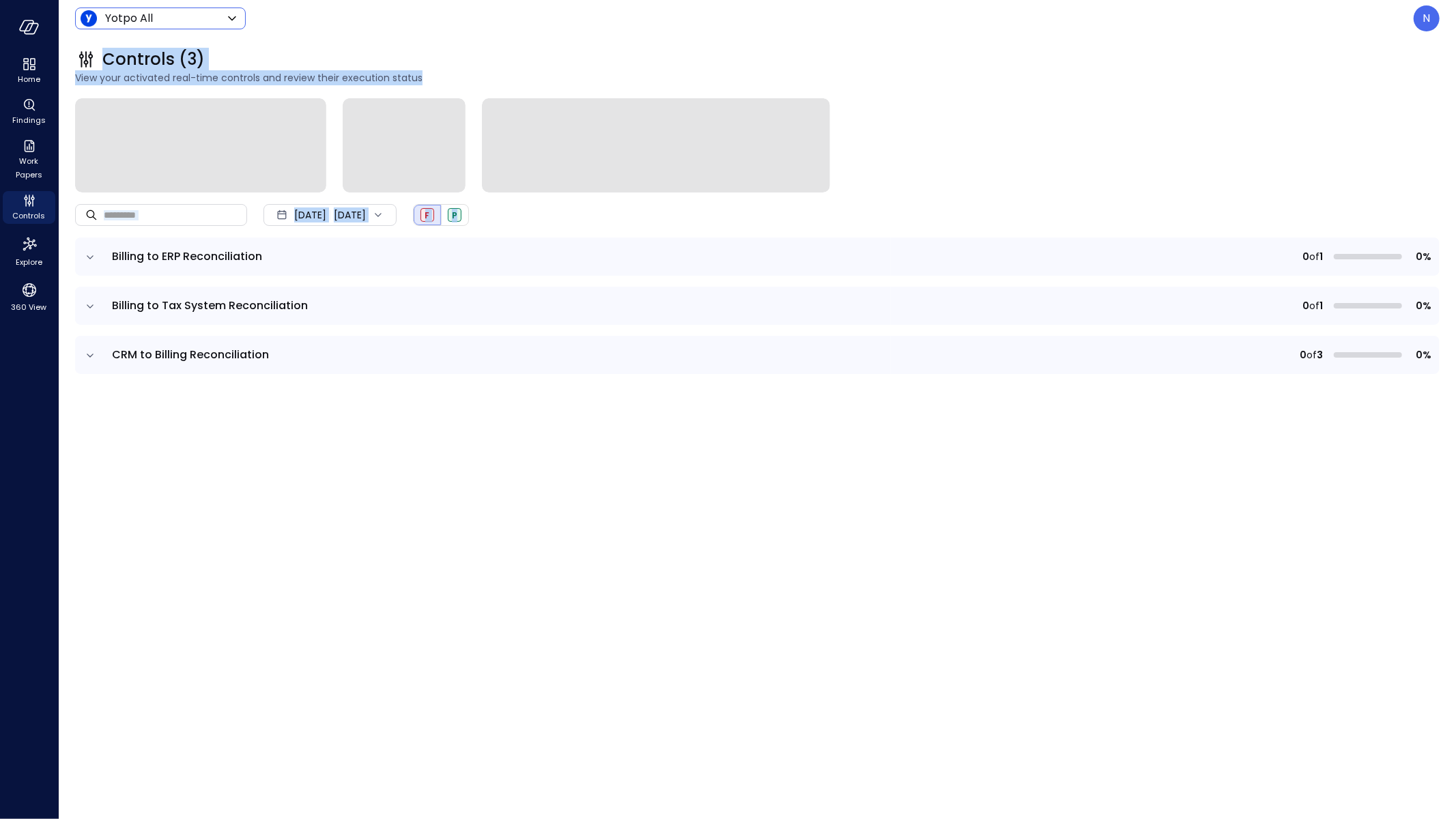
click at [434, 217] on div "F" at bounding box center [427, 215] width 14 height 14
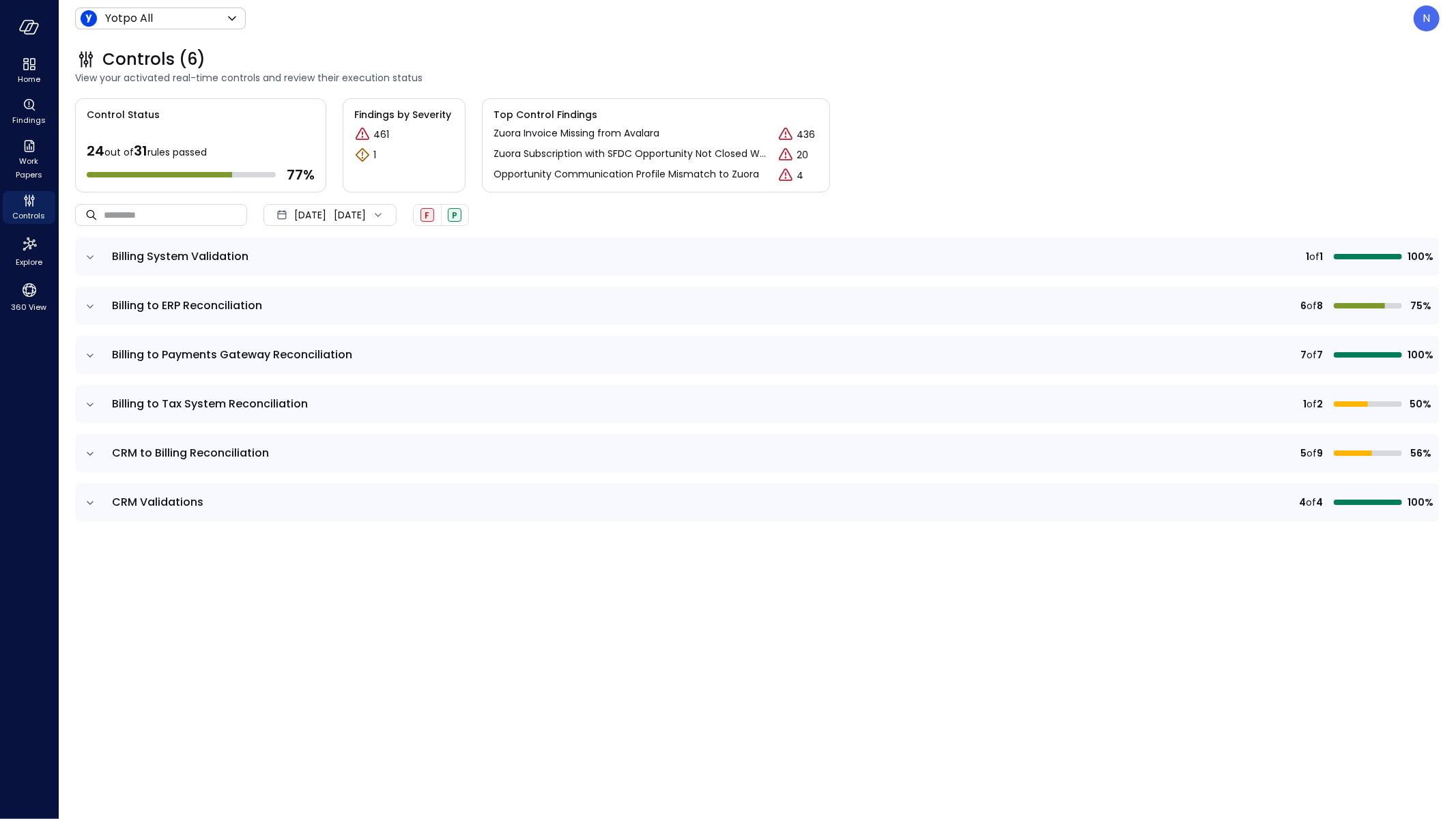
click at [94, 257] on icon "expand row" at bounding box center [89, 257] width 14 height 14
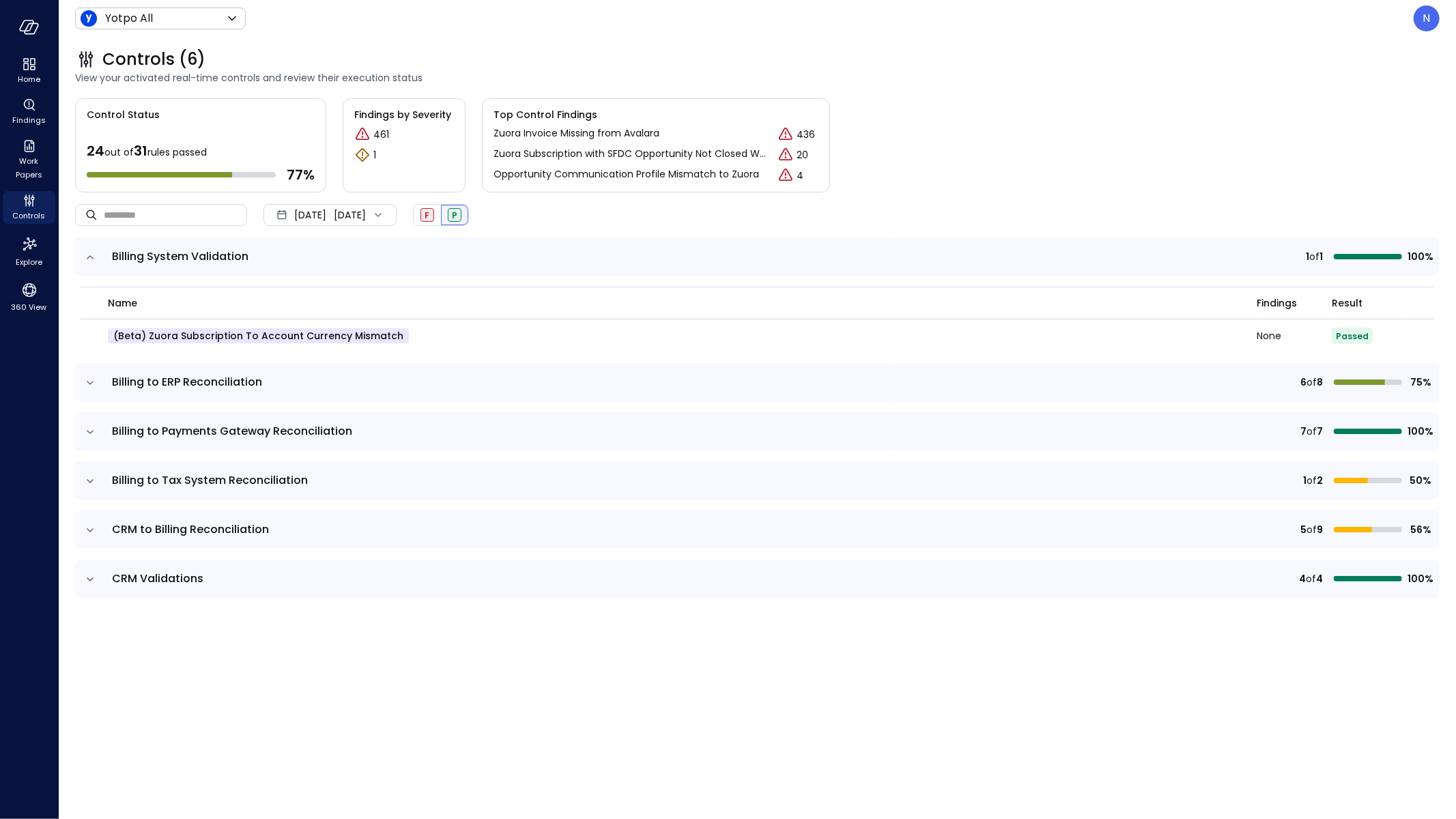
click at [461, 216] on div "P" at bounding box center [454, 215] width 14 height 14
click at [84, 246] on td at bounding box center [89, 256] width 29 height 38
click at [95, 263] on td at bounding box center [89, 256] width 29 height 38
click at [85, 255] on icon "expand row" at bounding box center [89, 257] width 14 height 14
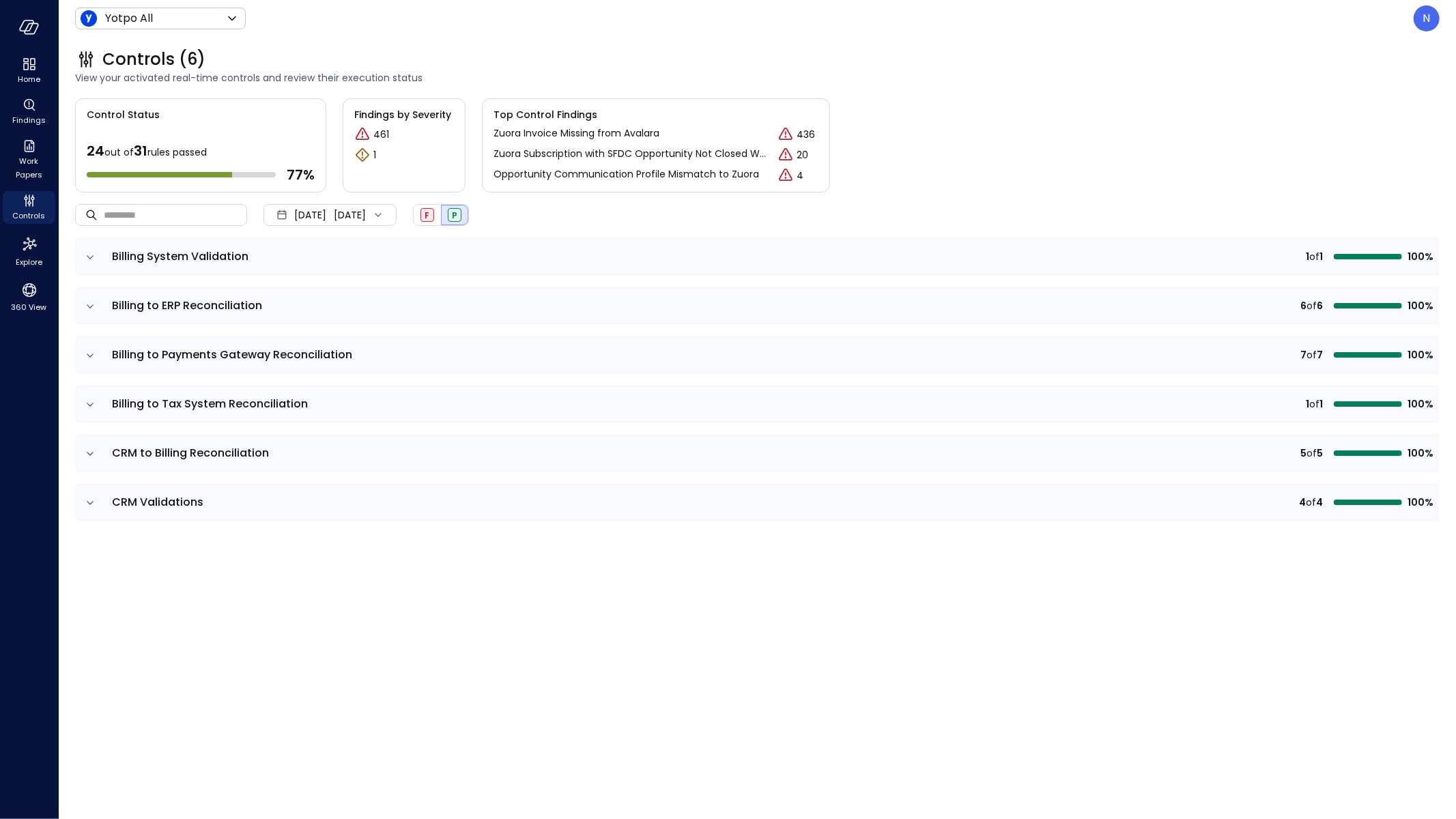
click at [92, 260] on icon "expand row" at bounding box center [89, 257] width 14 height 14
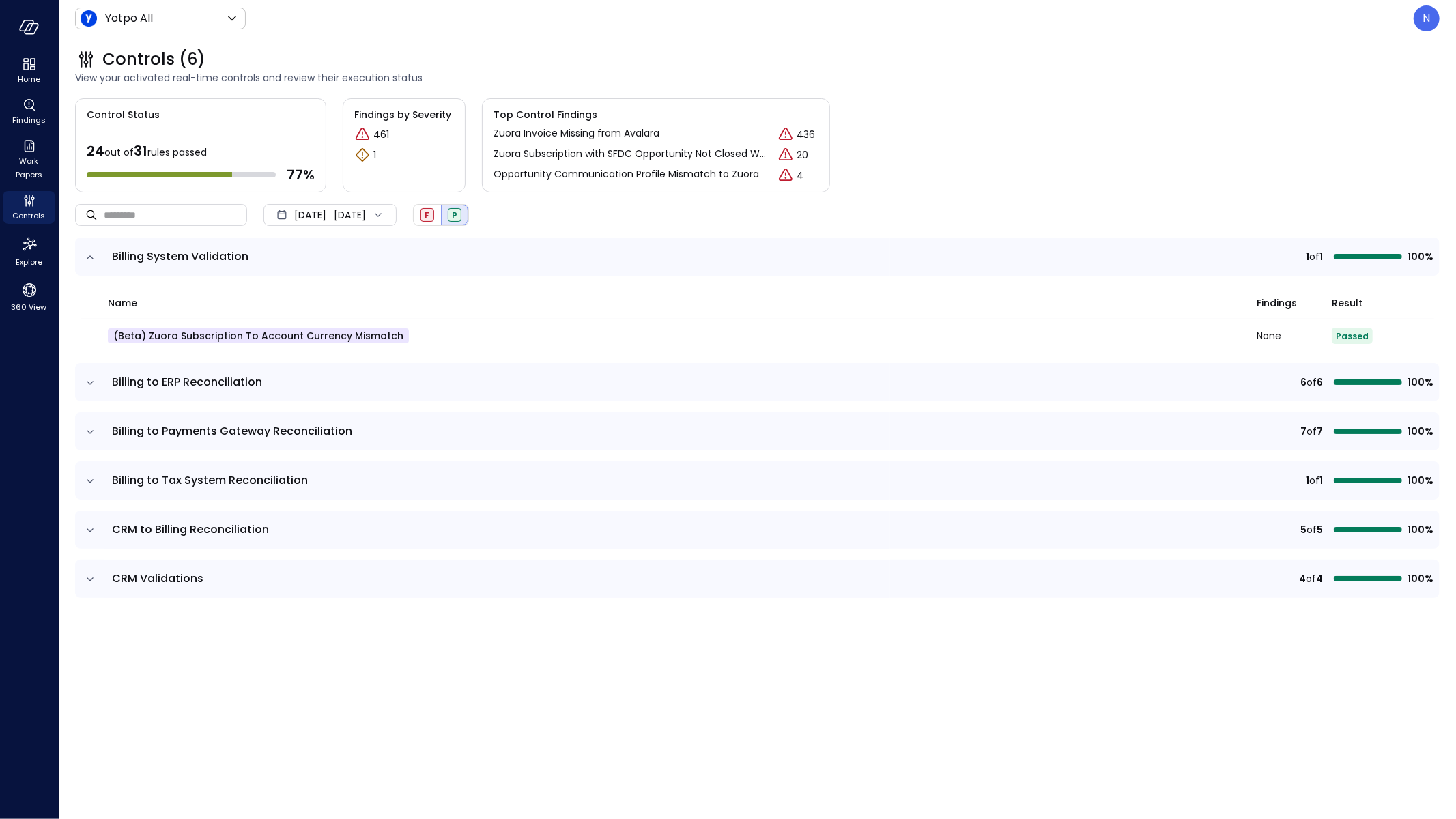
click at [92, 260] on icon "expand row" at bounding box center [89, 257] width 14 height 14
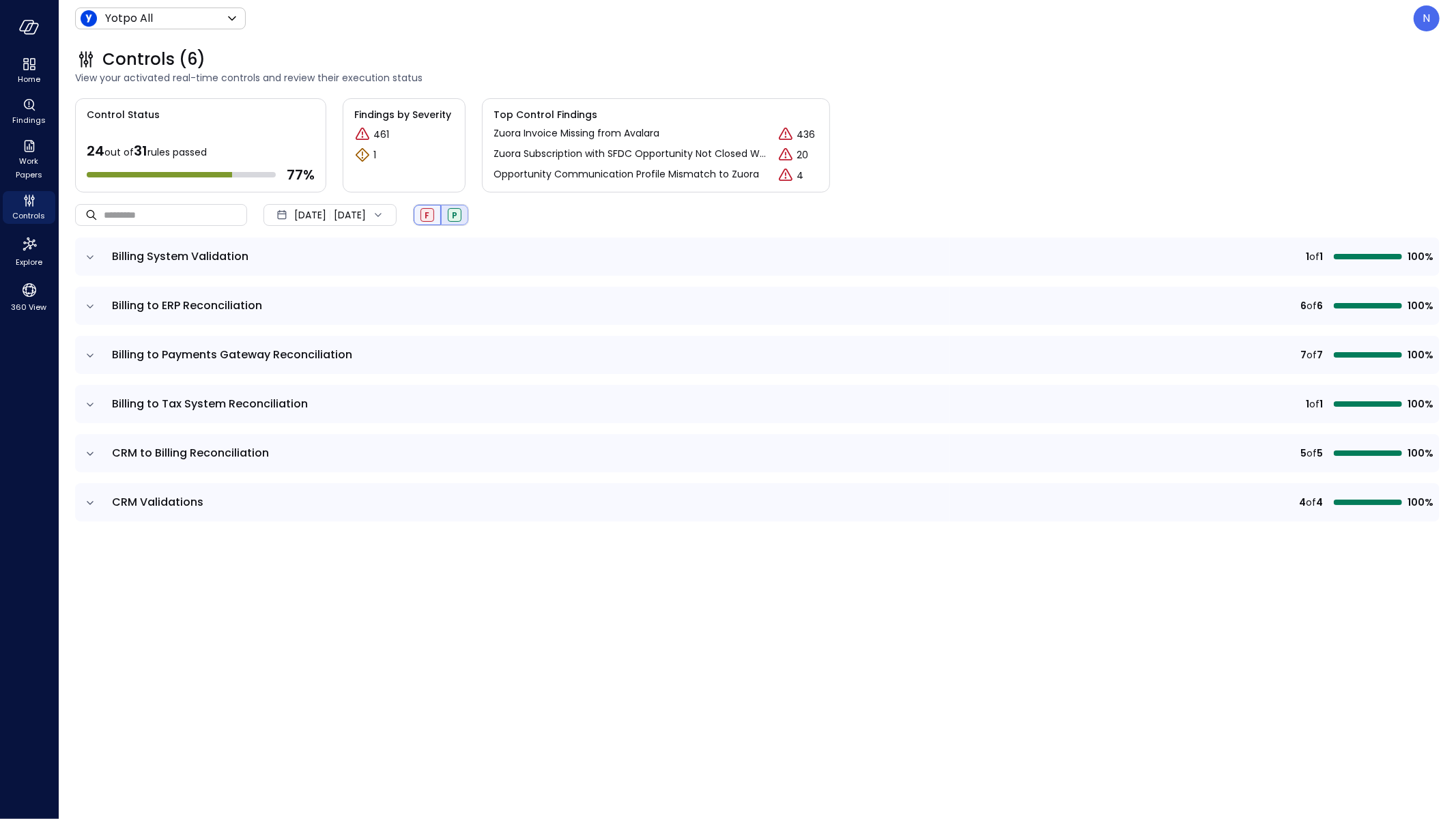
click at [434, 212] on div "F" at bounding box center [427, 215] width 14 height 14
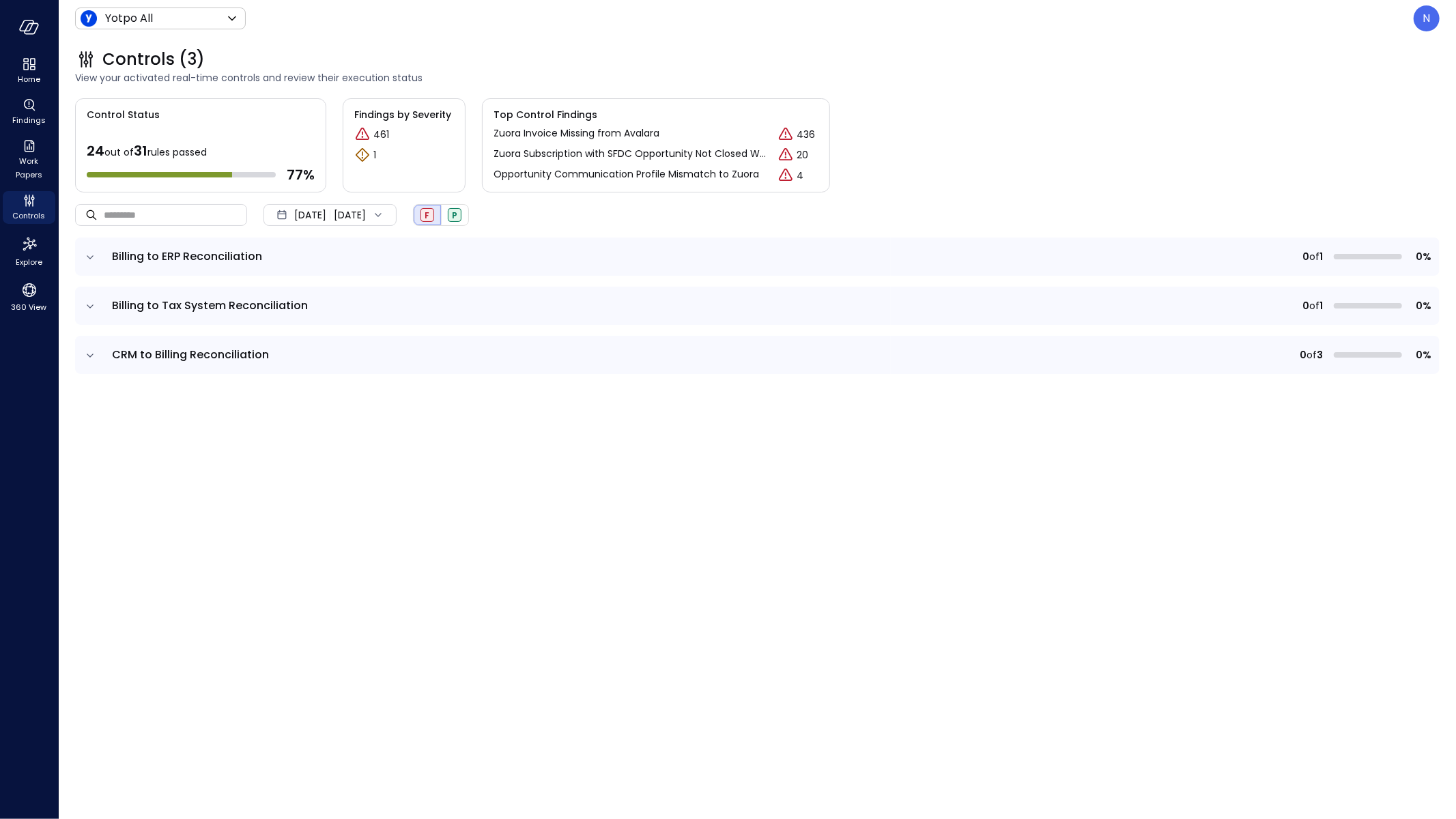
click at [84, 257] on icon "expand row" at bounding box center [89, 257] width 14 height 14
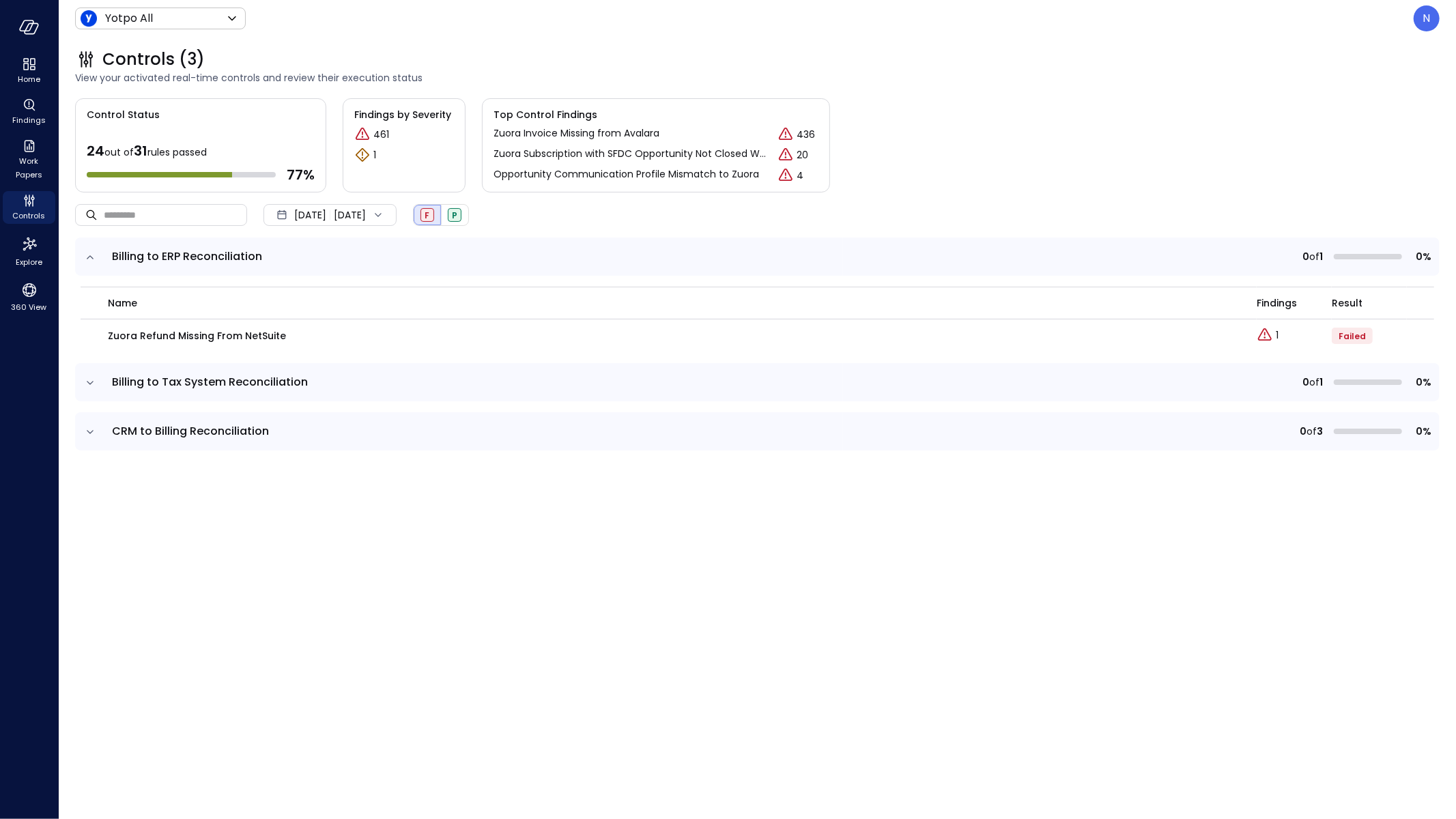
click at [97, 380] on icon "expand row" at bounding box center [89, 383] width 14 height 14
click at [93, 514] on td at bounding box center [89, 507] width 29 height 38
click at [97, 511] on td at bounding box center [89, 507] width 29 height 38
click at [89, 505] on icon "expand row" at bounding box center [89, 508] width 14 height 14
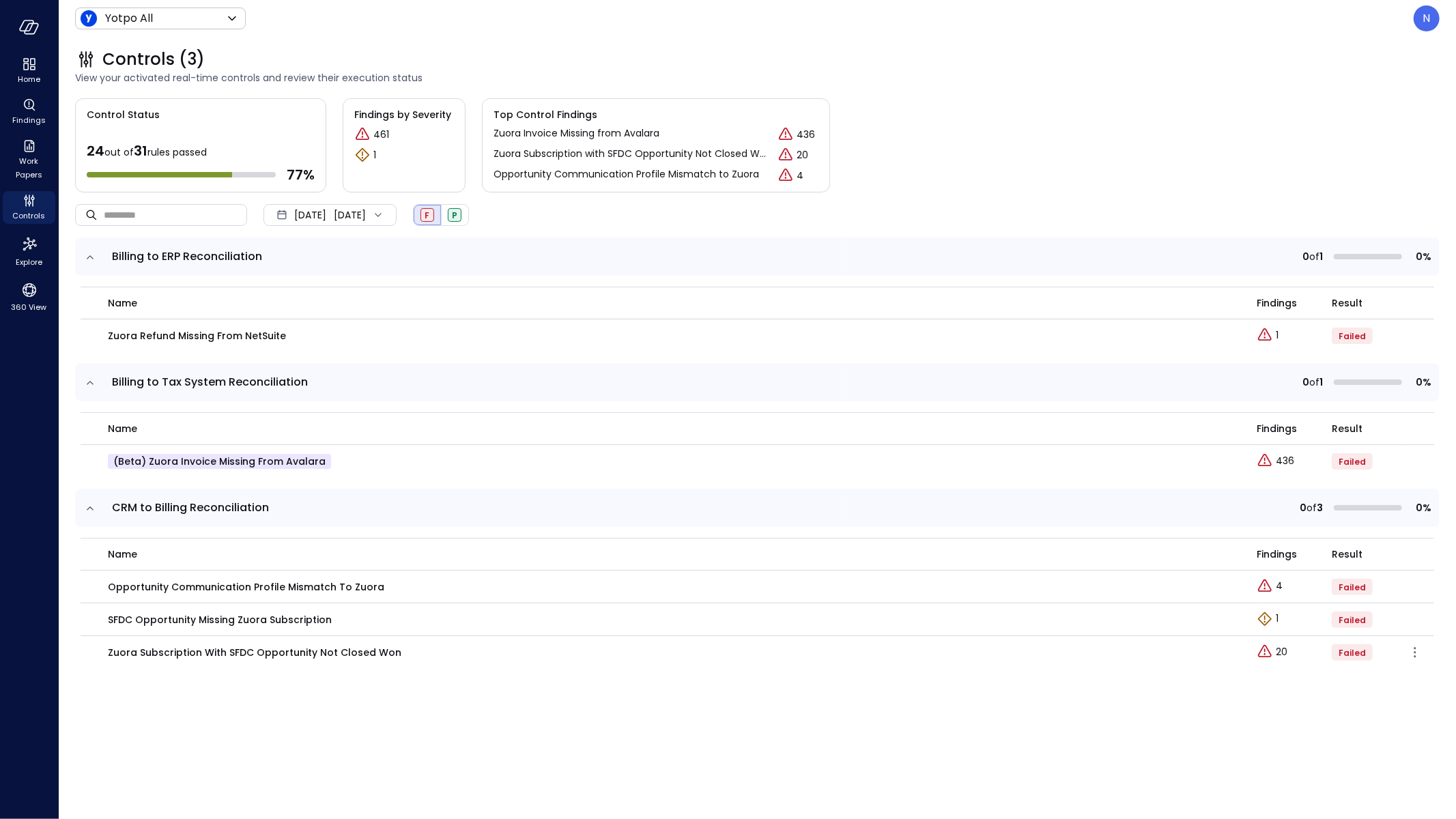
click at [1344, 650] on span "Failed" at bounding box center [1352, 653] width 27 height 11
click at [1272, 654] on icon "Explore findings" at bounding box center [1265, 652] width 16 height 16
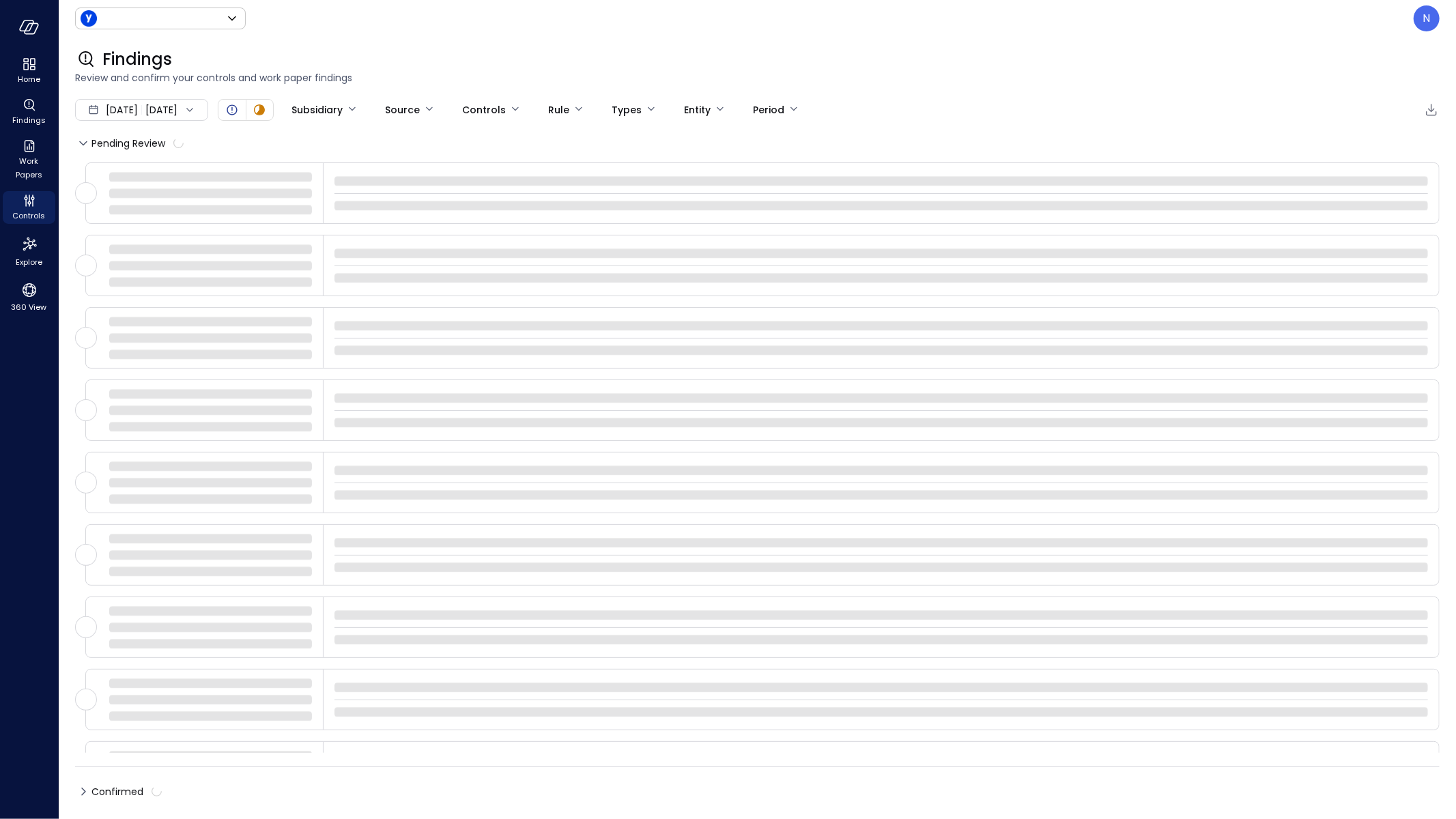
type input "******"
type input "****"
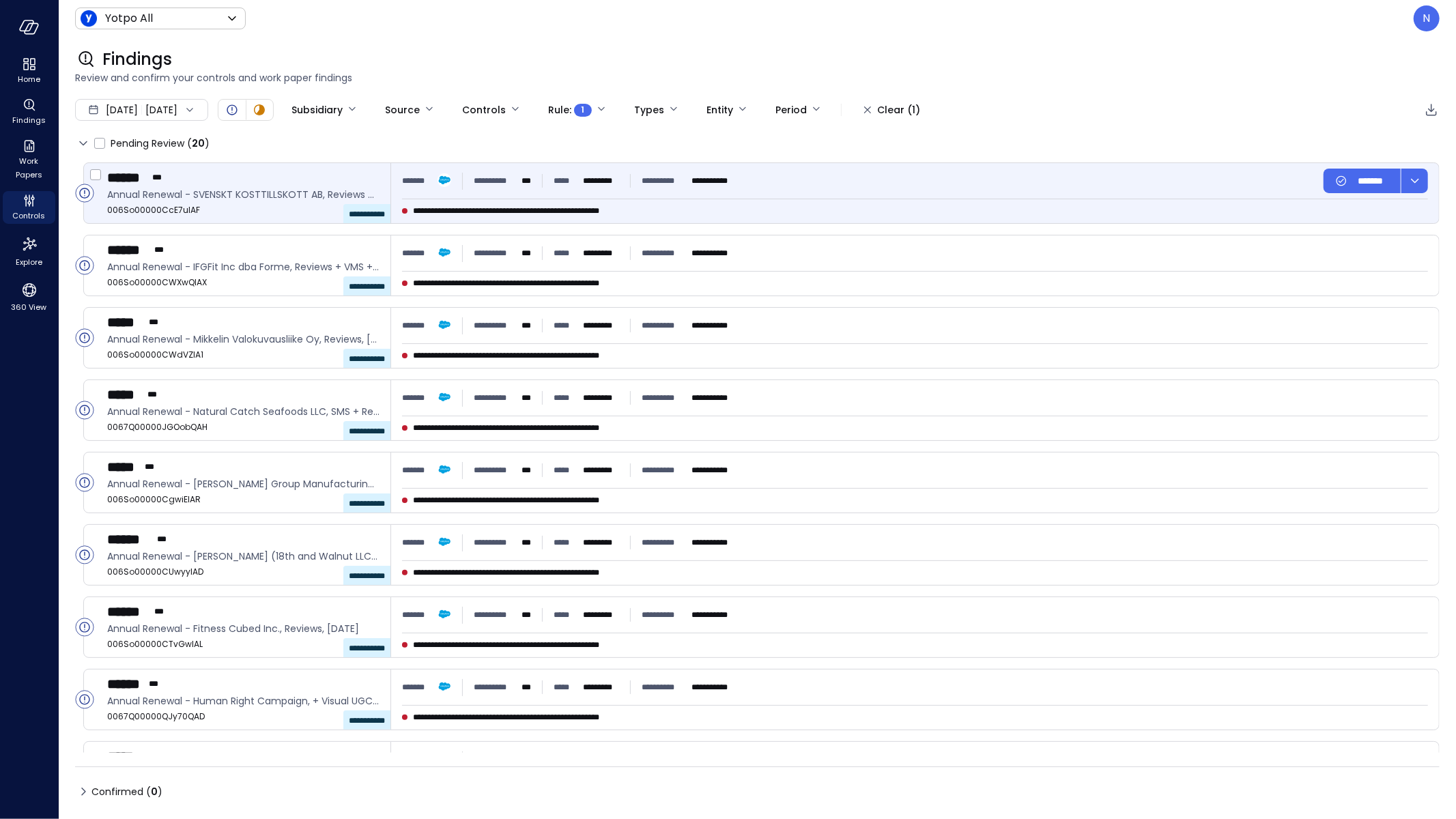
click at [592, 205] on span "**********" at bounding box center [533, 210] width 240 height 14
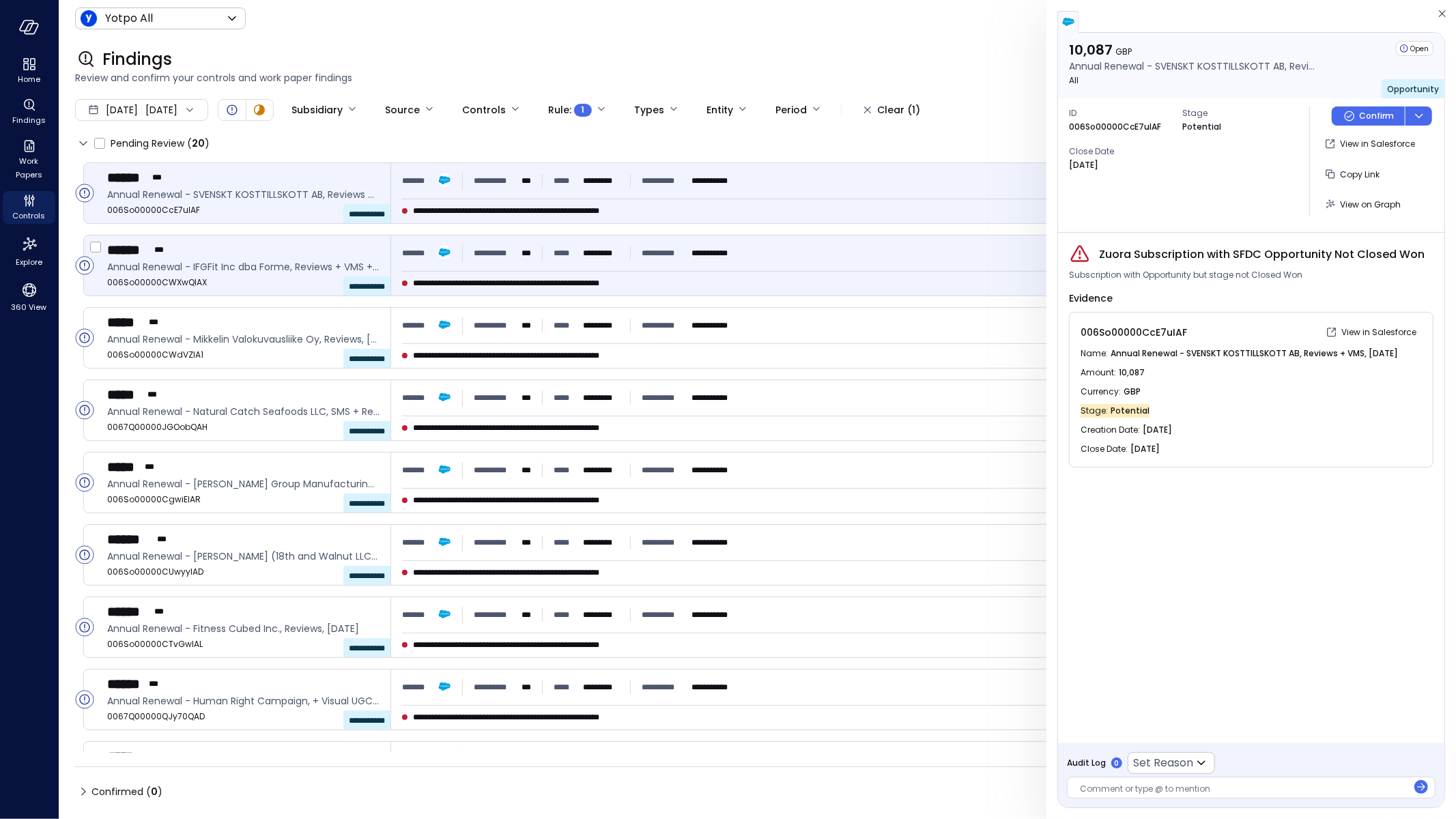
click at [484, 274] on div "**********" at bounding box center [915, 265] width 1048 height 60
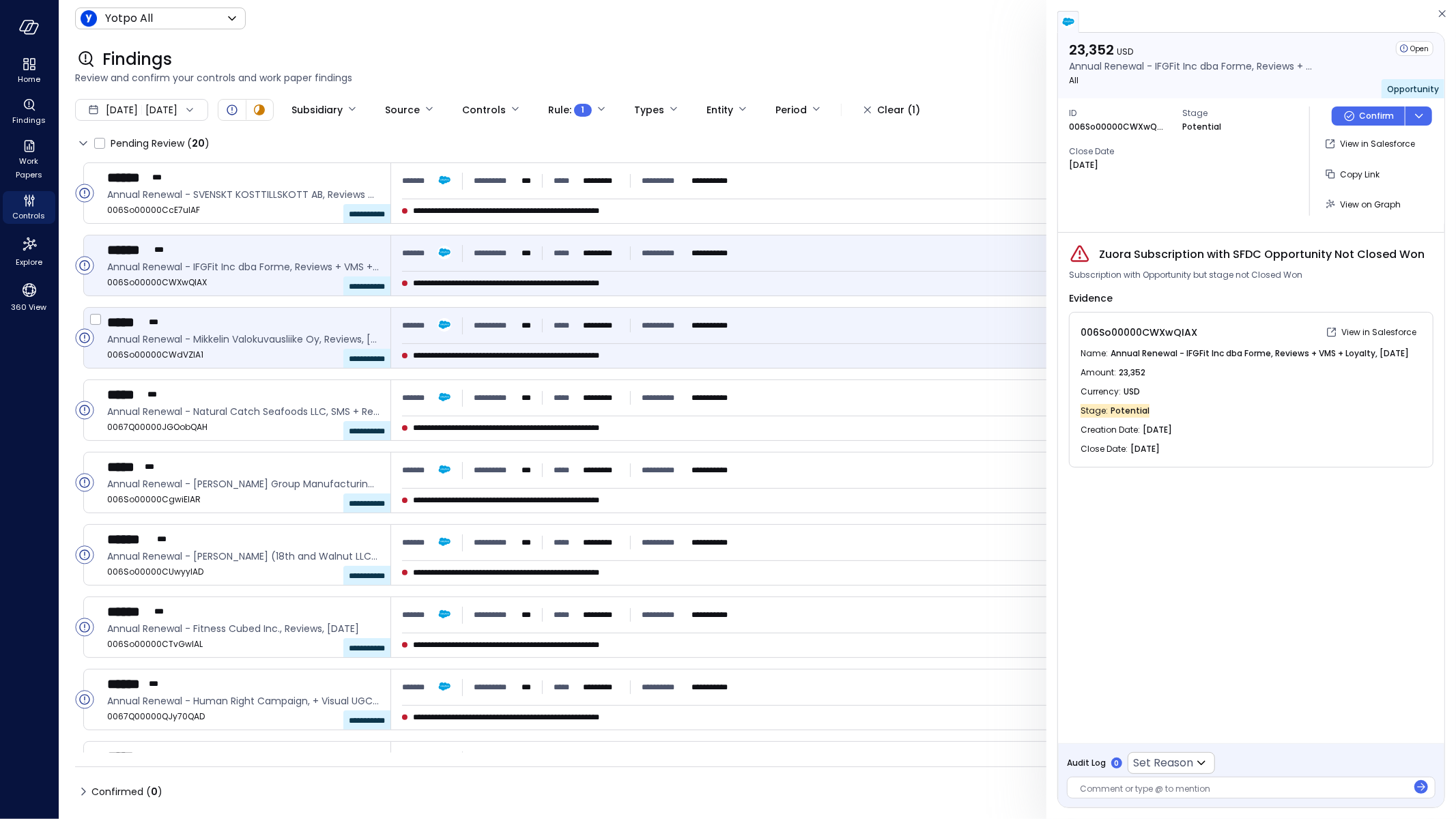
click at [619, 335] on div "**********" at bounding box center [570, 325] width 335 height 24
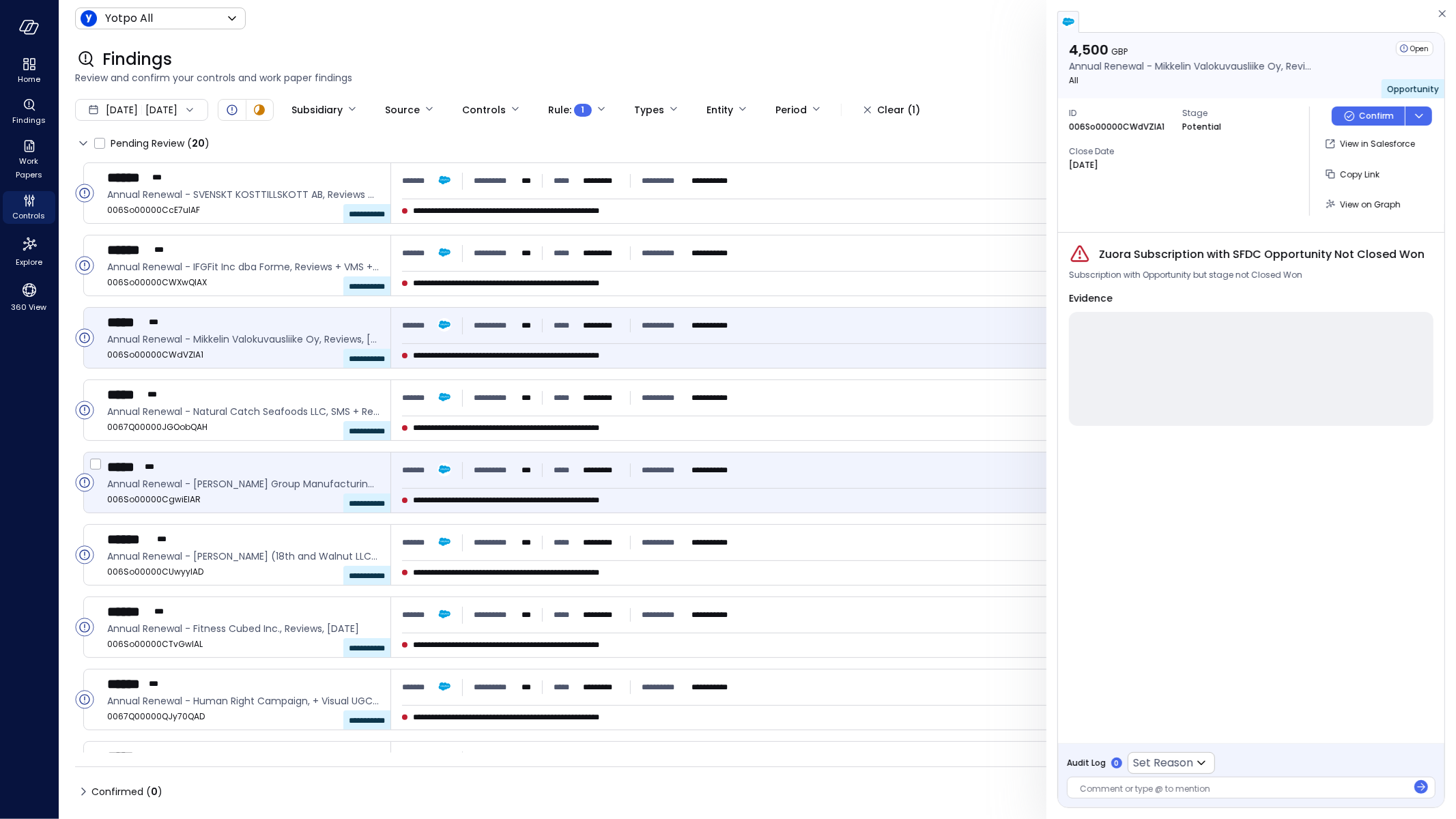
click at [617, 470] on p "*********" at bounding box center [601, 470] width 36 height 14
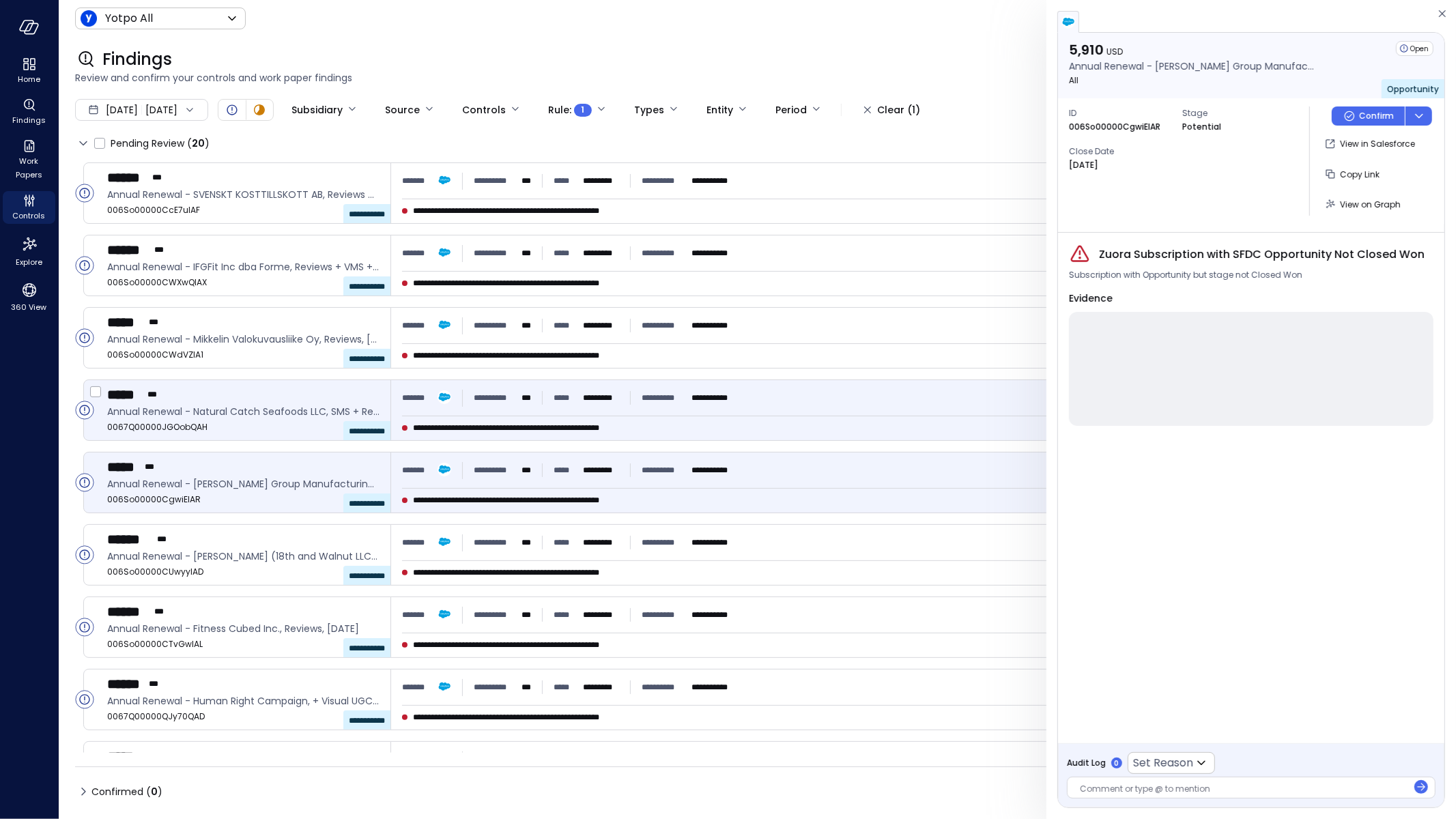
click at [648, 416] on hr at bounding box center [915, 416] width 1026 height 1
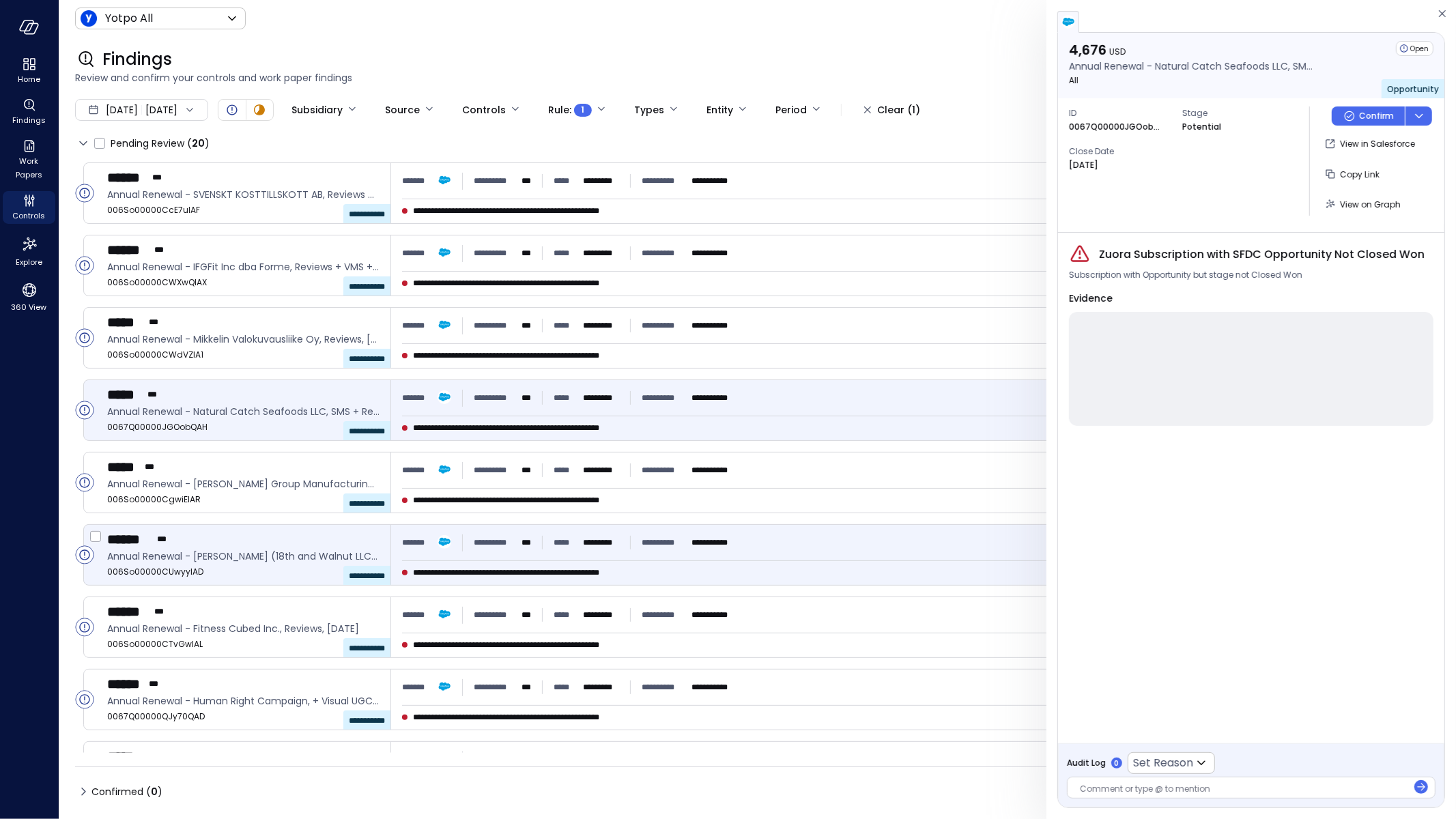
click at [641, 528] on div "**********" at bounding box center [915, 555] width 1048 height 60
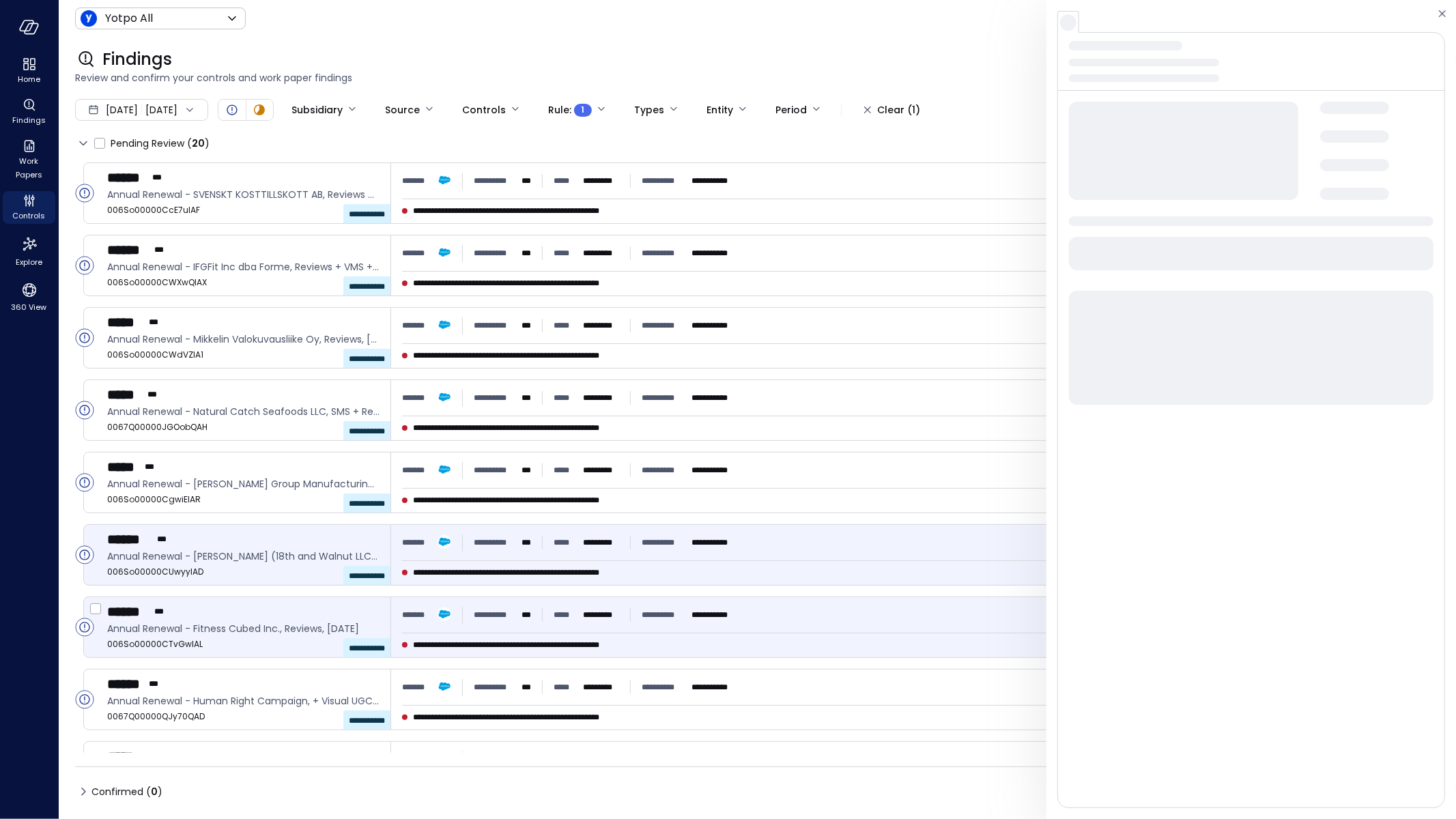
click at [642, 614] on span "**********" at bounding box center [664, 614] width 44 height 14
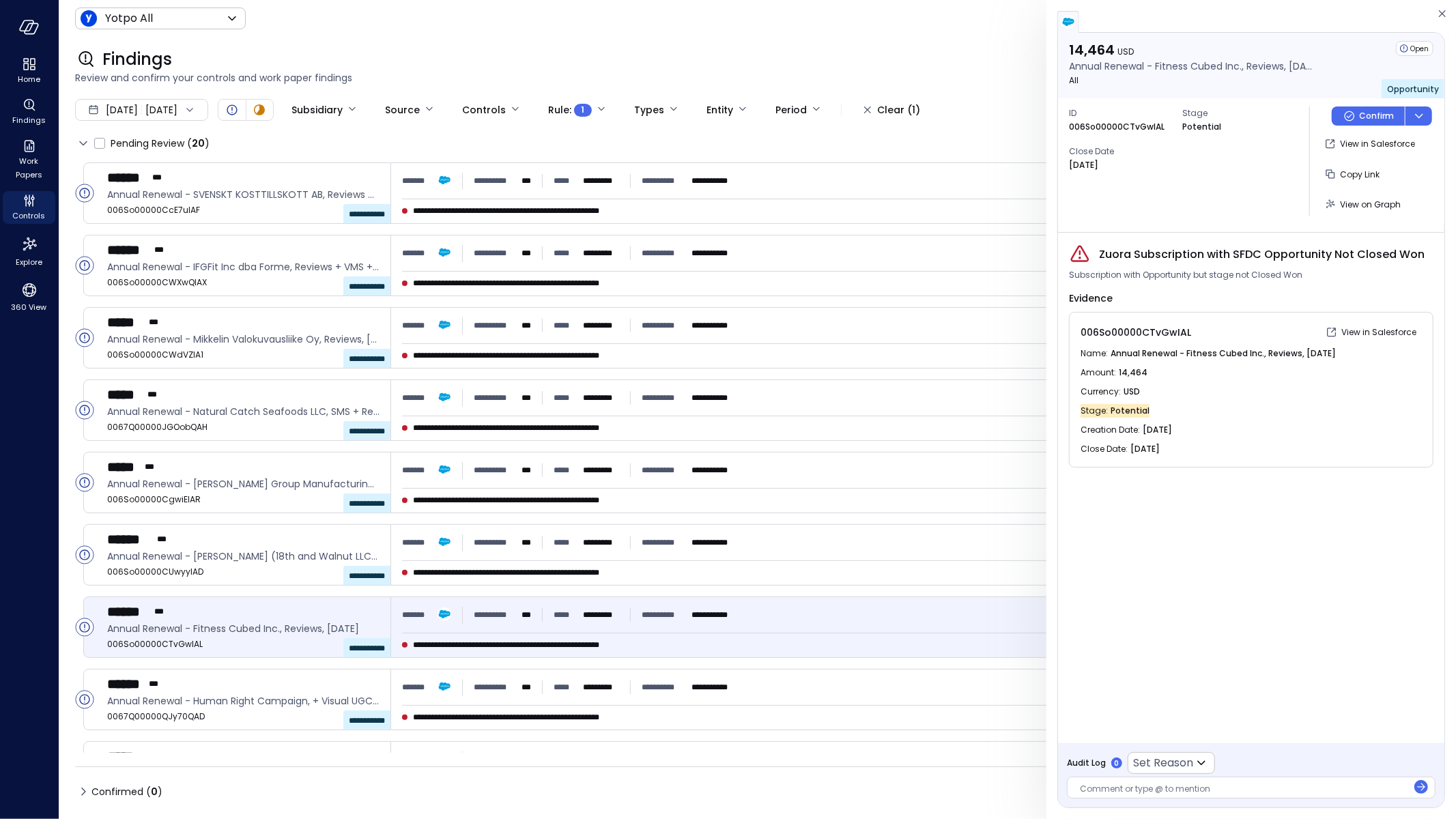
click at [1359, 201] on span "View on Graph" at bounding box center [1370, 205] width 61 height 11
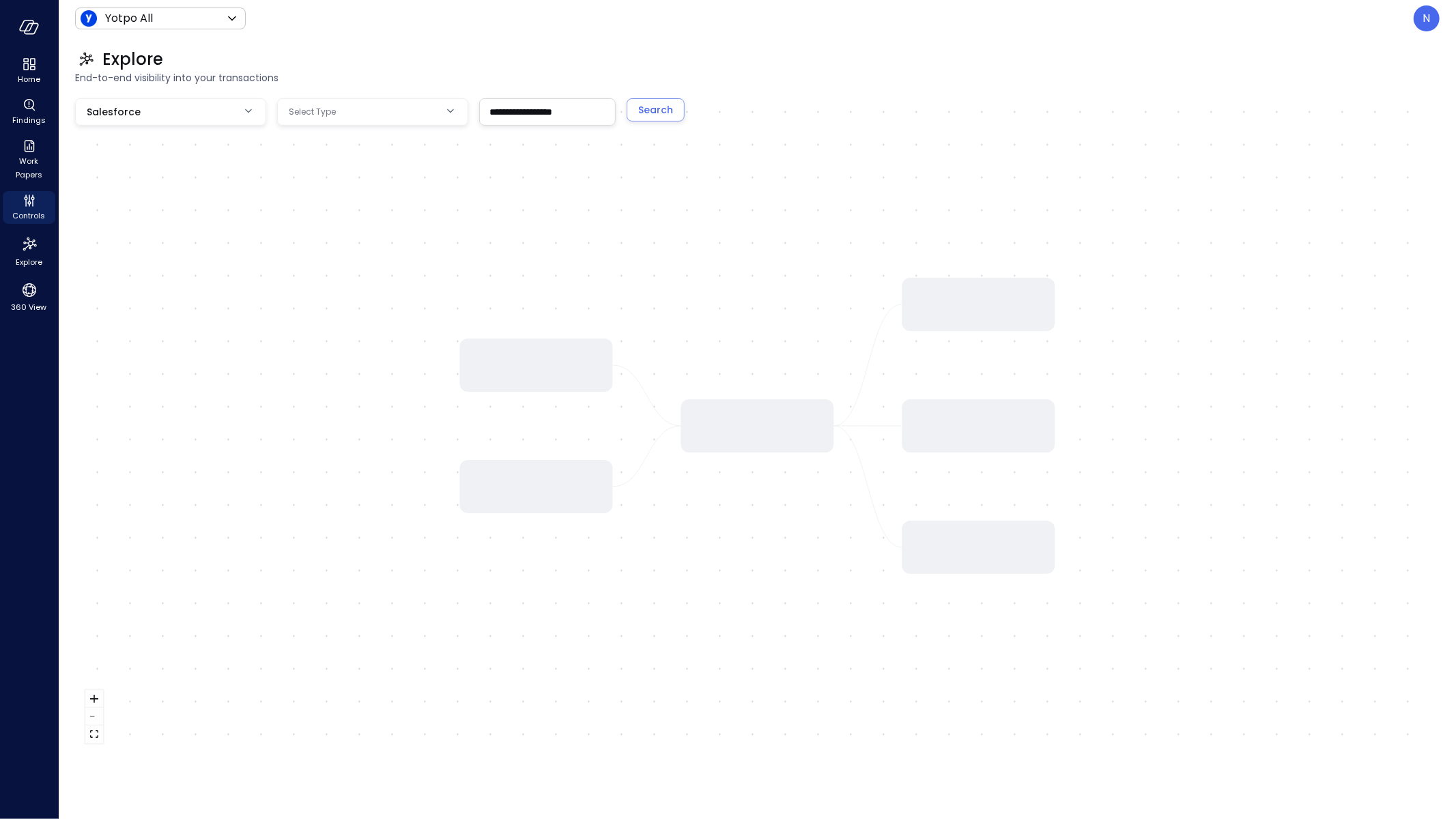
click at [187, 125] on div at bounding box center [757, 426] width 1364 height 655
click at [227, 20] on icon at bounding box center [232, 18] width 16 height 16
click at [154, 203] on span "Yotpo Inc" at bounding box center [159, 203] width 135 height 16
type input "******"
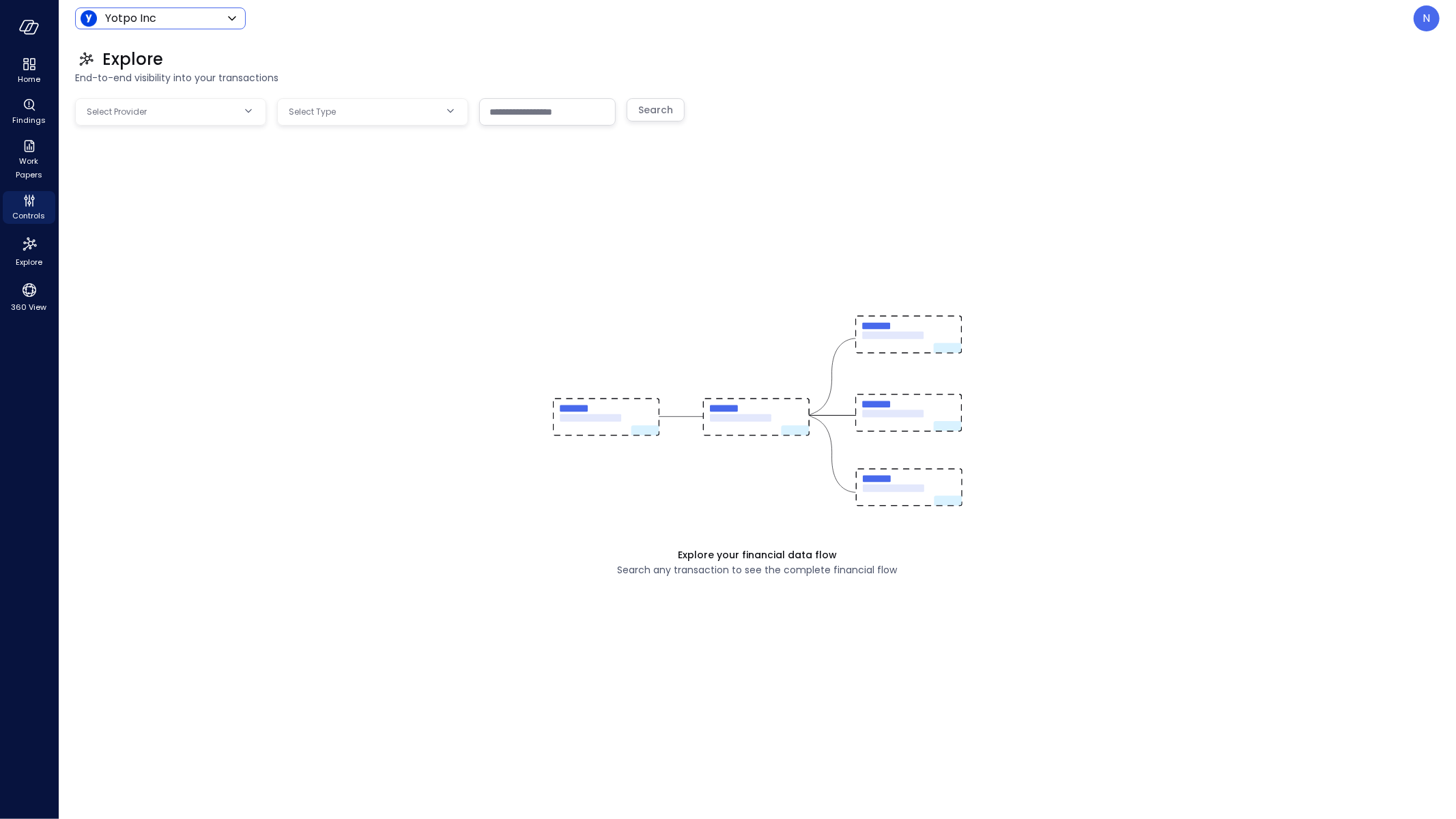
click at [536, 318] on div "Explore your financial data flow Search any transaction to see the complete fin…" at bounding box center [757, 426] width 1364 height 655
click at [235, 109] on body "**********" at bounding box center [728, 409] width 1456 height 819
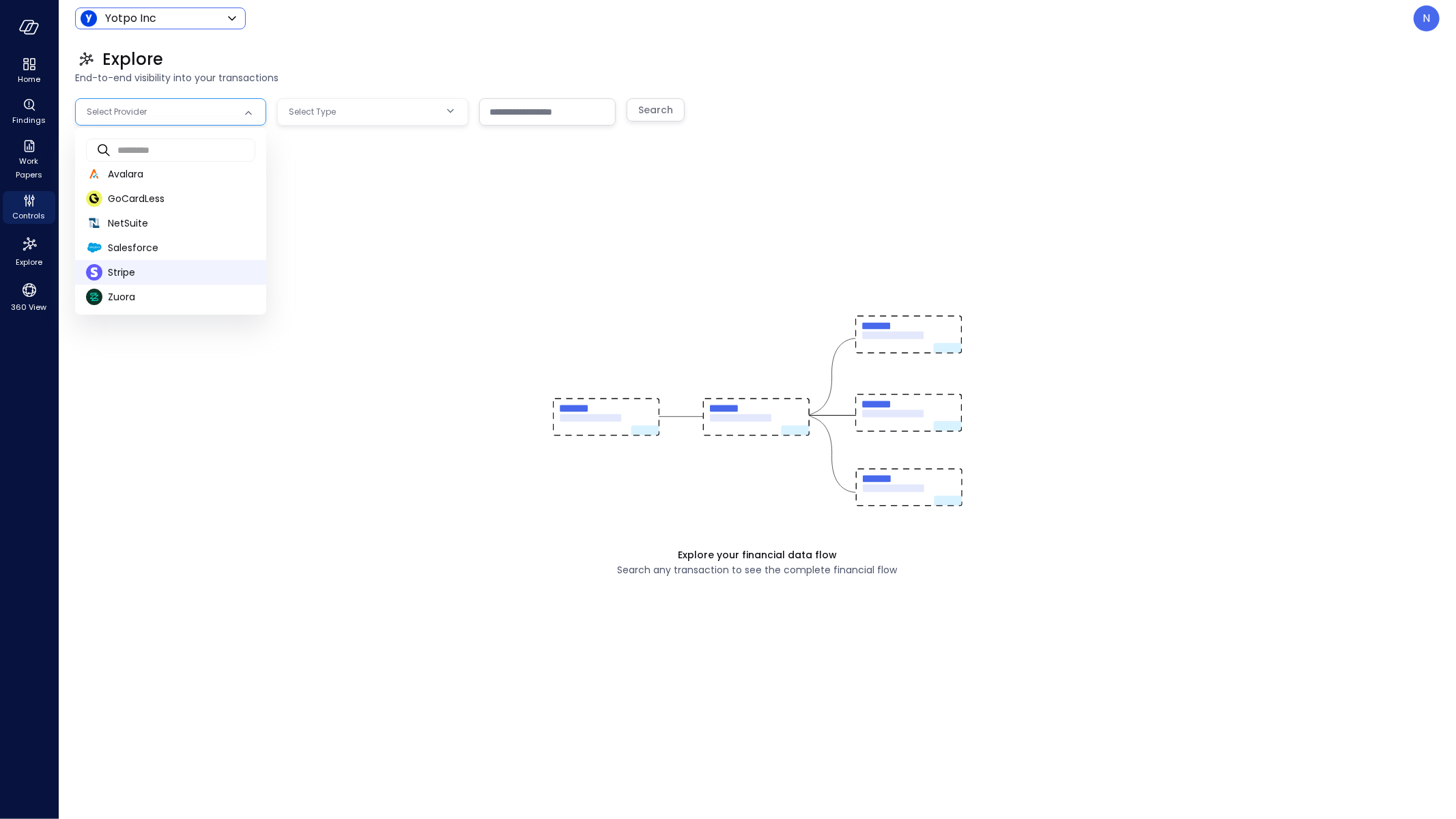
click at [172, 277] on span "Stripe" at bounding box center [182, 273] width 147 height 14
type input "******"
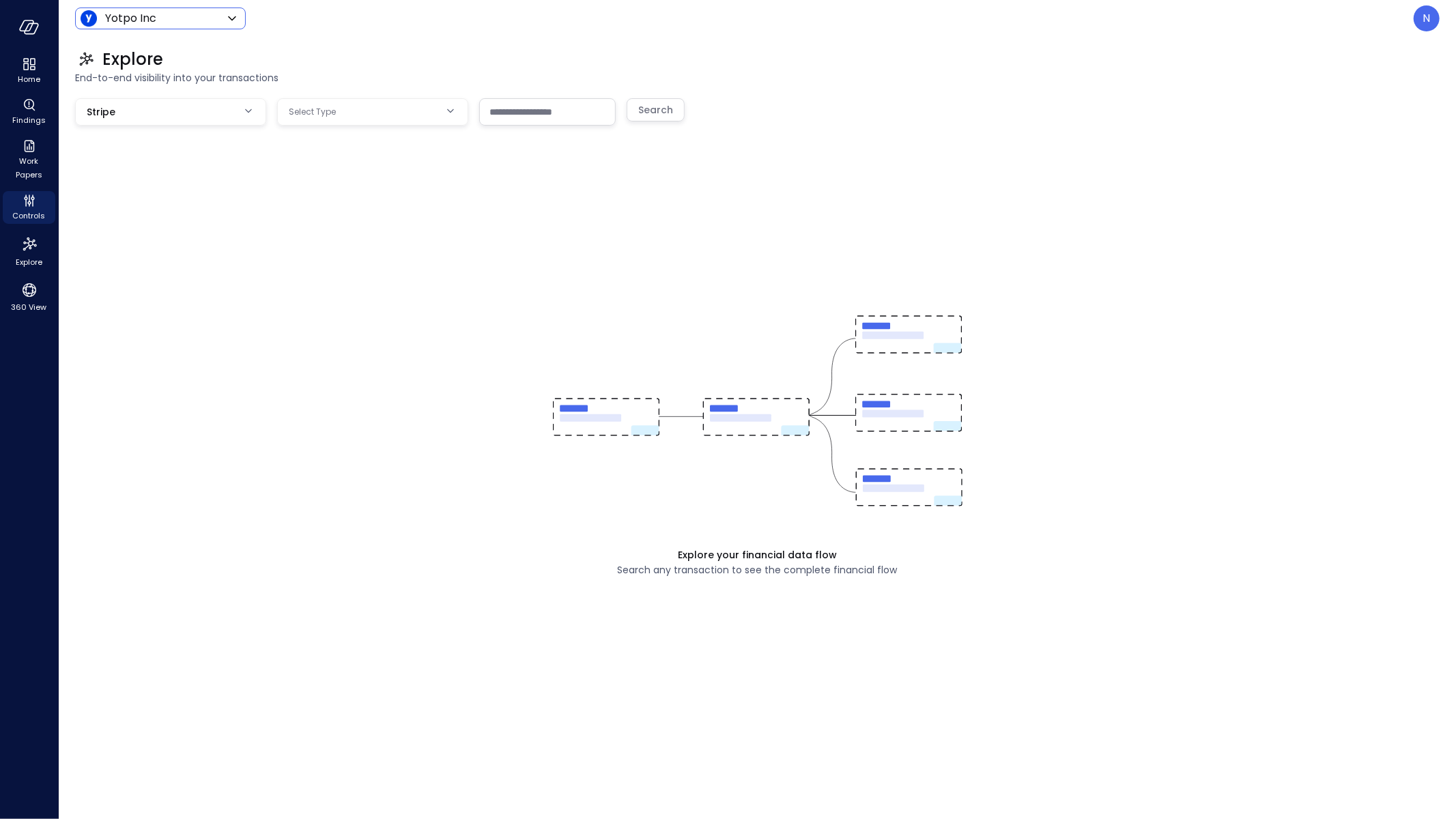
click at [152, 98] on body "**********" at bounding box center [728, 409] width 1456 height 819
click at [9, 200] on div "Controls" at bounding box center [29, 207] width 52 height 33
click at [23, 205] on icon "Controls" at bounding box center [29, 200] width 16 height 16
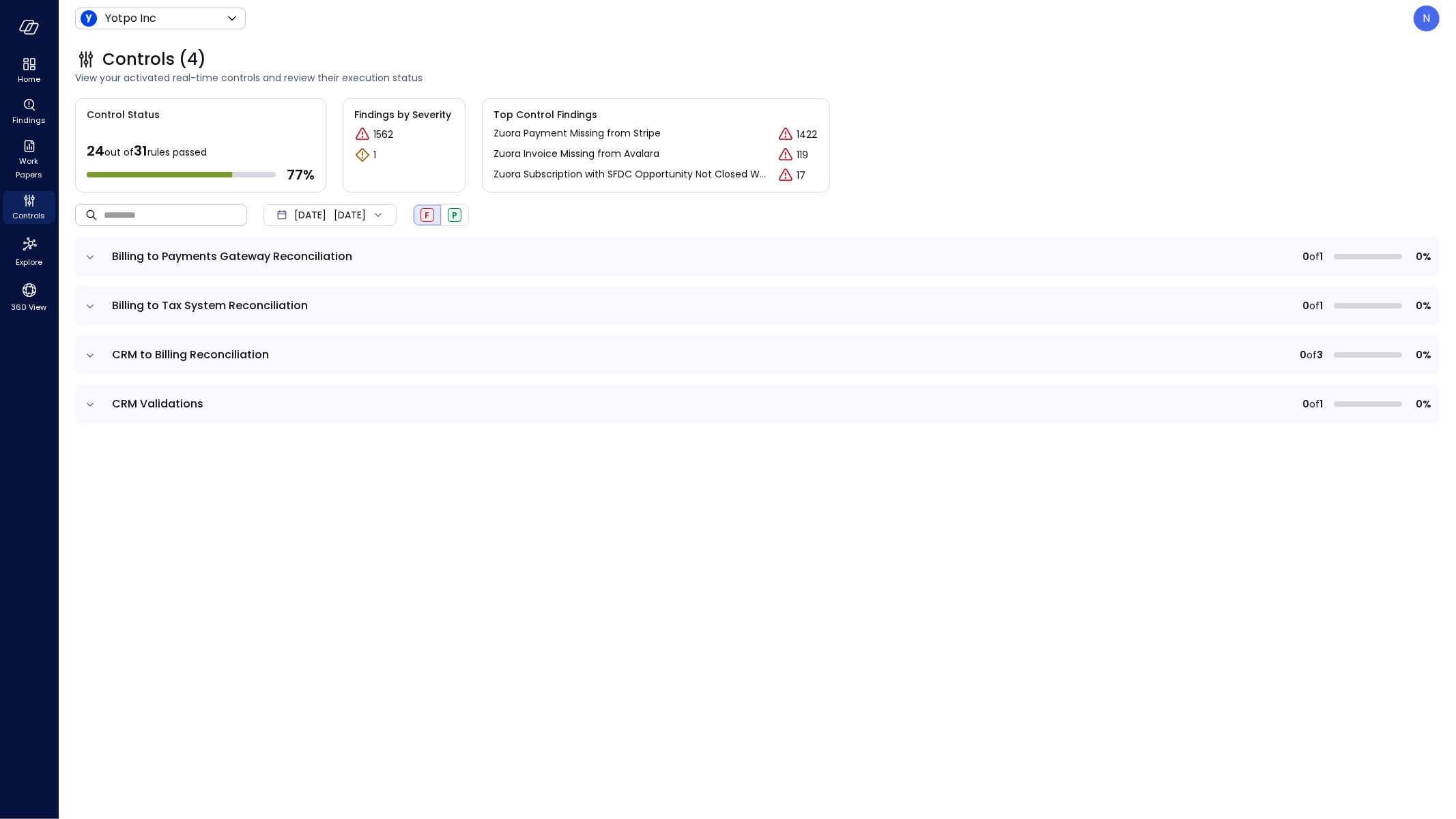
click at [172, 211] on input "text" at bounding box center [175, 215] width 143 height 36
paste input "**********"
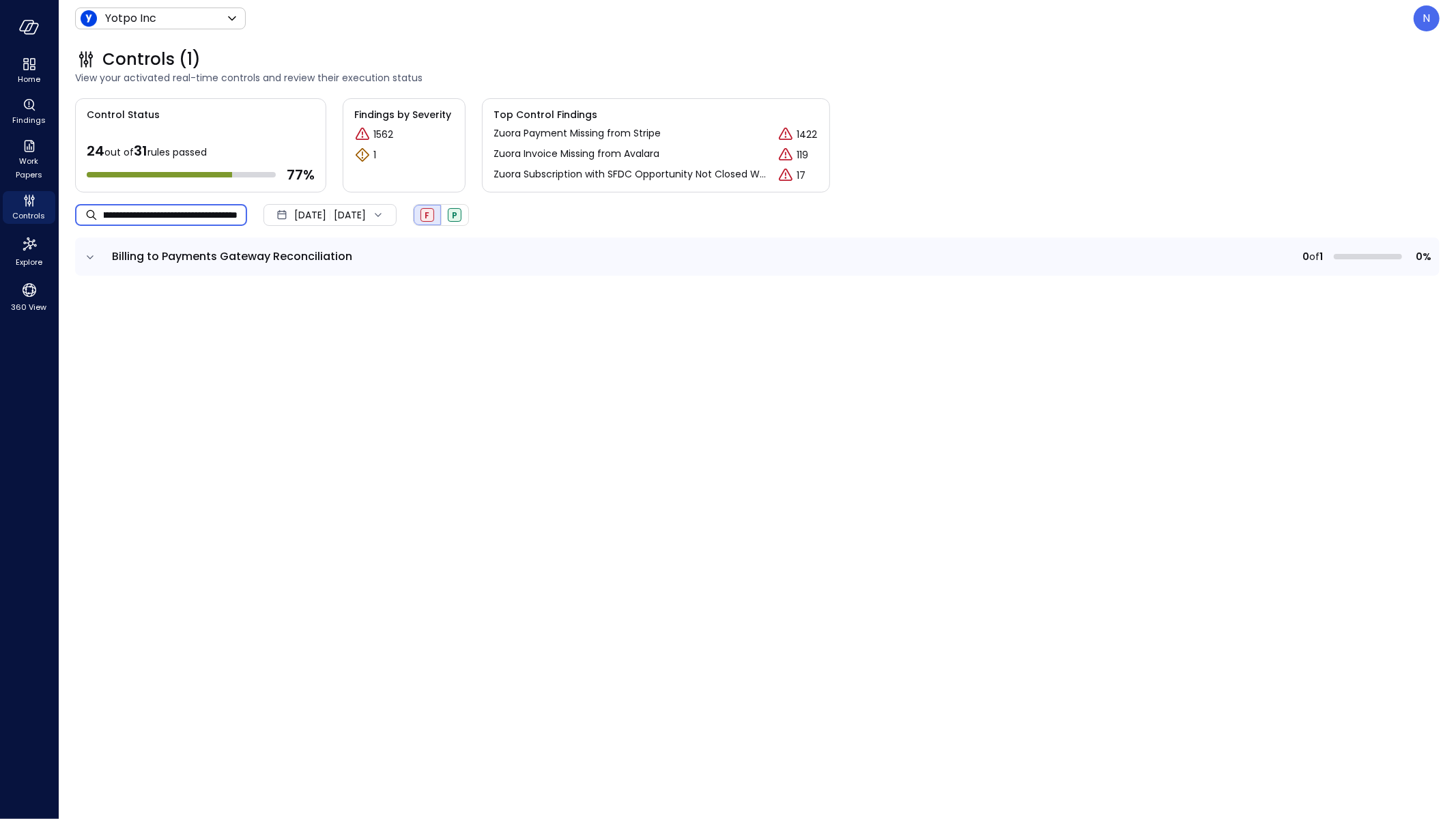
type input "**********"
click at [89, 255] on icon "expand row" at bounding box center [89, 257] width 14 height 14
click at [1356, 335] on span "Failed" at bounding box center [1352, 336] width 27 height 11
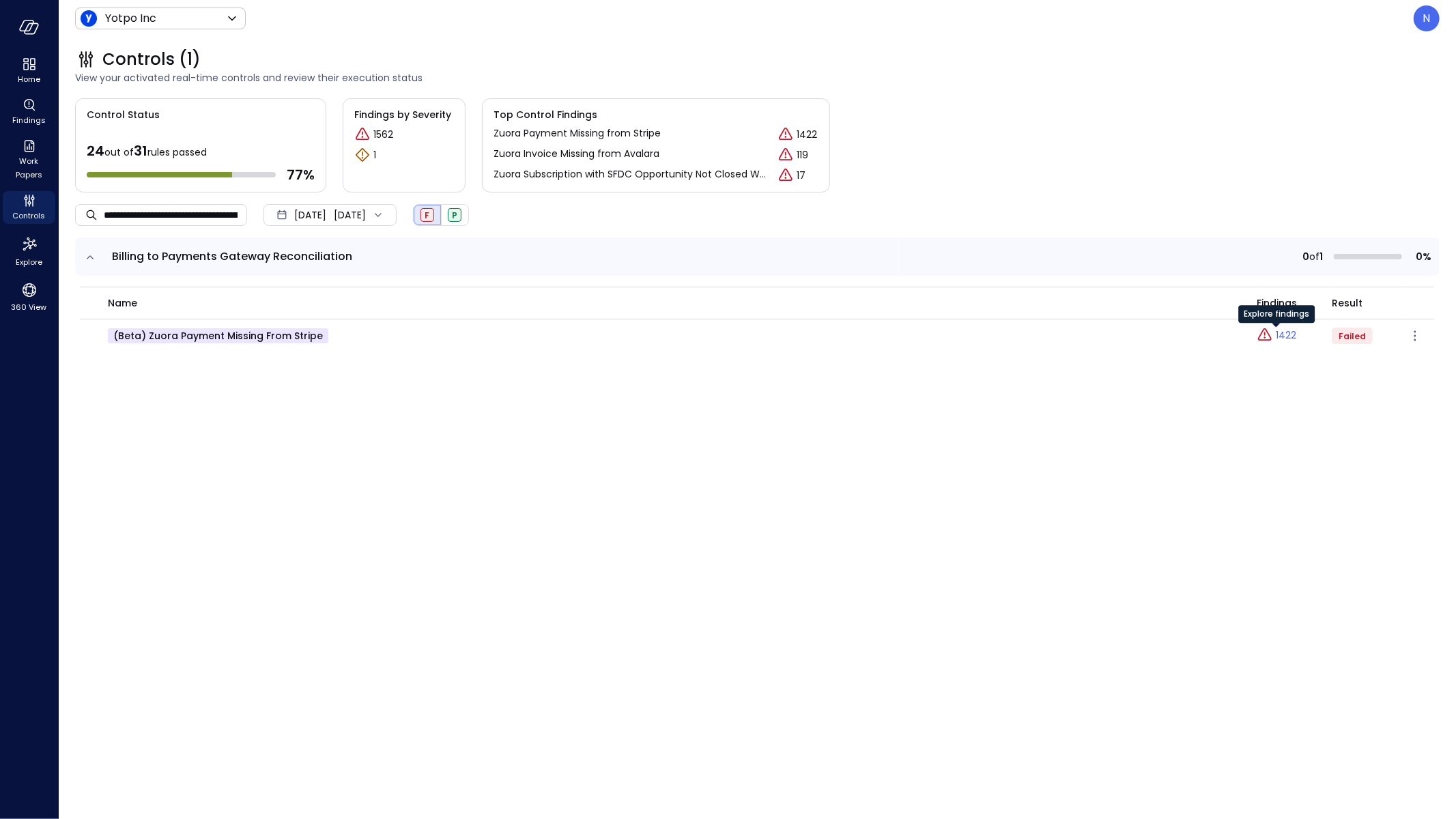
click at [1284, 338] on p "1422" at bounding box center [1286, 335] width 21 height 14
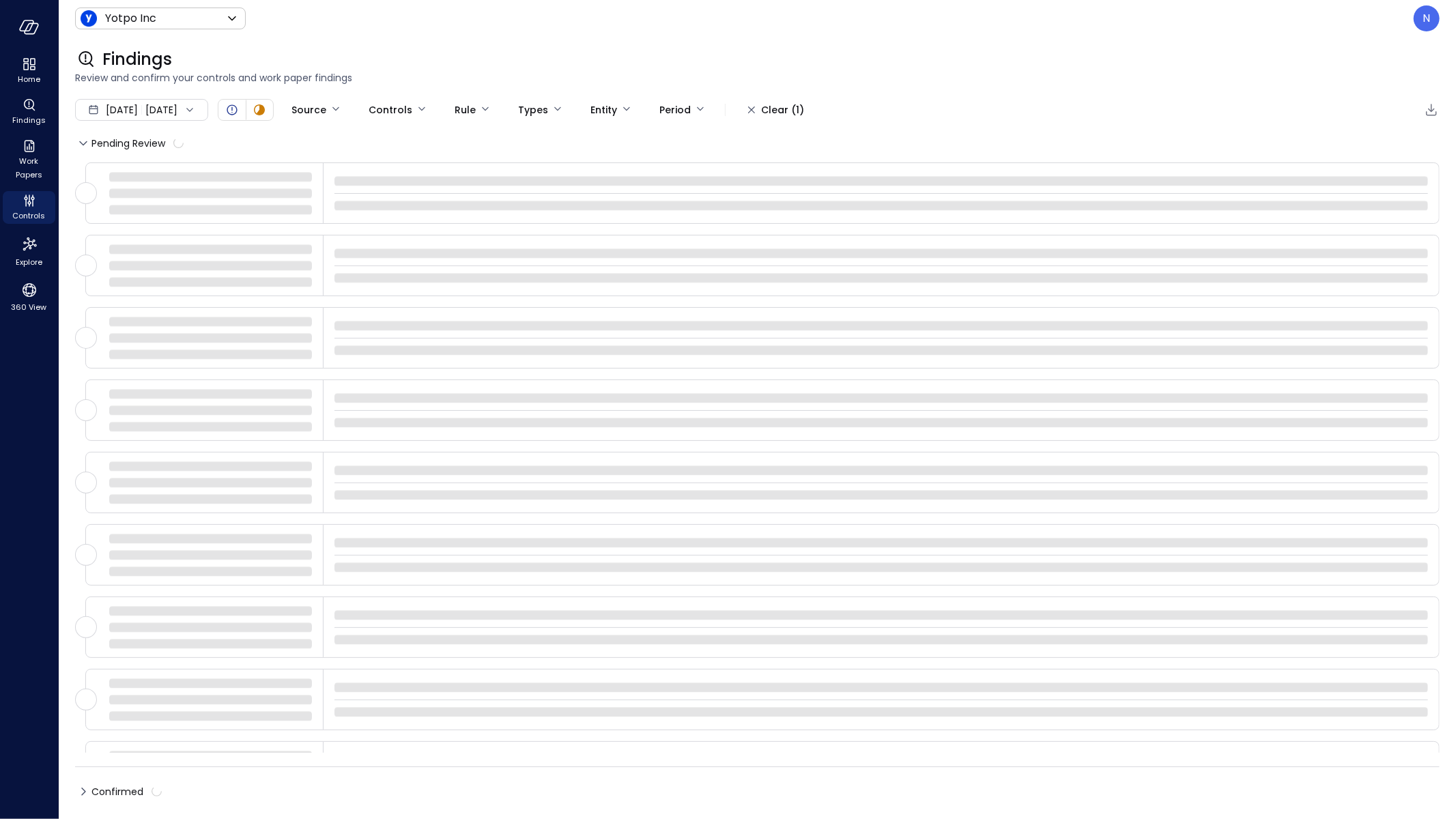
type input "****"
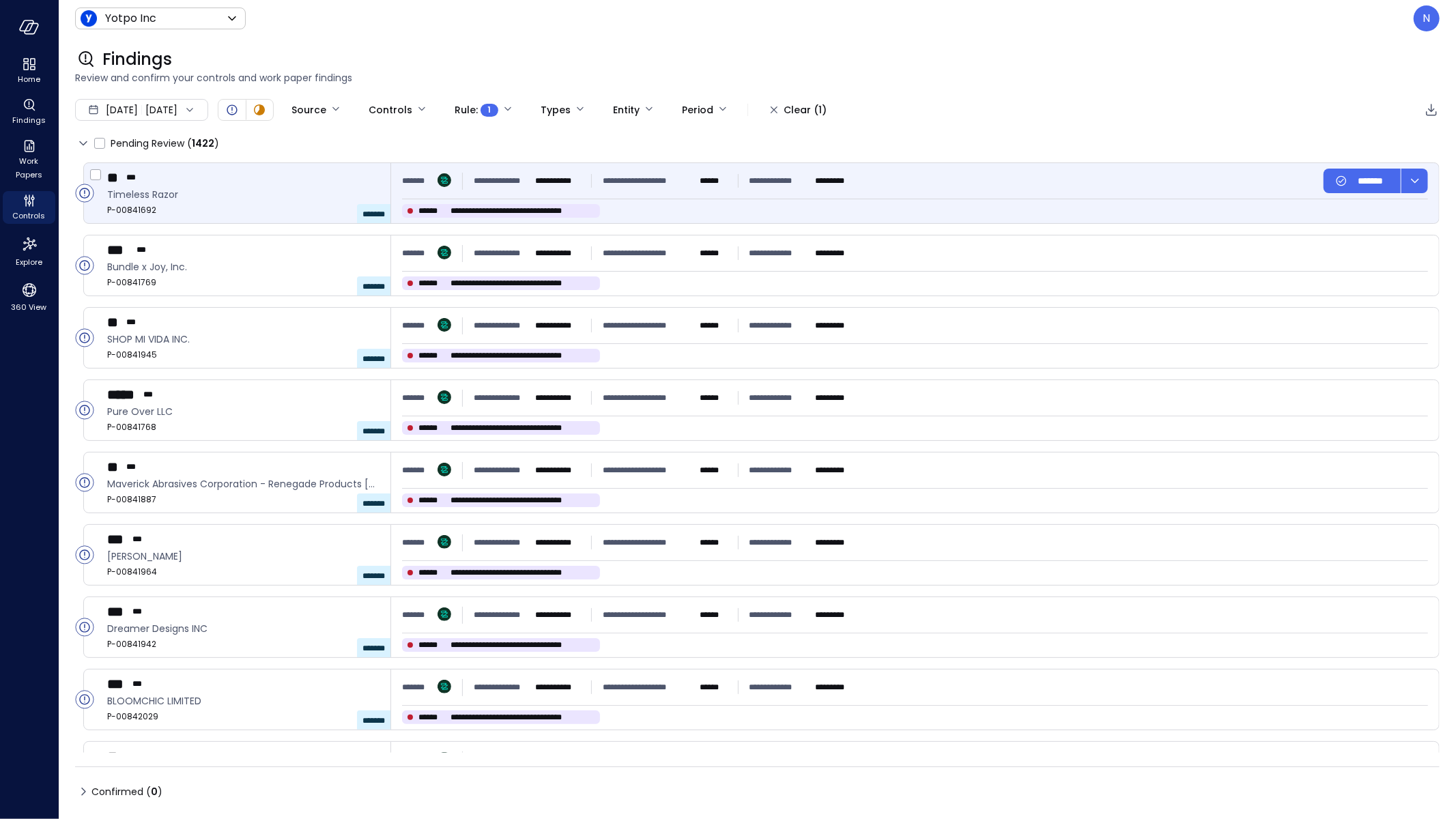
click at [683, 215] on div "**********" at bounding box center [652, 210] width 499 height 14
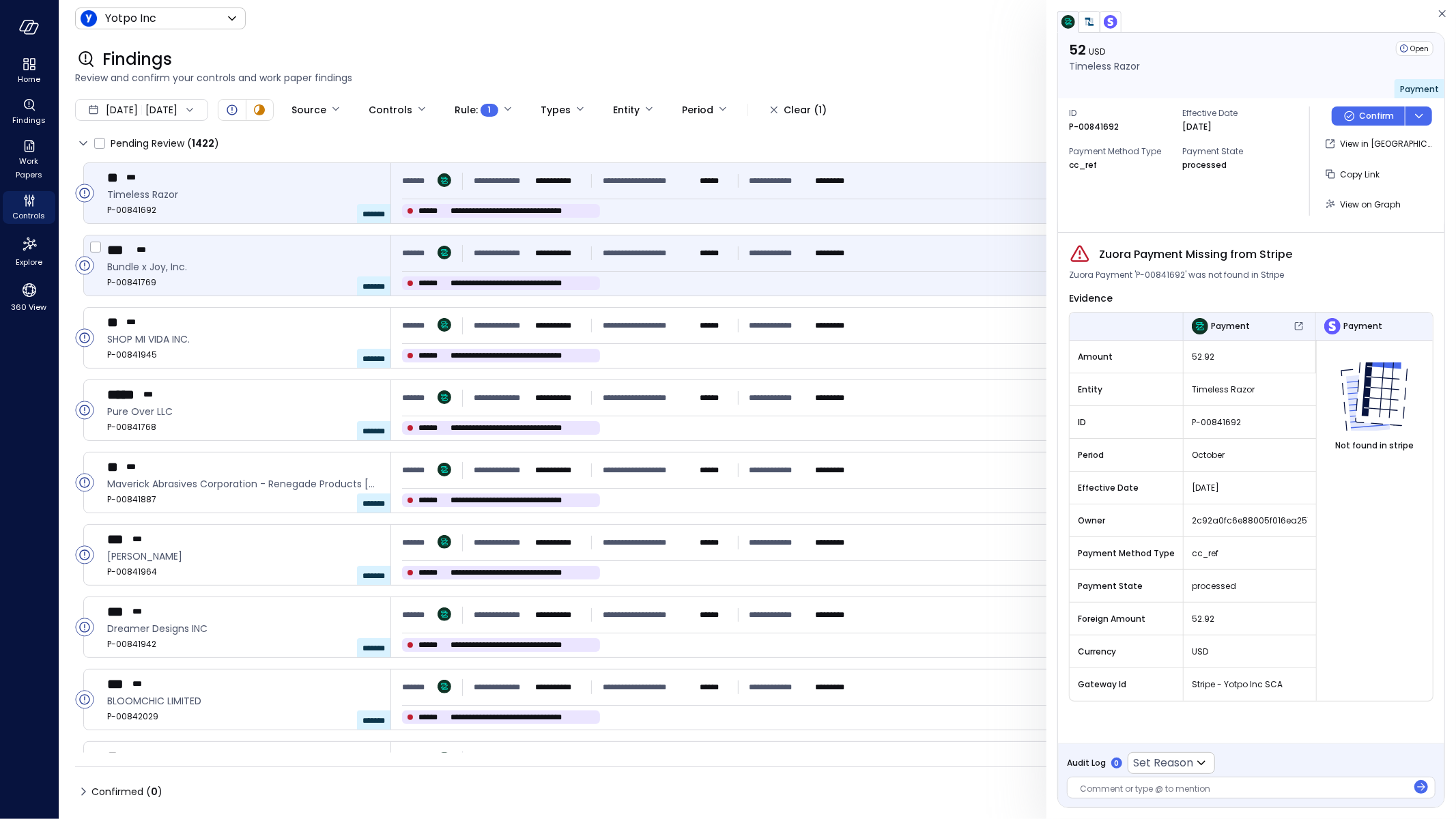
click at [861, 262] on div "**********" at bounding box center [915, 253] width 1026 height 24
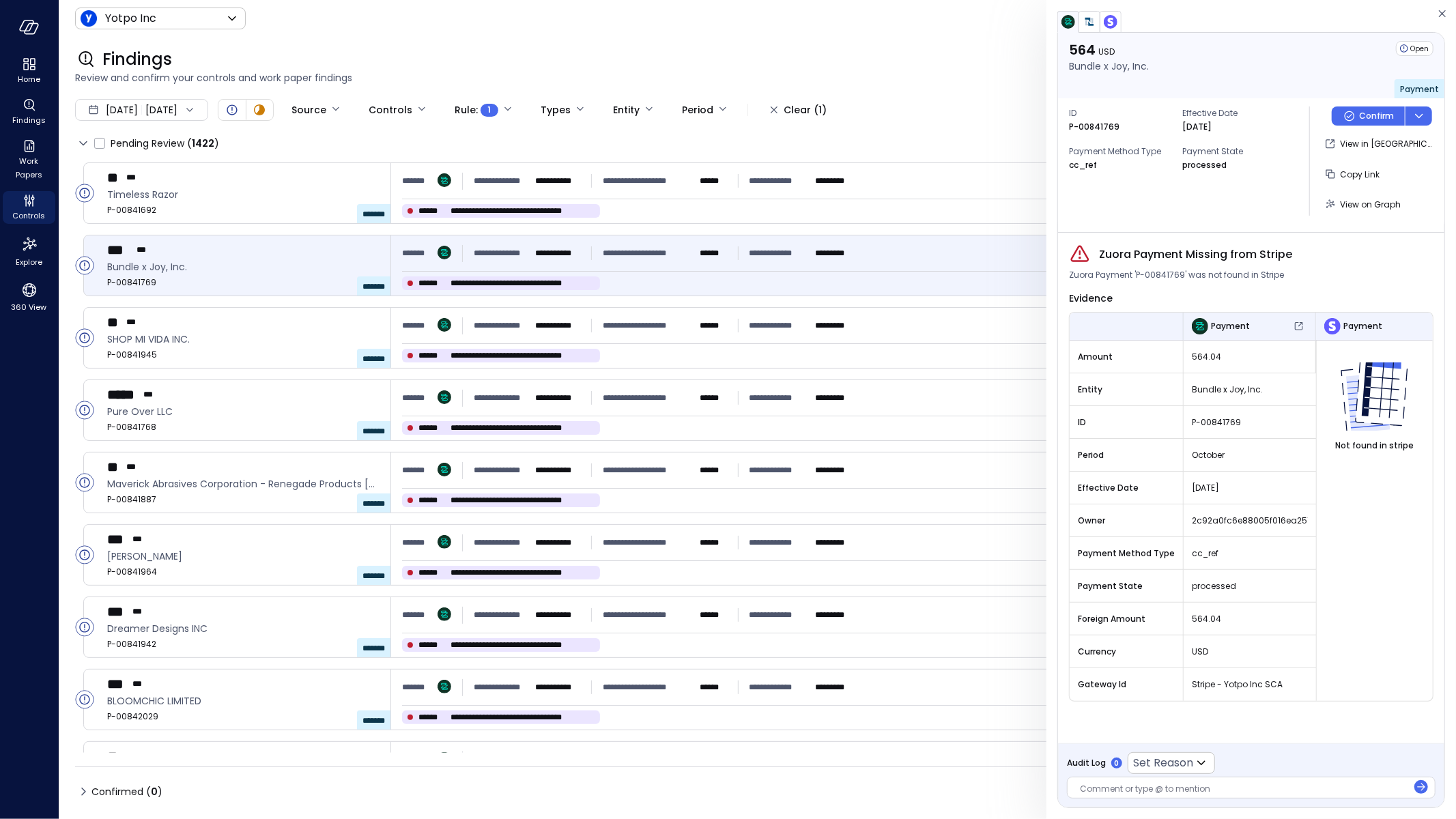
click at [1255, 519] on span "2c92a0fc6e88005f016ea2517ece2080" at bounding box center [1250, 521] width 116 height 14
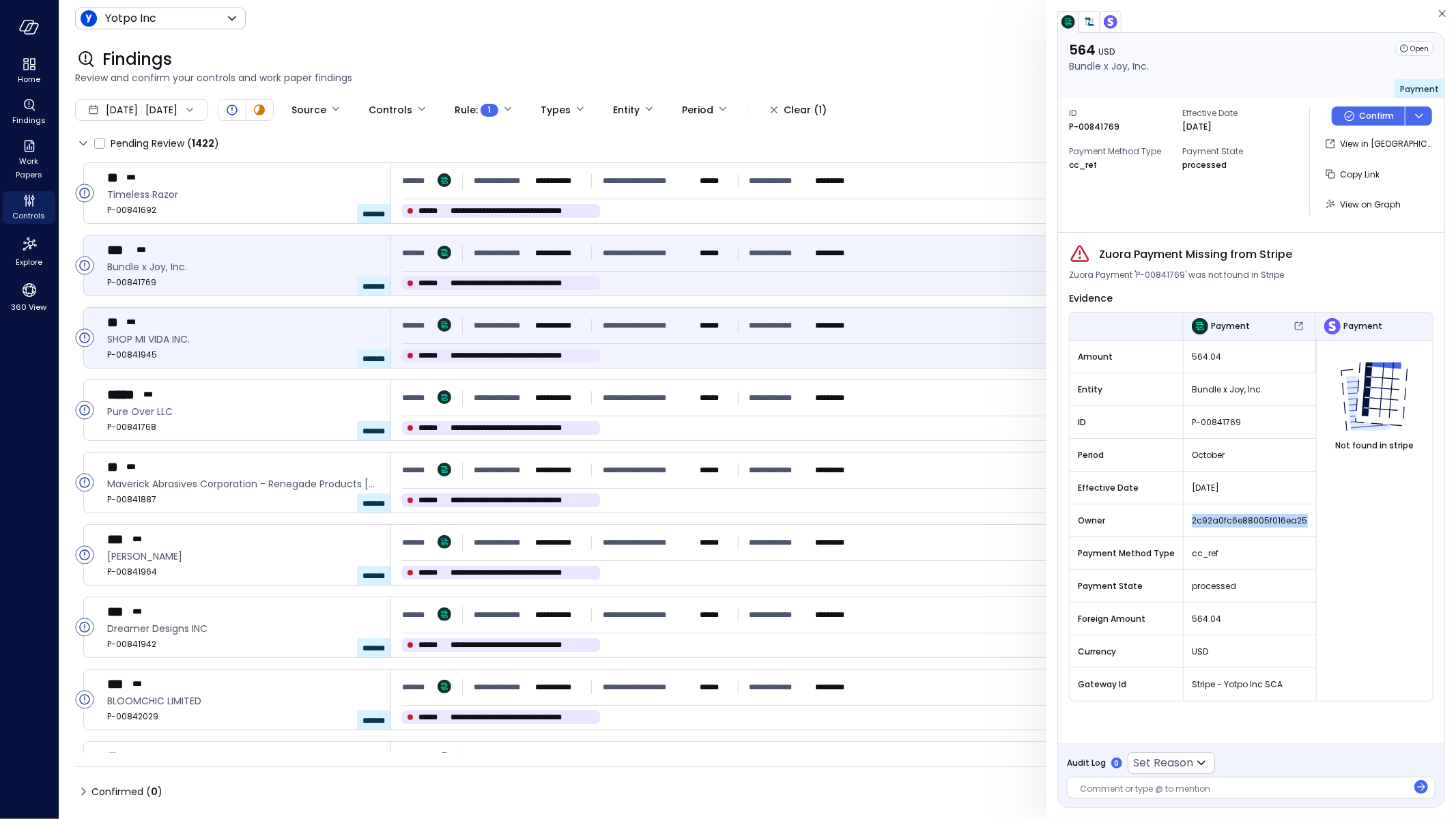
copy span "2c92a0fc6e88005f016ea2517ece2080"
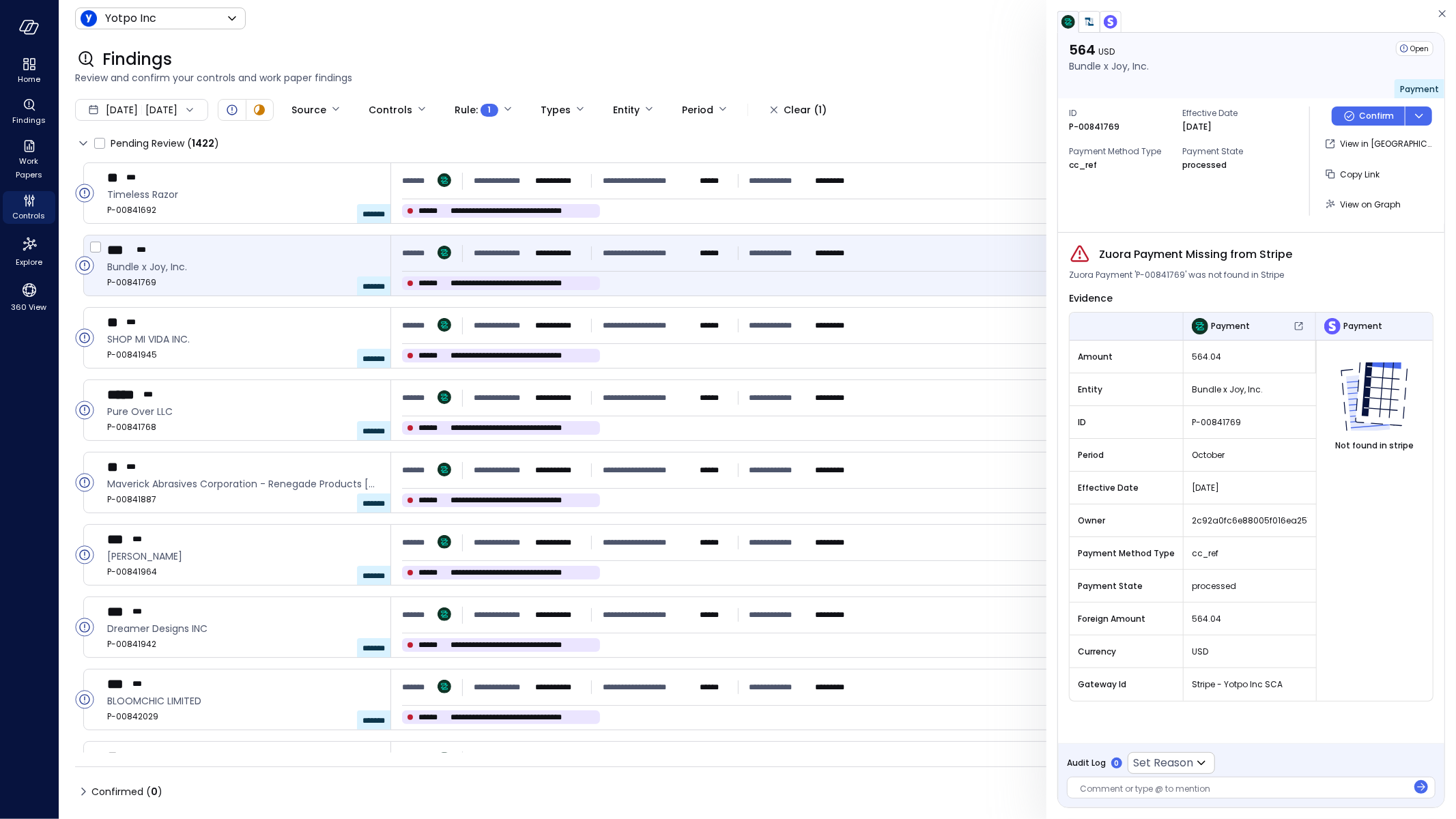
click at [829, 257] on p "*********" at bounding box center [836, 252] width 43 height 14
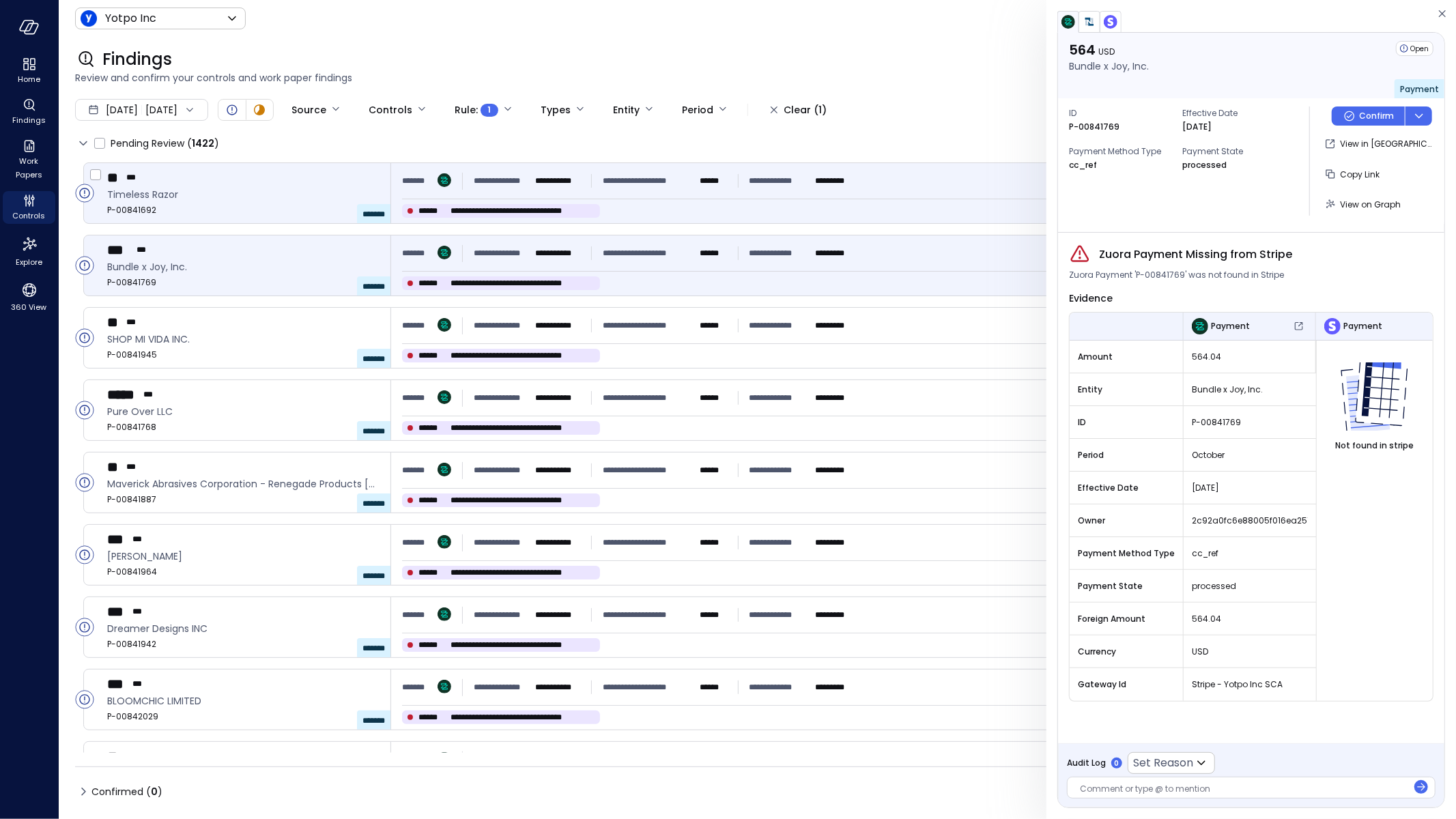
click at [830, 206] on div "**********" at bounding box center [652, 210] width 499 height 14
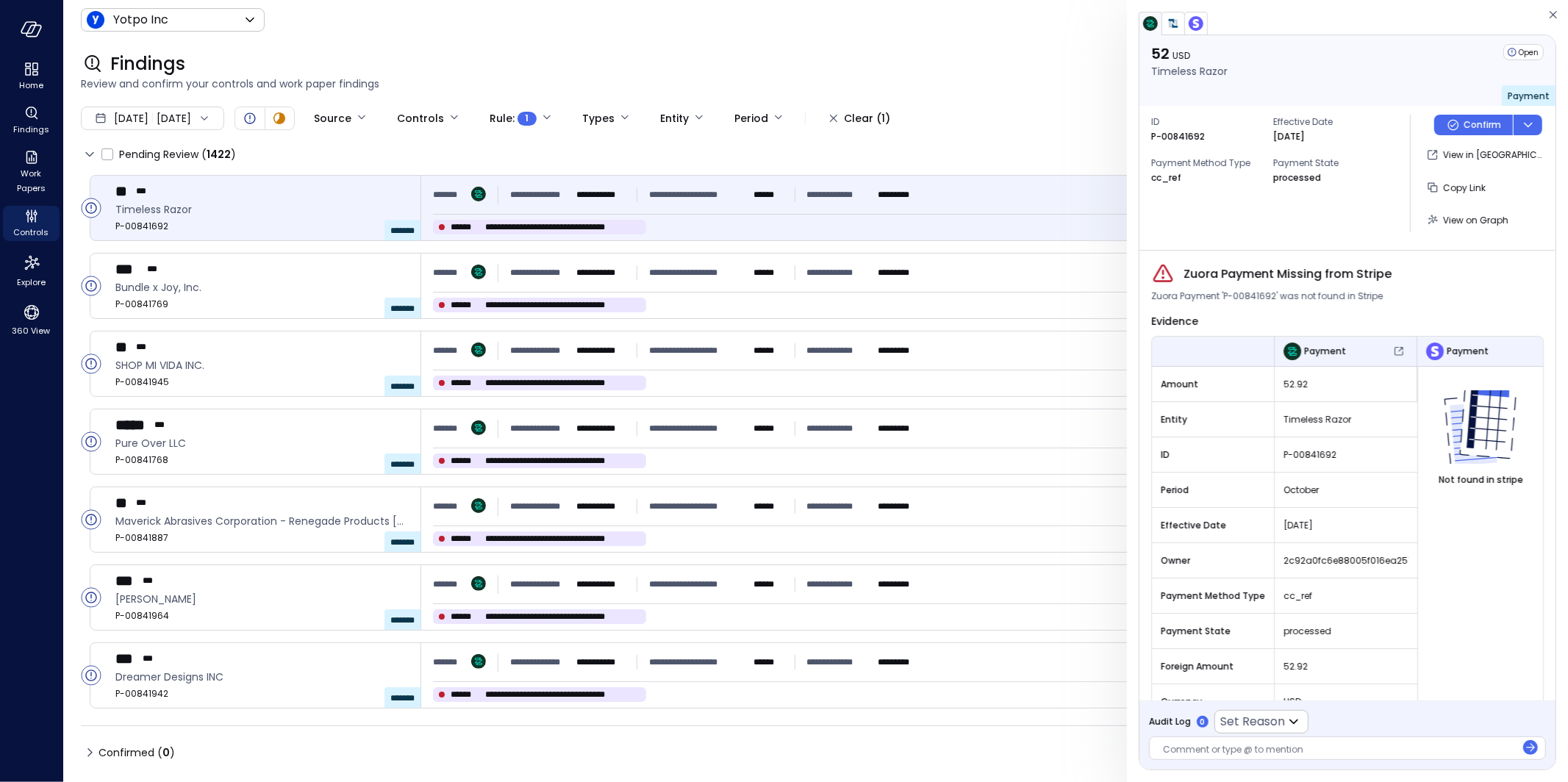
click at [1389, 560] on span "2c92a0fc6e88005f016ea2517ece2080" at bounding box center [1346, 561] width 125 height 15
click at [1364, 561] on span "2c92a0fc6e88005f016ea2517ece2080" at bounding box center [1346, 561] width 125 height 15
click at [1363, 561] on span "2c92a0fc6e88005f016ea2517ece2080" at bounding box center [1346, 561] width 125 height 15
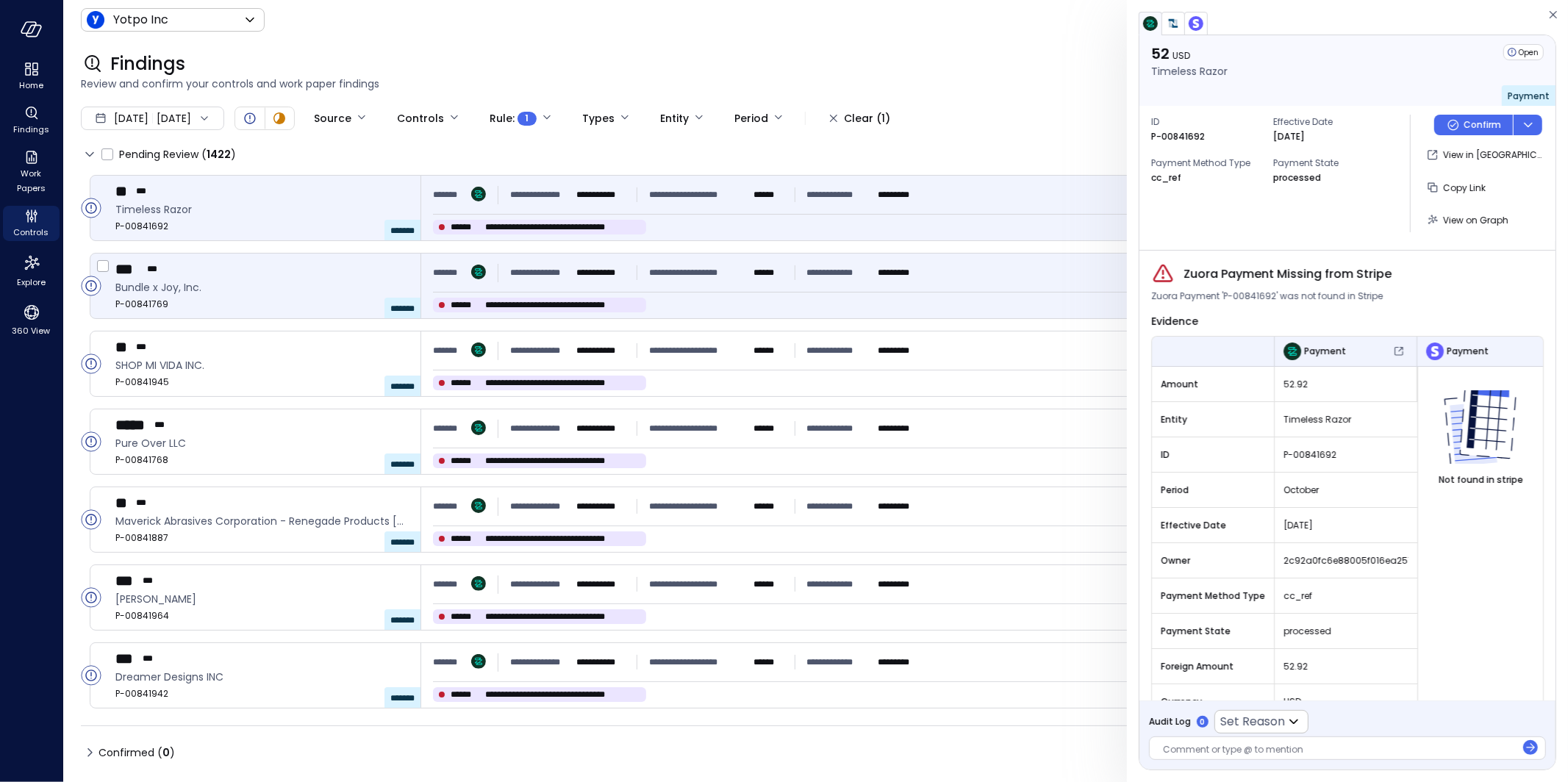
click at [542, 275] on span "**********" at bounding box center [540, 272] width 60 height 15
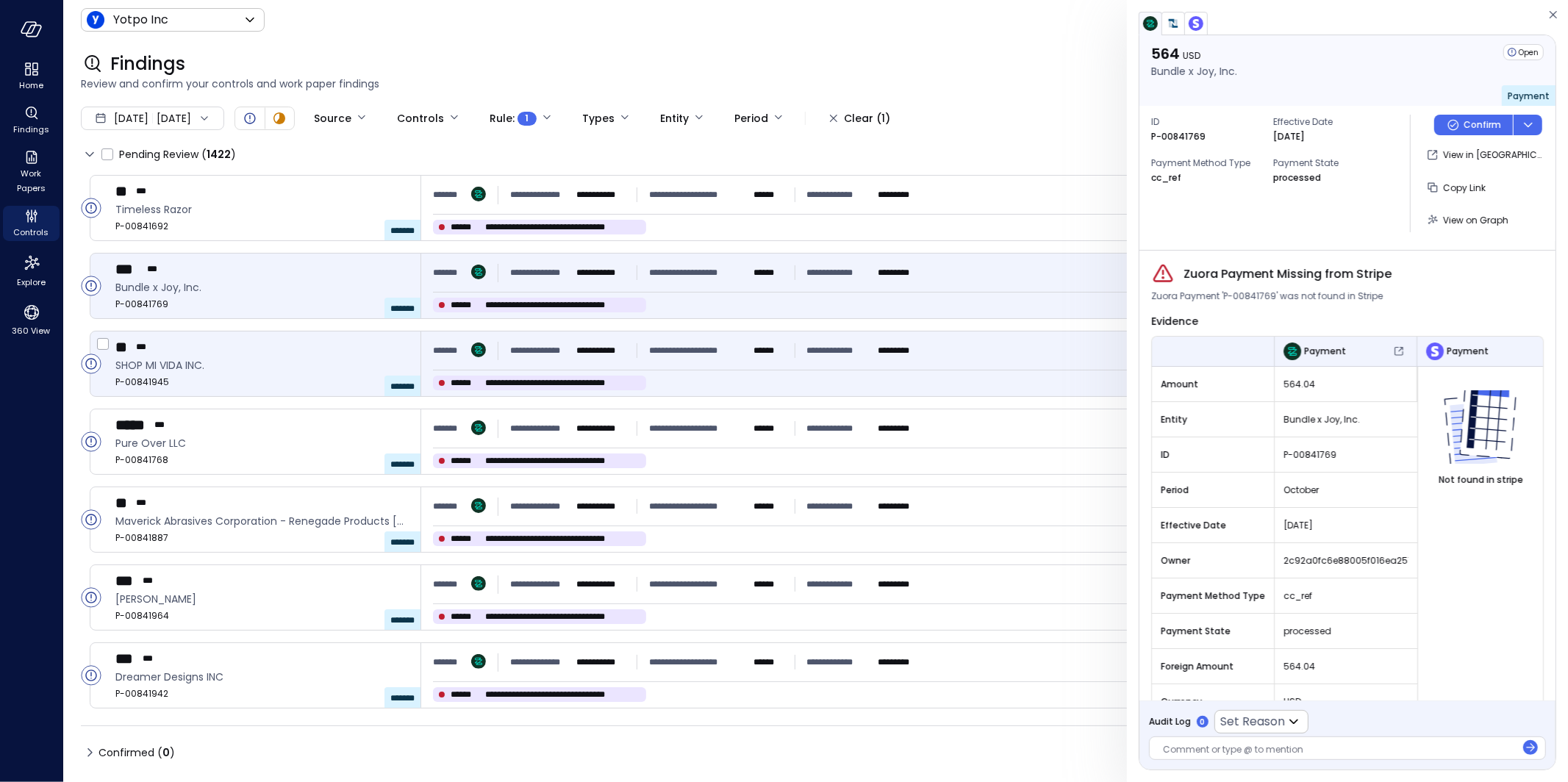
click at [754, 359] on div "**********" at bounding box center [678, 351] width 491 height 26
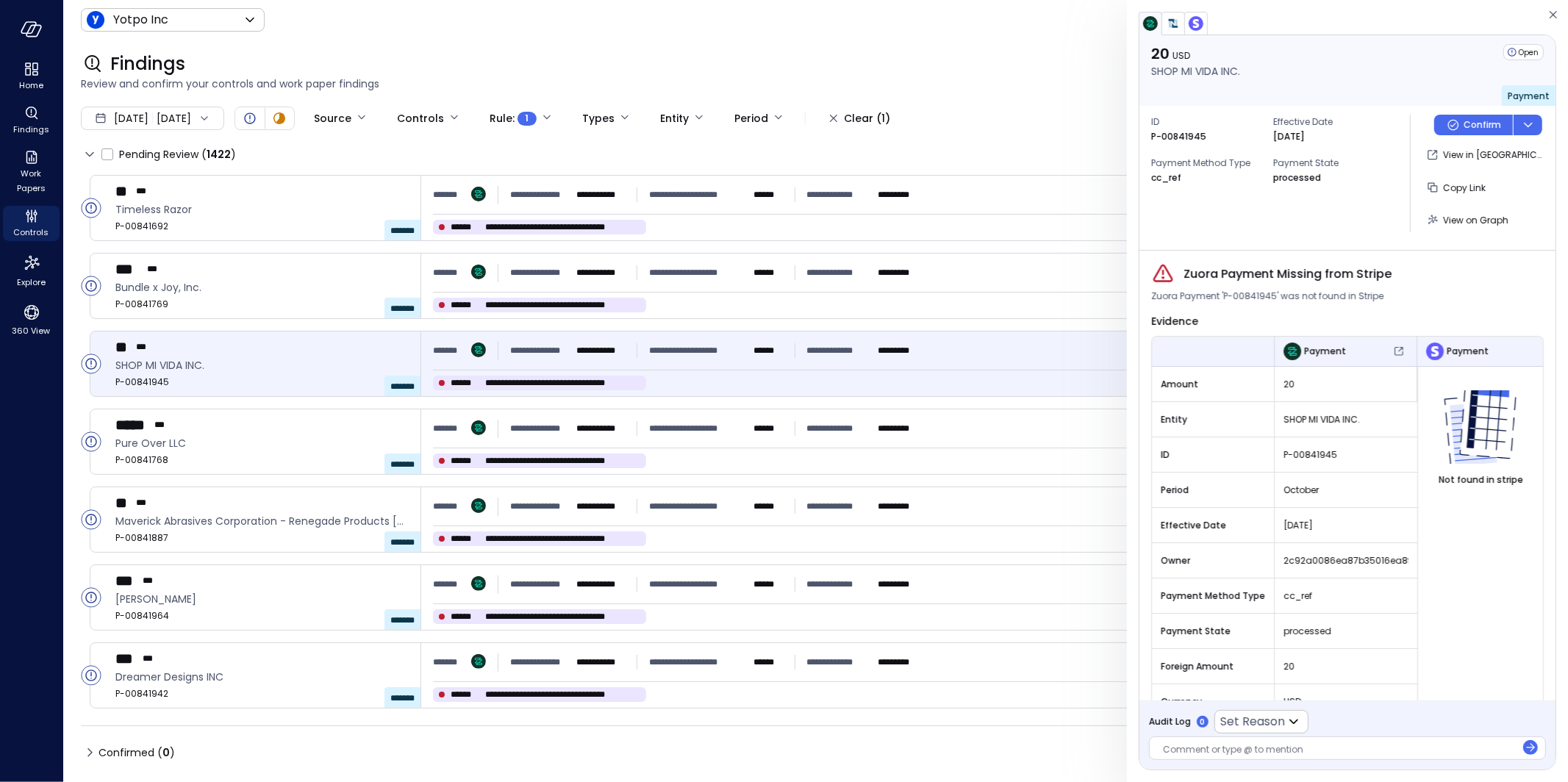
click at [1356, 554] on span "2c92a0086ea87b35016ea8f41cf21d1e" at bounding box center [1346, 561] width 125 height 15
click at [1337, 559] on span "2c92a0086ea87b35016ea8f41cf21d1e" at bounding box center [1346, 561] width 125 height 15
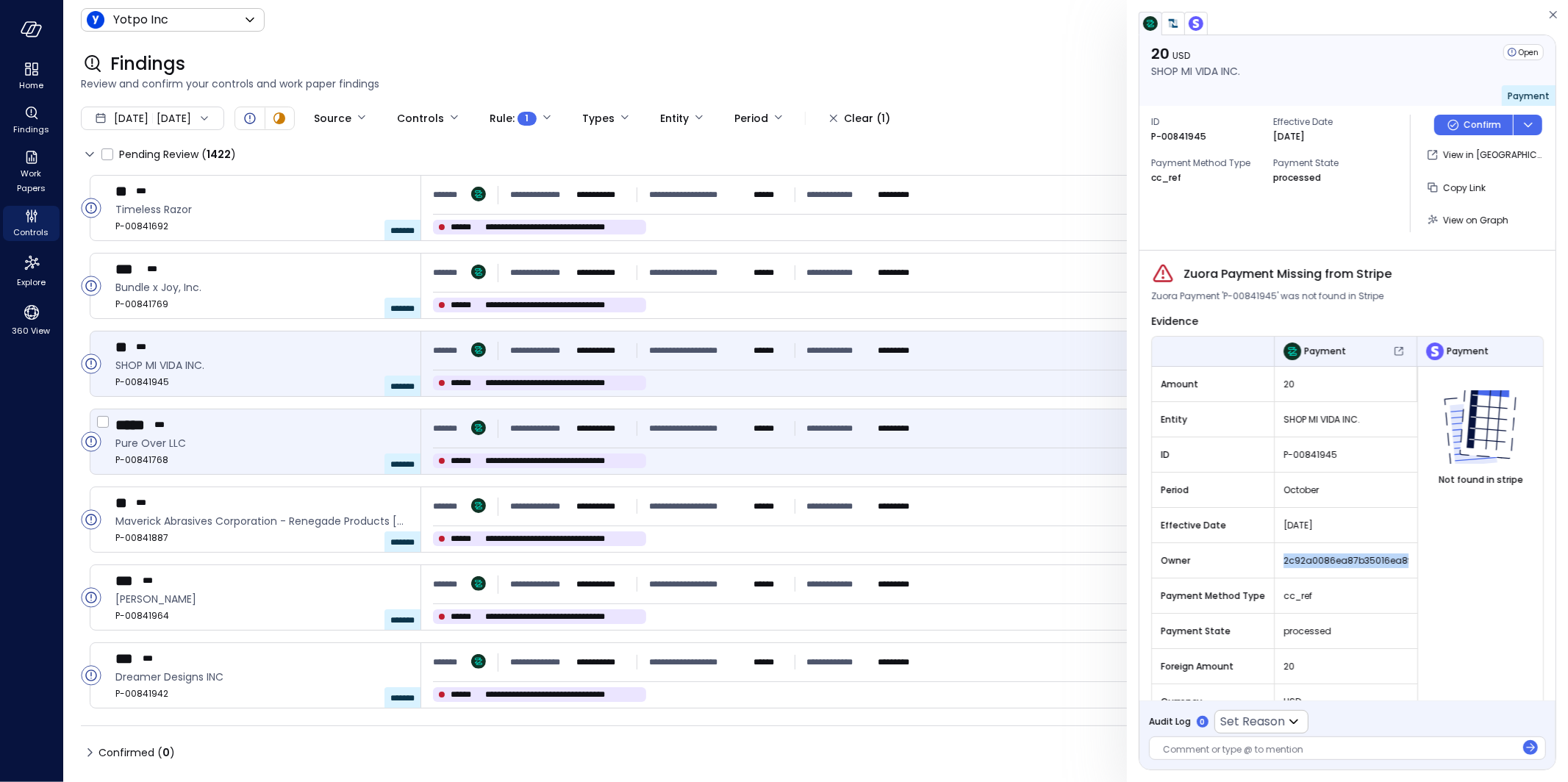
click at [797, 436] on div "**********" at bounding box center [678, 428] width 491 height 26
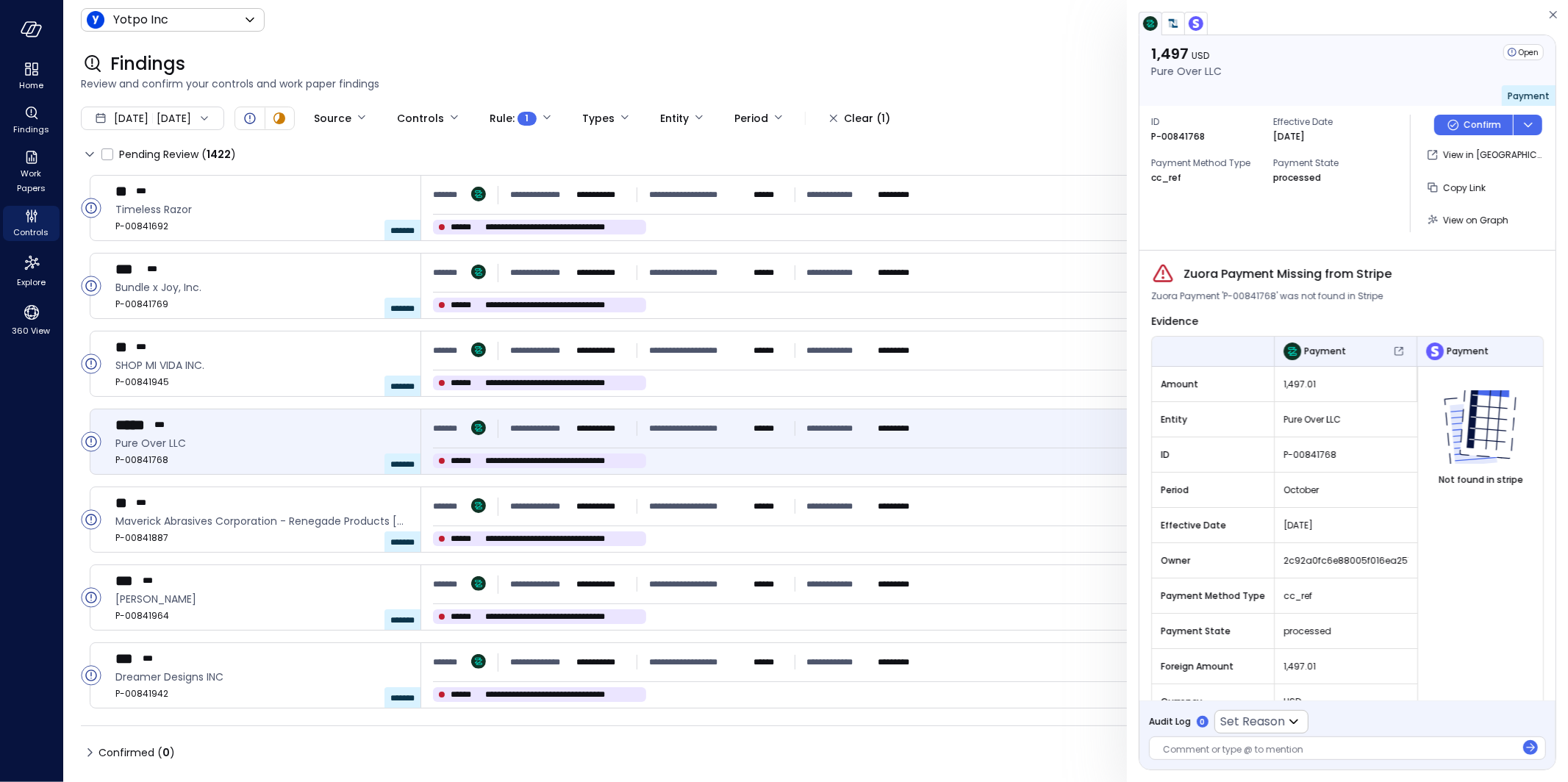
drag, startPoint x: 1278, startPoint y: 554, endPoint x: 1286, endPoint y: 555, distance: 8.1
click at [1278, 554] on div "2c92a0fc6e88005f016ea2517ece2080" at bounding box center [1346, 561] width 143 height 26
click at [1341, 555] on span "2c92a0fc6e88005f016ea2517ece2080" at bounding box center [1346, 561] width 125 height 15
click at [1380, 561] on span "2c92a0fc6e88005f016ea2517ece2080" at bounding box center [1346, 561] width 125 height 15
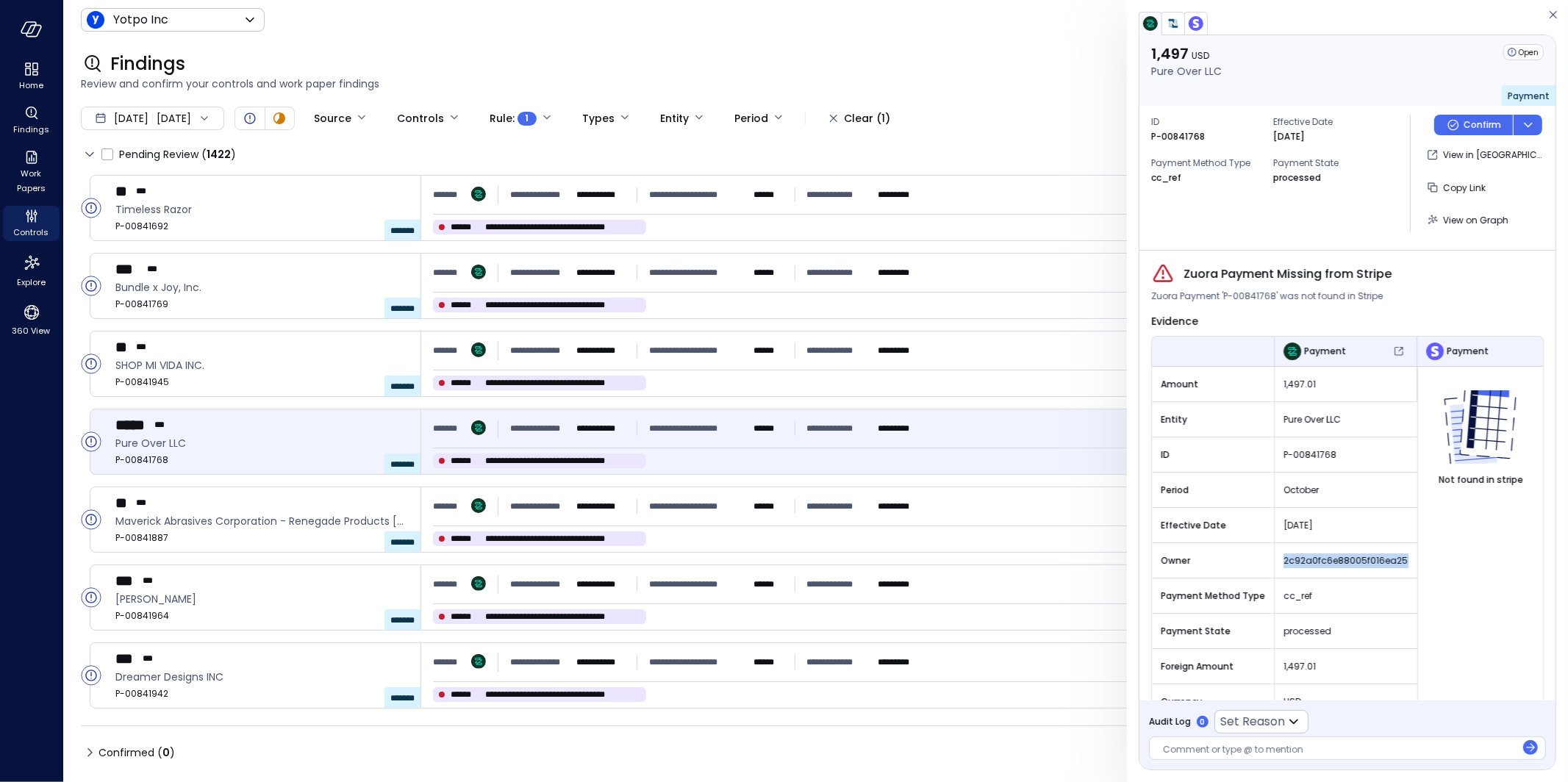
click at [1380, 561] on span "2c92a0fc6e88005f016ea2517ece2080" at bounding box center [1346, 561] width 125 height 15
click at [1394, 558] on span "2c92a0fc6e88005f016ea2517ece2080" at bounding box center [1346, 561] width 125 height 15
click at [1405, 556] on div "2c92a0fc6e88005f016ea2517ece2080" at bounding box center [1346, 561] width 143 height 26
click at [1317, 569] on div "2c92a0fc6e88005f016ea2517ece2080" at bounding box center [1346, 561] width 143 height 26
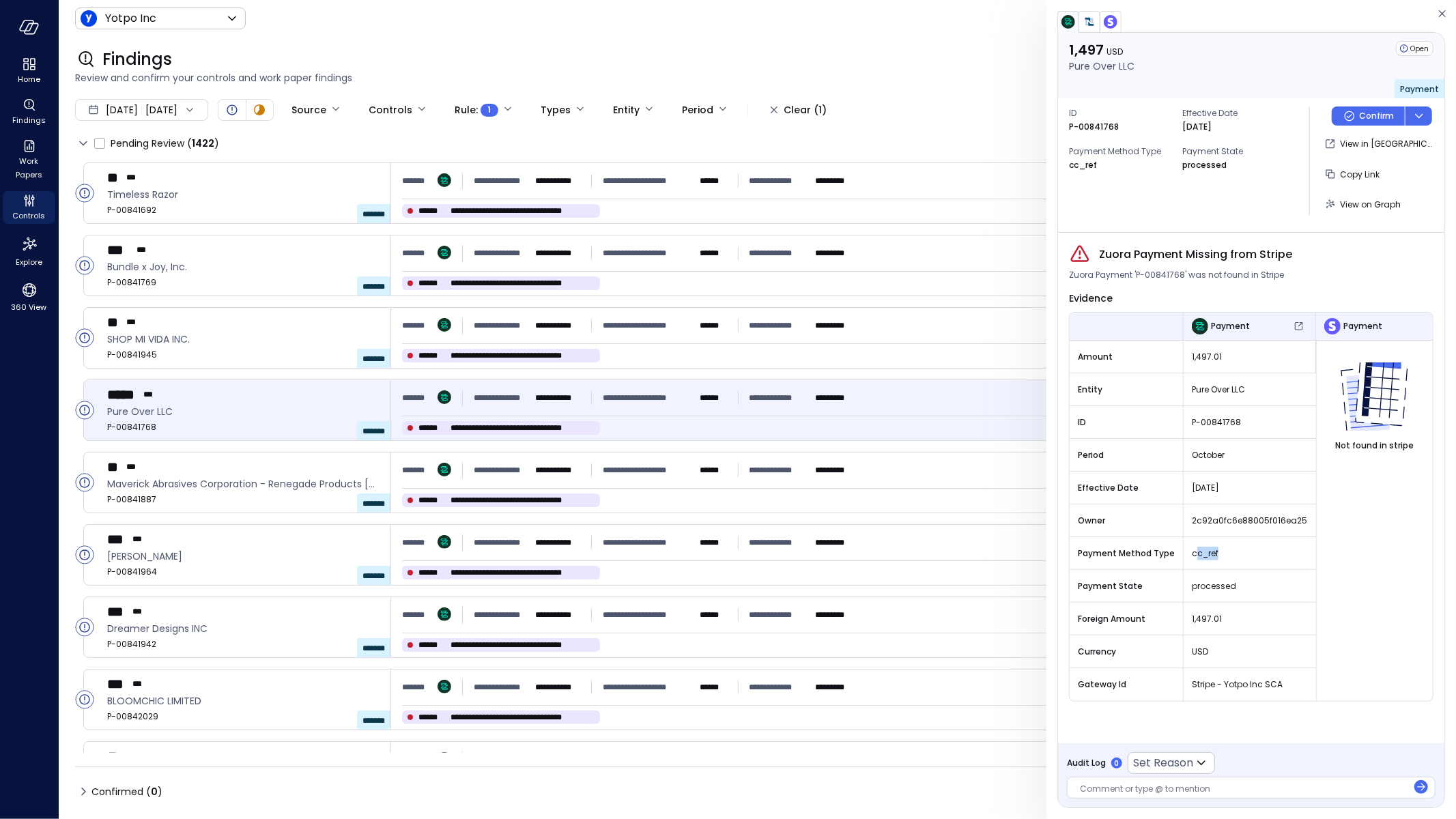
drag, startPoint x: 1242, startPoint y: 546, endPoint x: 1193, endPoint y: 550, distance: 49.2
click at [1193, 550] on span "cc_ref" at bounding box center [1250, 553] width 116 height 14
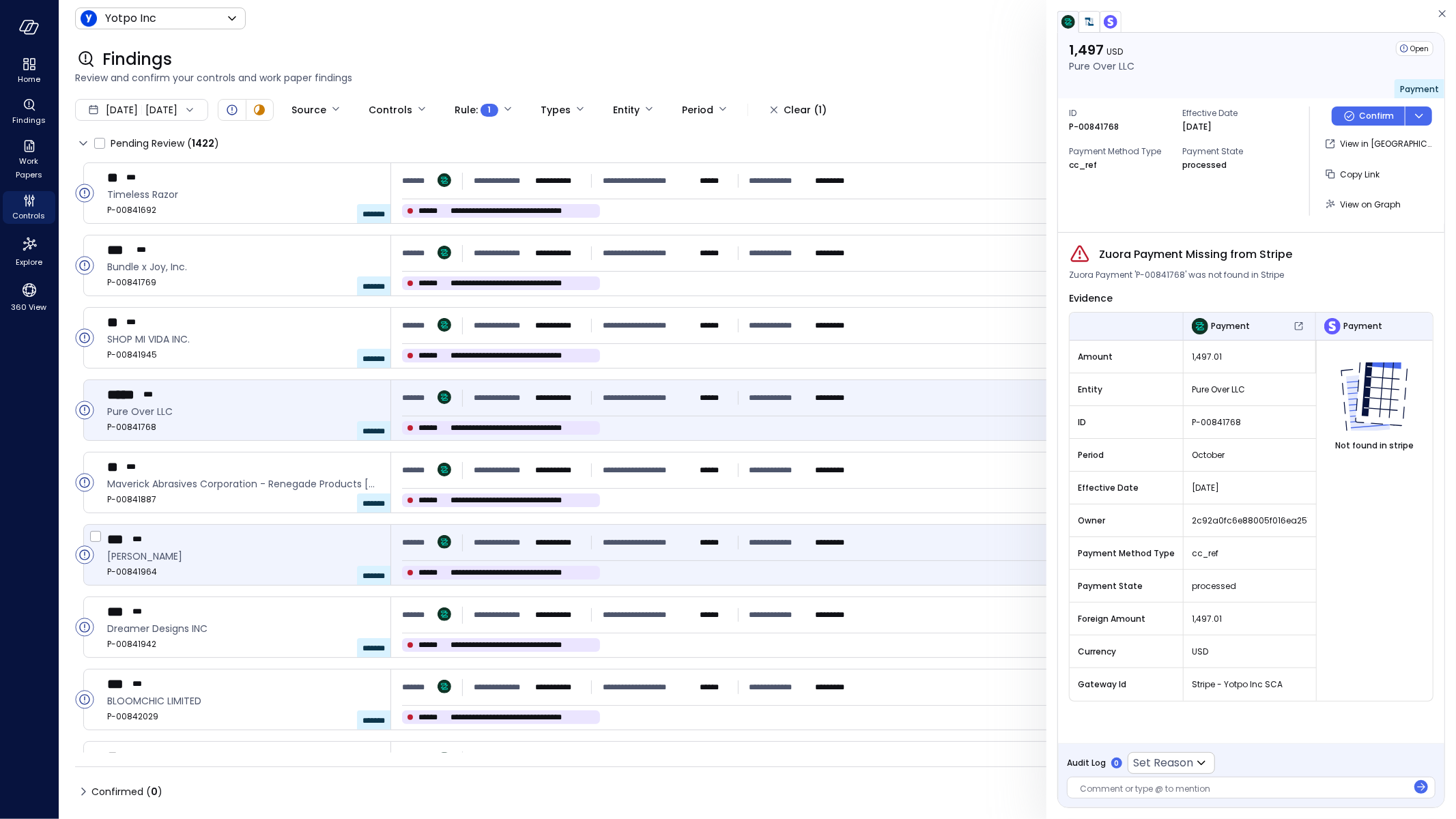
click at [797, 550] on div "**********" at bounding box center [630, 542] width 456 height 24
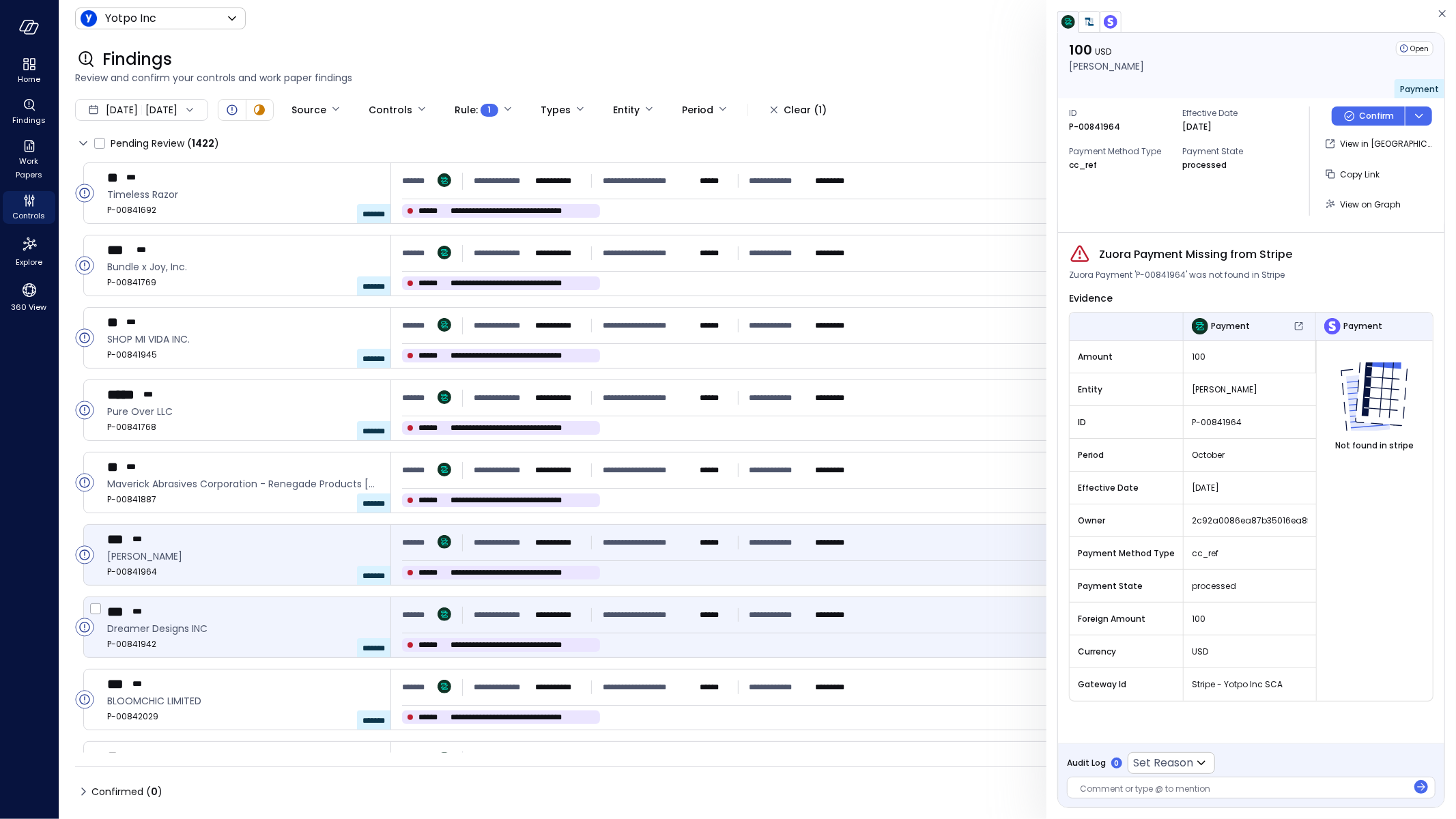
click at [784, 634] on div "**********" at bounding box center [915, 627] width 1048 height 60
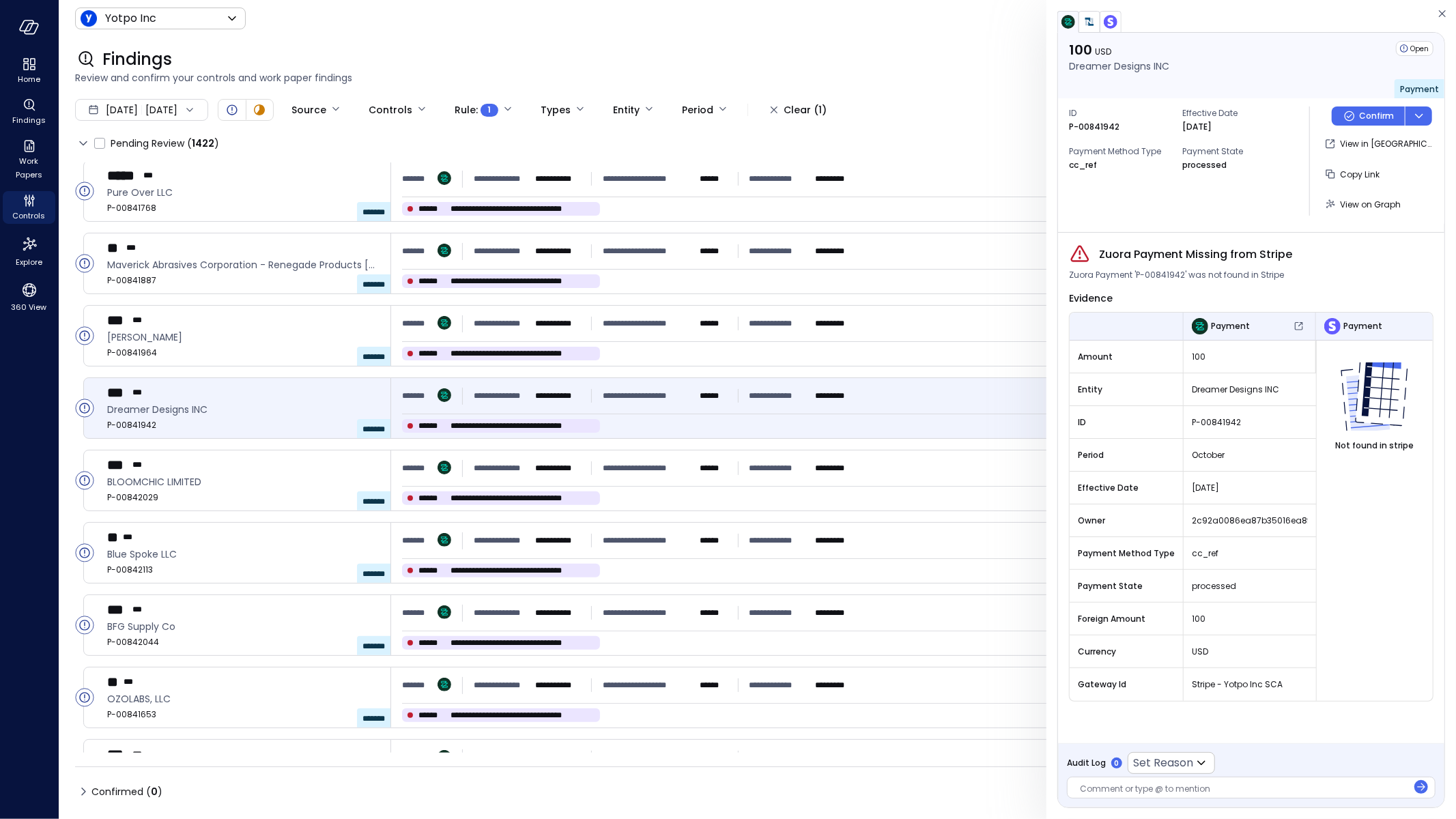
scroll to position [322, 0]
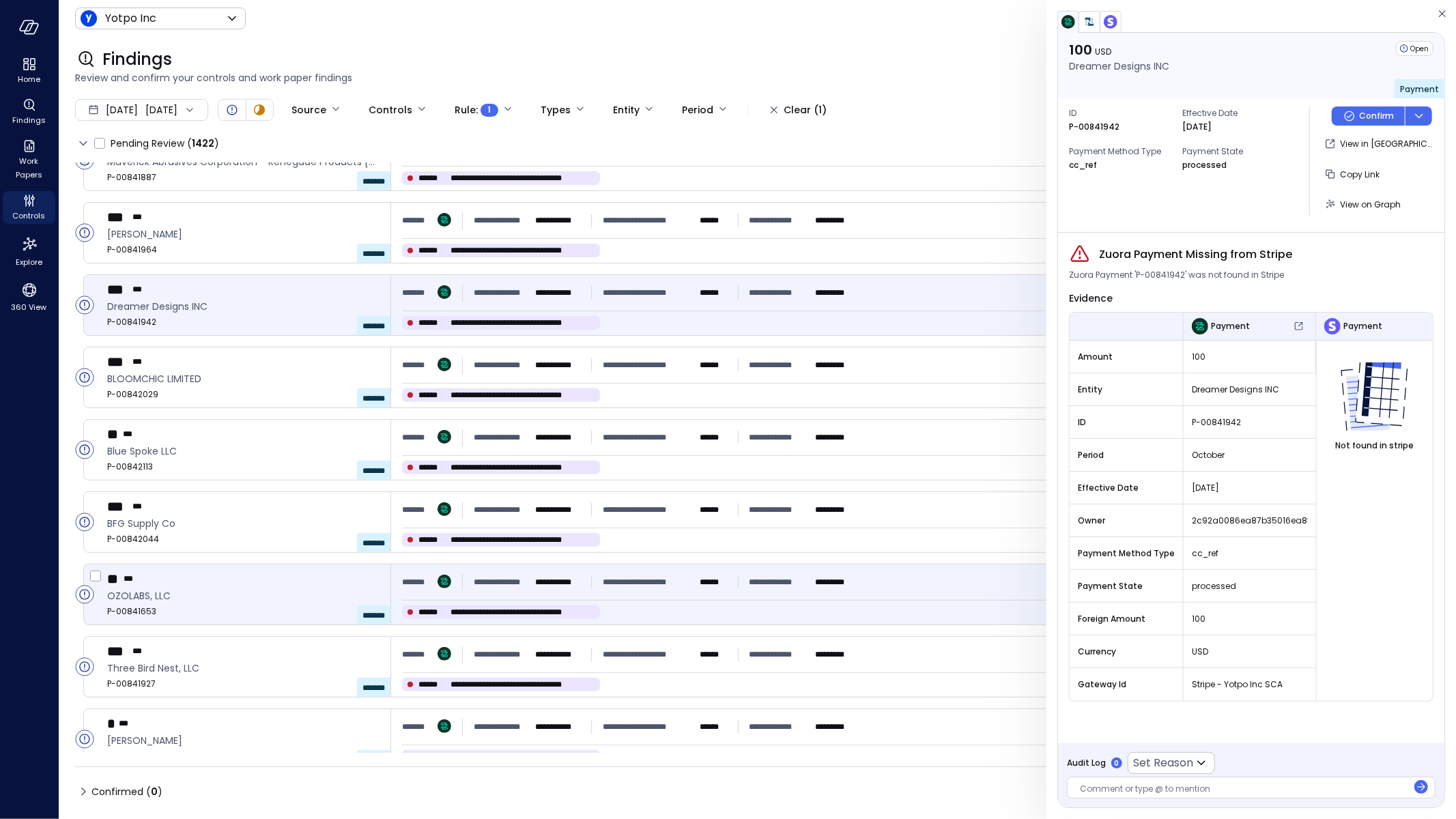
click at [762, 597] on div "**********" at bounding box center [915, 594] width 1048 height 60
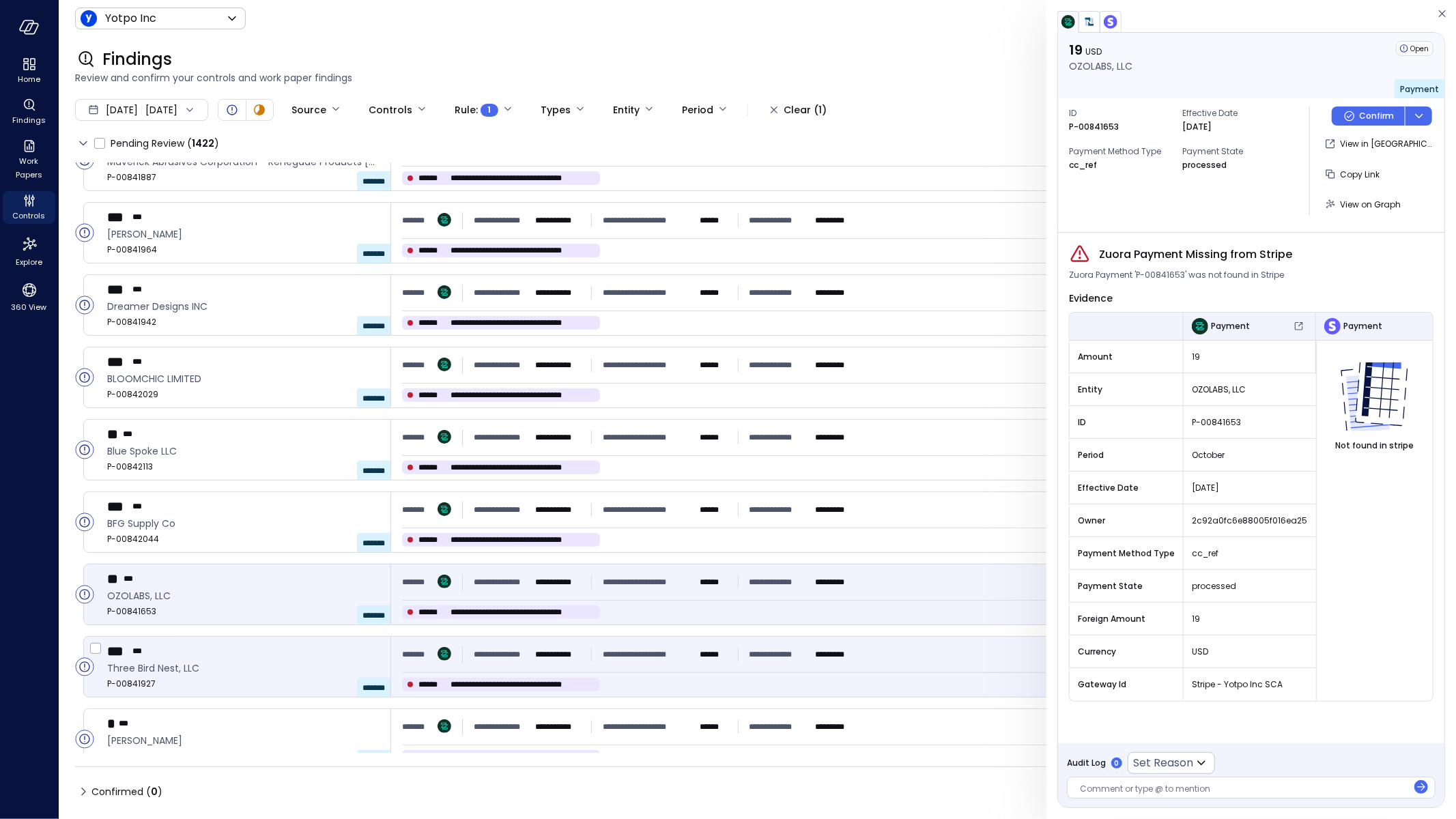
click at [574, 650] on p "**********" at bounding box center [557, 654] width 45 height 14
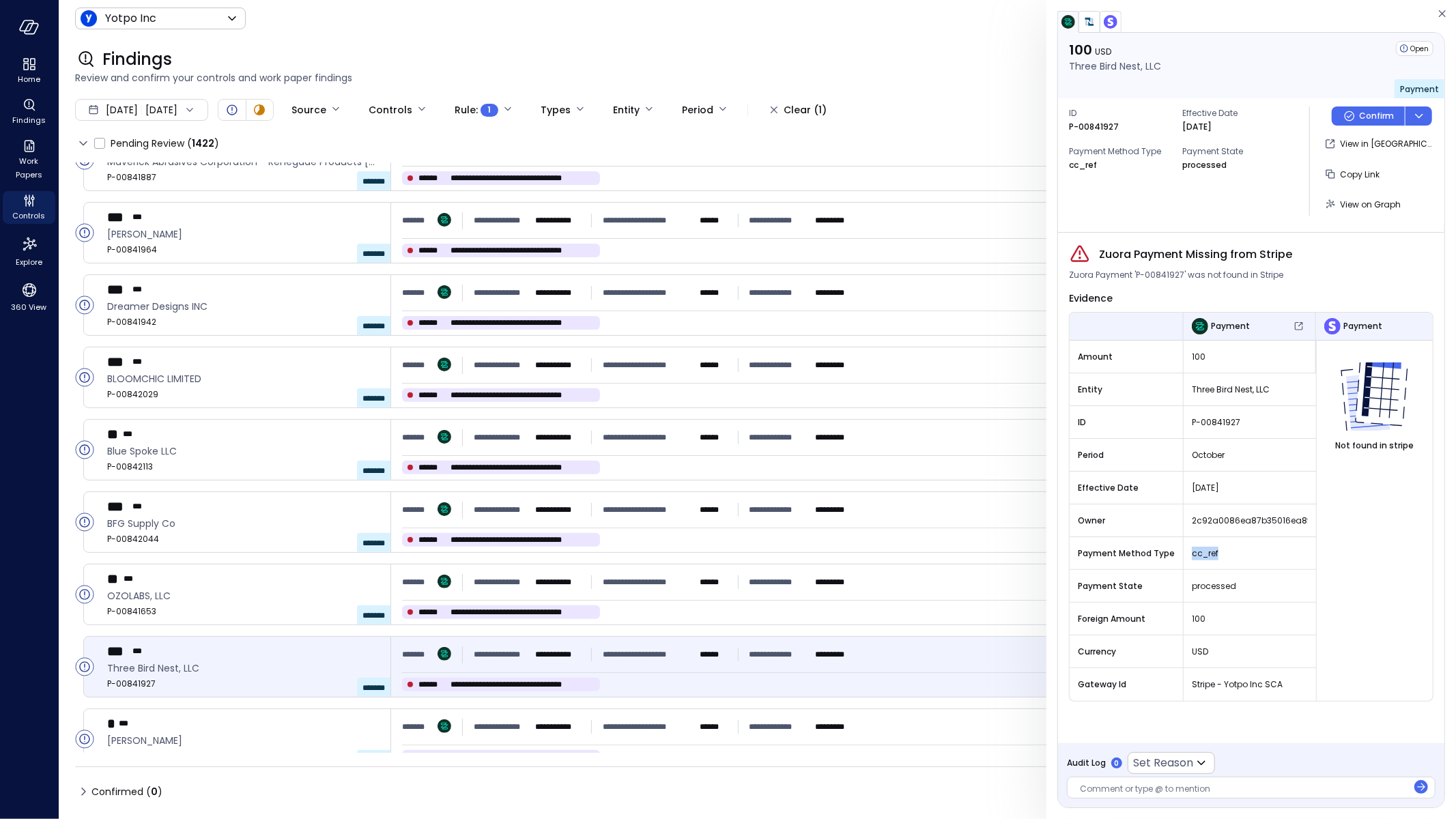
drag, startPoint x: 1193, startPoint y: 551, endPoint x: 1174, endPoint y: 551, distance: 19.0
click at [1174, 551] on tr "Payment Method Type cc_ref" at bounding box center [1251, 554] width 363 height 33
click at [1229, 559] on div "cc_ref" at bounding box center [1250, 554] width 132 height 24
drag, startPoint x: 1221, startPoint y: 556, endPoint x: 1163, endPoint y: 554, distance: 58.0
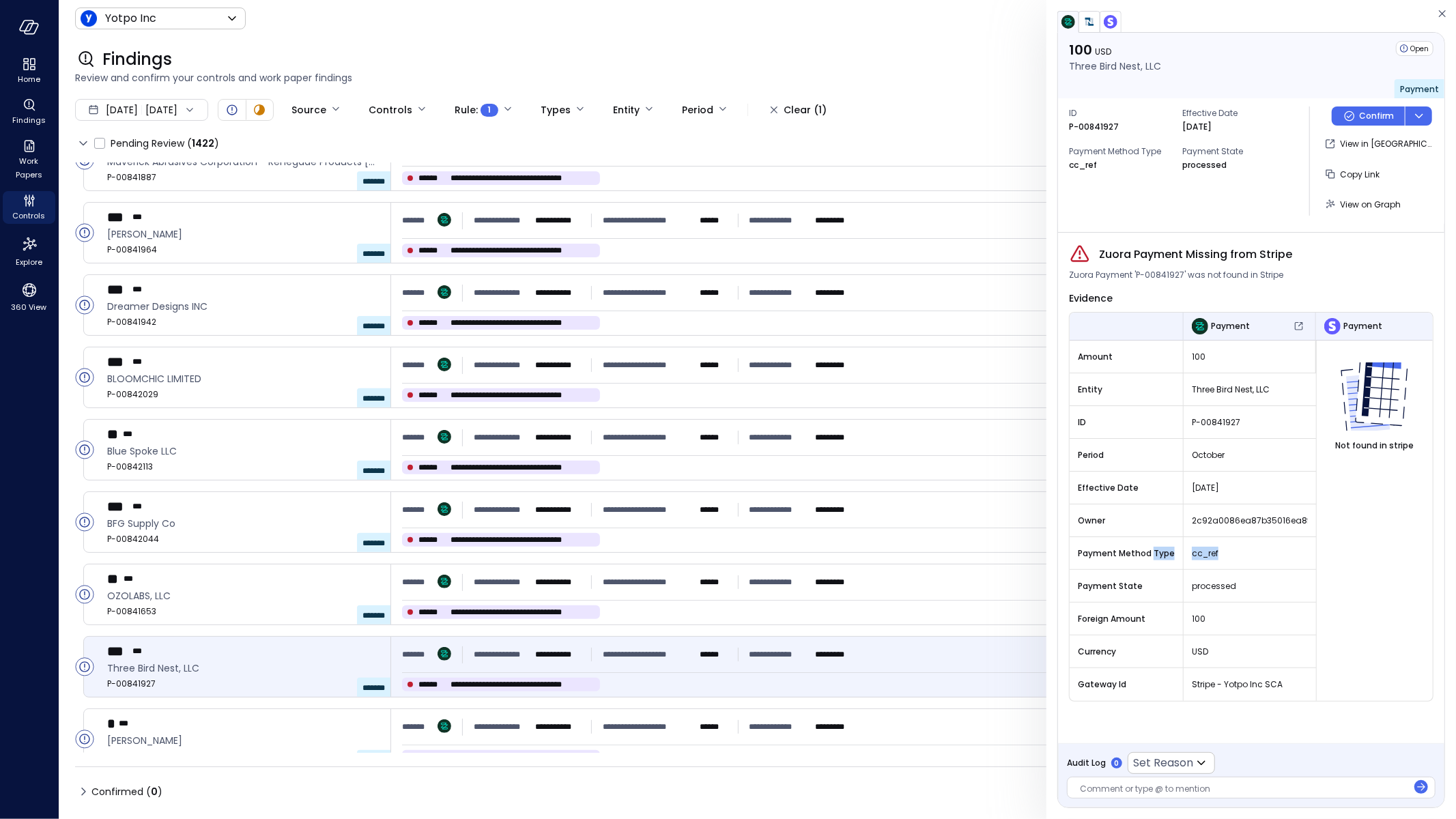
click at [1163, 554] on tr "Payment Method Type cc_ref" at bounding box center [1251, 554] width 363 height 33
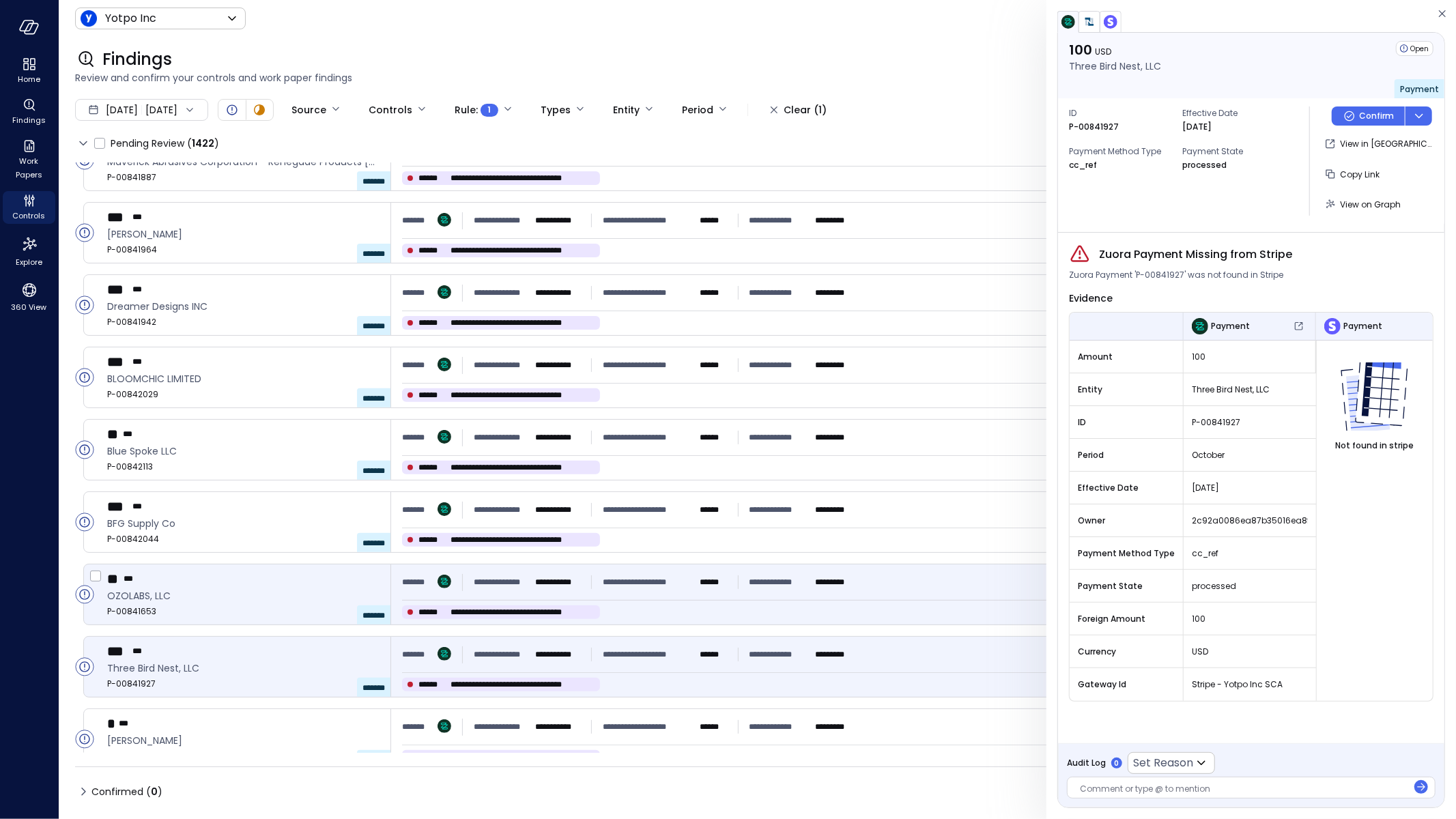
click at [678, 617] on div "**********" at bounding box center [652, 612] width 499 height 14
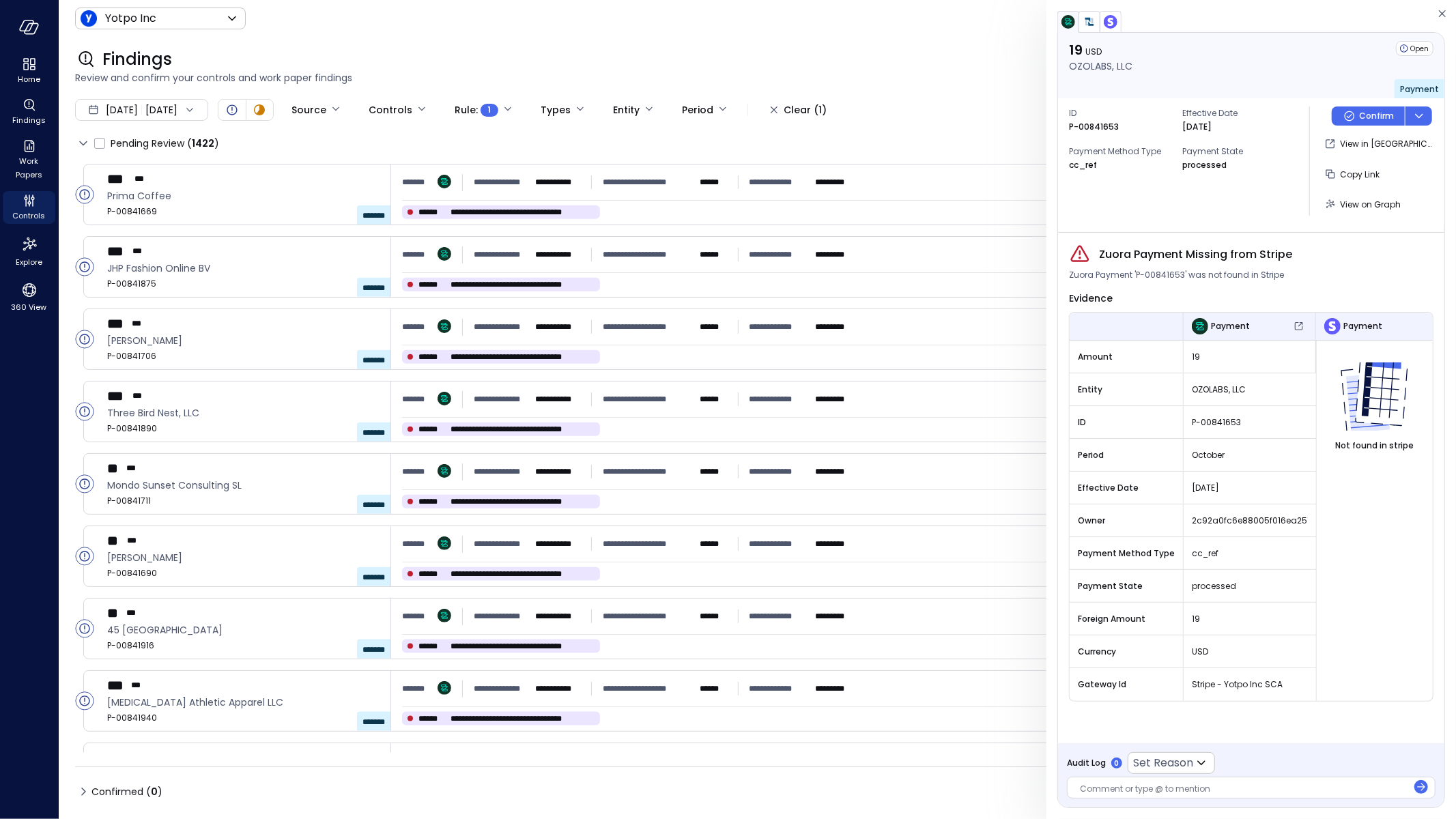
scroll to position [5186, 0]
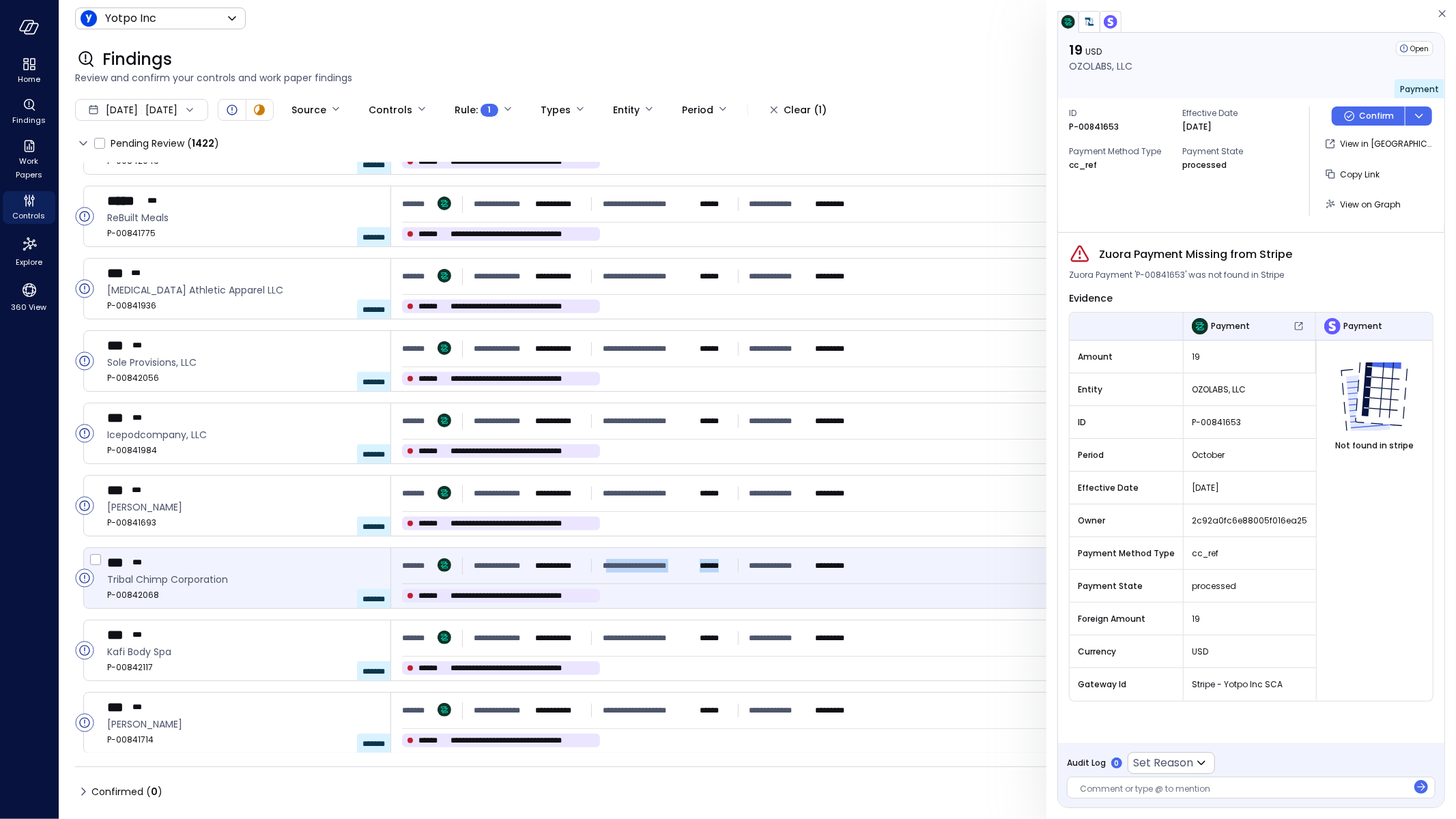
drag, startPoint x: 611, startPoint y: 565, endPoint x: 750, endPoint y: 569, distance: 139.1
click at [750, 569] on div "**********" at bounding box center [630, 566] width 456 height 24
click at [670, 566] on span "**********" at bounding box center [649, 565] width 92 height 14
drag, startPoint x: 702, startPoint y: 562, endPoint x: 731, endPoint y: 556, distance: 29.6
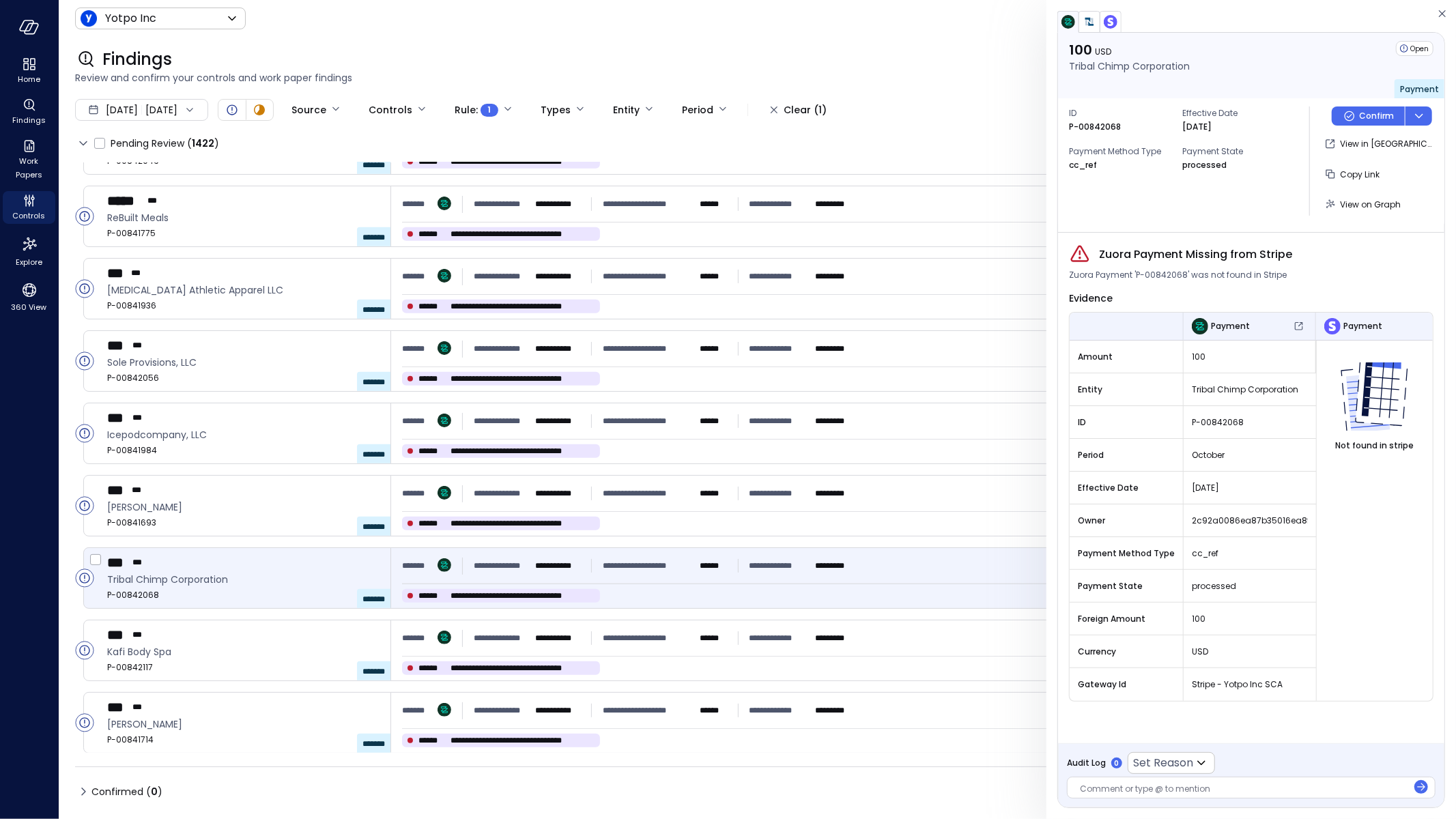
click at [731, 556] on div "**********" at bounding box center [630, 566] width 456 height 24
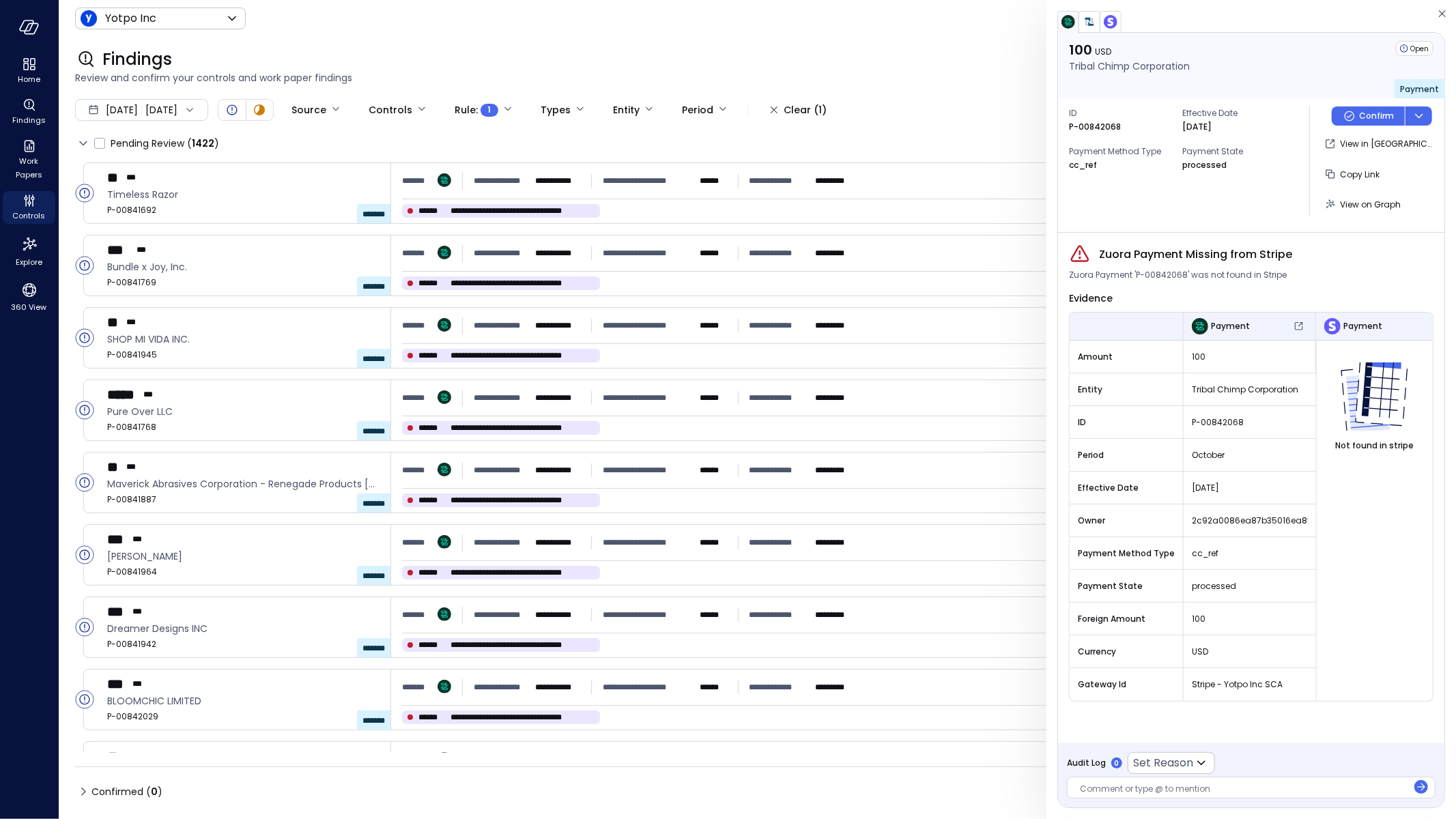
click at [713, 474] on p "******" at bounding box center [713, 470] width 26 height 14
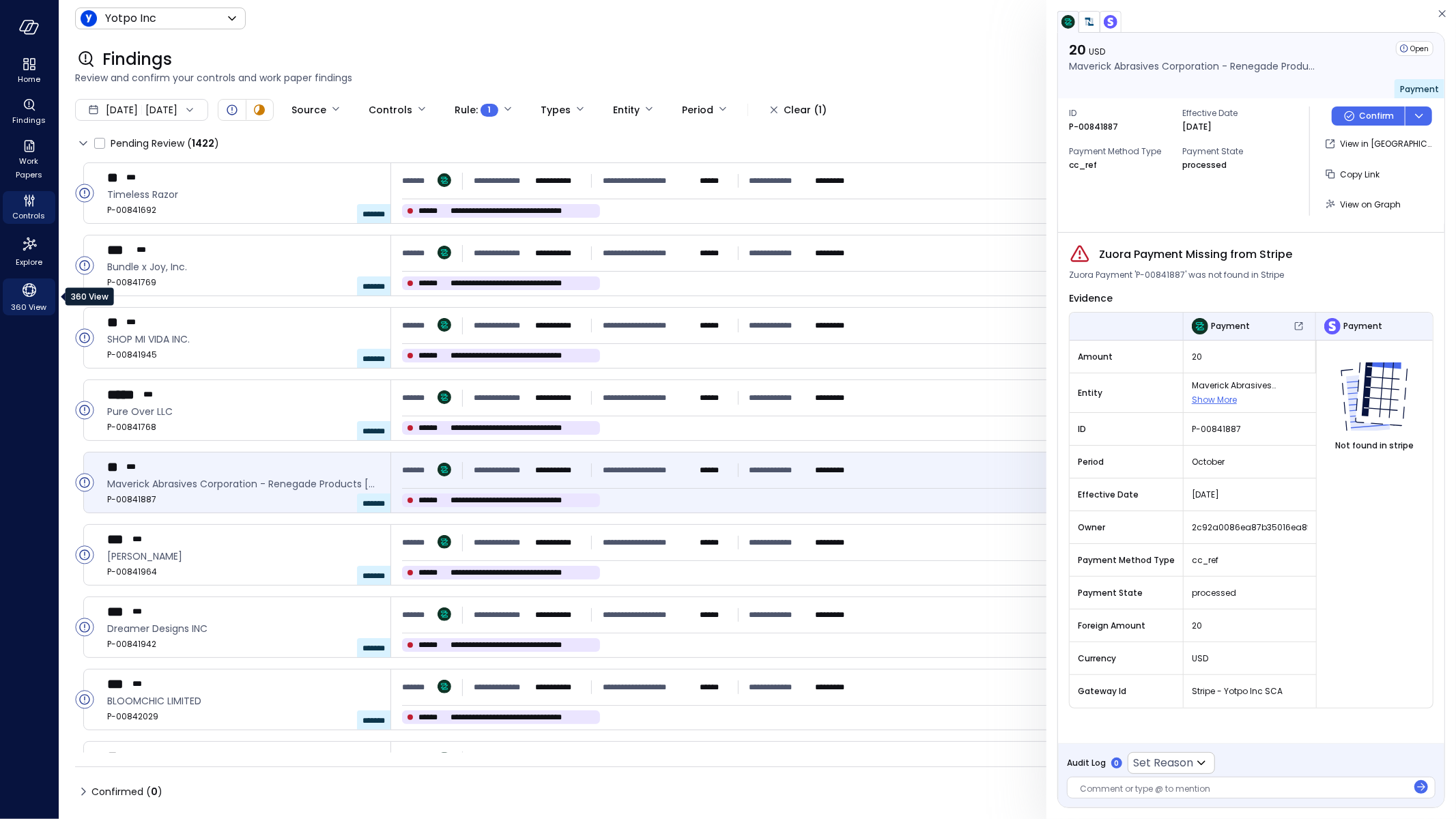
click at [38, 302] on span "360 View" at bounding box center [29, 307] width 36 height 14
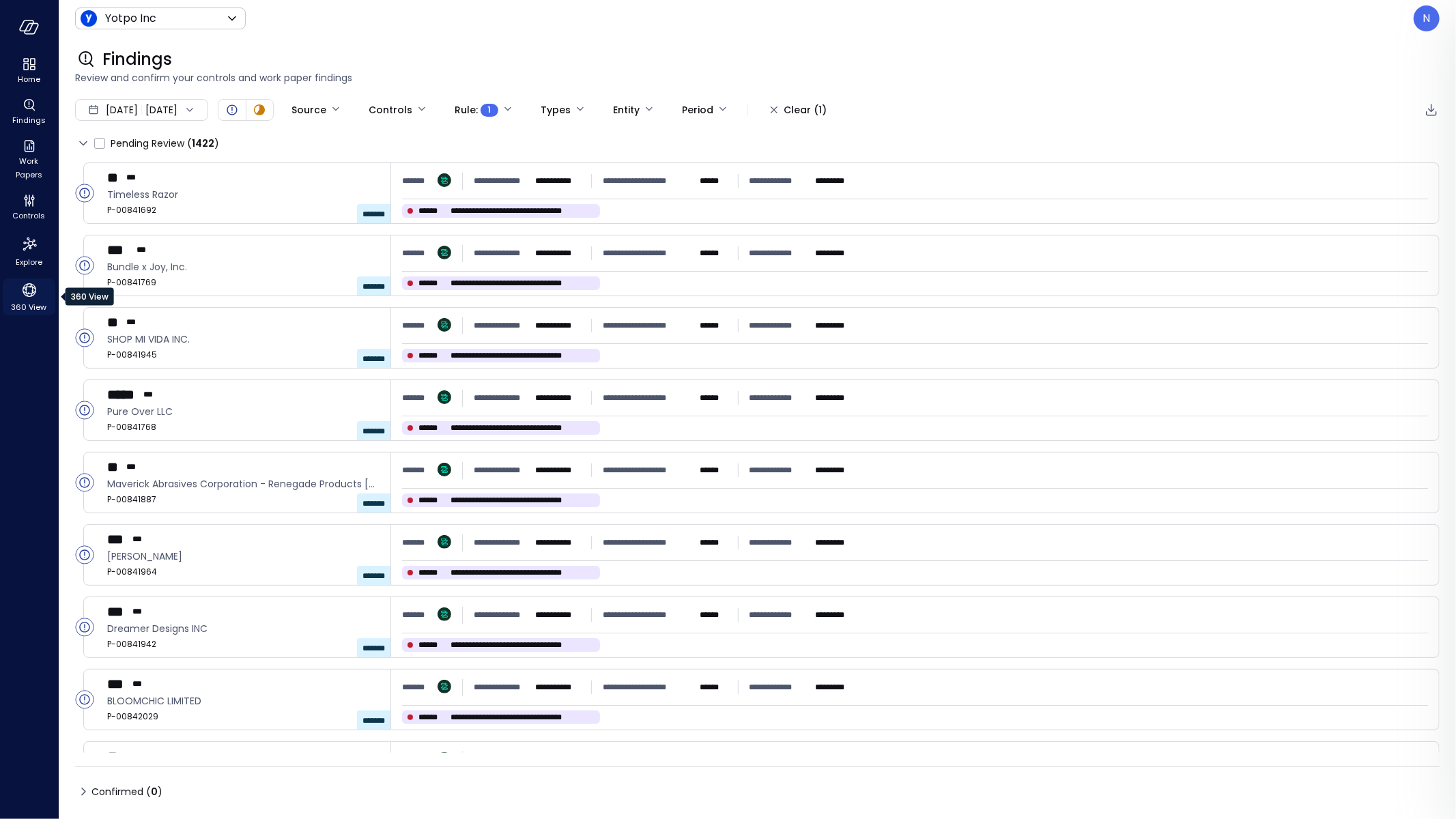
click at [31, 290] on icon "360 View" at bounding box center [29, 290] width 14 height 14
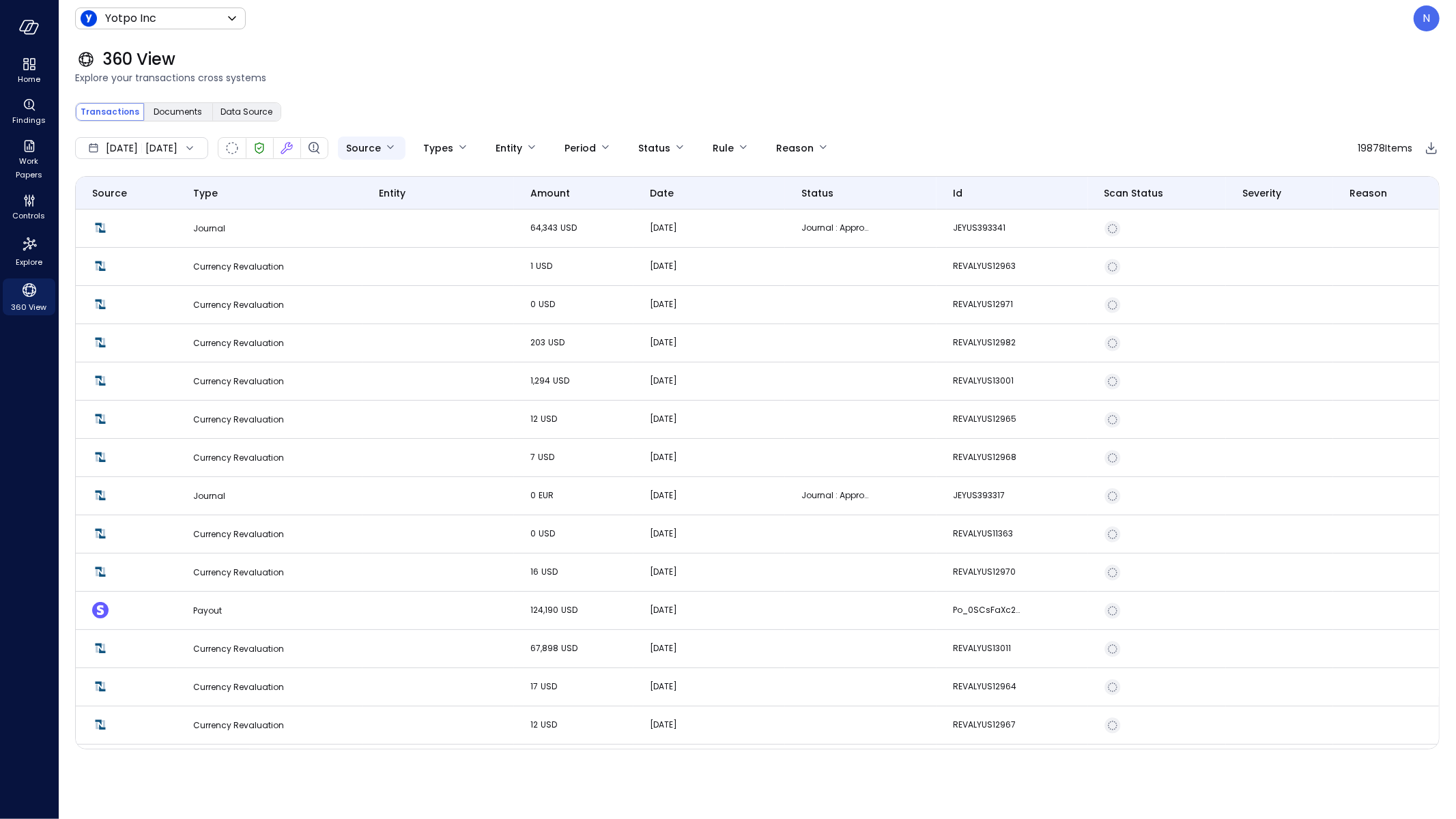
click at [408, 151] on body "Home Findings Work Papers Controls Explore 360 View Yotpo Inc ****** ​ N 360 Vi…" at bounding box center [728, 409] width 1456 height 819
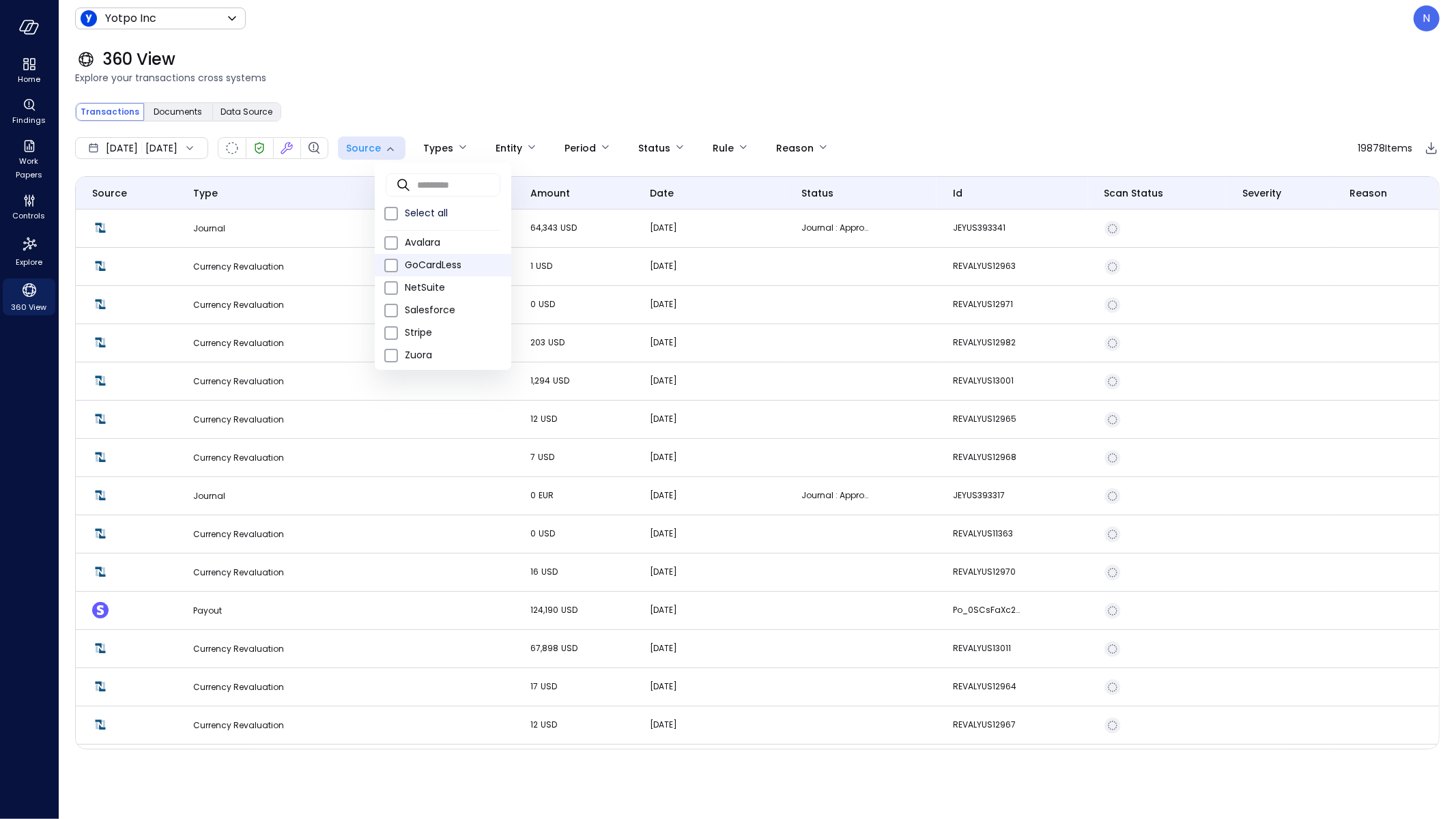
scroll to position [6, 0]
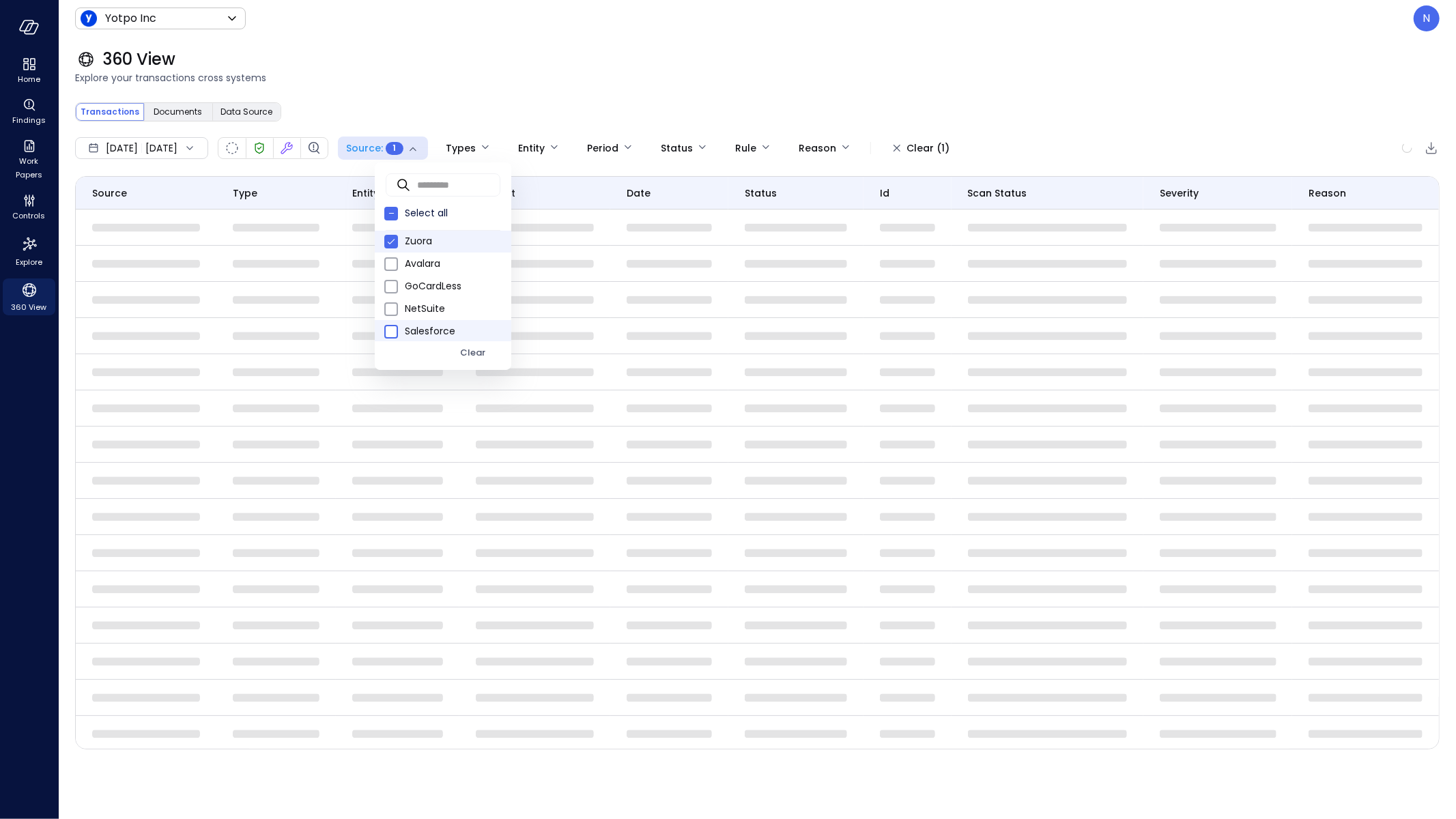
click at [390, 335] on span at bounding box center [391, 331] width 14 height 14
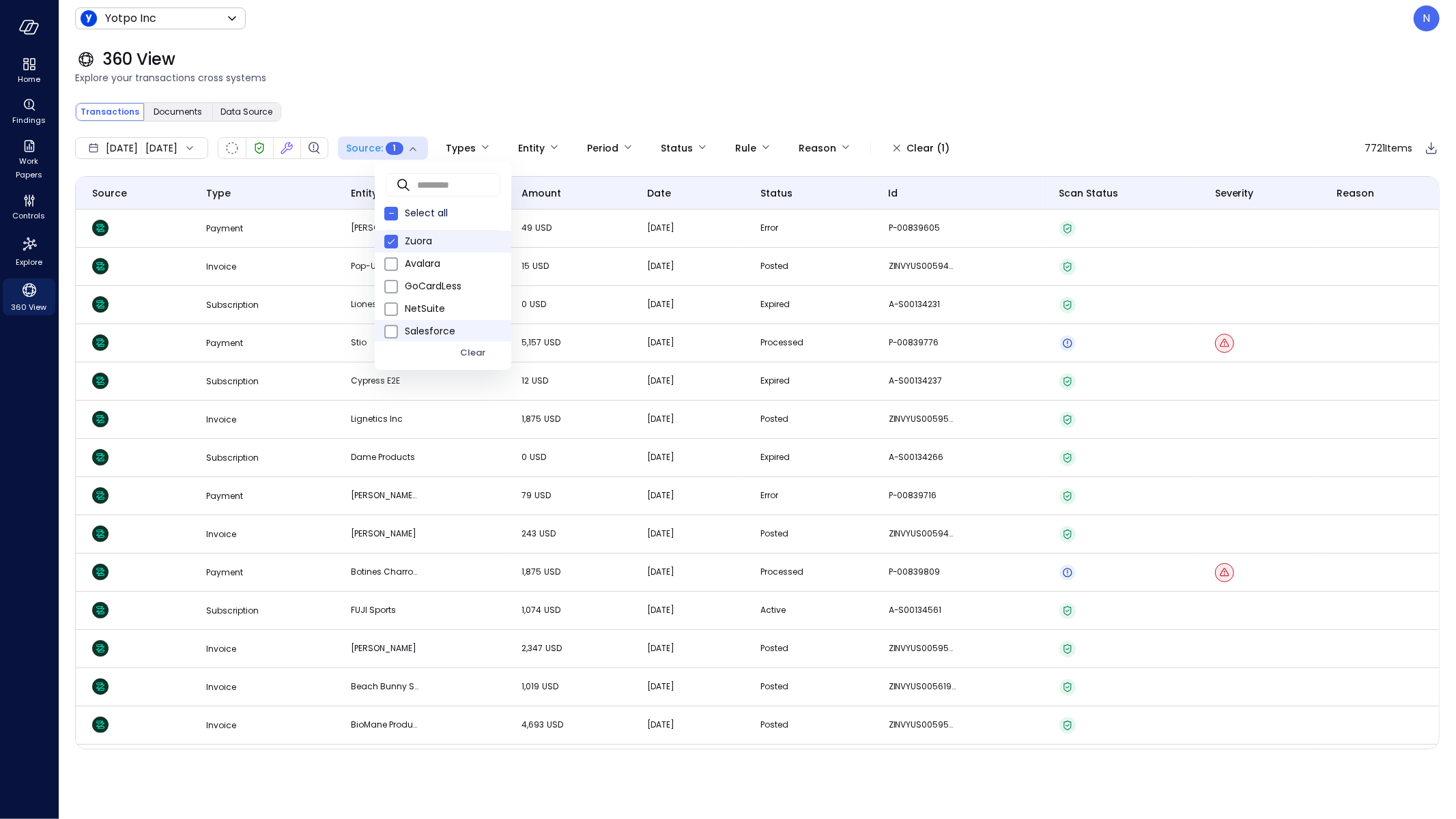
scroll to position [29, 0]
type input "**********"
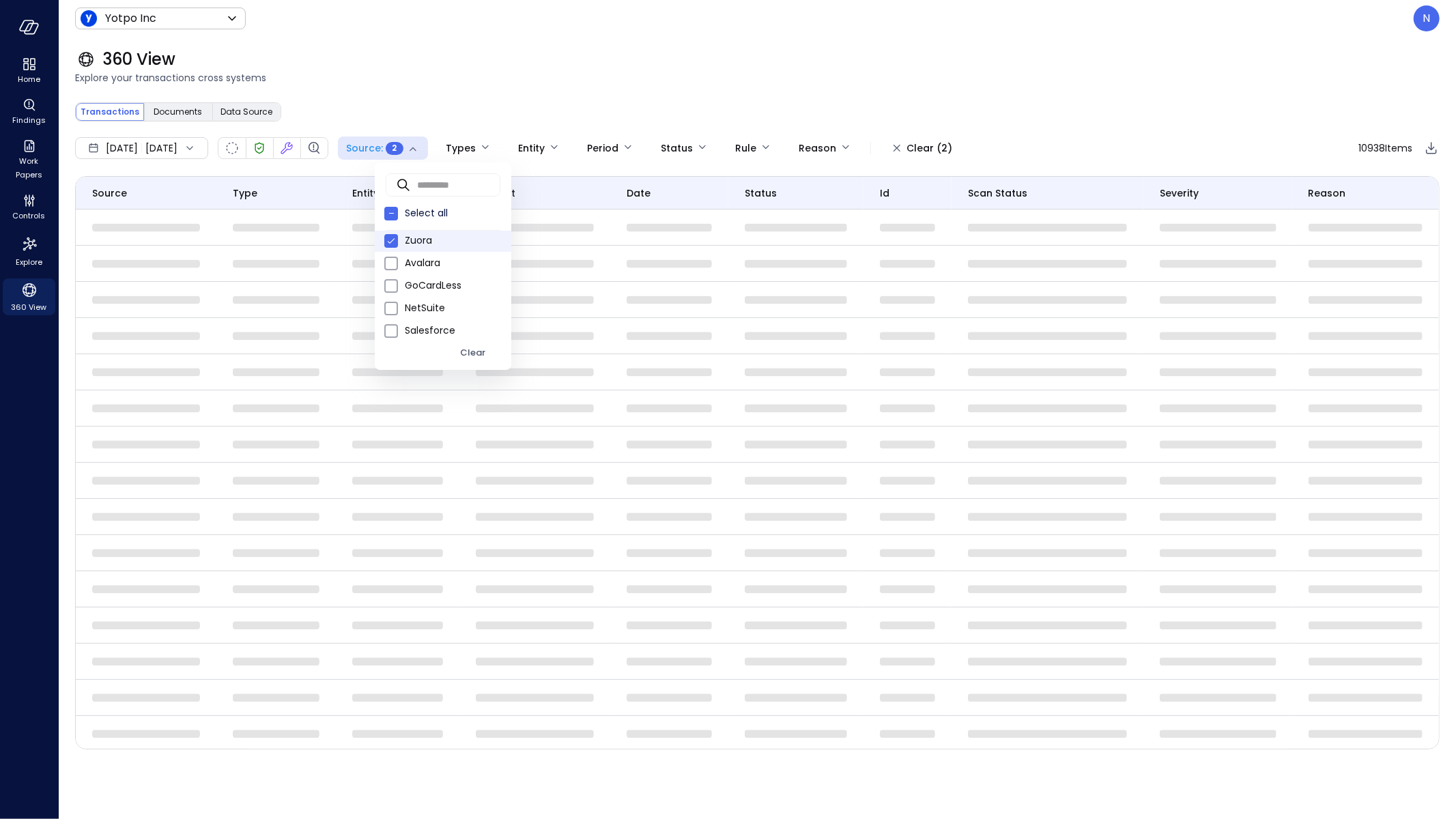
click at [599, 84] on div at bounding box center [728, 409] width 1456 height 819
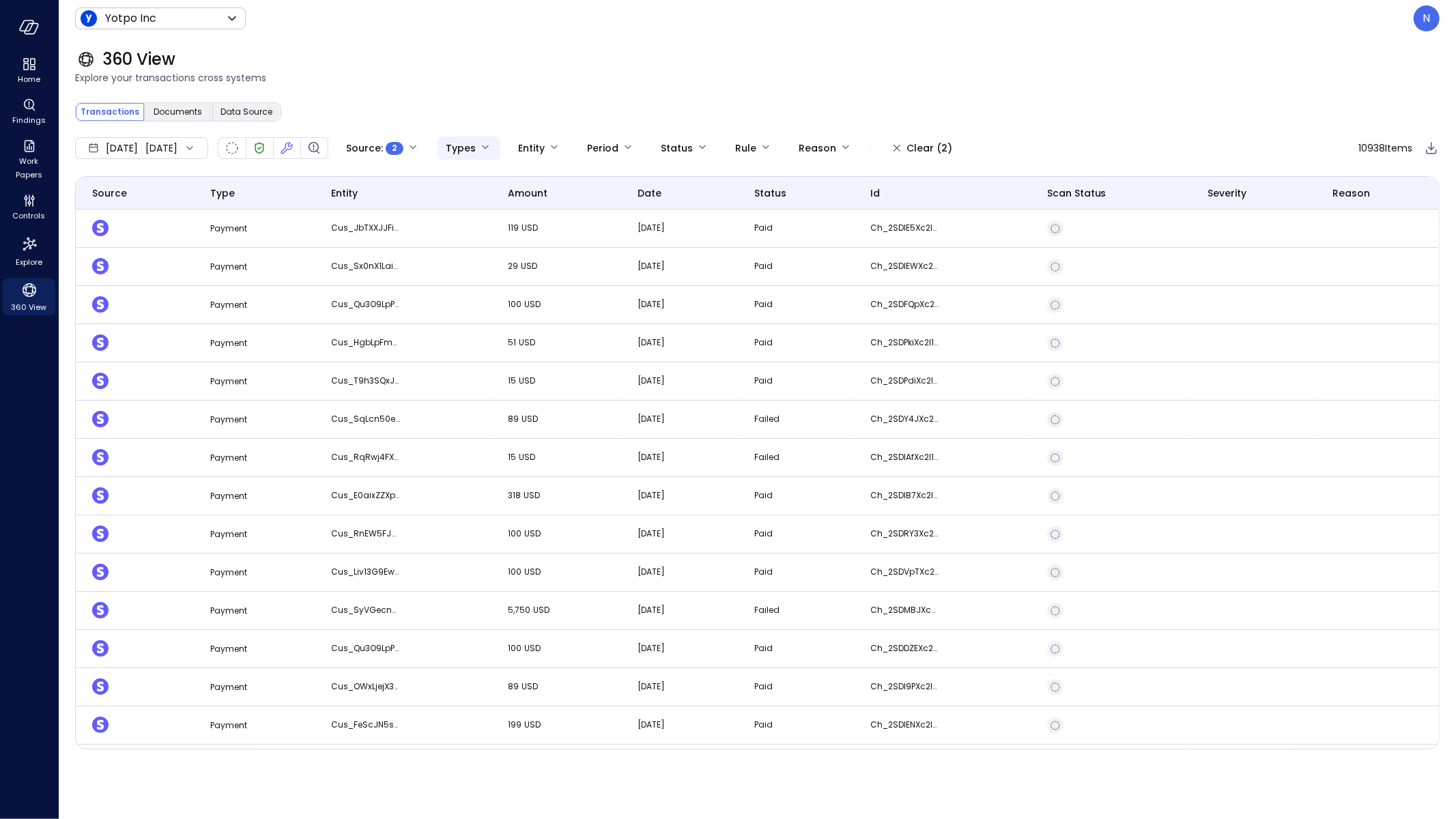
click at [517, 146] on body "**********" at bounding box center [728, 409] width 1456 height 819
click at [705, 102] on div at bounding box center [728, 409] width 1456 height 819
click at [785, 144] on body "**********" at bounding box center [728, 409] width 1456 height 819
click at [795, 107] on div at bounding box center [728, 409] width 1456 height 819
click at [798, 152] on body "**********" at bounding box center [728, 409] width 1456 height 819
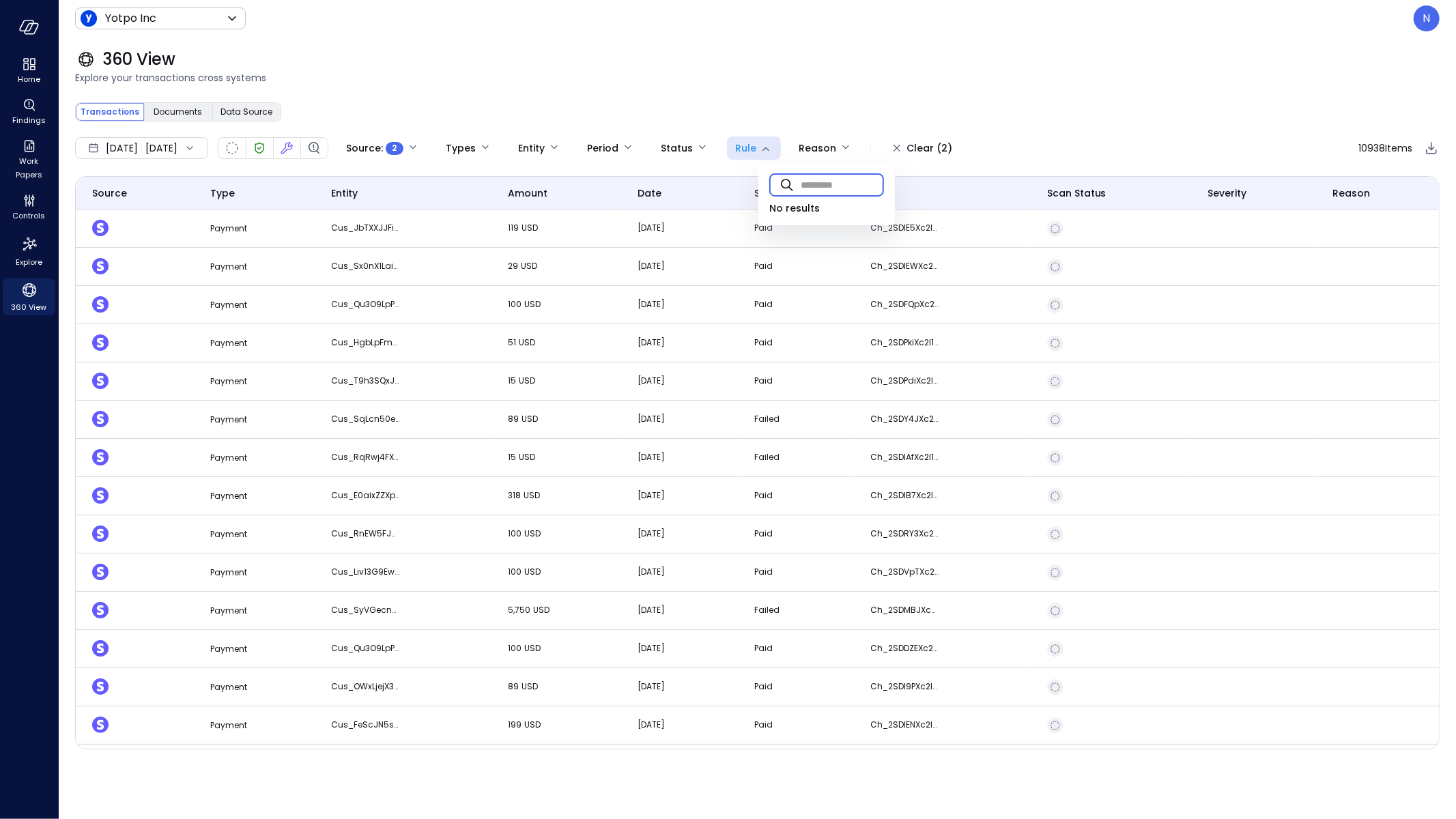
click at [827, 189] on input "text" at bounding box center [842, 185] width 83 height 36
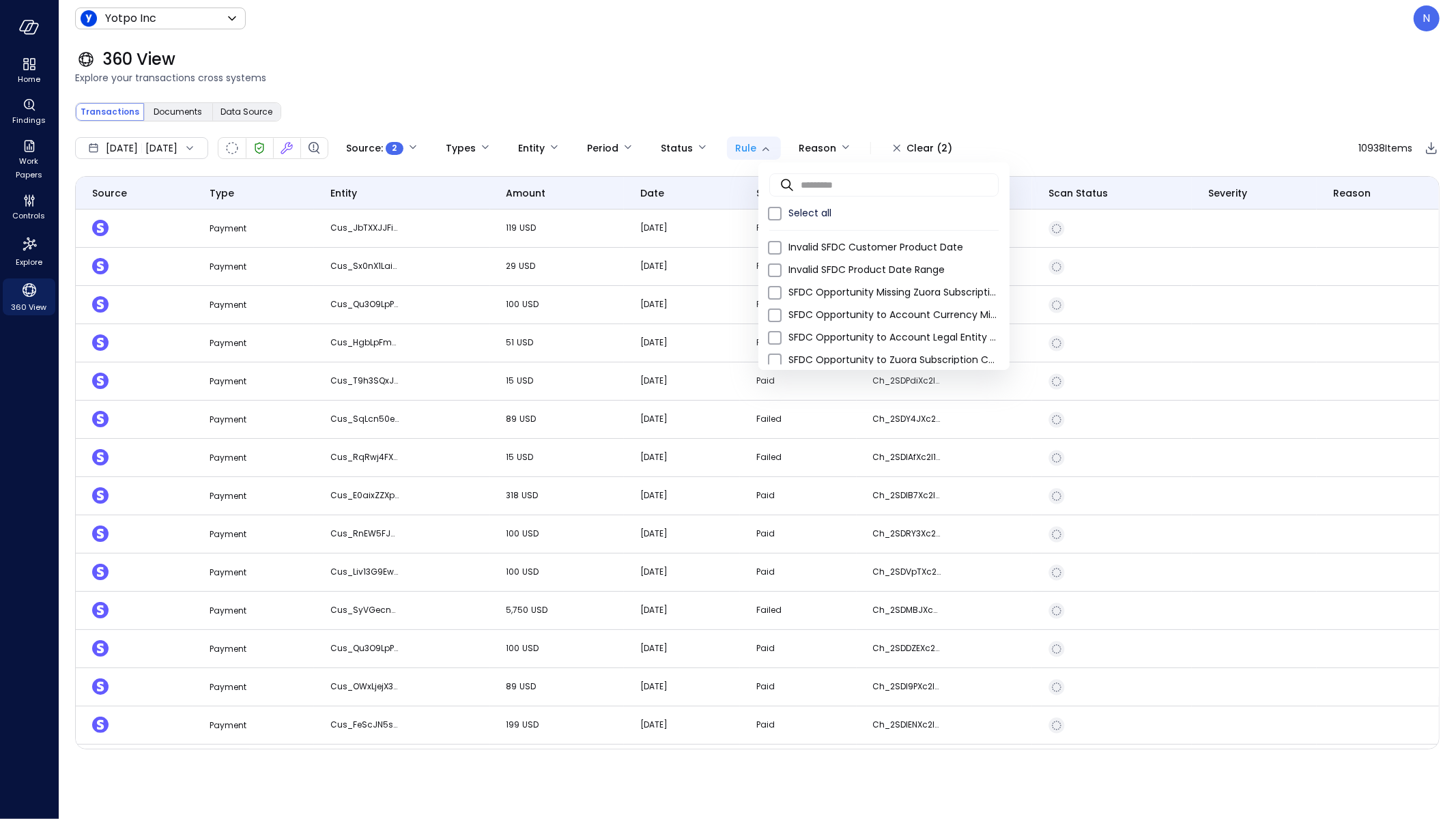
click at [779, 156] on body "**********" at bounding box center [728, 409] width 1456 height 819
click at [865, 187] on input "text" at bounding box center [899, 185] width 198 height 36
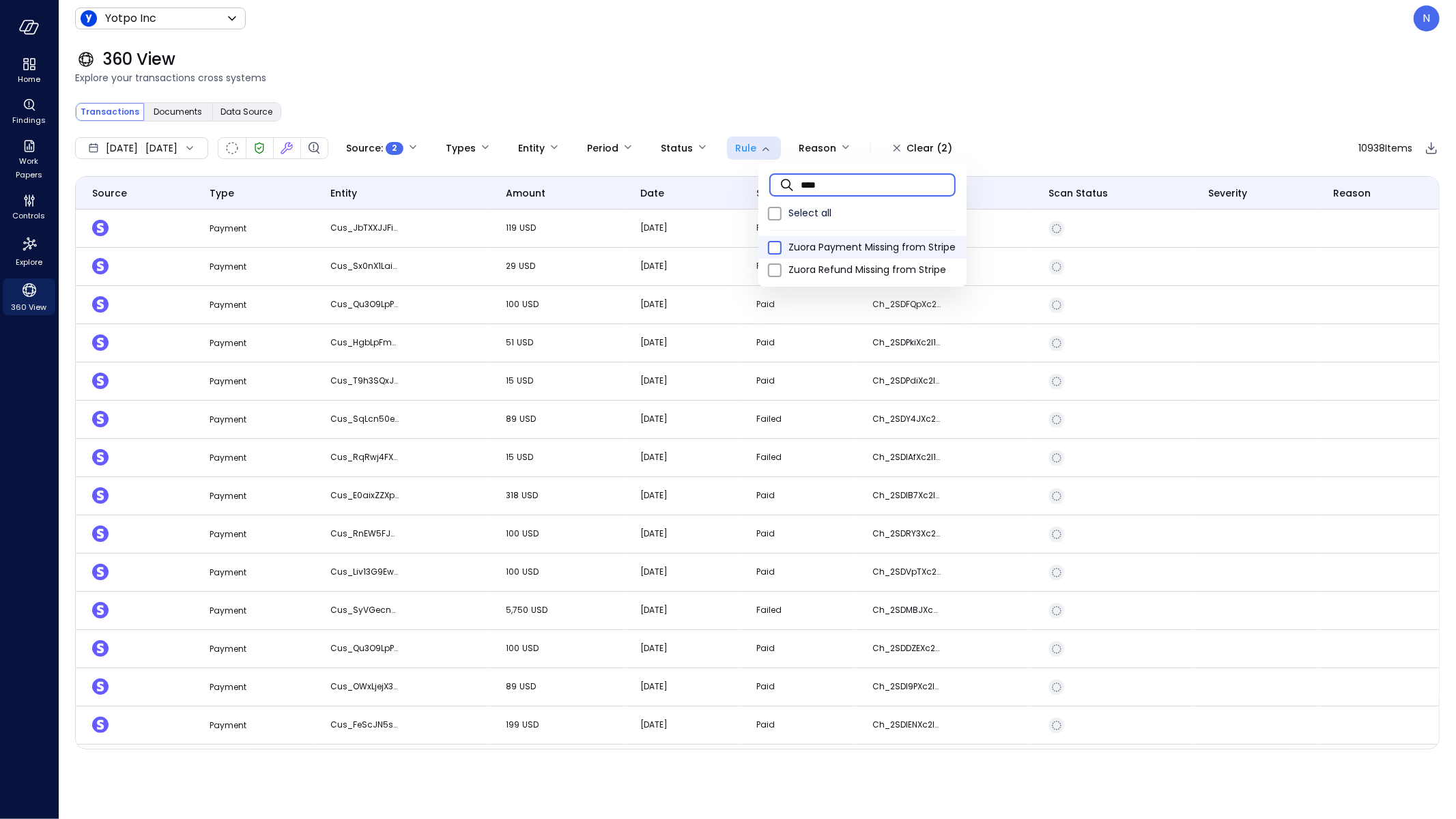
type input "****"
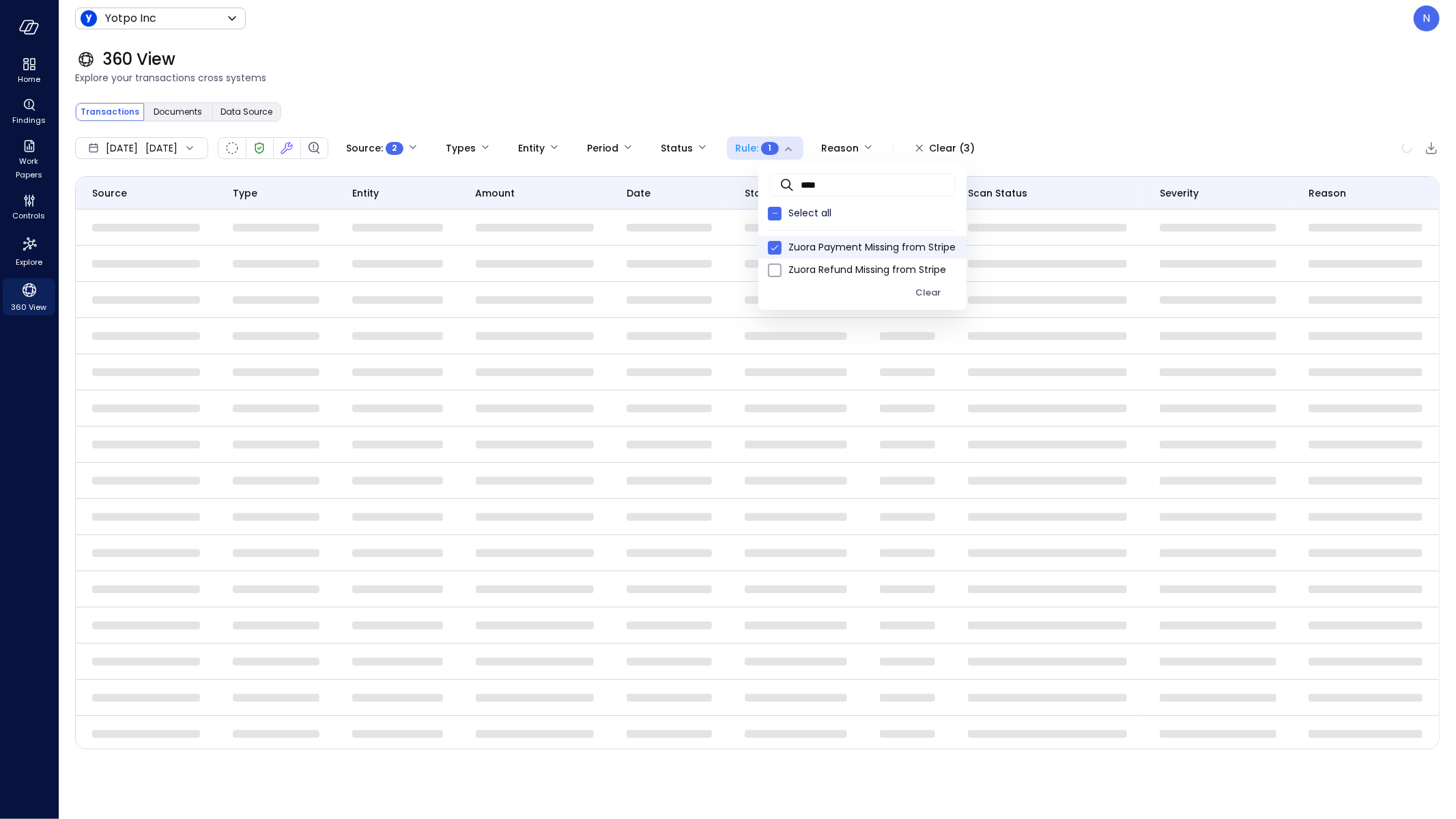
click at [838, 64] on div at bounding box center [728, 409] width 1456 height 819
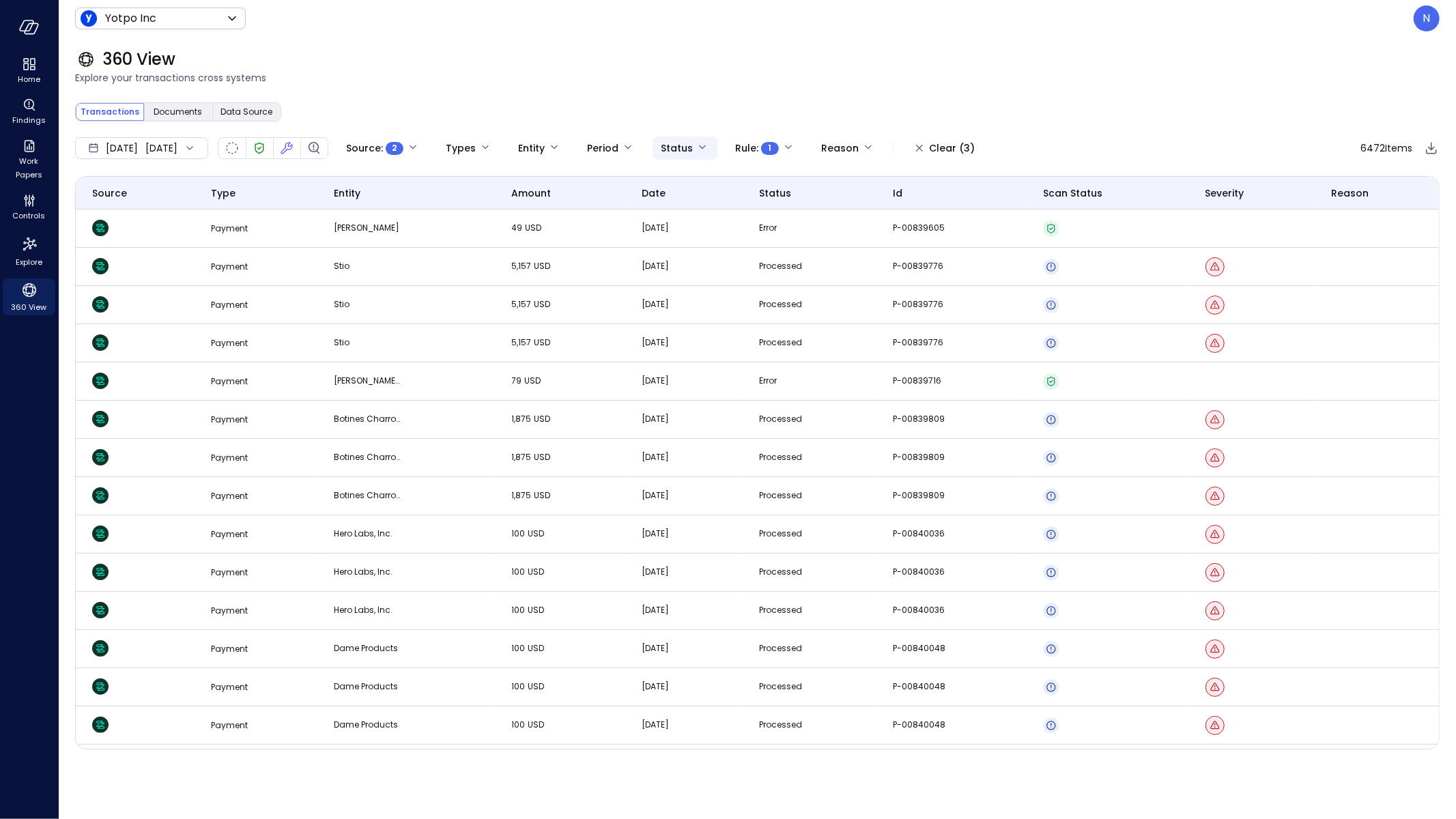
click at [716, 139] on body "**********" at bounding box center [728, 409] width 1456 height 819
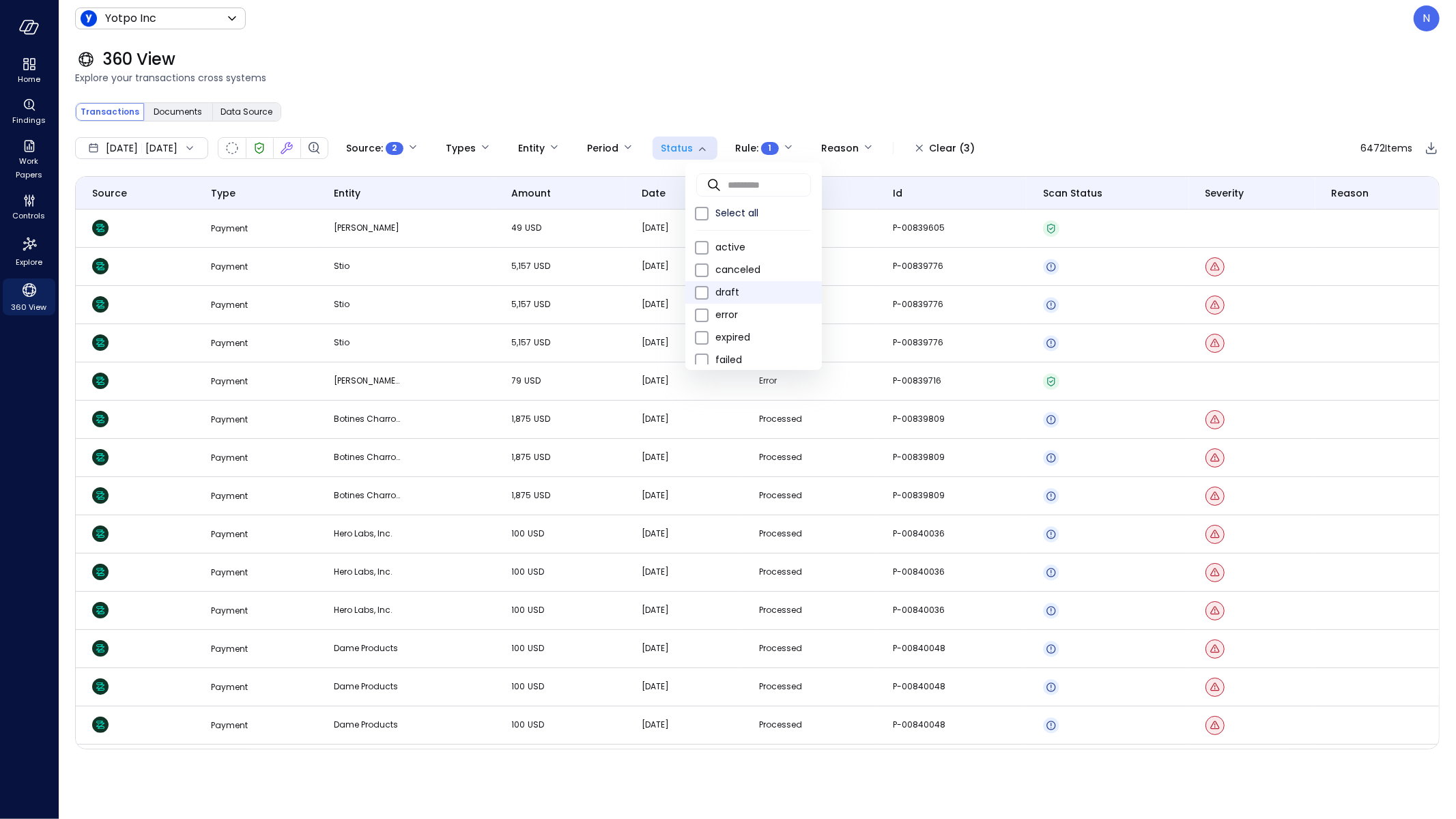
scroll to position [97, 0]
type input "*********"
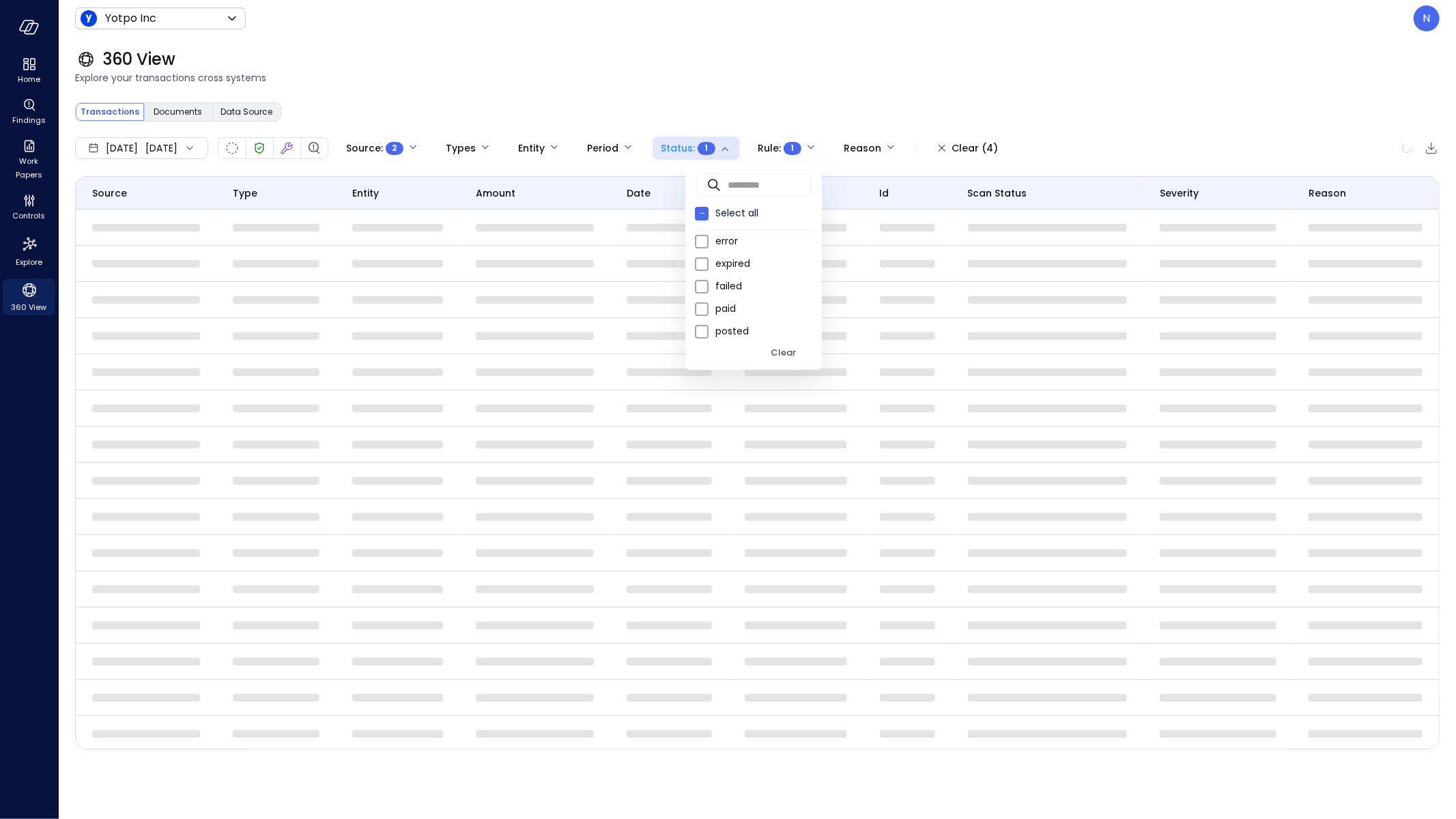
click at [678, 24] on div at bounding box center [728, 409] width 1456 height 819
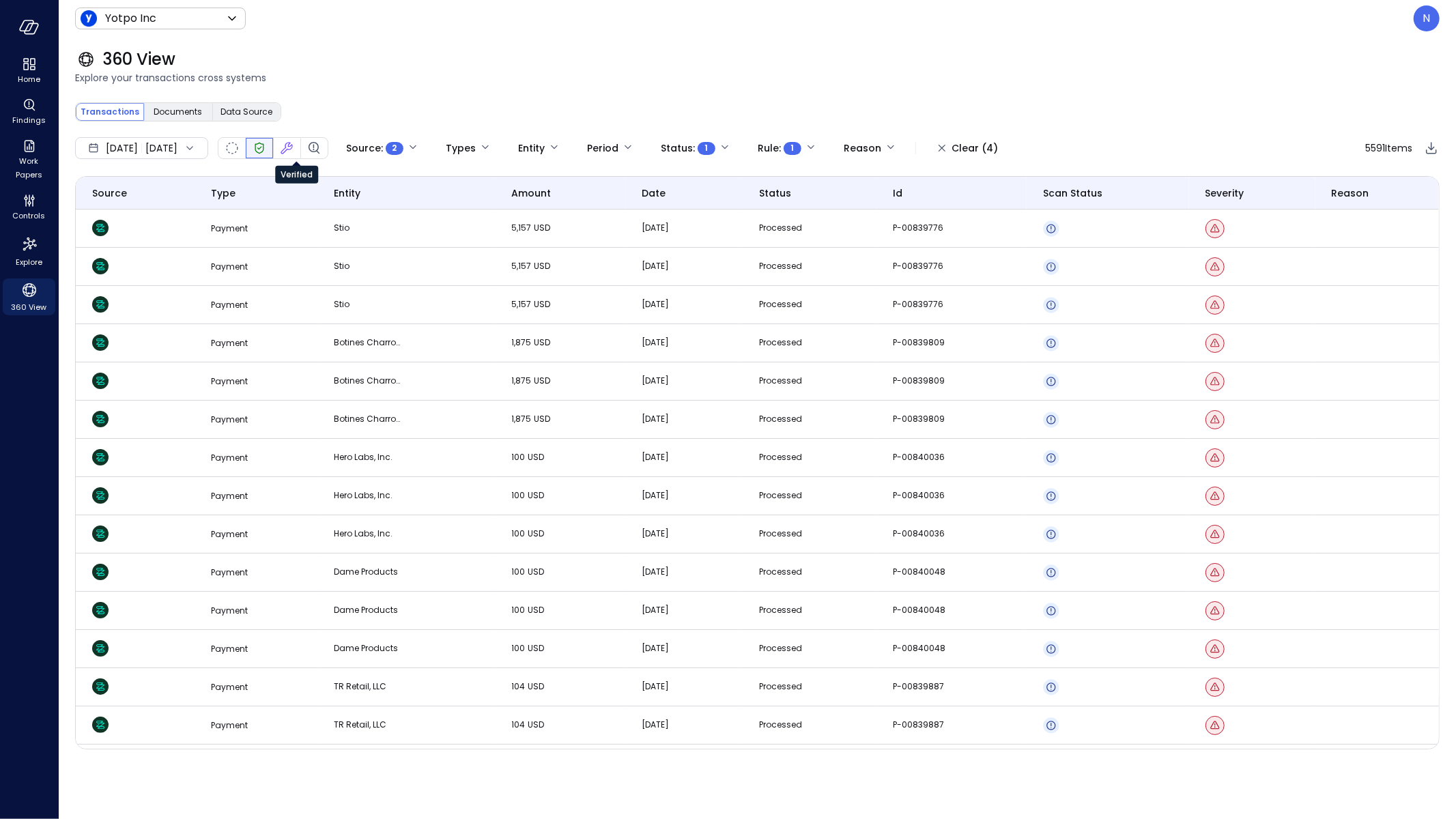
click at [268, 154] on icon "Verified" at bounding box center [259, 148] width 16 height 16
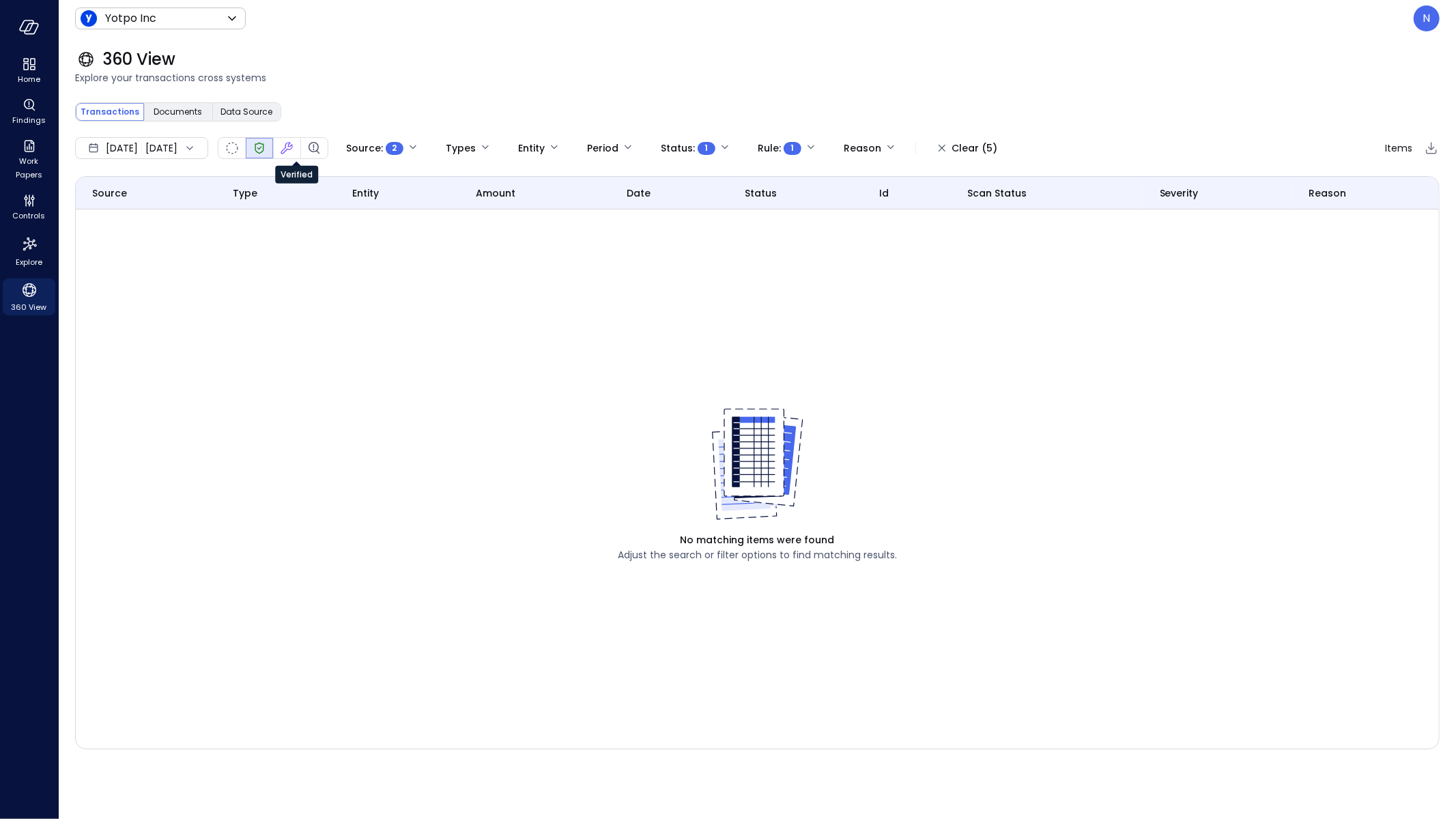
click at [268, 154] on icon "Verified" at bounding box center [259, 148] width 16 height 16
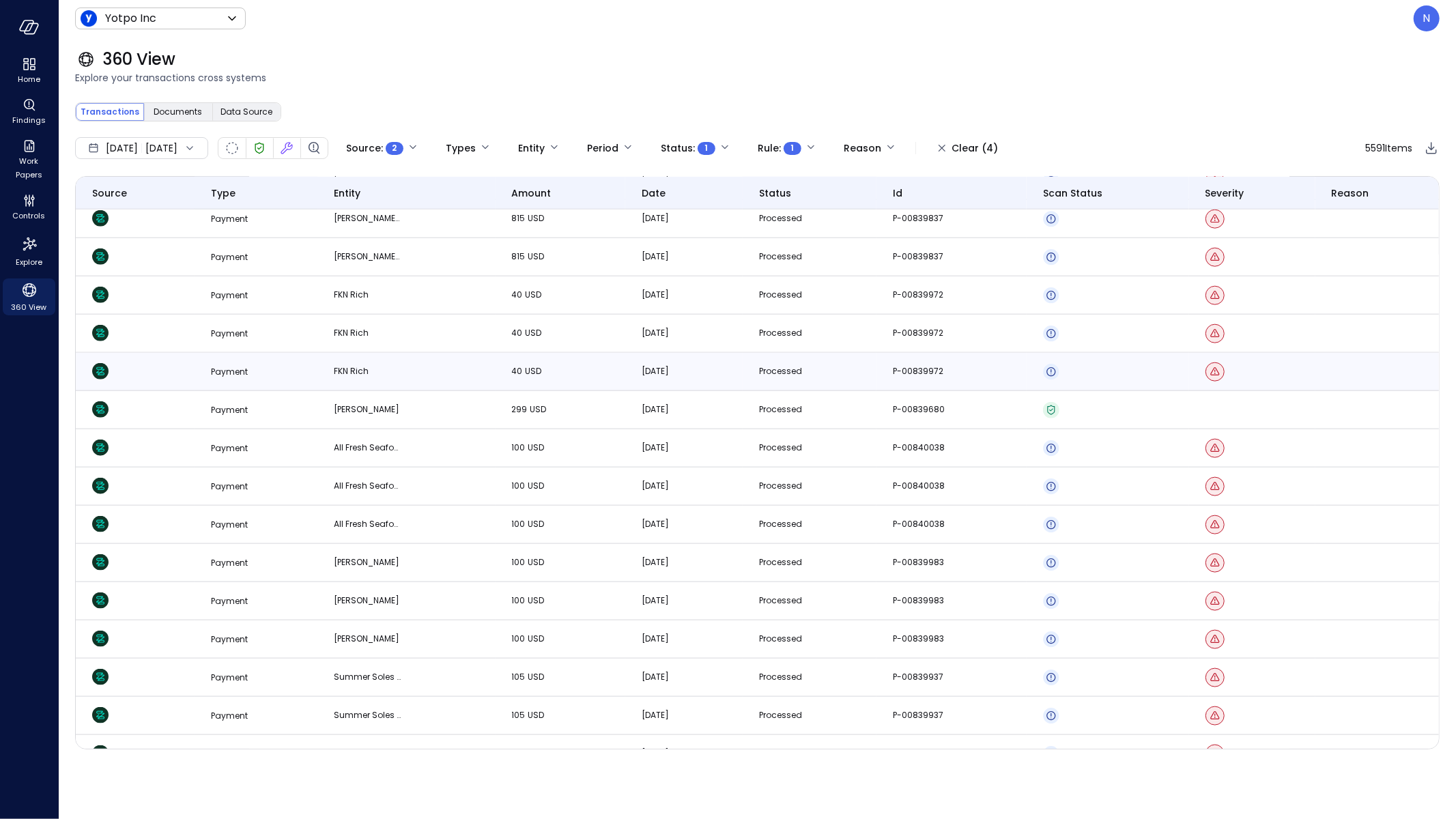
scroll to position [1370, 0]
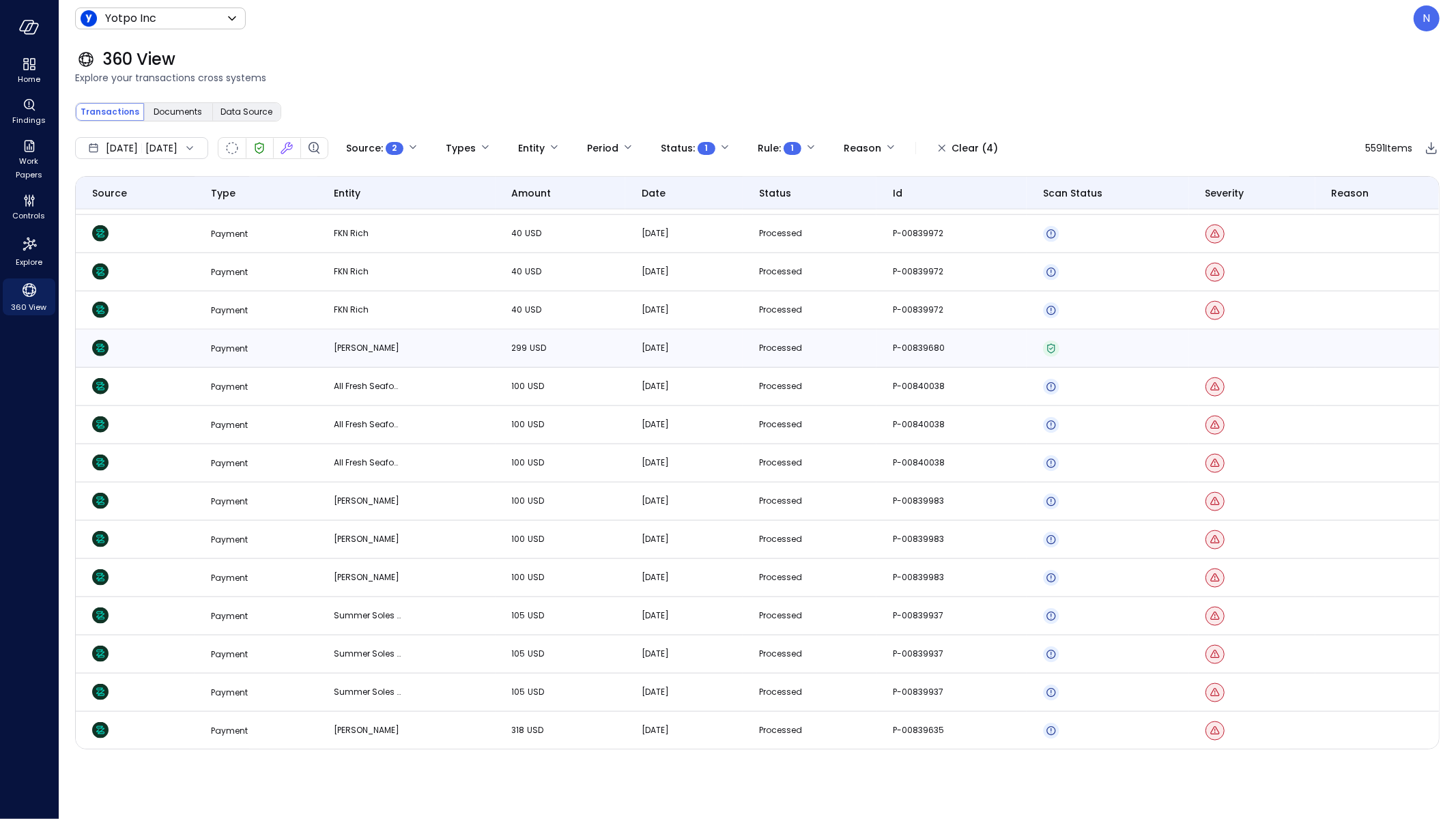
click at [989, 358] on td "P-00839680" at bounding box center [952, 348] width 150 height 38
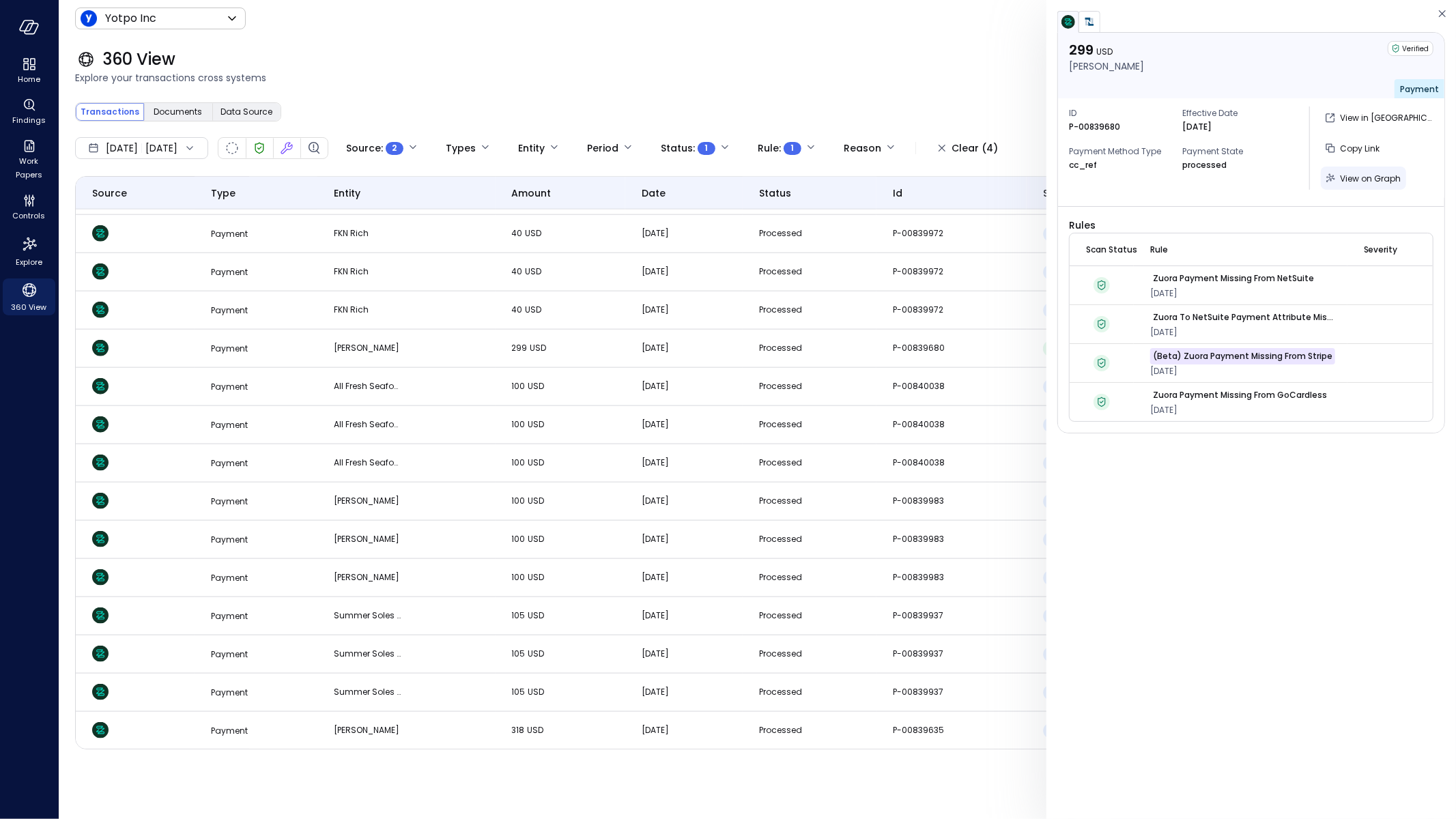
click at [1373, 179] on span "View on Graph" at bounding box center [1370, 178] width 61 height 11
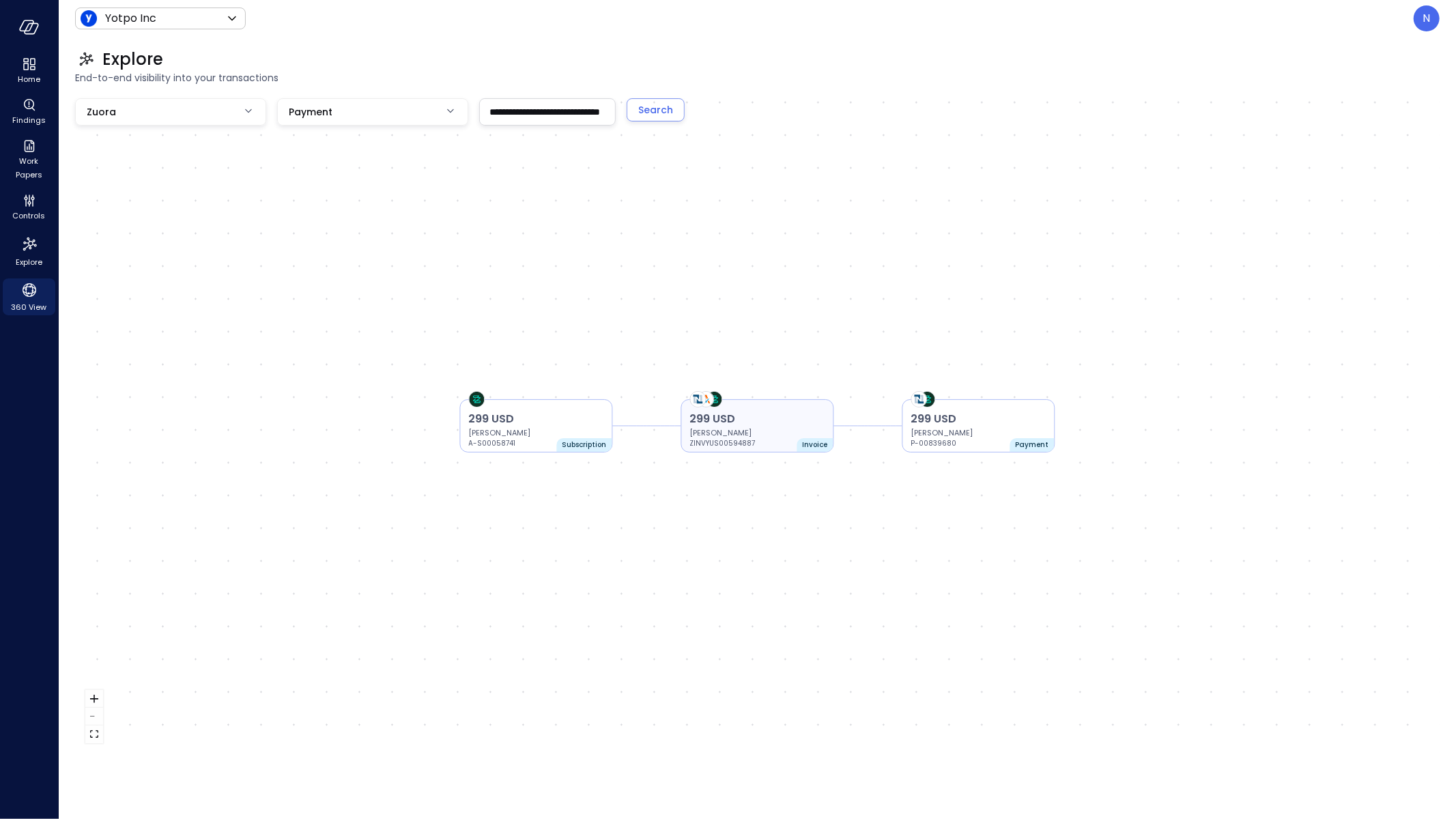
click at [793, 446] on div "299 USD Taylor Wright ZINVYUS00594887" at bounding box center [758, 429] width 135 height 38
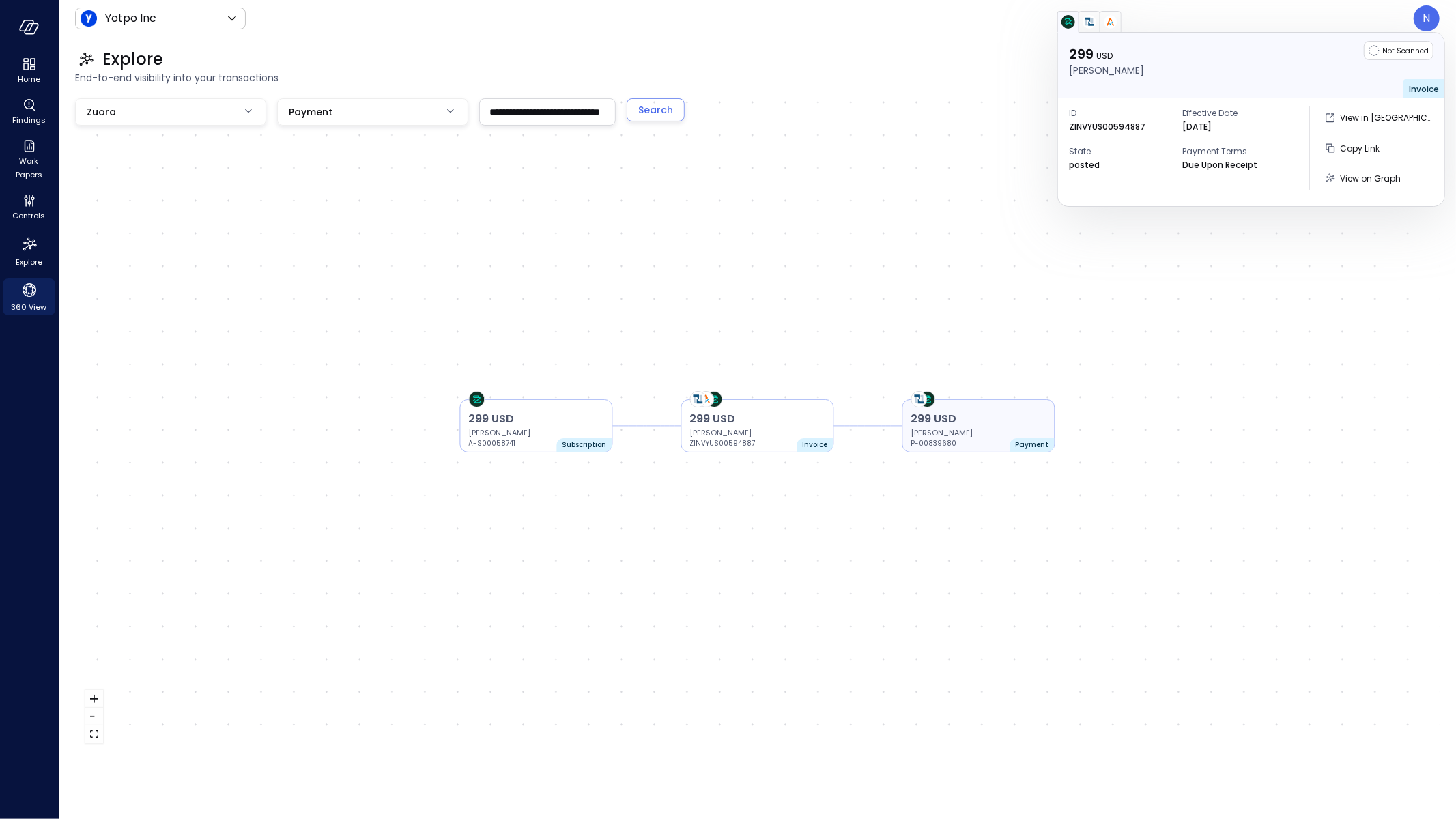
click at [961, 424] on p "299 USD" at bounding box center [979, 418] width 135 height 16
click at [792, 418] on p "299 USD" at bounding box center [758, 418] width 135 height 16
click at [932, 421] on p "299 USD" at bounding box center [979, 418] width 135 height 16
click at [776, 432] on p "Taylor Wright" at bounding box center [758, 432] width 135 height 11
click at [956, 427] on p "Taylor Wright" at bounding box center [979, 432] width 135 height 11
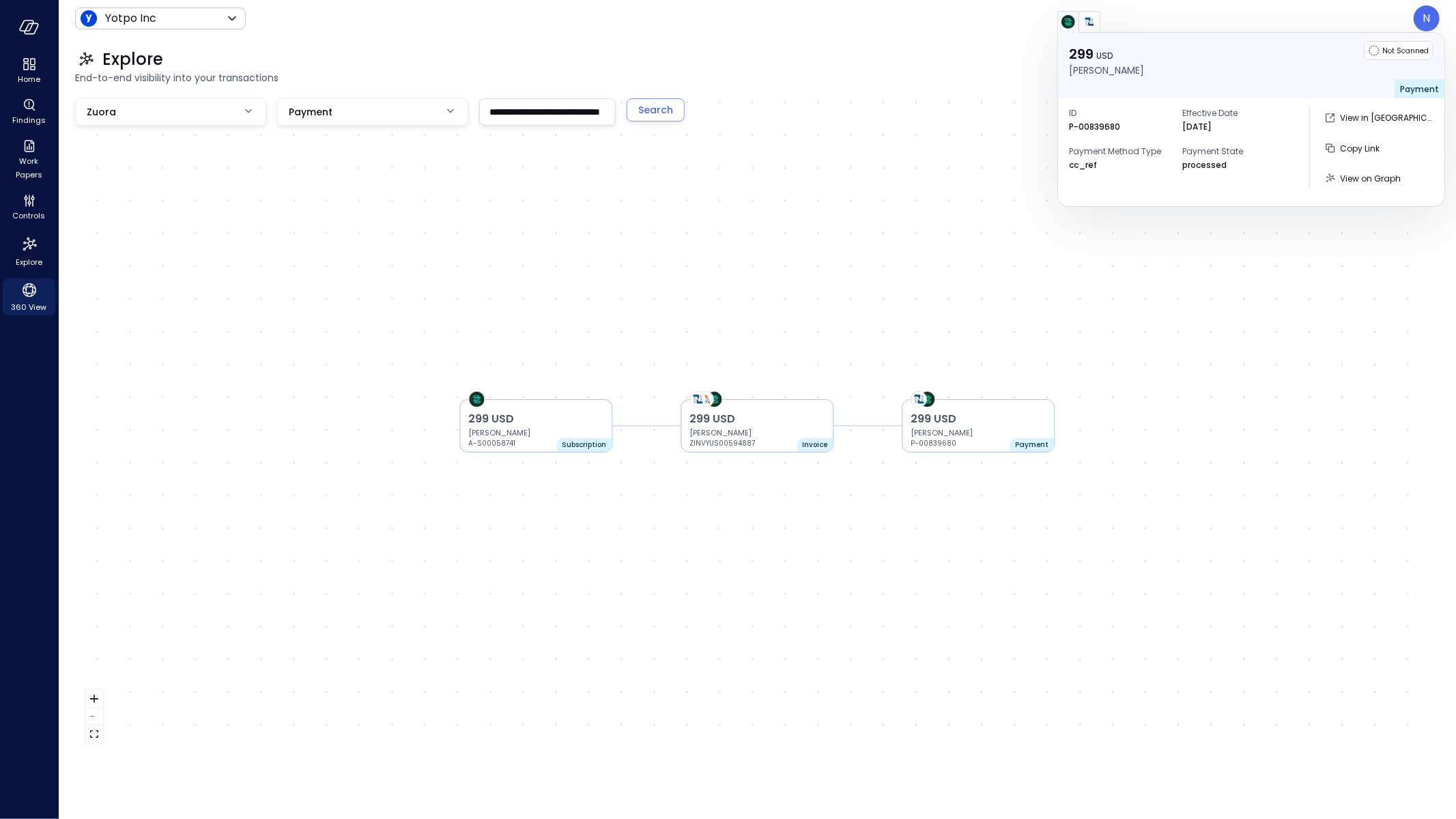
click at [1078, 127] on p "P-00839680" at bounding box center [1095, 127] width 52 height 14
drag, startPoint x: 1158, startPoint y: 153, endPoint x: 1062, endPoint y: 144, distance: 96.4
click at [1065, 144] on div "ID P-00839680 Effective Date Oct 1, 2025 Payment Method Type cc_ref Payment Sta…" at bounding box center [1251, 147] width 386 height 99
copy span "Payment Method Type"
click at [33, 109] on icon "Findings" at bounding box center [33, 109] width 4 height 4
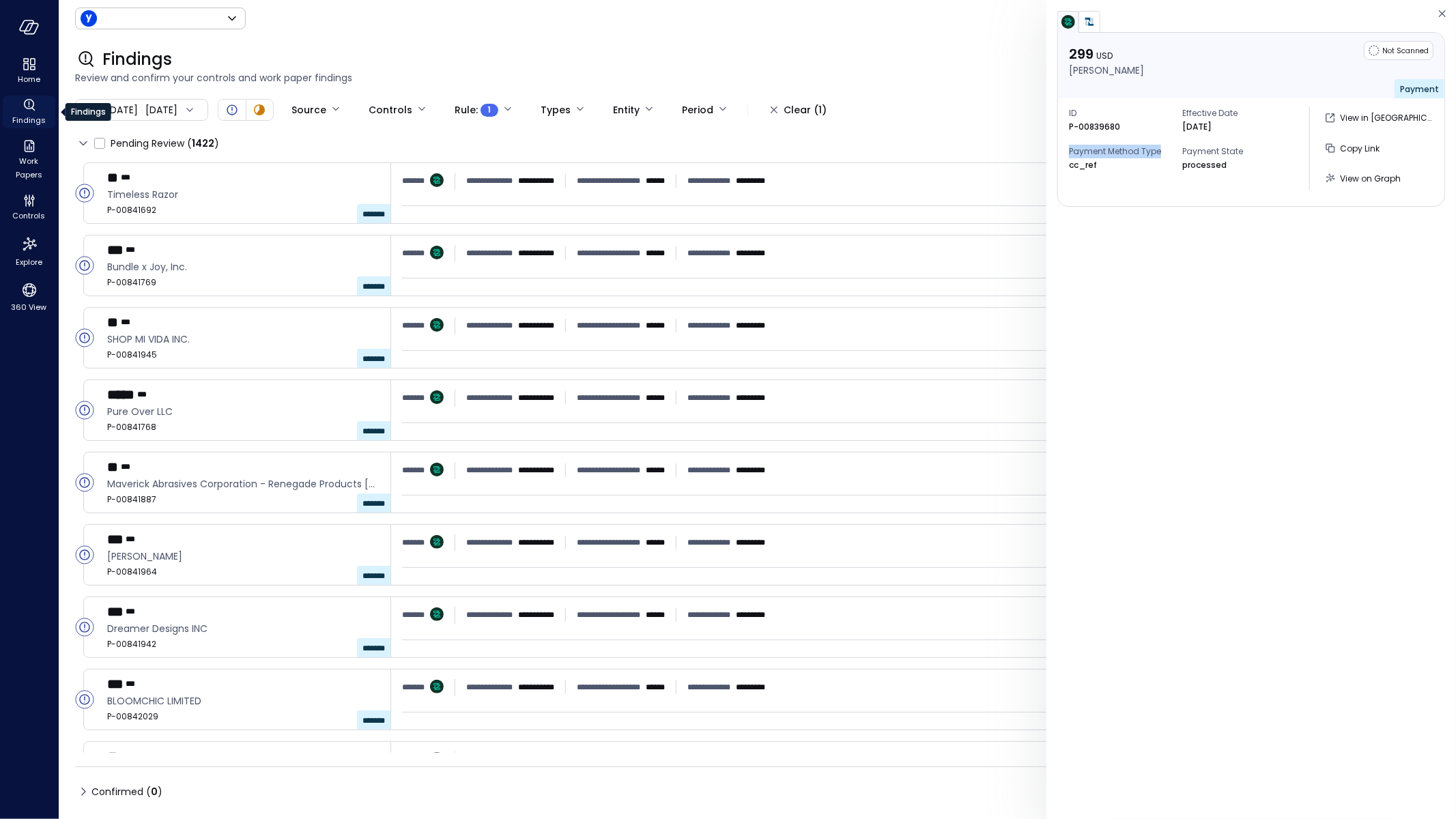
type input "******"
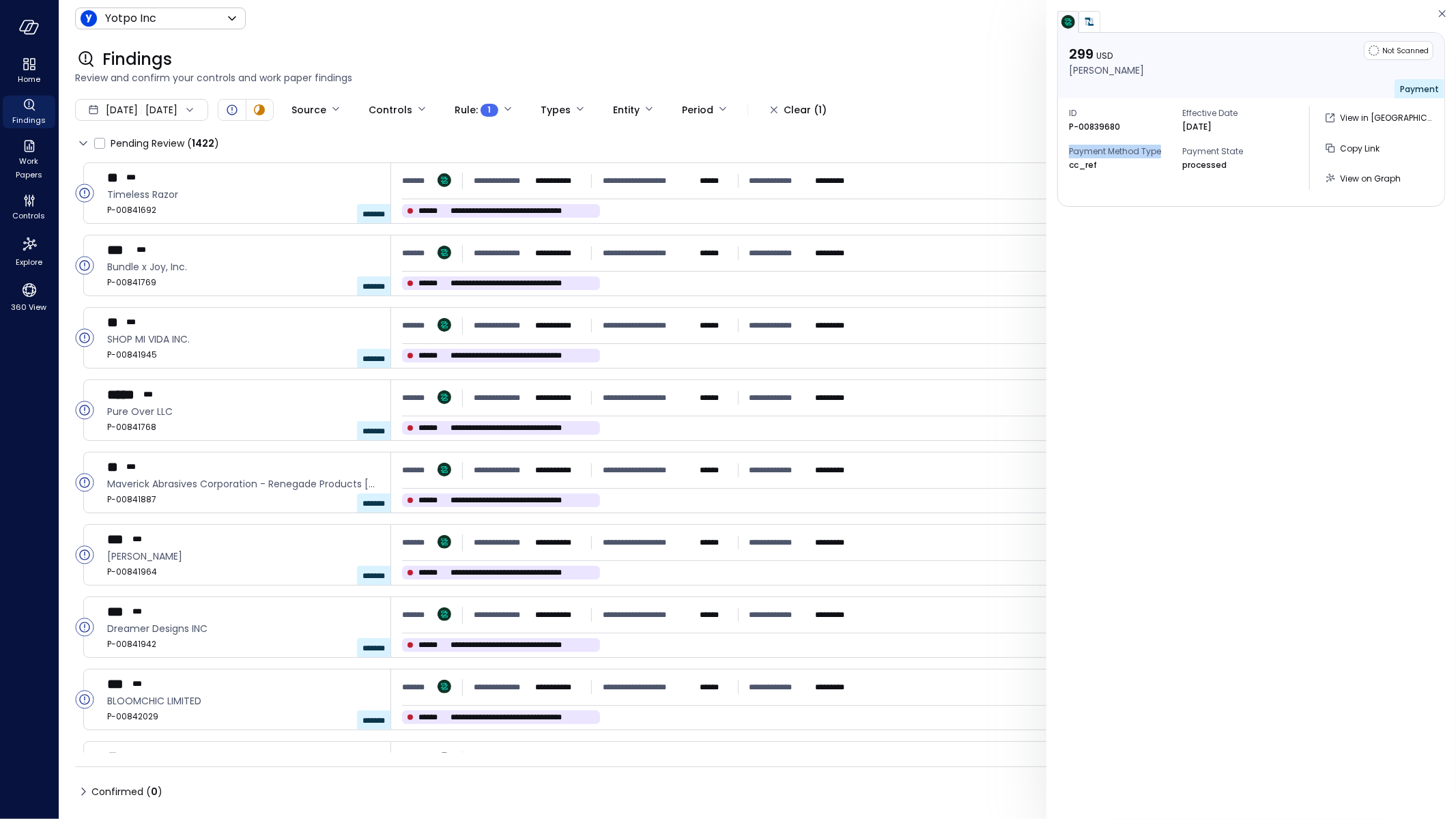
drag, startPoint x: 1441, startPoint y: 14, endPoint x: 1441, endPoint y: 732, distance: 718.0
click at [1441, 14] on icon "button" at bounding box center [1442, 14] width 14 height 16
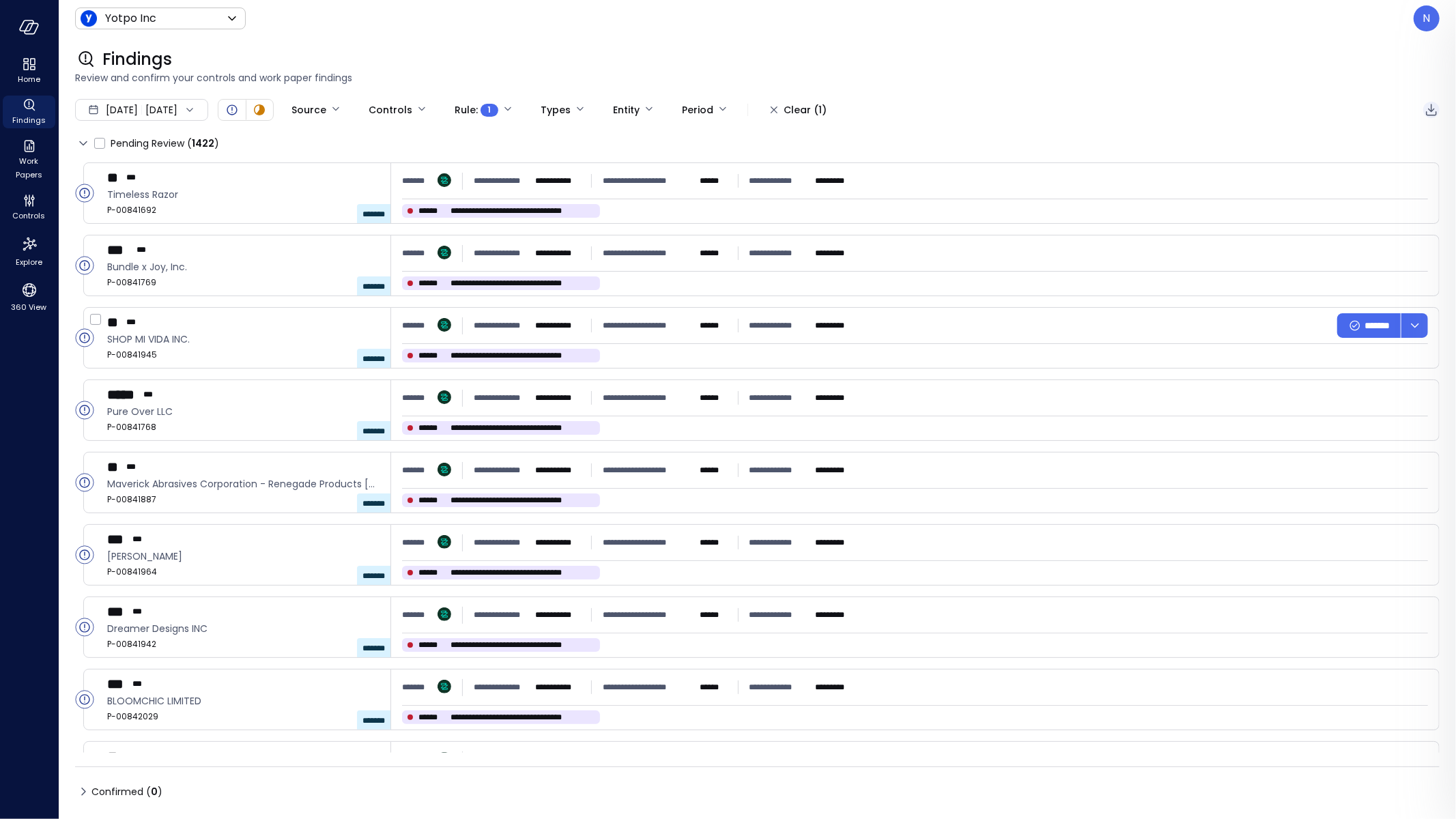
click at [1429, 110] on icon "Export to CSV" at bounding box center [1431, 110] width 11 height 11
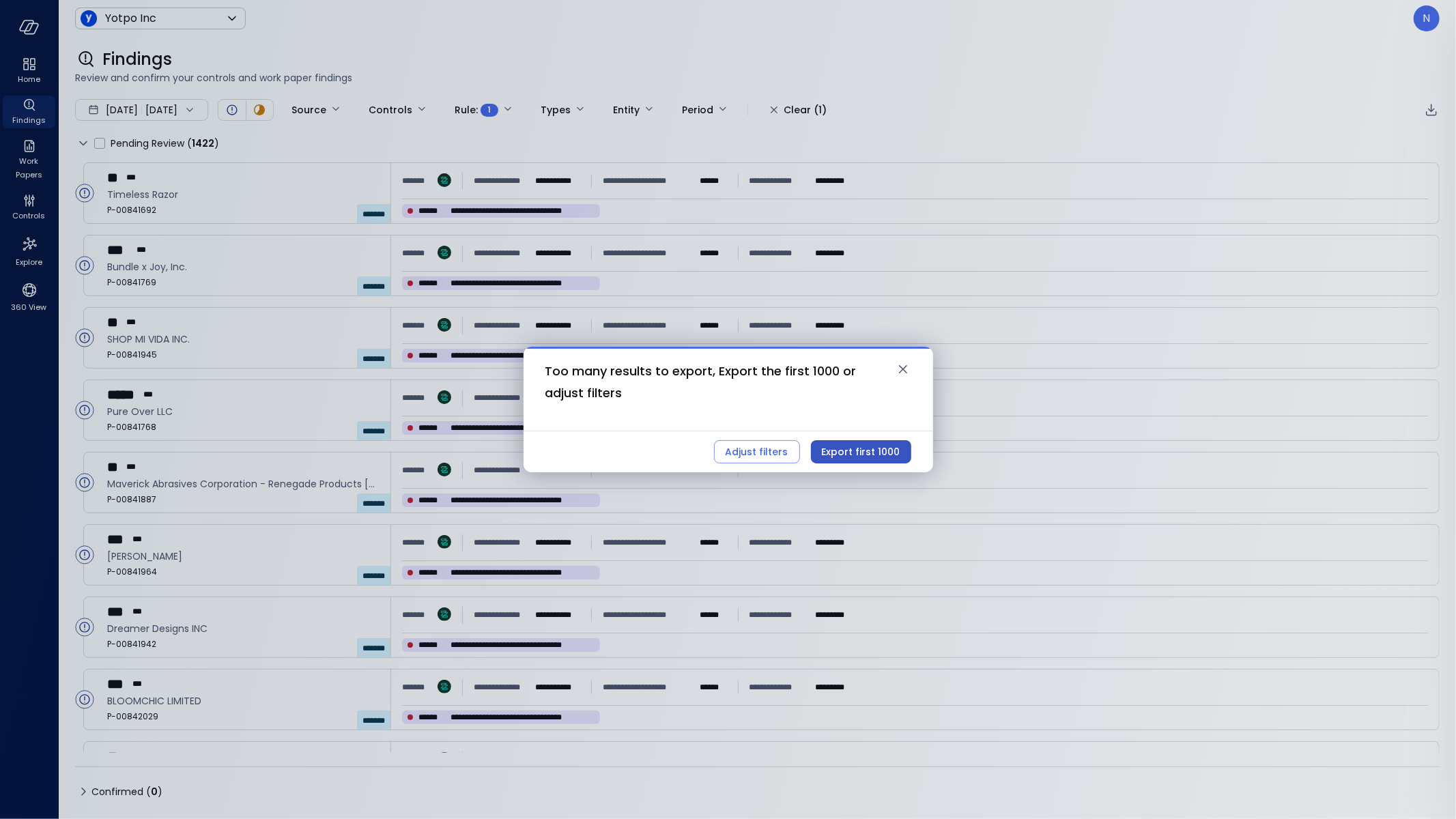
click at [870, 456] on div "Export first 1000" at bounding box center [861, 452] width 79 height 17
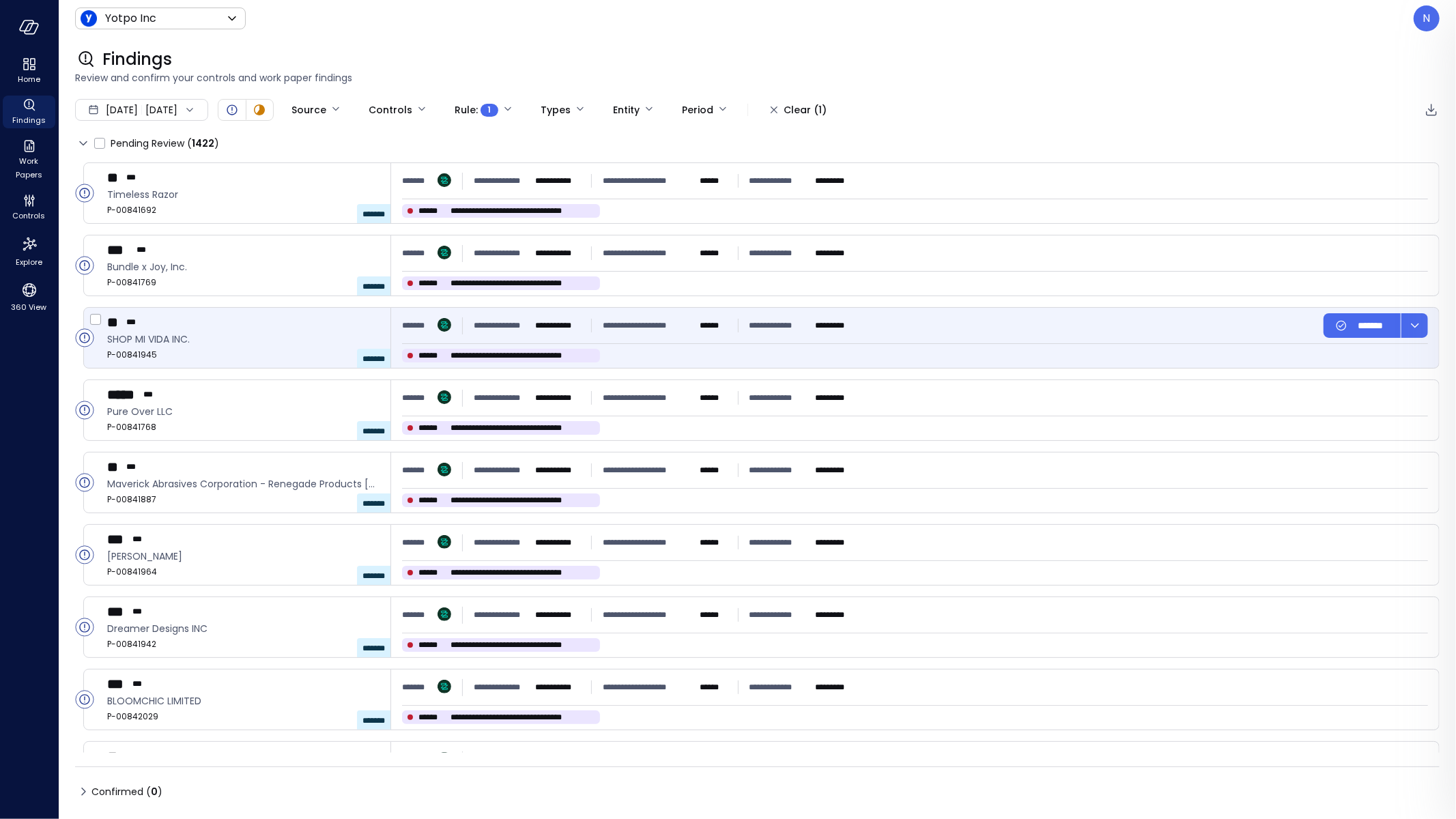
click at [723, 348] on div "**********" at bounding box center [915, 338] width 1048 height 60
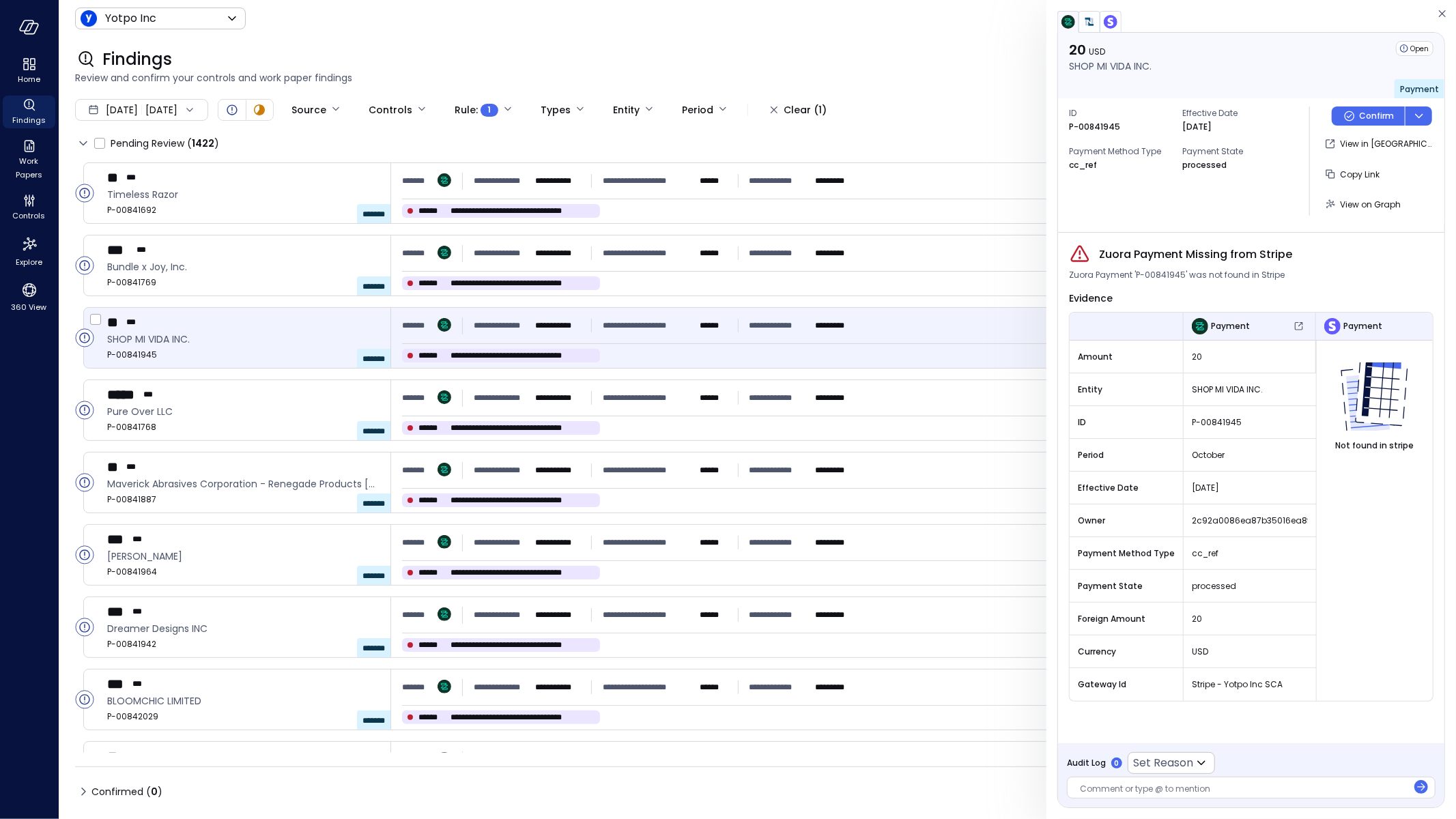
click at [718, 350] on div "**********" at bounding box center [652, 355] width 499 height 14
click at [1236, 515] on span "2c92a0086ea87b35016ea8f41cf21d1e" at bounding box center [1250, 521] width 116 height 14
copy span "2c92a0086ea87b35016ea8f41cf21d1e"
click at [1289, 270] on div "Zuora Payment 'P-00841945' was not found in Stripe" at bounding box center [1251, 275] width 365 height 14
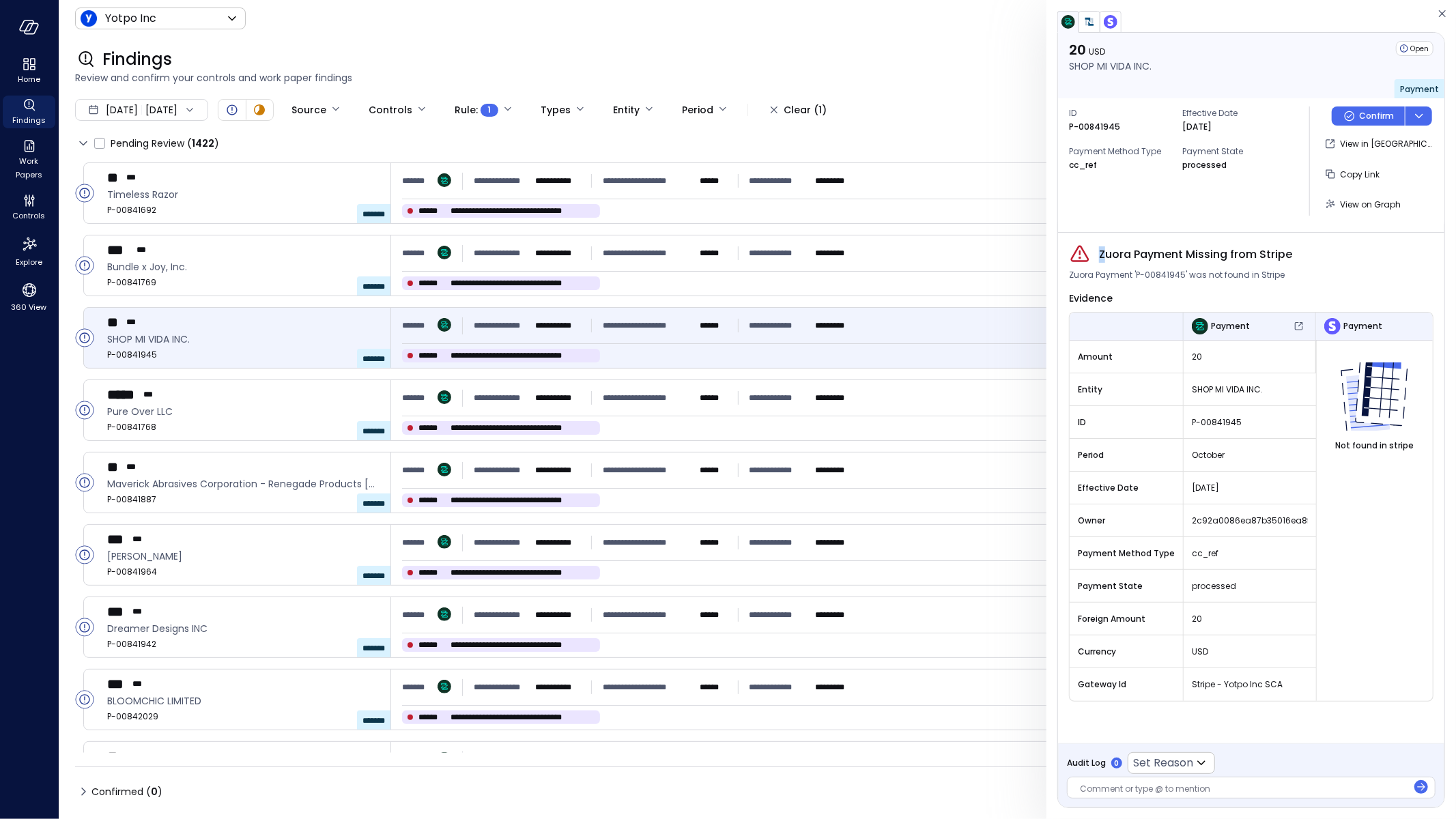
drag, startPoint x: 1199, startPoint y: 245, endPoint x: 1105, endPoint y: 250, distance: 94.1
click at [1105, 250] on div "Zuora Payment Missing from Stripe" at bounding box center [1251, 255] width 365 height 22
drag, startPoint x: 1103, startPoint y: 251, endPoint x: 1357, endPoint y: 253, distance: 254.0
click at [1357, 253] on div "Zuora Payment Missing from Stripe" at bounding box center [1251, 255] width 365 height 22
click at [1164, 254] on span "Zuora Payment Missing from Stripe" at bounding box center [1196, 254] width 193 height 16
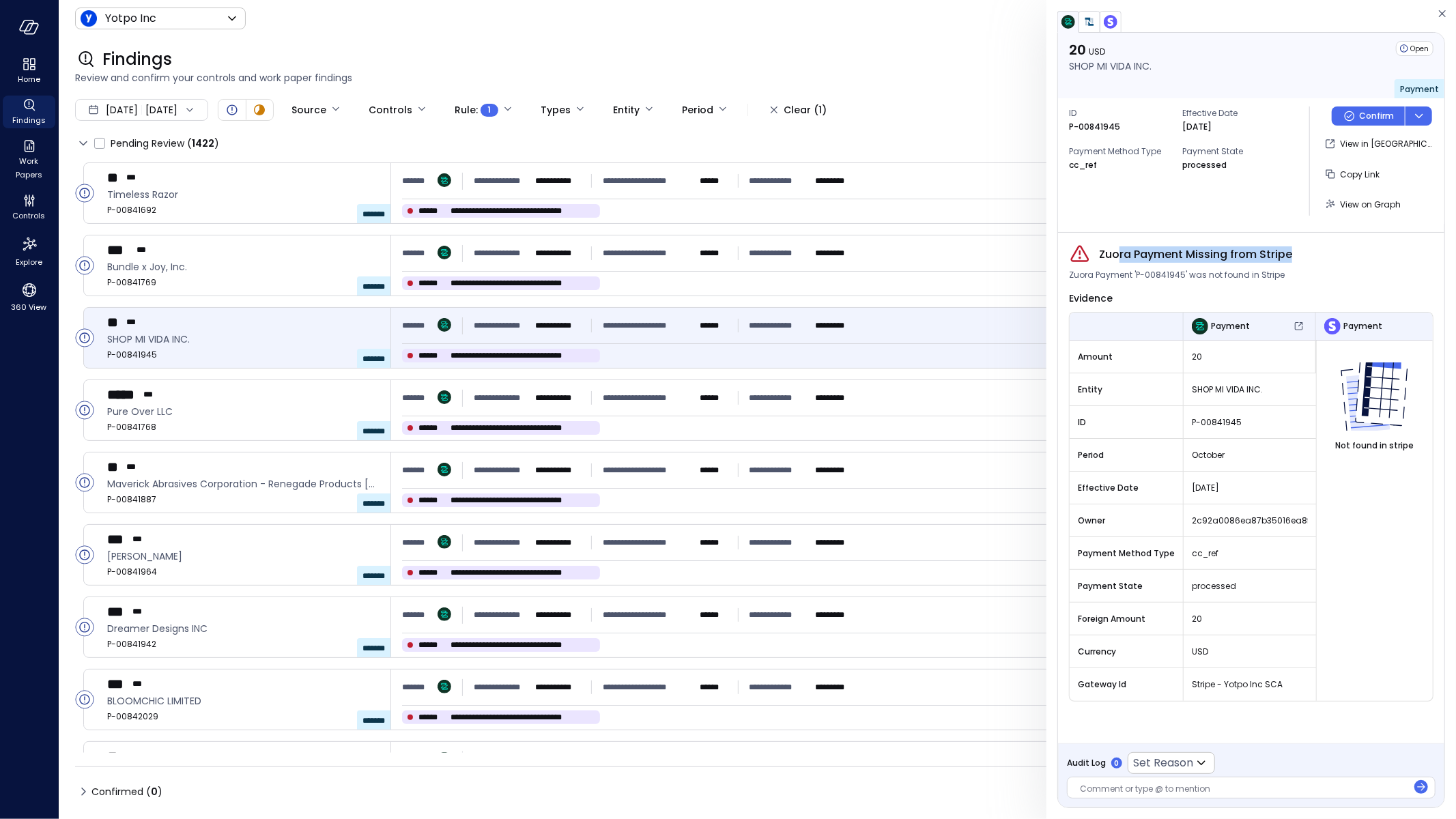
drag, startPoint x: 1312, startPoint y: 250, endPoint x: 1115, endPoint y: 254, distance: 197.0
click at [1115, 254] on div "Zuora Payment Missing from Stripe" at bounding box center [1251, 255] width 365 height 22
drag, startPoint x: 1100, startPoint y: 252, endPoint x: 1296, endPoint y: 262, distance: 196.3
click at [1296, 262] on div "Zuora Payment Missing from Stripe" at bounding box center [1251, 255] width 365 height 22
click at [615, 207] on div "**********" at bounding box center [652, 210] width 499 height 14
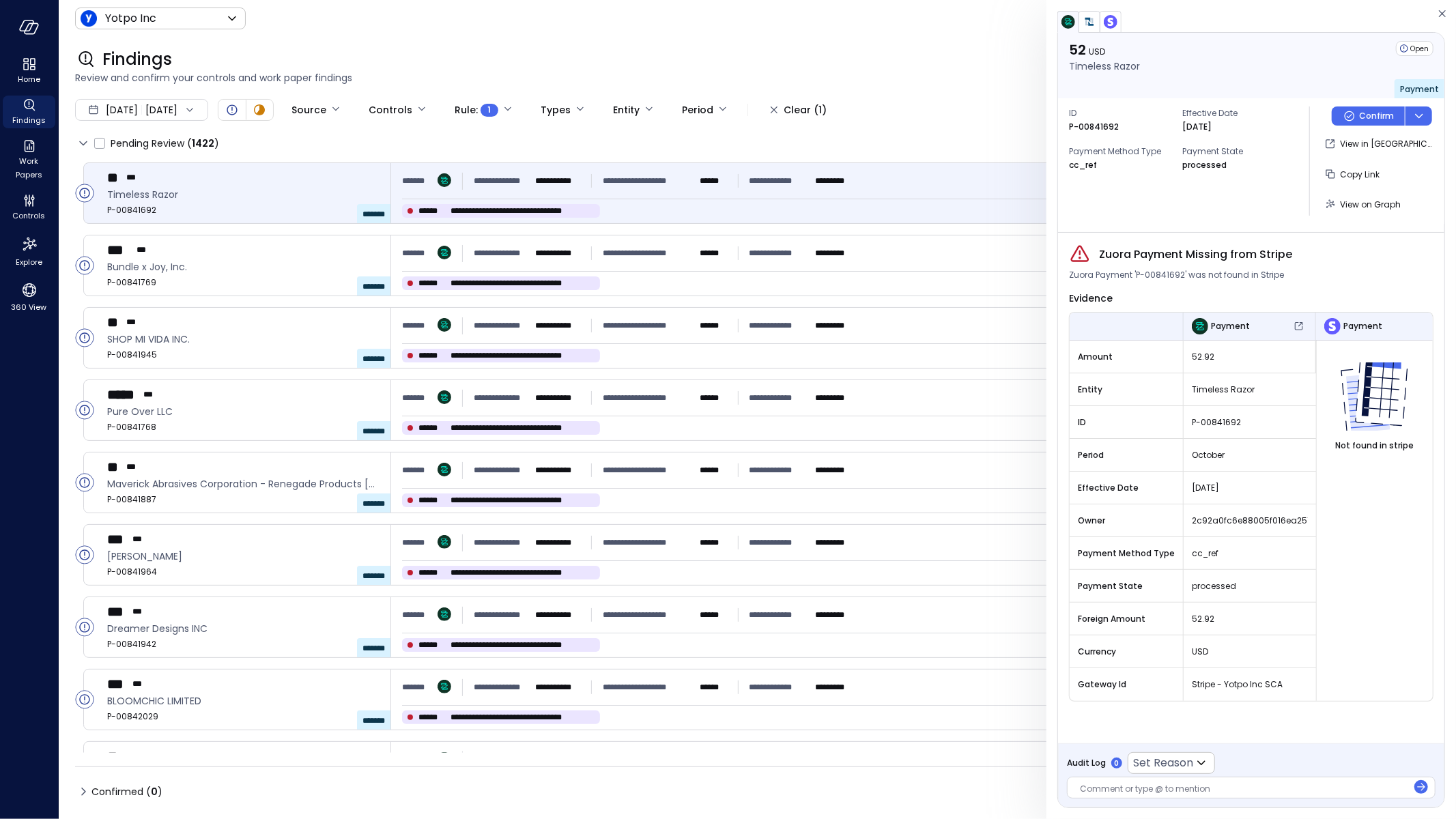
click at [1336, 238] on div "Zuora Payment Missing from Stripe Zuora Payment 'P-00841692' was not found in S…" at bounding box center [1251, 488] width 386 height 511
drag, startPoint x: 1166, startPoint y: 250, endPoint x: 1112, endPoint y: 249, distance: 54.0
click at [1112, 249] on div "Zuora Payment Missing from Stripe" at bounding box center [1251, 255] width 365 height 22
drag, startPoint x: 1094, startPoint y: 250, endPoint x: 1343, endPoint y: 257, distance: 249.1
click at [1343, 257] on div "Zuora Payment Missing from Stripe" at bounding box center [1251, 255] width 365 height 22
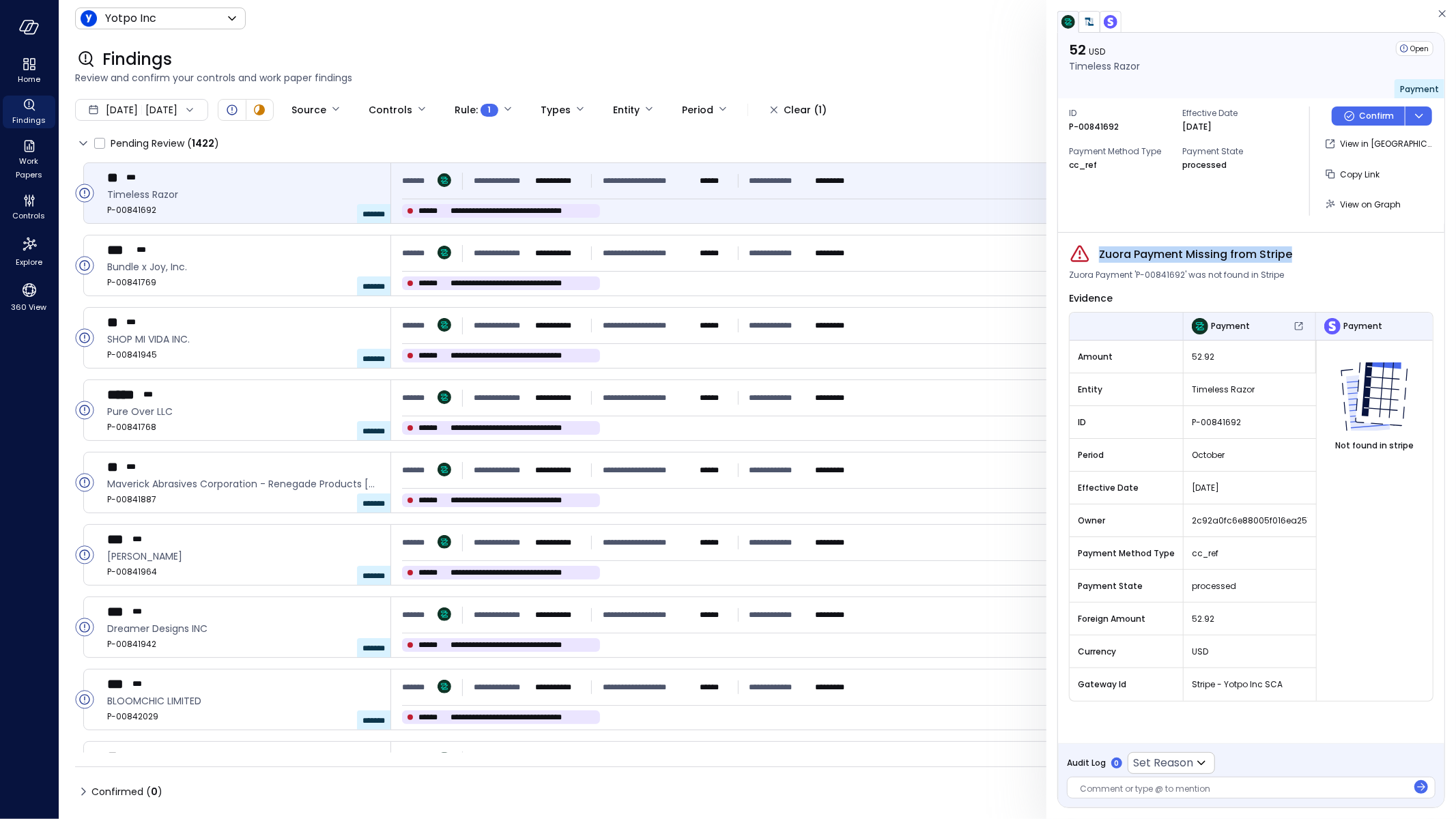
copy span "Zuora Payment Missing from Stripe"
click at [1274, 401] on div "Timeless Razor" at bounding box center [1250, 389] width 132 height 32
drag, startPoint x: 1251, startPoint y: 389, endPoint x: 1171, endPoint y: 381, distance: 80.4
click at [1171, 381] on tr "Entity Timeless Razor" at bounding box center [1251, 390] width 363 height 33
drag, startPoint x: 1205, startPoint y: 391, endPoint x: 1242, endPoint y: 388, distance: 37.1
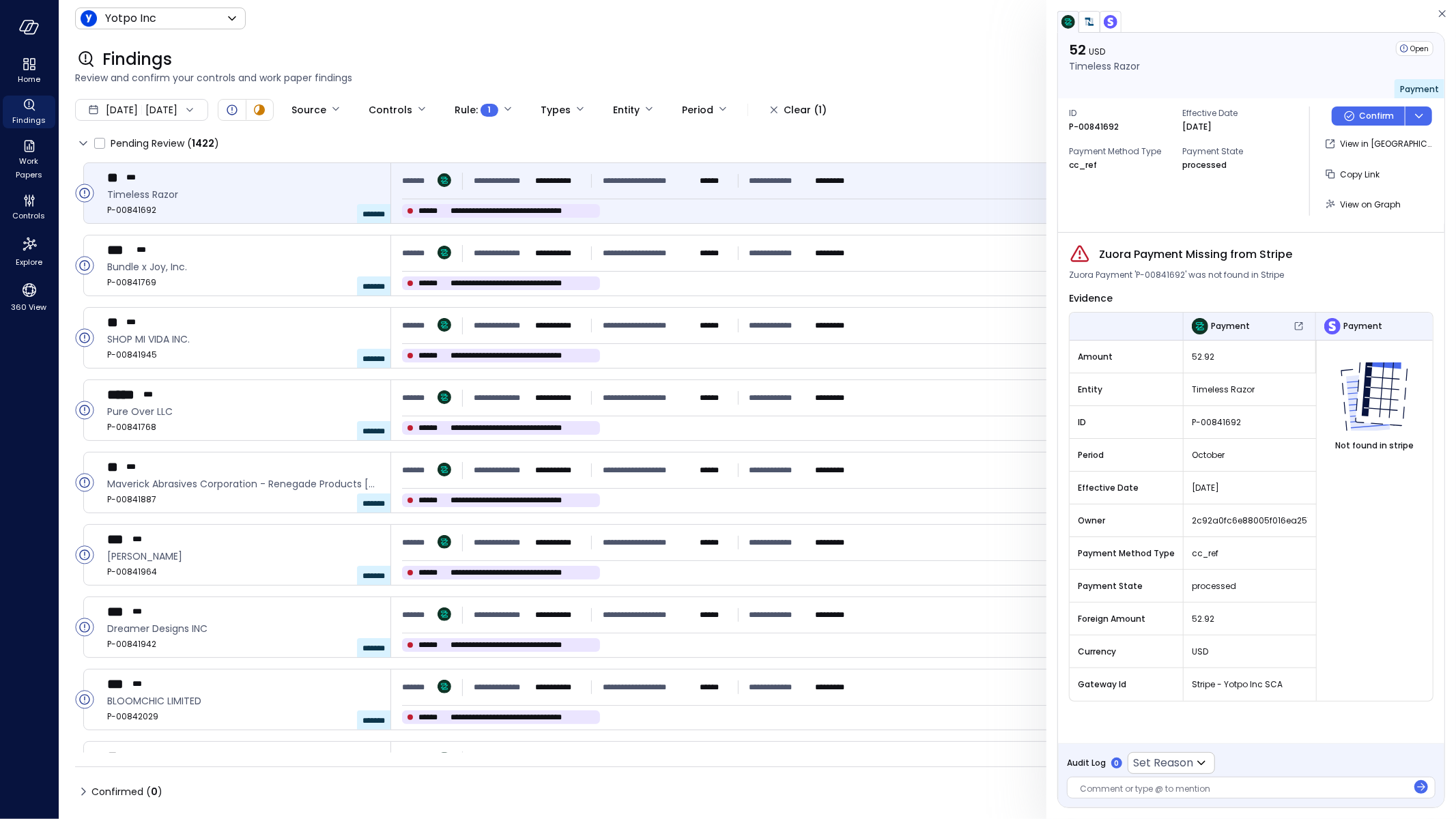
click at [1206, 391] on span "Timeless Razor" at bounding box center [1250, 389] width 116 height 14
drag, startPoint x: 1249, startPoint y: 381, endPoint x: 1183, endPoint y: 381, distance: 66.0
click at [1184, 381] on div "Timeless Razor" at bounding box center [1250, 390] width 132 height 24
copy span "Timeless Razor"
drag, startPoint x: 1198, startPoint y: 358, endPoint x: 1183, endPoint y: 354, distance: 15.5
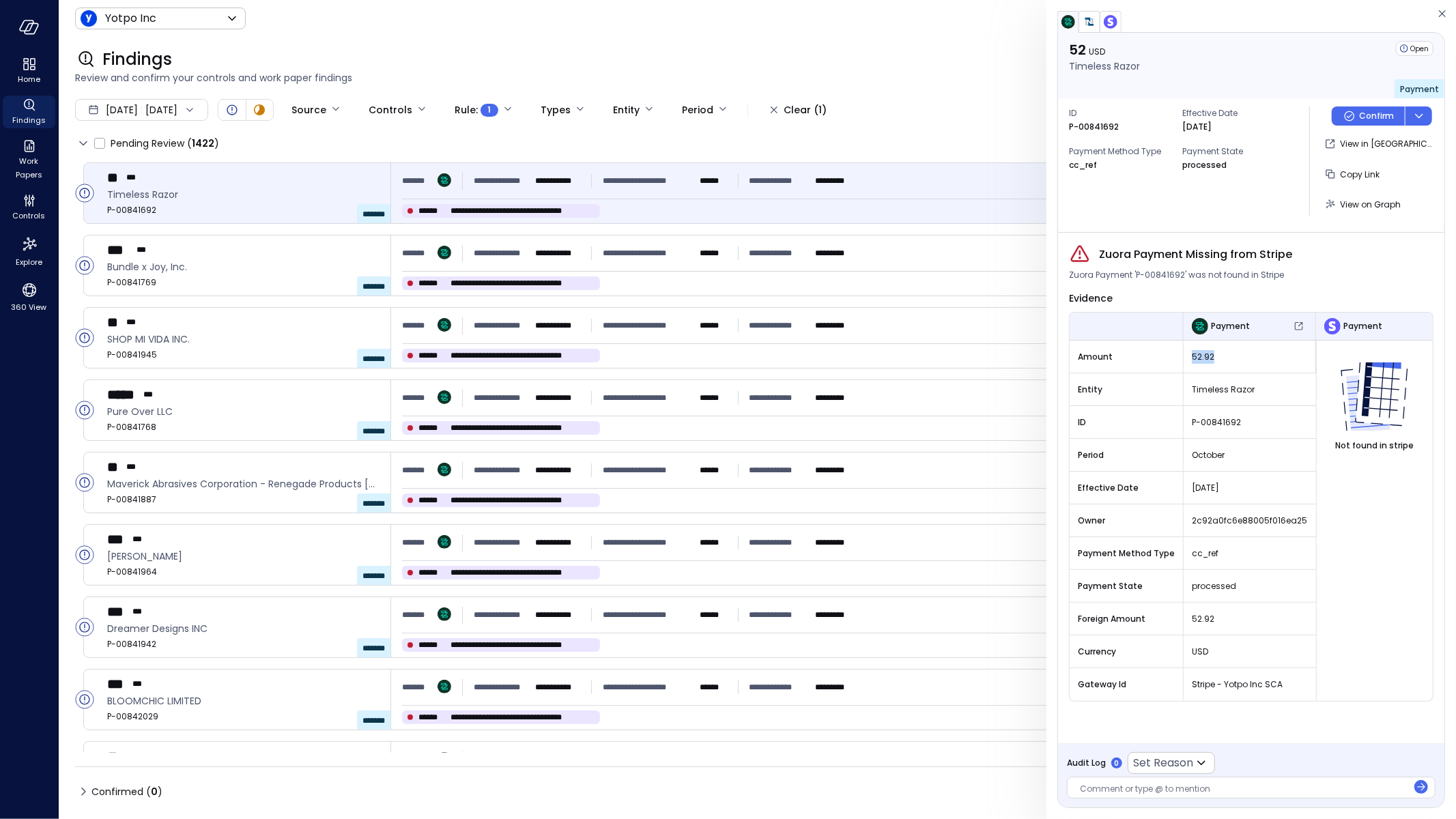
click at [1184, 354] on div "52.92" at bounding box center [1250, 357] width 132 height 24
copy span "52.92"
drag, startPoint x: 1132, startPoint y: 131, endPoint x: 1066, endPoint y: 126, distance: 66.2
click at [1066, 126] on div "ID P-00841692 Effective Date Oct 5, 2025 Payment Method Type cc_ref Payment Sta…" at bounding box center [1251, 161] width 386 height 126
click at [1136, 134] on div "Payment Method Type cc_ref" at bounding box center [1120, 152] width 102 height 38
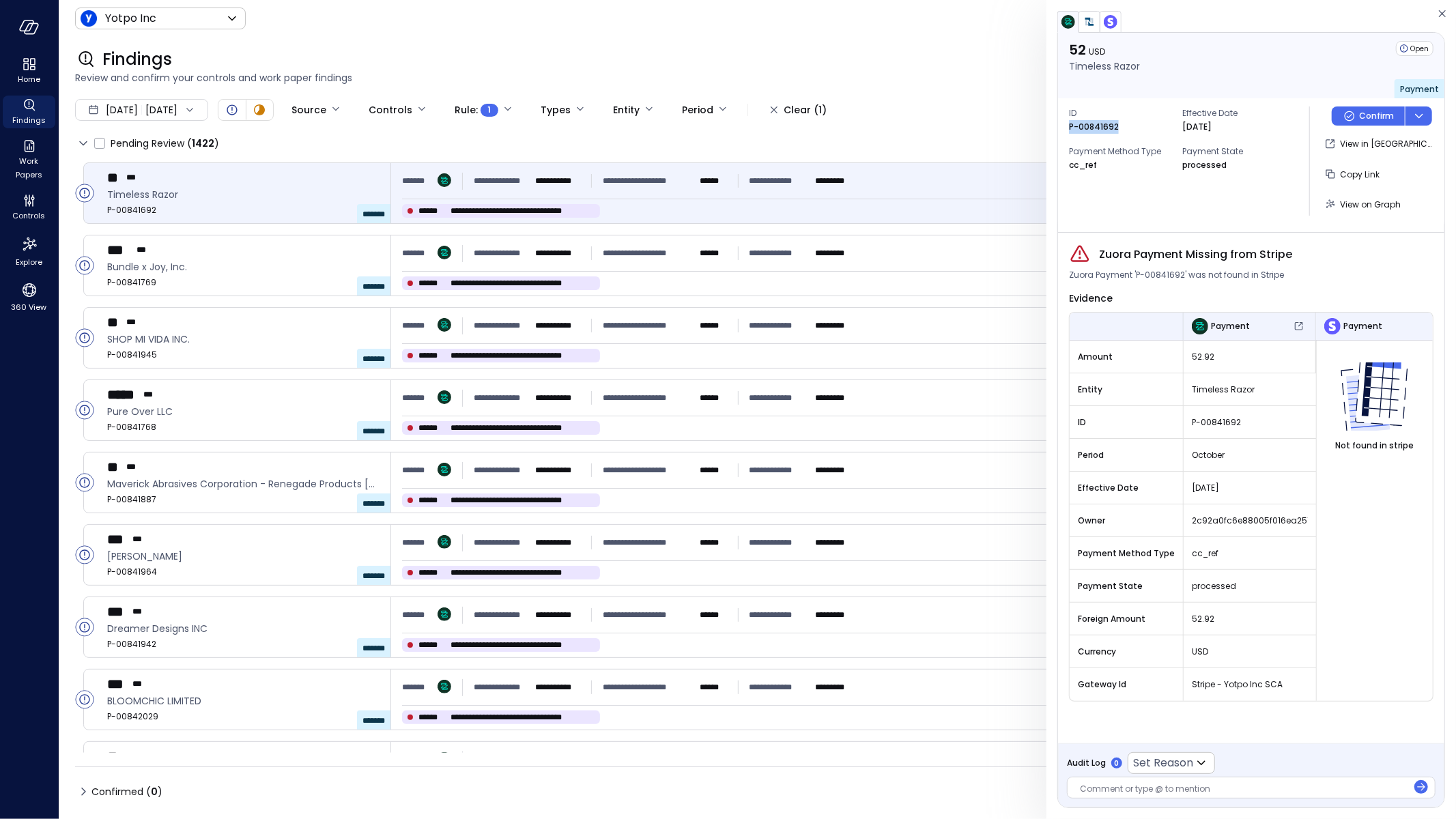
drag, startPoint x: 1111, startPoint y: 129, endPoint x: 1064, endPoint y: 131, distance: 47.0
click at [1064, 130] on div "ID P-00841692 Effective Date Oct 5, 2025 Payment Method Type cc_ref Payment Sta…" at bounding box center [1251, 161] width 386 height 126
copy p "P-00841692"
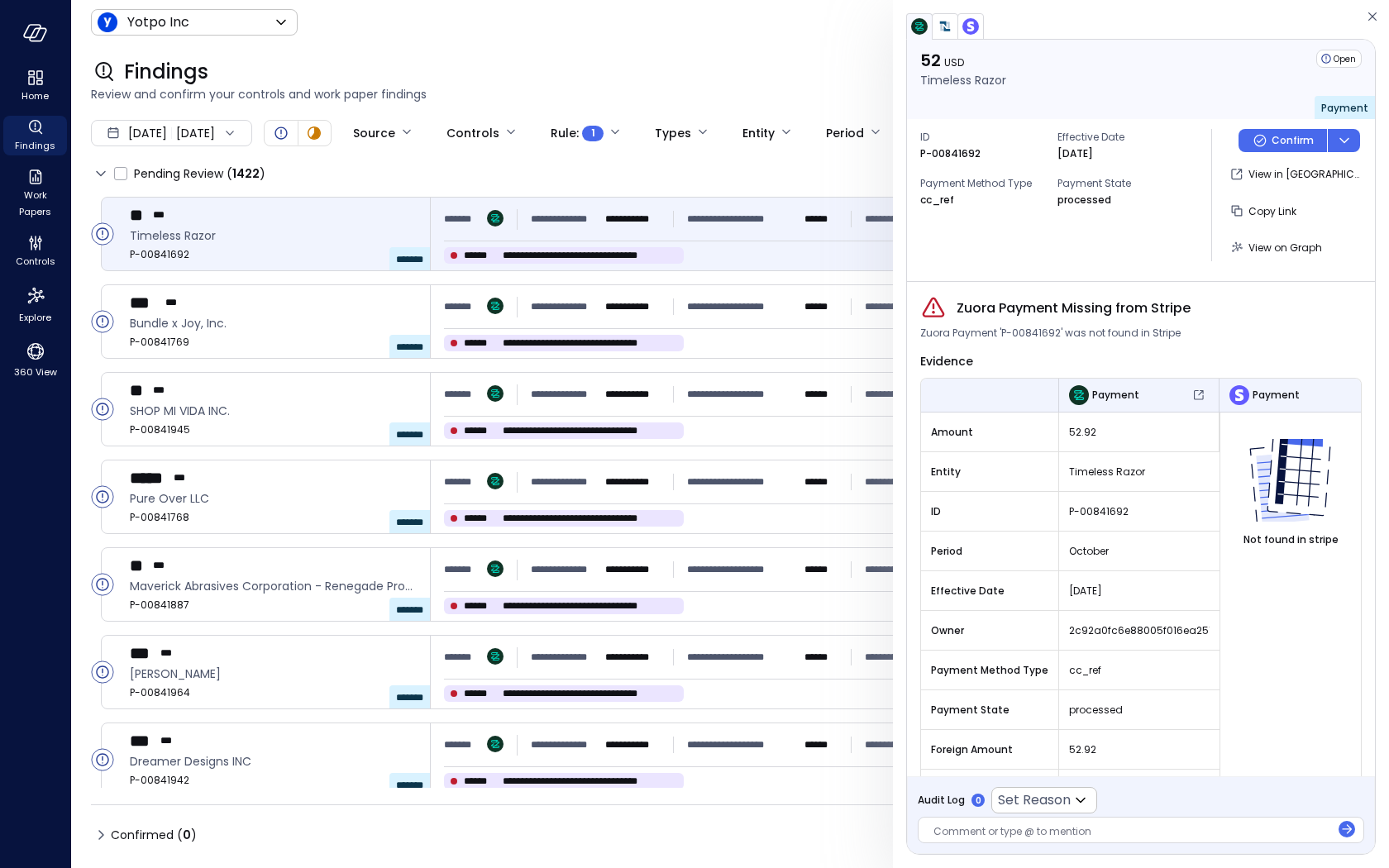
click at [1102, 624] on span "2c92a0fc6e88005f016ea2517ece2080" at bounding box center [1139, 631] width 140 height 16
copy span "2c92a0fc6e88005f016ea2517ece2080"
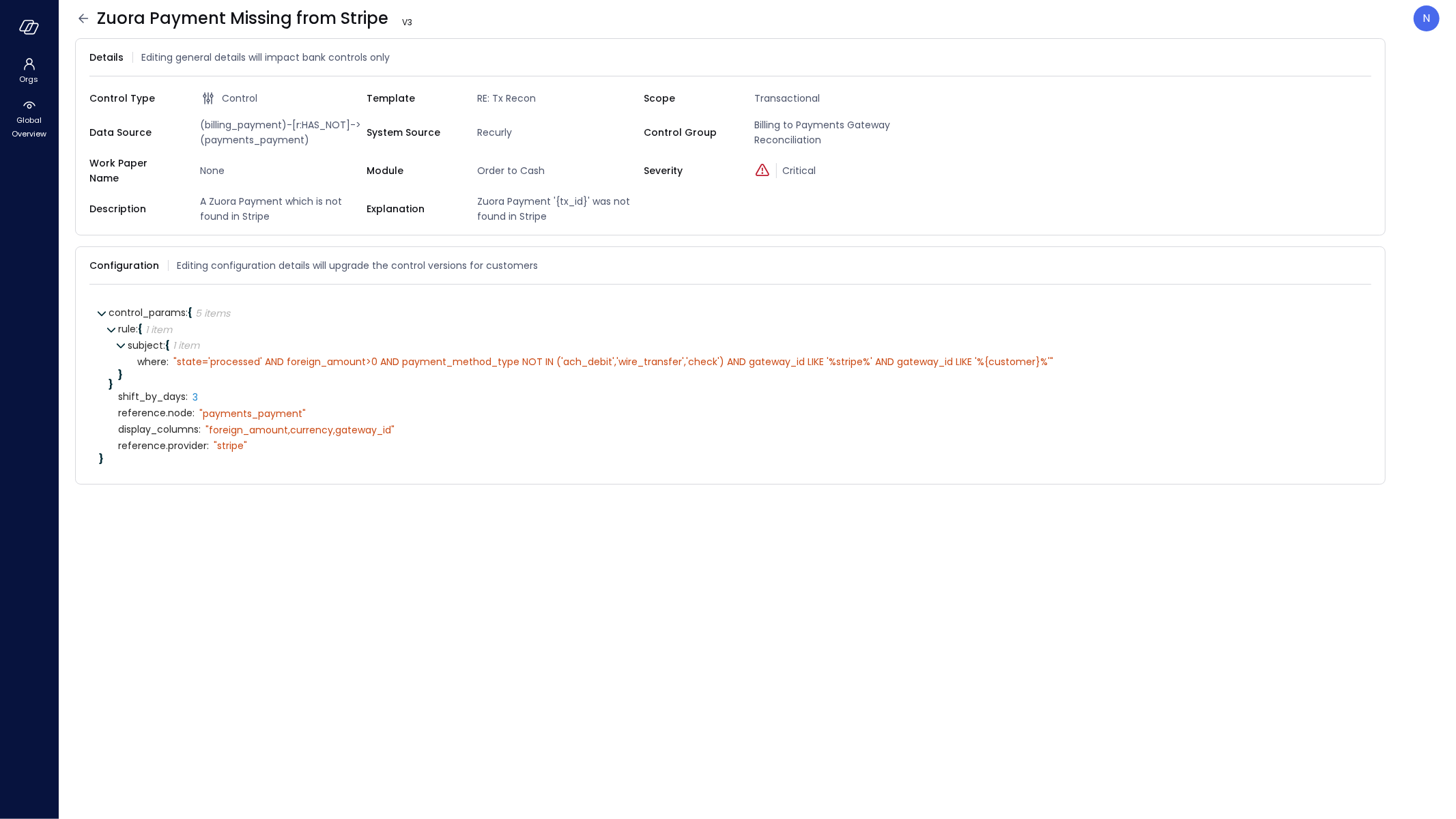
click at [236, 134] on span "(billing_payment)-[r:HAS_NOT]->(payments_payment)" at bounding box center [280, 132] width 172 height 30
drag, startPoint x: 288, startPoint y: 124, endPoint x: 275, endPoint y: 102, distance: 25.6
click at [176, 122] on div "Data Source (billing_payment)-[r:HAS_NOT]->(payments_payment)" at bounding box center [228, 132] width 277 height 30
click at [336, 147] on div "Control Type Control Template RE: Tx Recon Scope Transactional Data Source (bil…" at bounding box center [731, 155] width 1282 height 137
drag, startPoint x: 249, startPoint y: 134, endPoint x: 201, endPoint y: 123, distance: 49.2
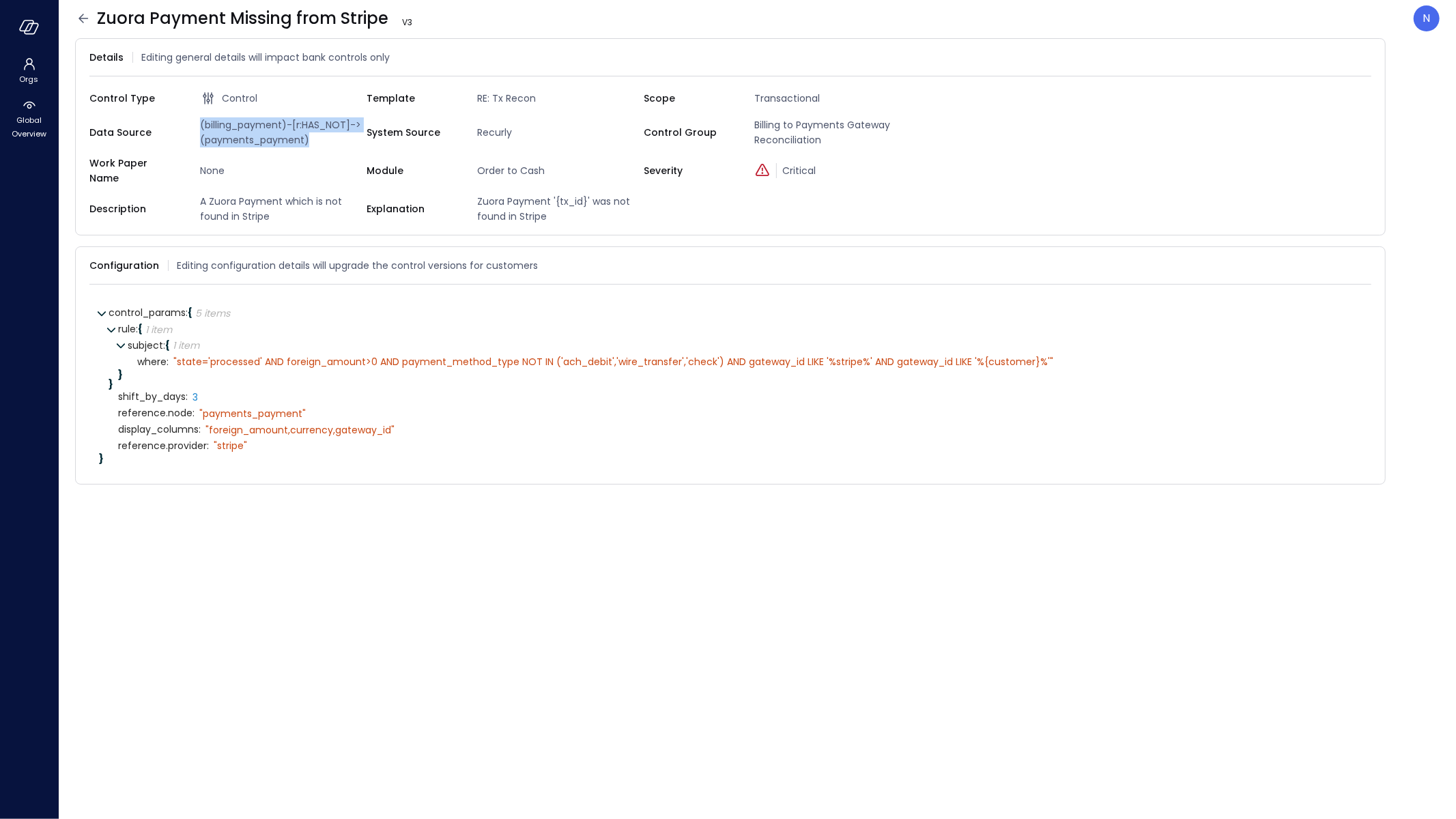
click at [201, 123] on span "(billing_payment)-[r:HAS_NOT]->(payments_payment)" at bounding box center [280, 132] width 172 height 30
copy span "(billing_payment)-[r:HAS_NOT]->(payments_payment)"
click at [516, 408] on div "reference.node : " payments_payment"" at bounding box center [740, 413] width 1244 height 16
drag, startPoint x: 177, startPoint y: 353, endPoint x: 260, endPoint y: 353, distance: 83.0
click at [260, 355] on div "" state='processed' AND foreign_amount>0 AND payment_method_type NOT IN ('ach_d…" at bounding box center [613, 361] width 880 height 12
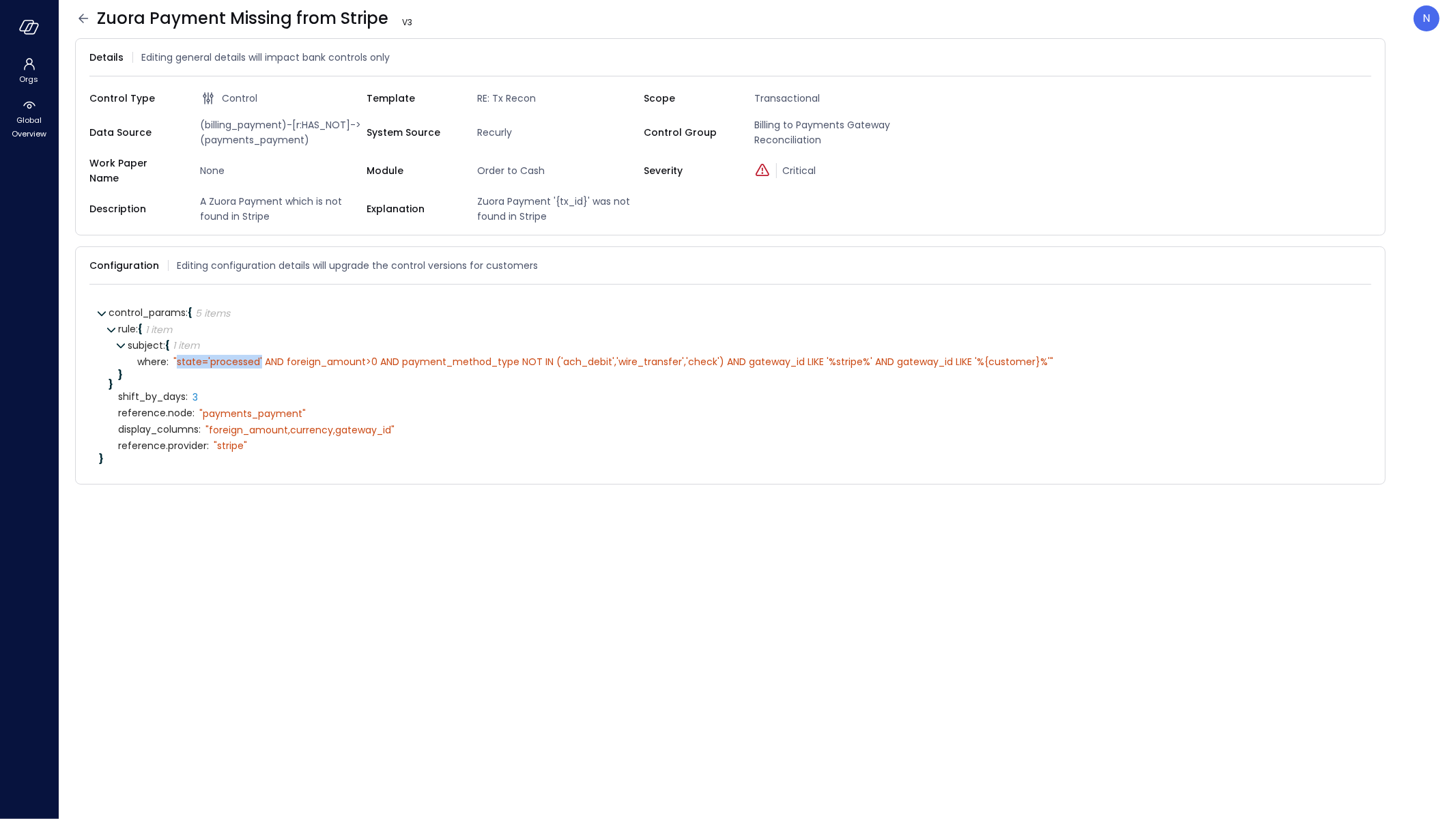
copy div "state='processed'"
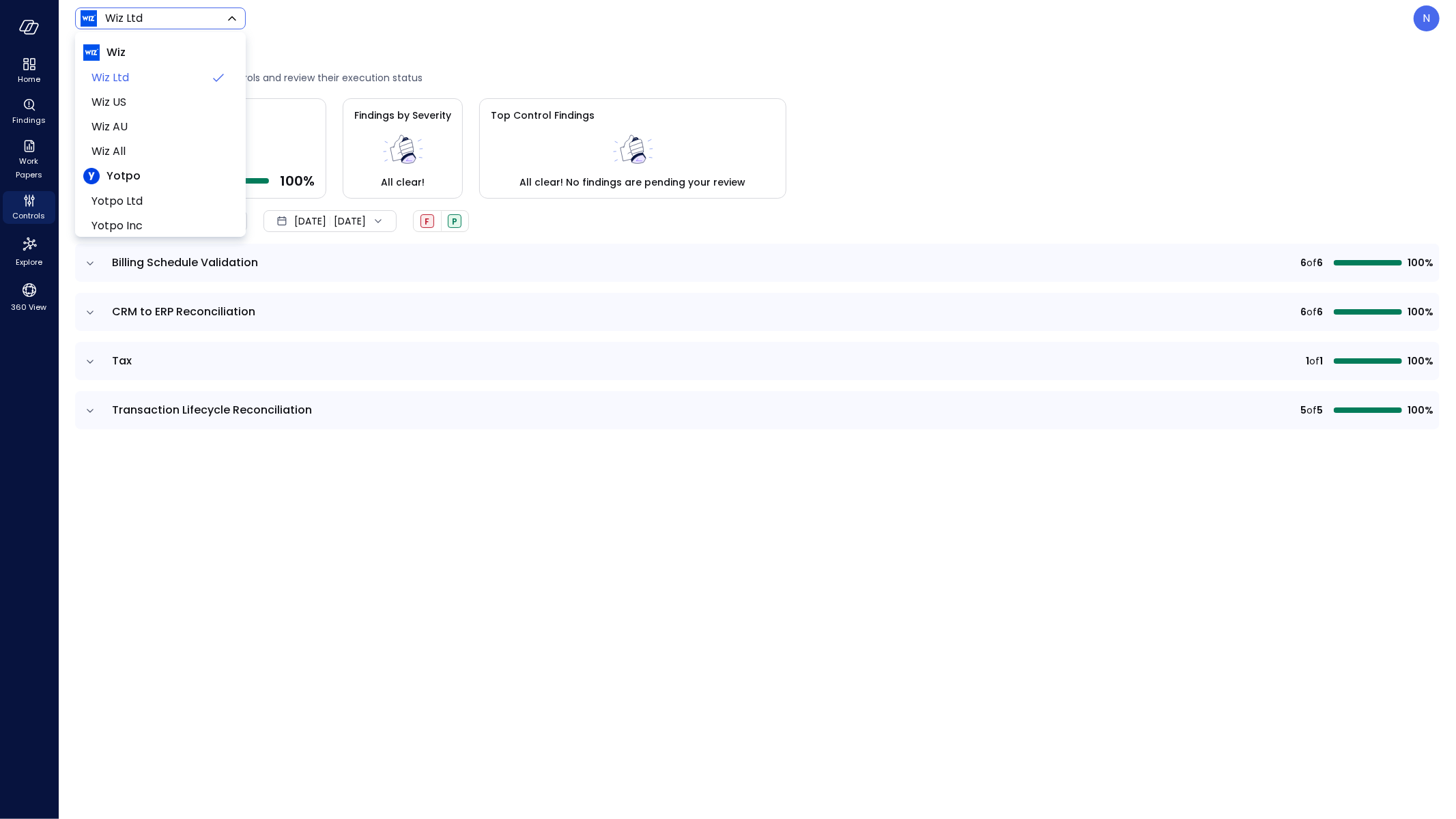
click at [187, 21] on body "Home Findings Work Papers Controls Explore 360 View Wiz Ltd ****** ​ N Controls…" at bounding box center [728, 409] width 1456 height 819
click at [128, 195] on span "Yotpo Inc" at bounding box center [159, 192] width 135 height 16
type input "******"
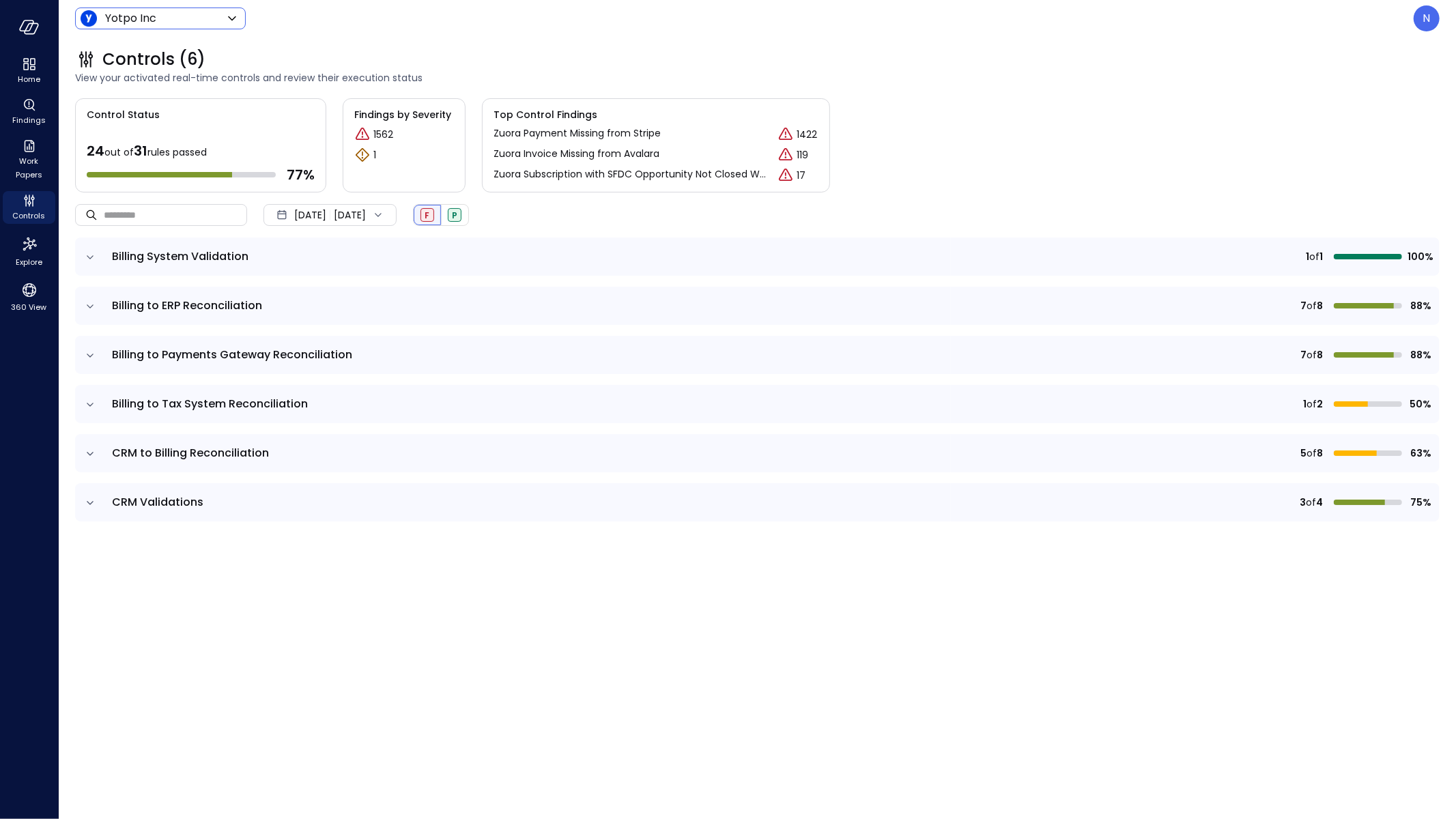
click at [434, 216] on div "F" at bounding box center [427, 215] width 14 height 14
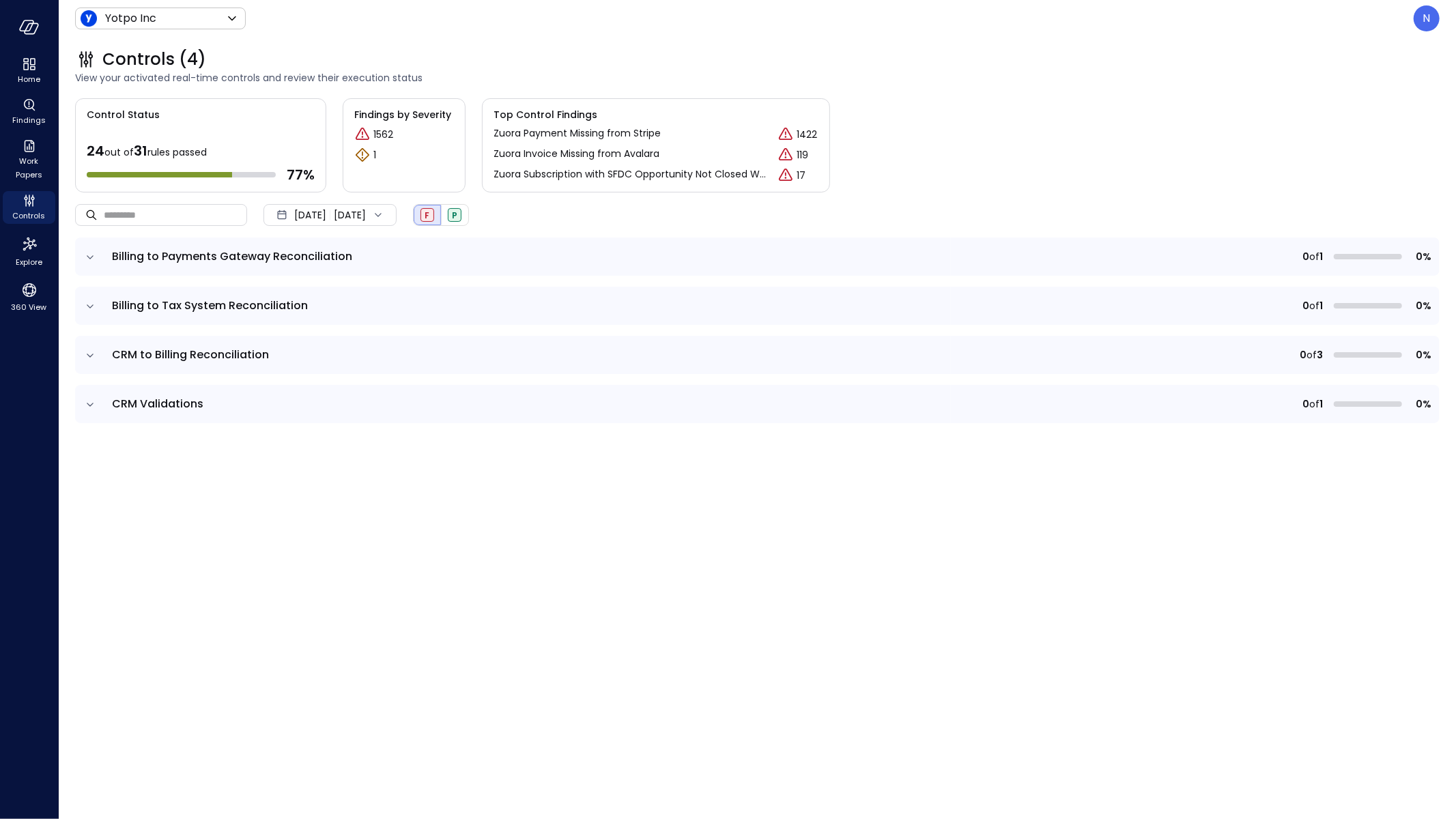
click at [86, 262] on icon "expand row" at bounding box center [89, 257] width 14 height 14
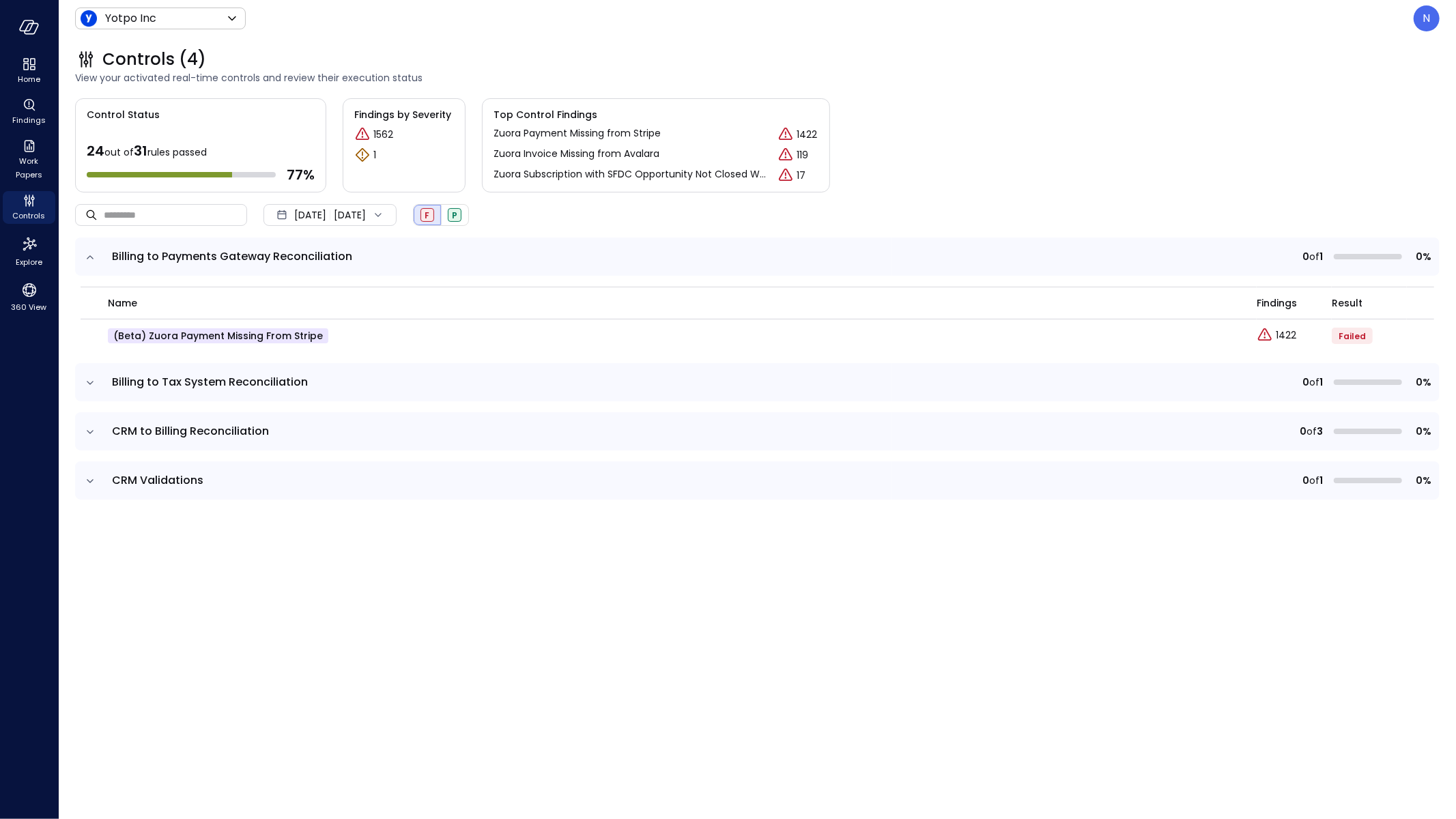
click at [91, 258] on icon "expand row" at bounding box center [89, 257] width 14 height 14
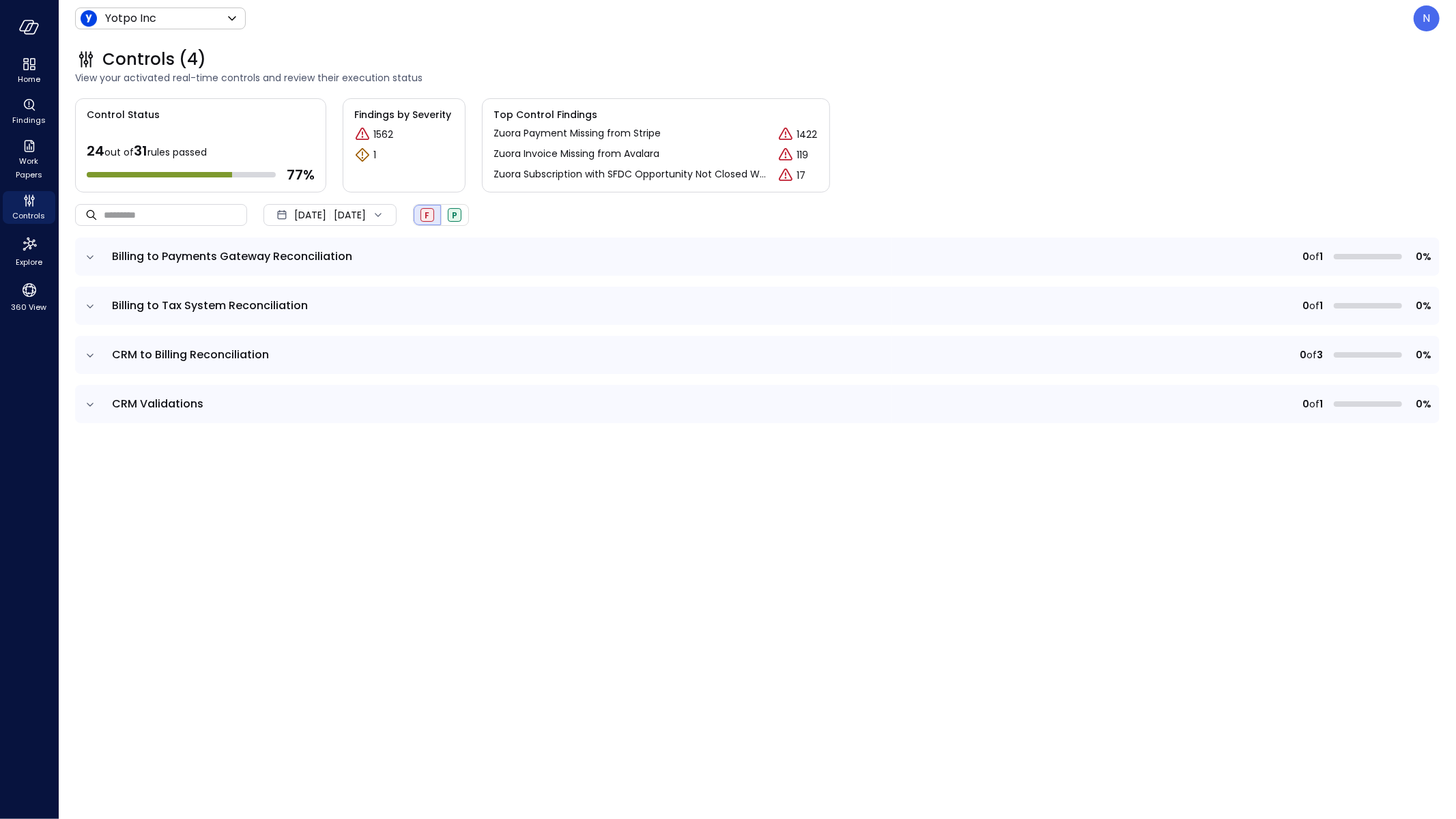
click at [91, 258] on icon "expand row" at bounding box center [89, 257] width 14 height 14
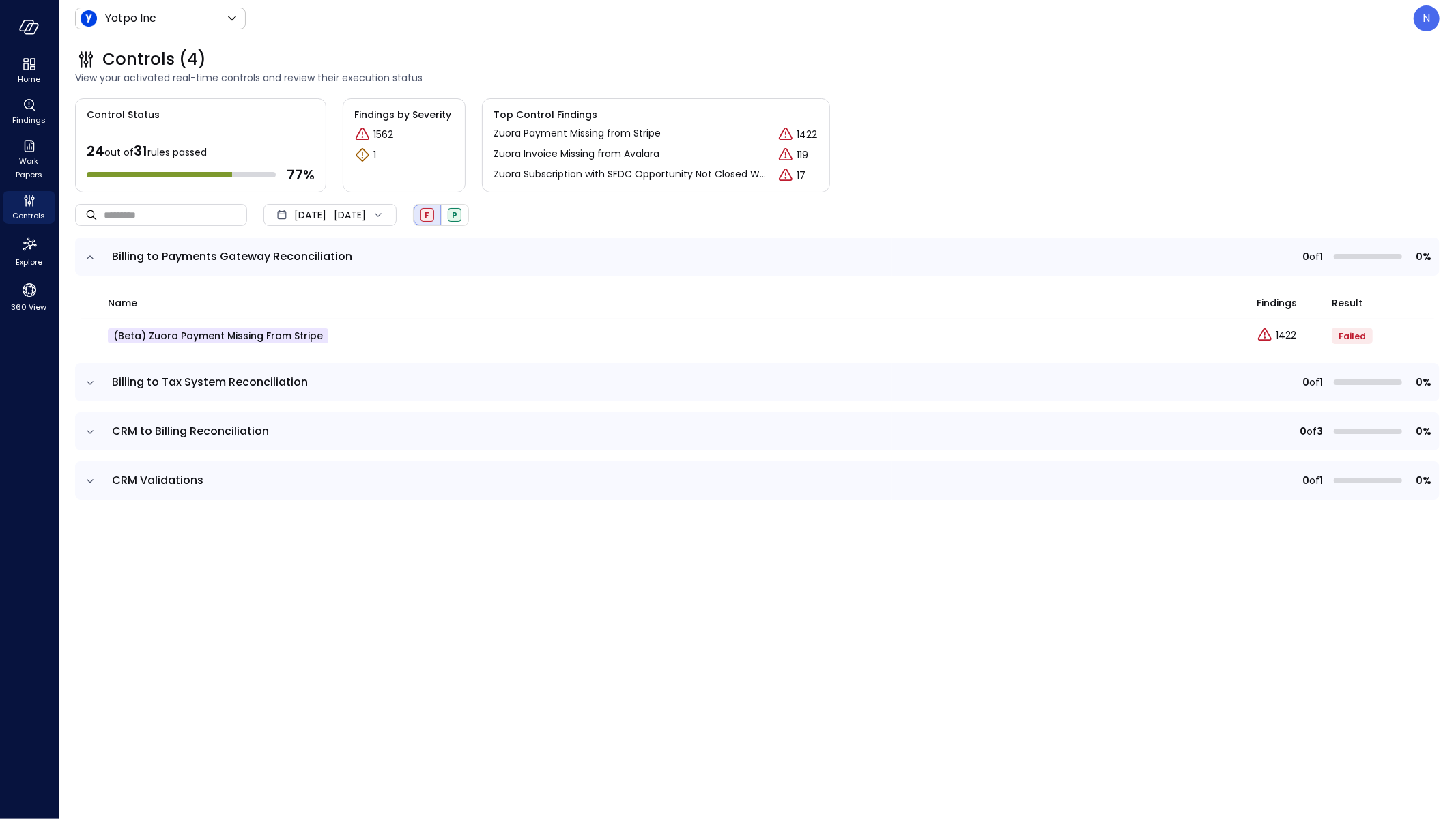
click at [93, 376] on icon "expand row" at bounding box center [89, 383] width 14 height 14
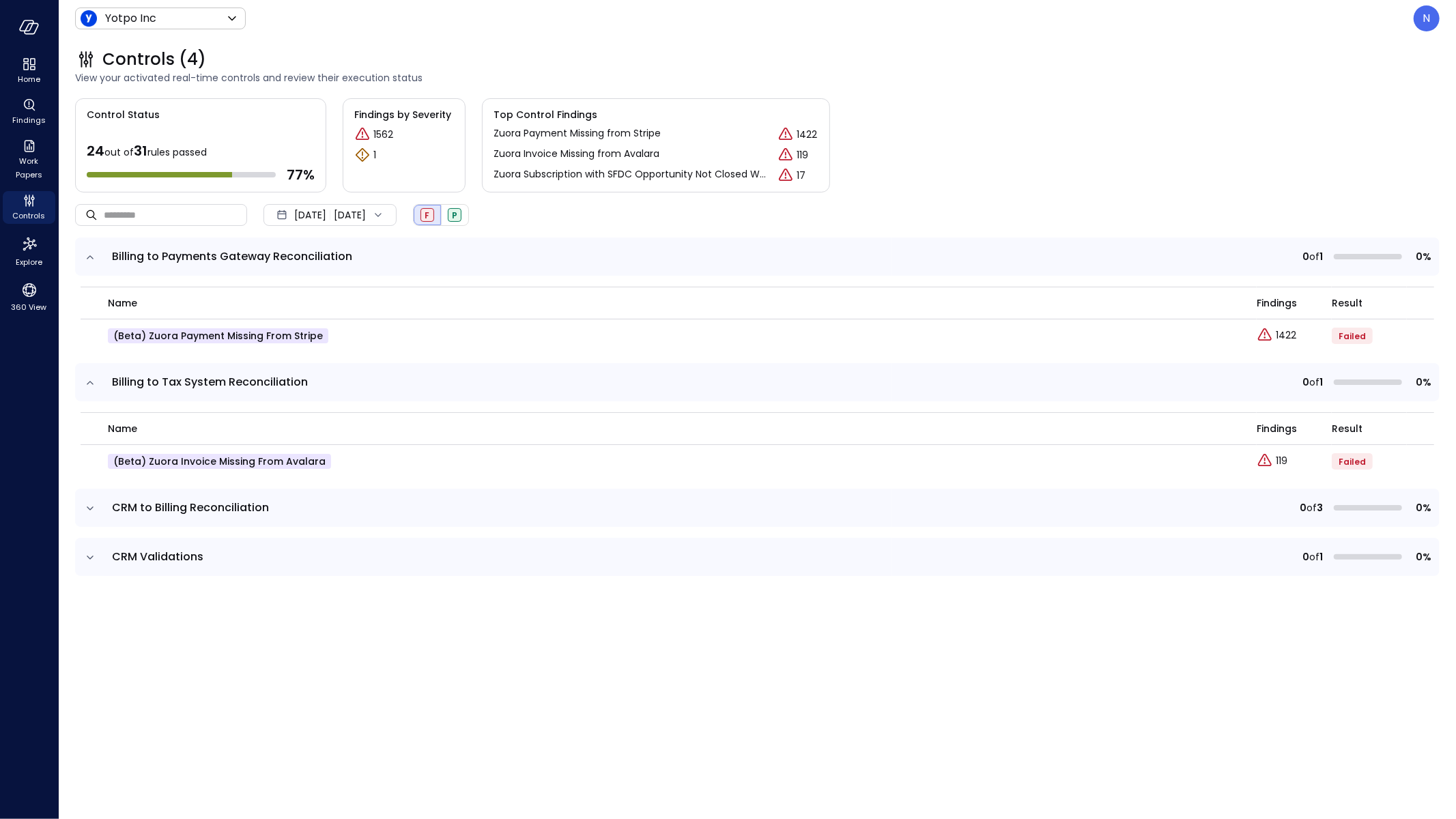
click at [90, 513] on icon "expand row" at bounding box center [89, 508] width 14 height 14
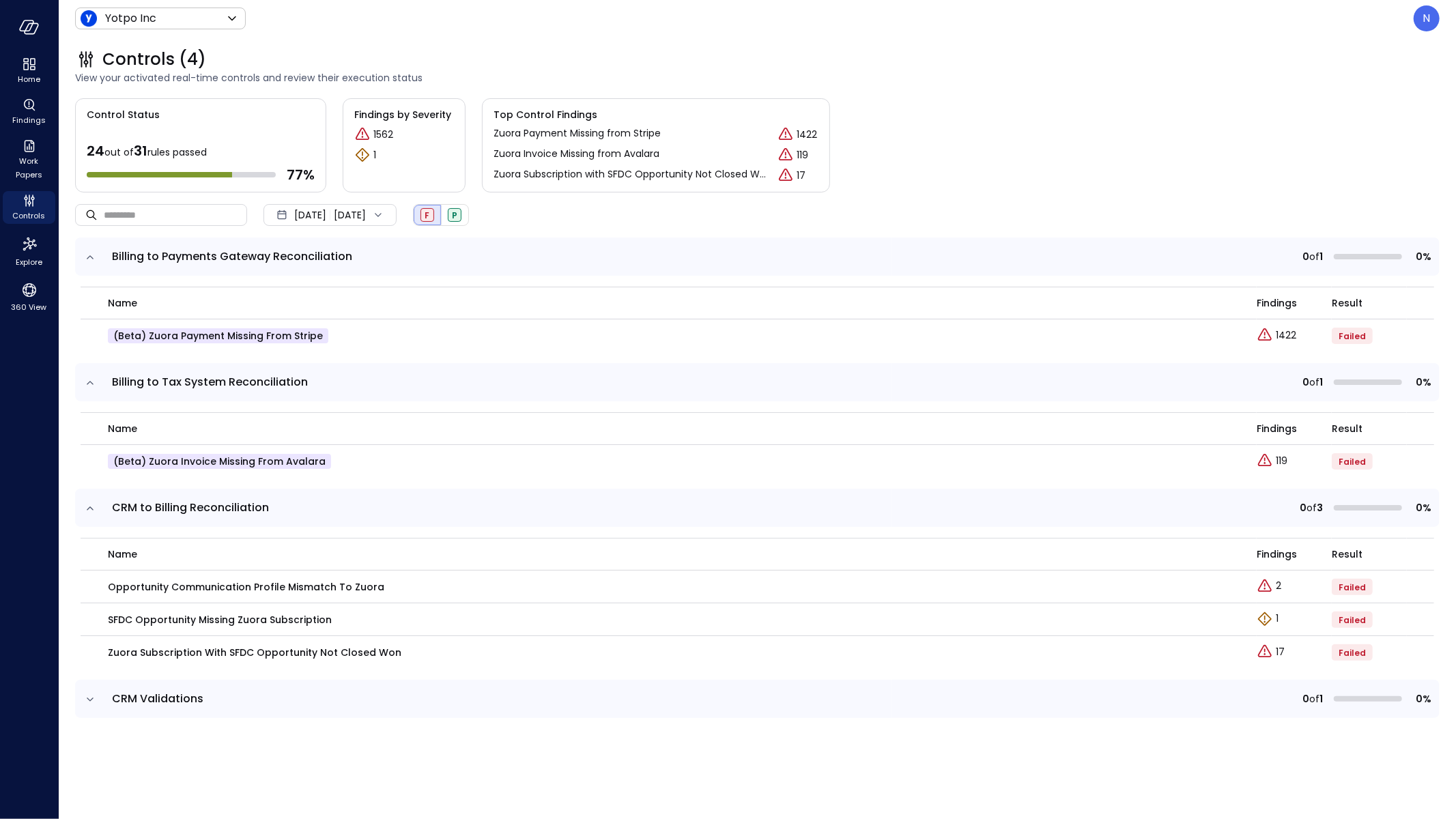
click at [91, 702] on icon "expand row" at bounding box center [89, 700] width 14 height 14
drag, startPoint x: 329, startPoint y: 335, endPoint x: 149, endPoint y: 335, distance: 180.0
click at [149, 335] on div "(beta) Zuora Payment Missing from Stripe" at bounding box center [674, 335] width 1133 height 15
copy p "Zuora Payment Missing from Stripe"
click at [565, 452] on td "(beta) Zuora Invoice Missing from Avalara" at bounding box center [669, 461] width 1176 height 33
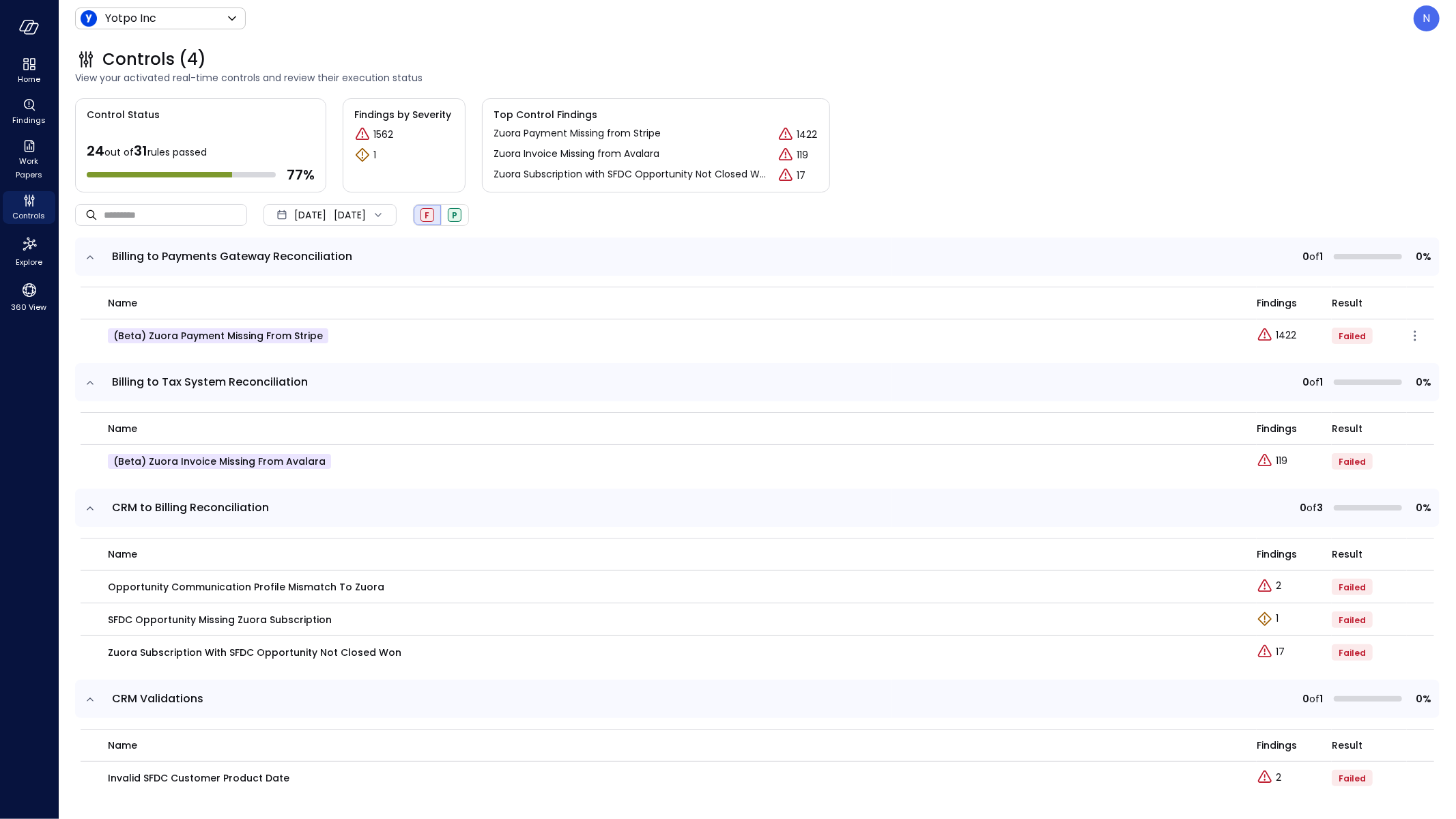
click at [1394, 330] on div "Failed" at bounding box center [1369, 335] width 75 height 16
click at [1407, 331] on icon "button" at bounding box center [1415, 335] width 16 height 16
click at [1338, 353] on div "Edit control" at bounding box center [1362, 355] width 79 height 14
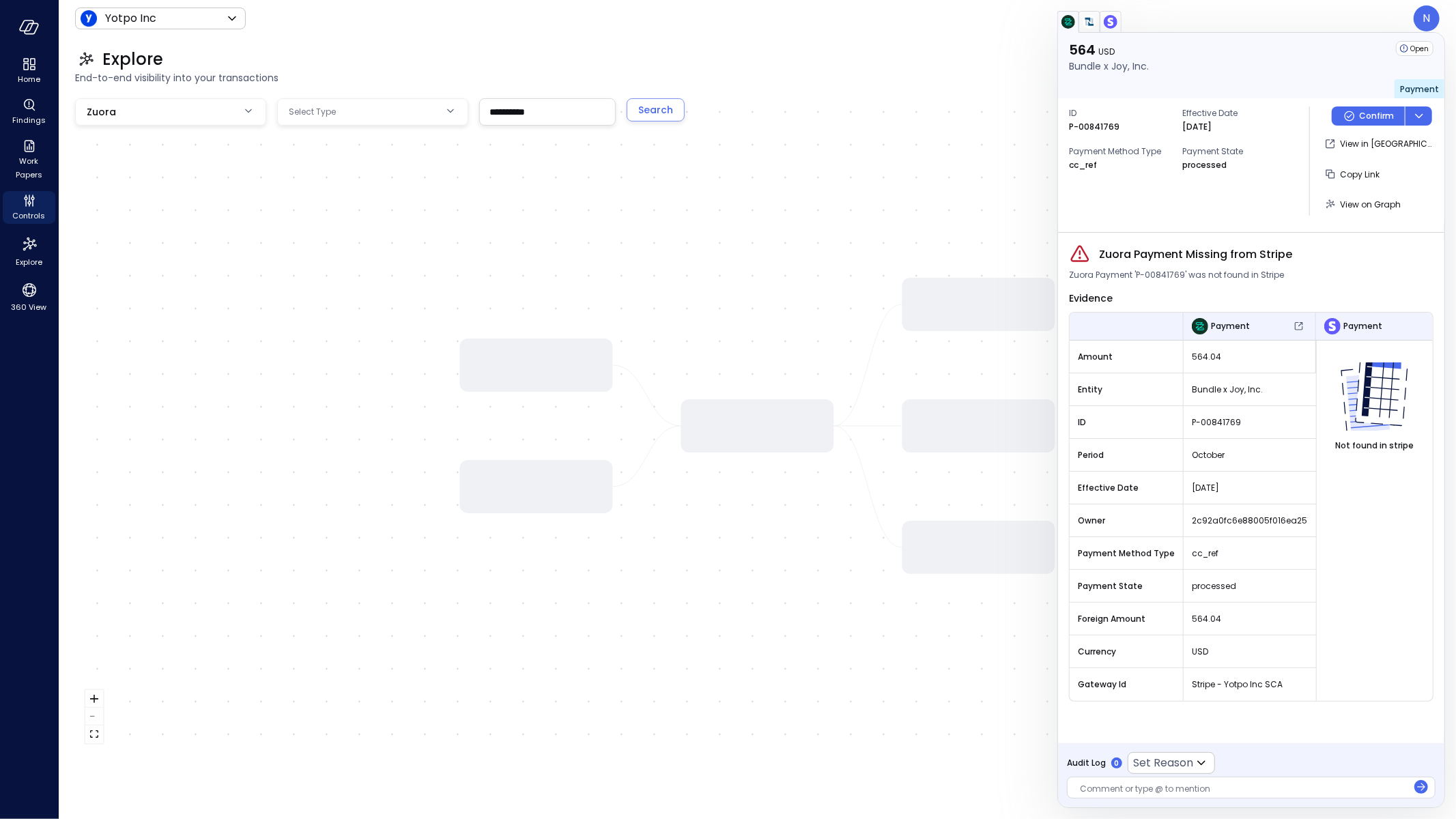
click at [1213, 161] on p "processed" at bounding box center [1205, 165] width 44 height 14
click at [1116, 25] on img "button" at bounding box center [1110, 21] width 14 height 14
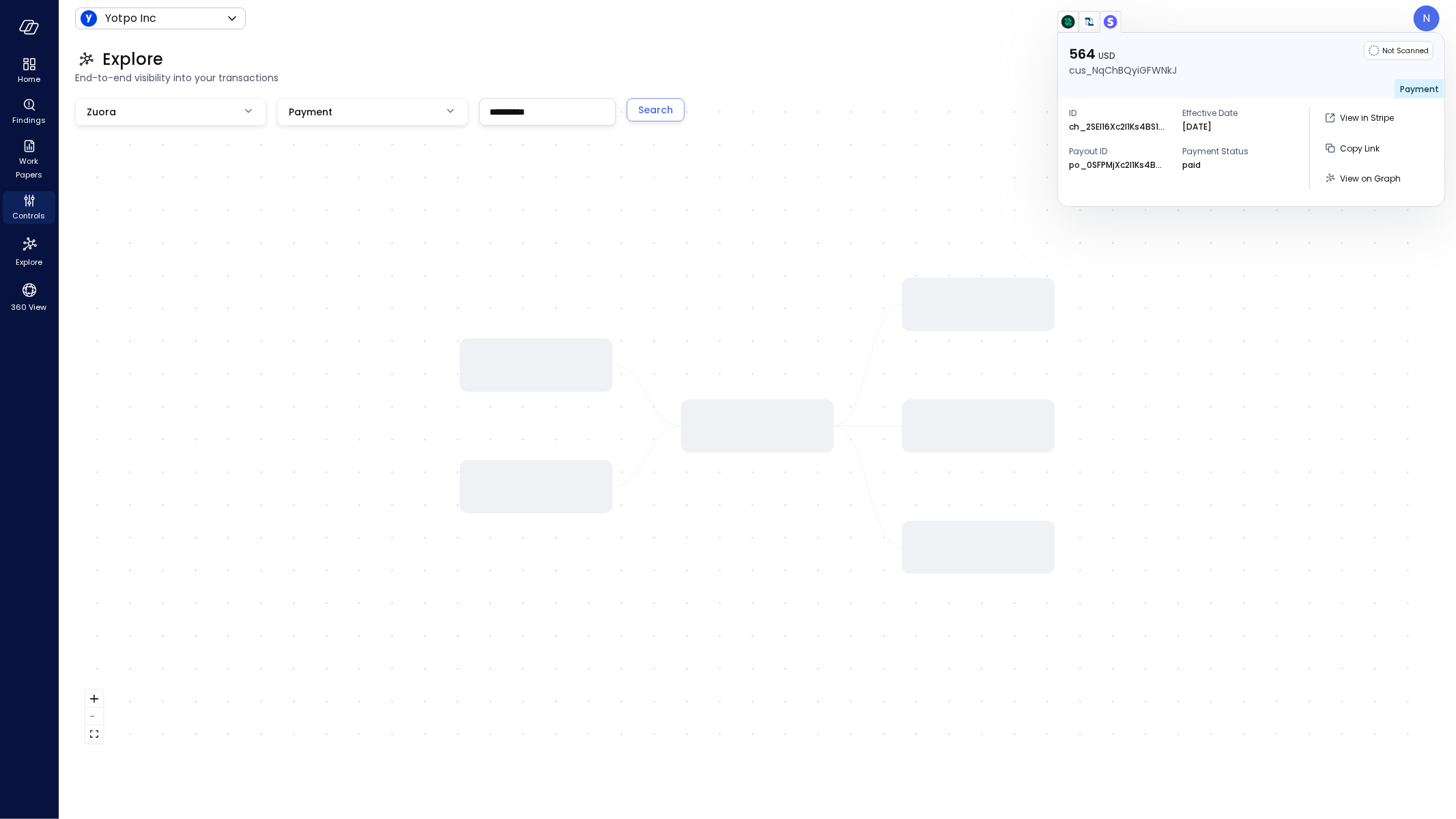
click at [1067, 23] on img "button" at bounding box center [1068, 21] width 14 height 14
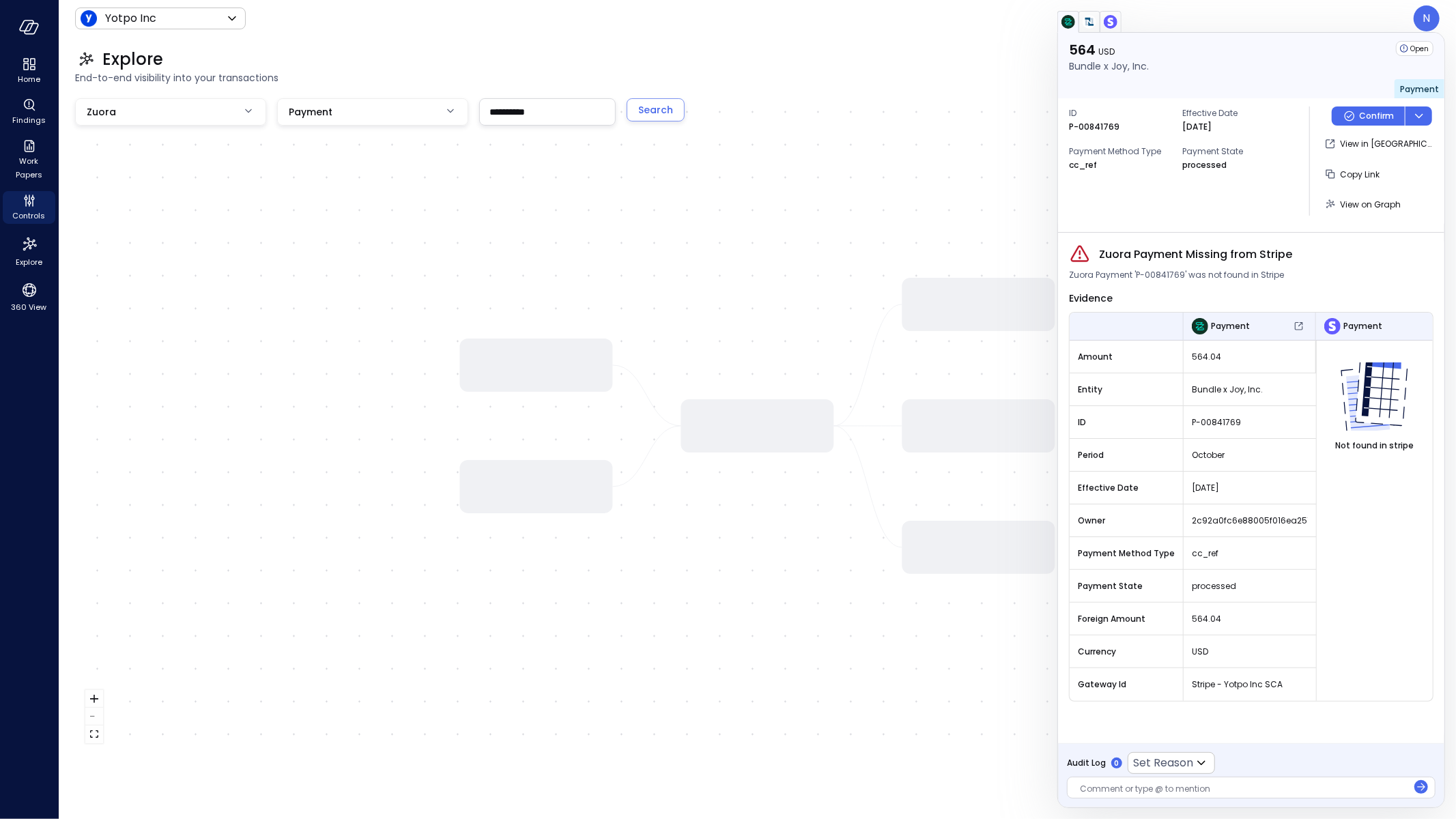
click at [1226, 275] on span "Zuora Payment 'P-00841769' was not found in Stripe" at bounding box center [1176, 275] width 215 height 14
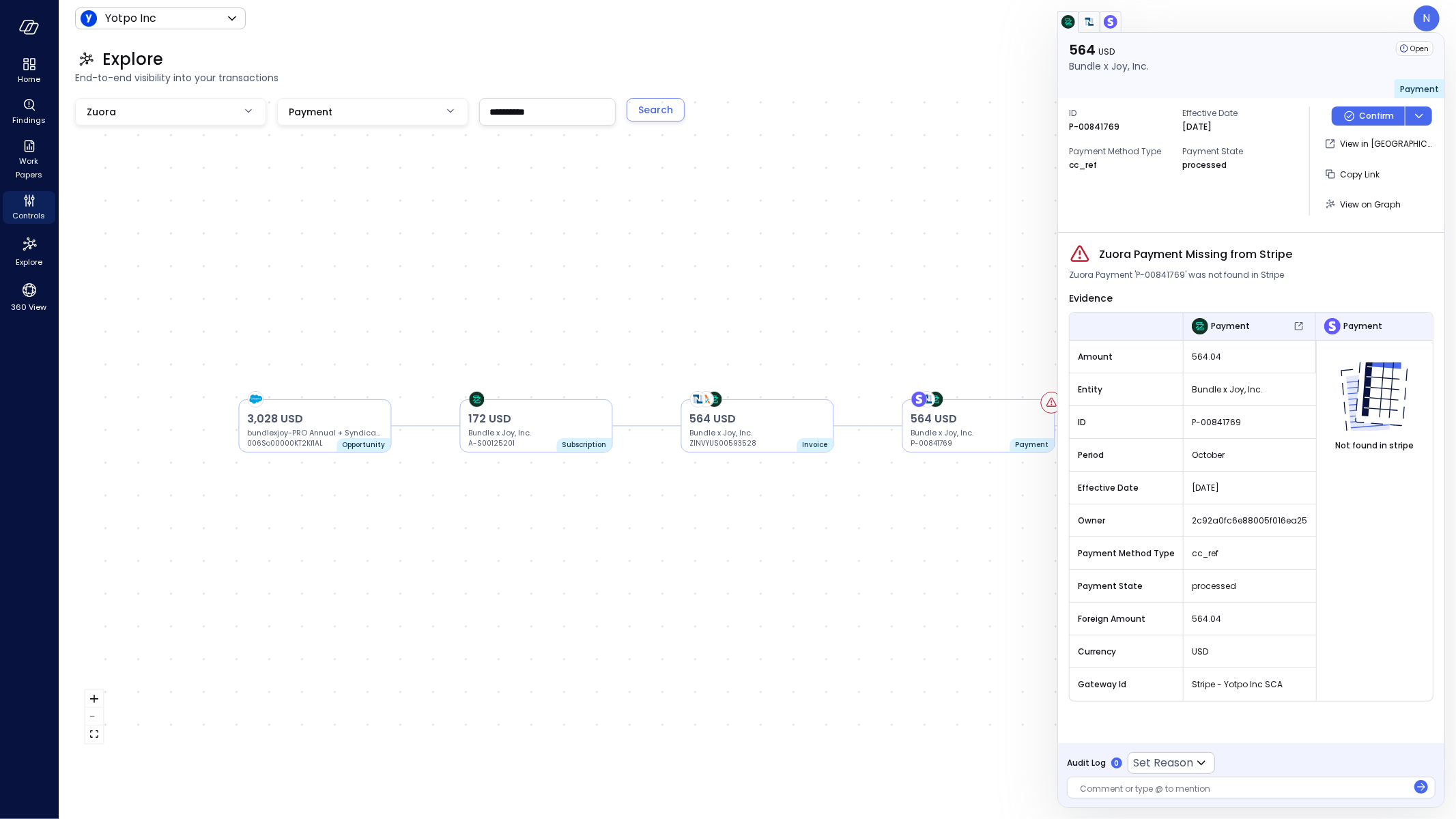
click at [1155, 208] on div "ID P-00841769 Effective Date [DATE] Payment Method Type cc_ref Payment State pr…" at bounding box center [1183, 161] width 230 height 109
click at [1108, 24] on img "button" at bounding box center [1110, 21] width 14 height 14
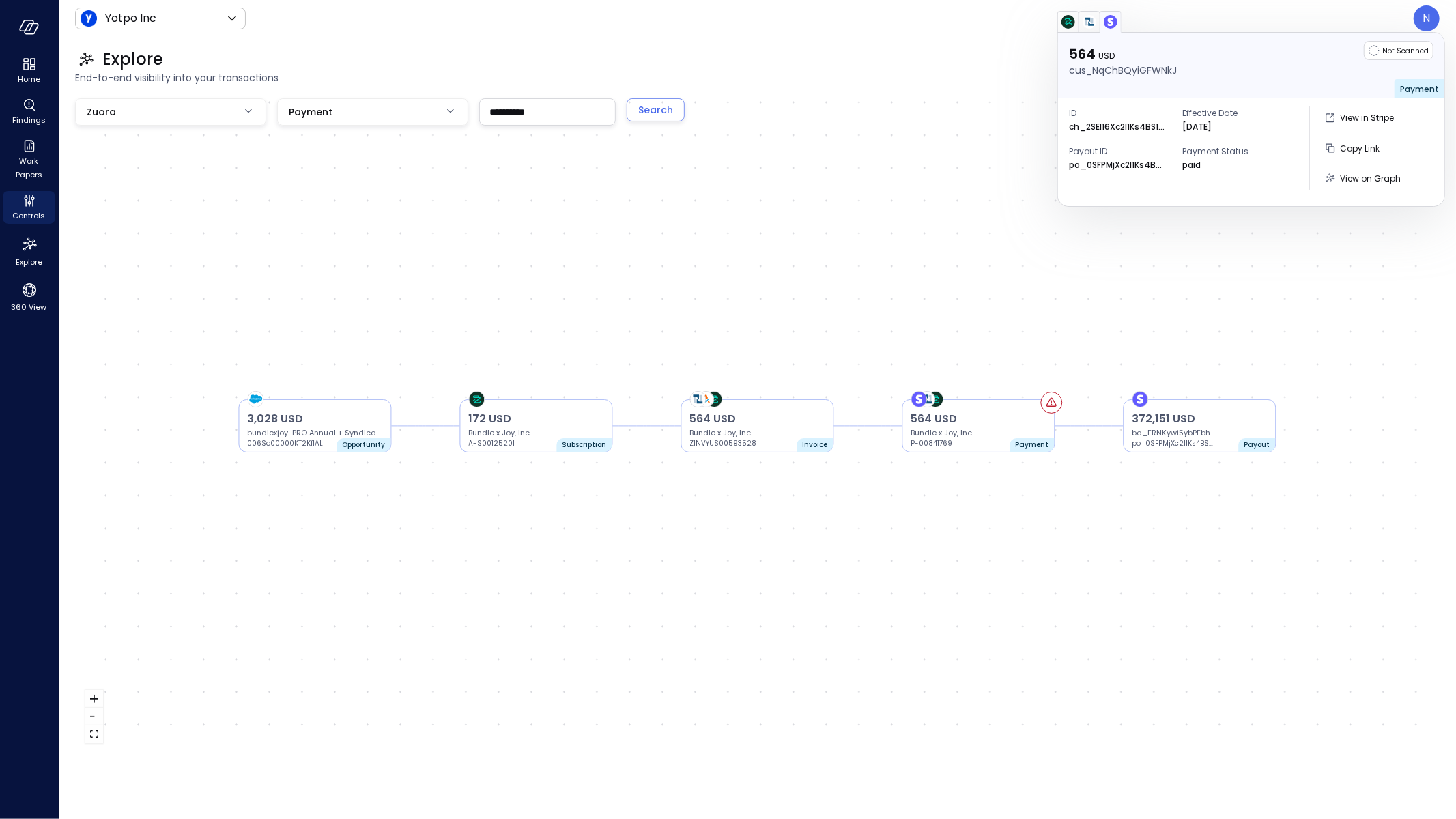
click at [1113, 127] on p "ch_2SEl16Xc2l1Ks4BS1RhksbOx" at bounding box center [1117, 127] width 96 height 14
